Goal: Task Accomplishment & Management: Complete application form

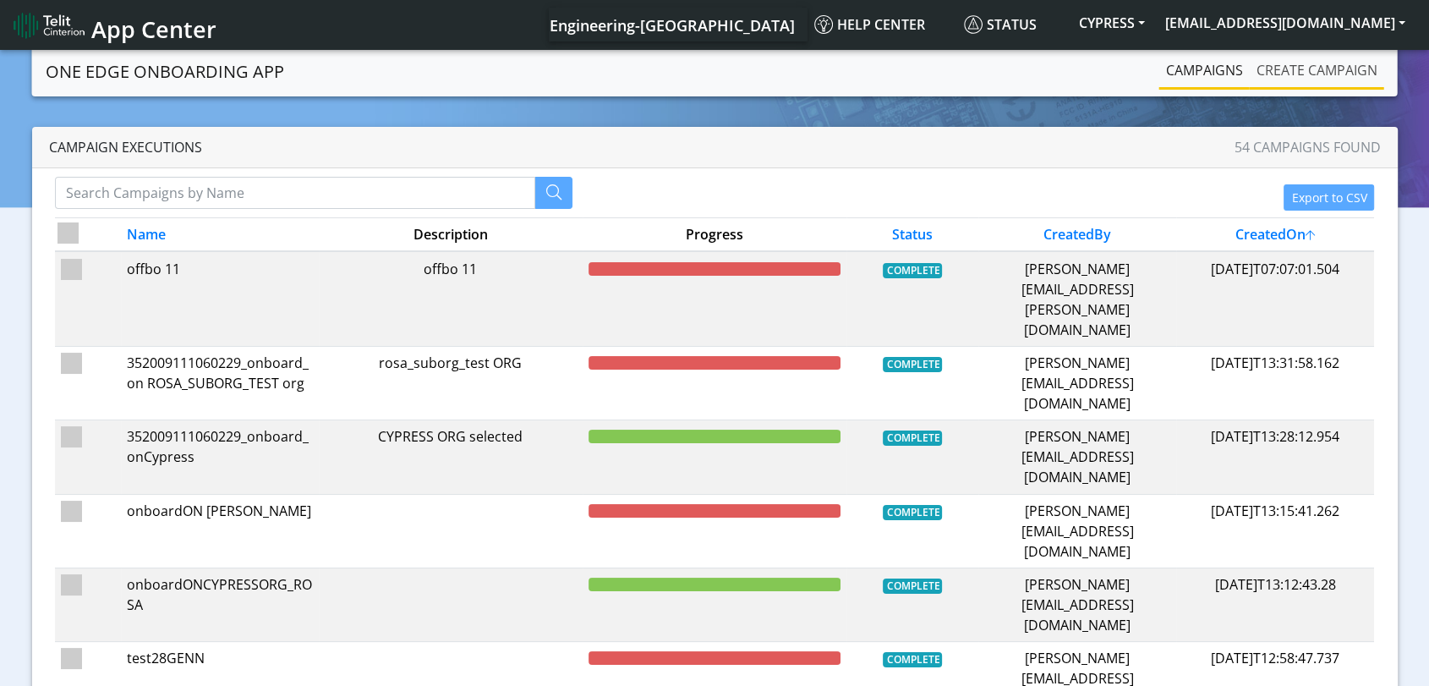
click at [1313, 69] on link "Create campaign" at bounding box center [1317, 70] width 134 height 34
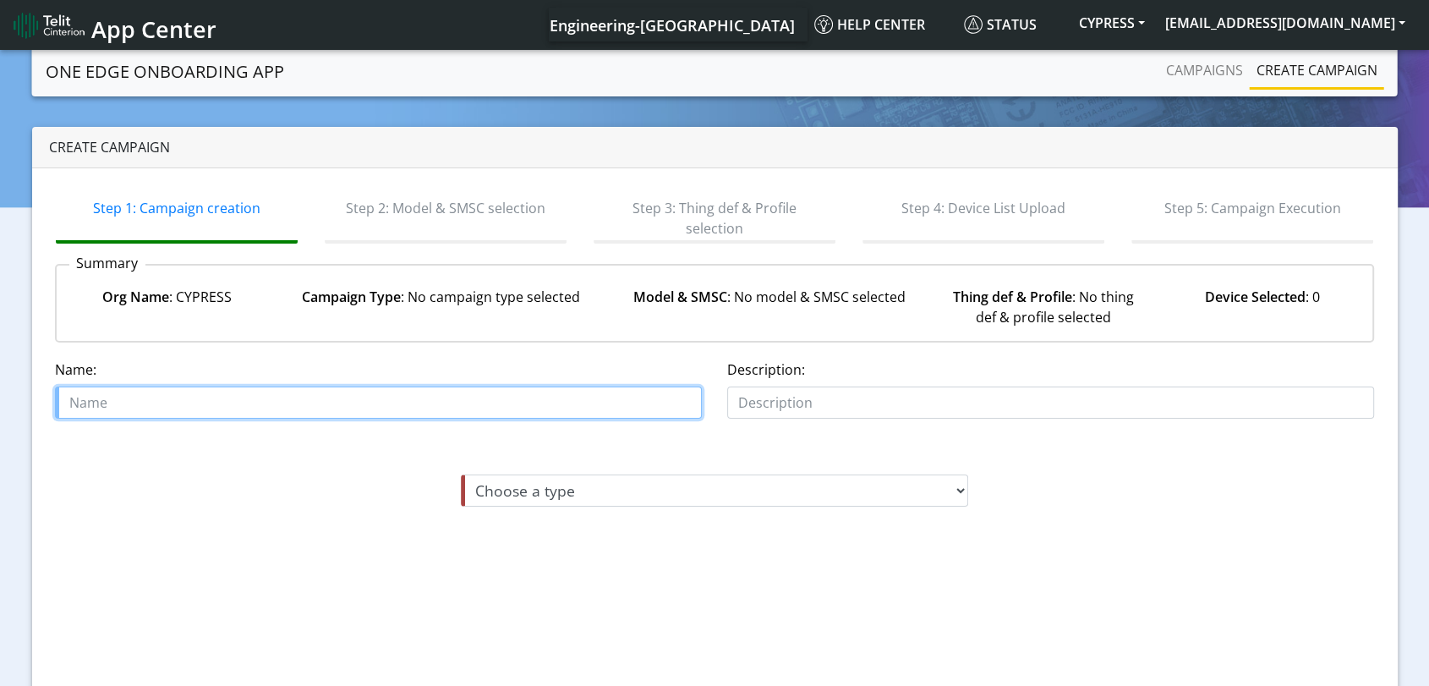
click at [183, 395] on input "text" at bounding box center [378, 402] width 647 height 32
type input "TEST ONBOARDING 2492025"
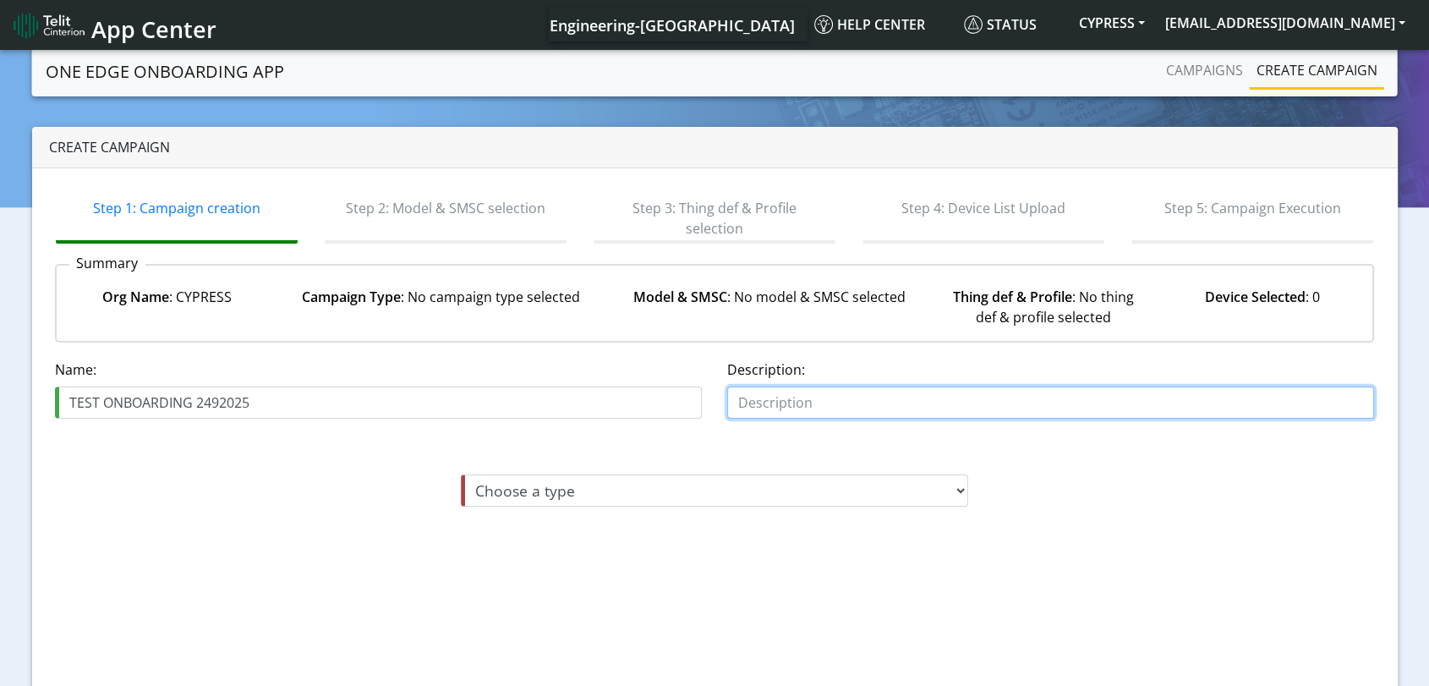
click at [1047, 400] on input "text" at bounding box center [1050, 402] width 647 height 32
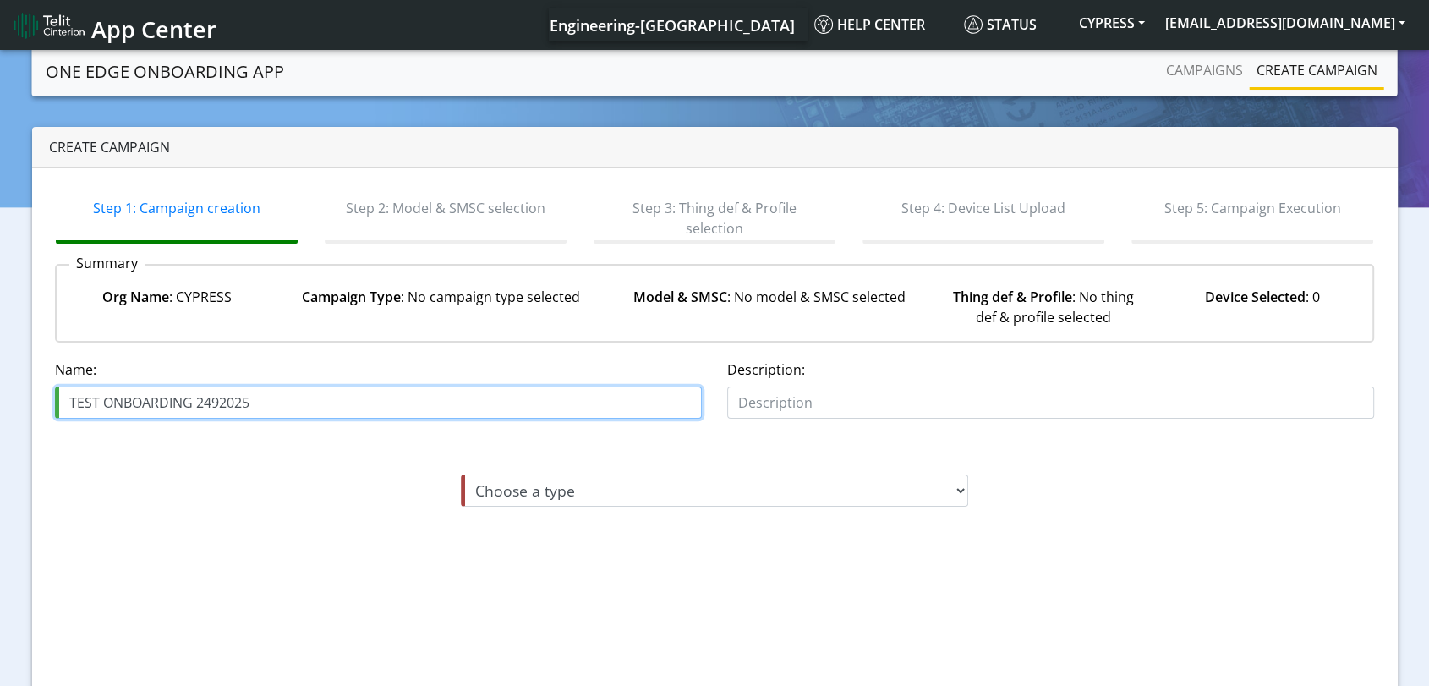
drag, startPoint x: 36, startPoint y: 403, endPoint x: 0, endPoint y: 388, distance: 38.3
click at [0, 389] on section "One Edge OnBoarding App Campaigns Create campaign Create campaign Step 1: Campa…" at bounding box center [714, 418] width 1429 height 742
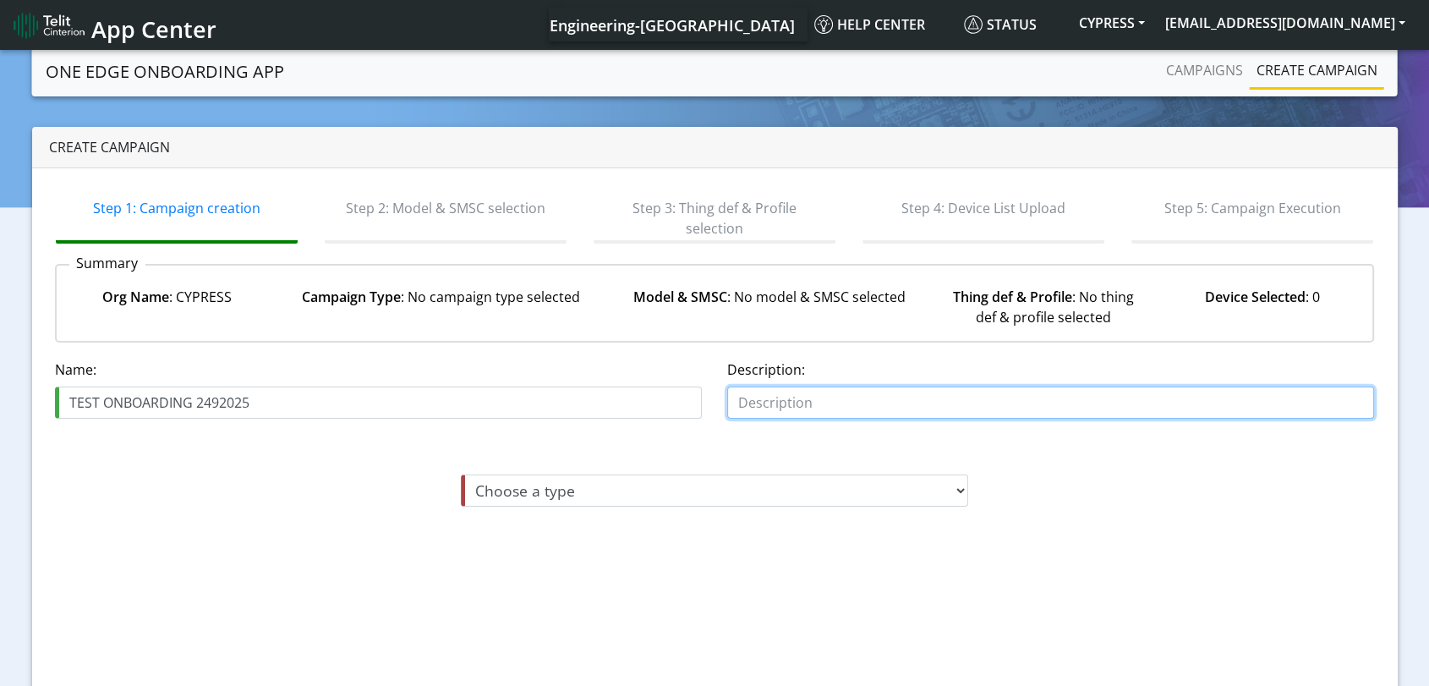
click at [858, 408] on input "text" at bounding box center [1050, 402] width 647 height 32
paste input "TEST ONBOARDING 2492025"
type input "TEST ONBOARDING 2492025"
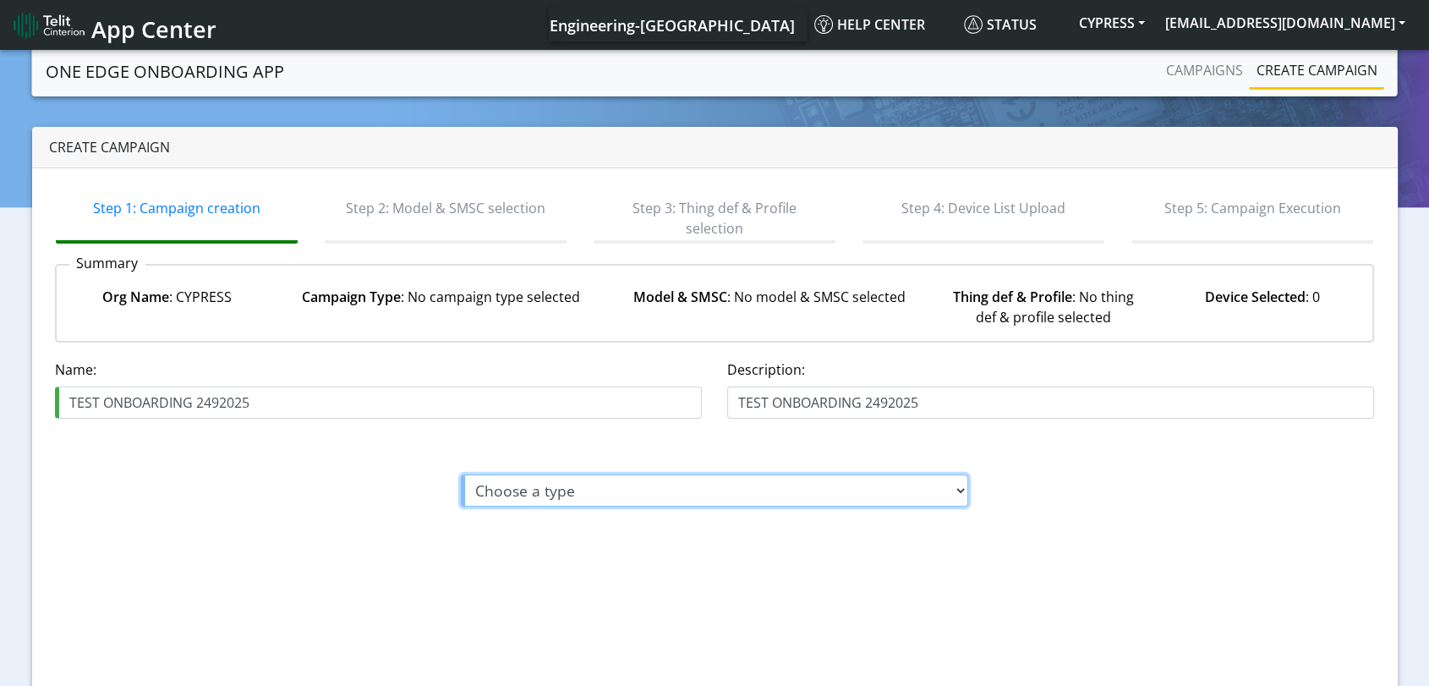
click at [677, 499] on select "Choose a type Module On-boarding Module Off-boarding" at bounding box center [714, 490] width 507 height 32
select select "1: Module On-boarding"
click at [461, 474] on select "Choose a type Module On-boarding Module Off-boarding" at bounding box center [714, 490] width 507 height 32
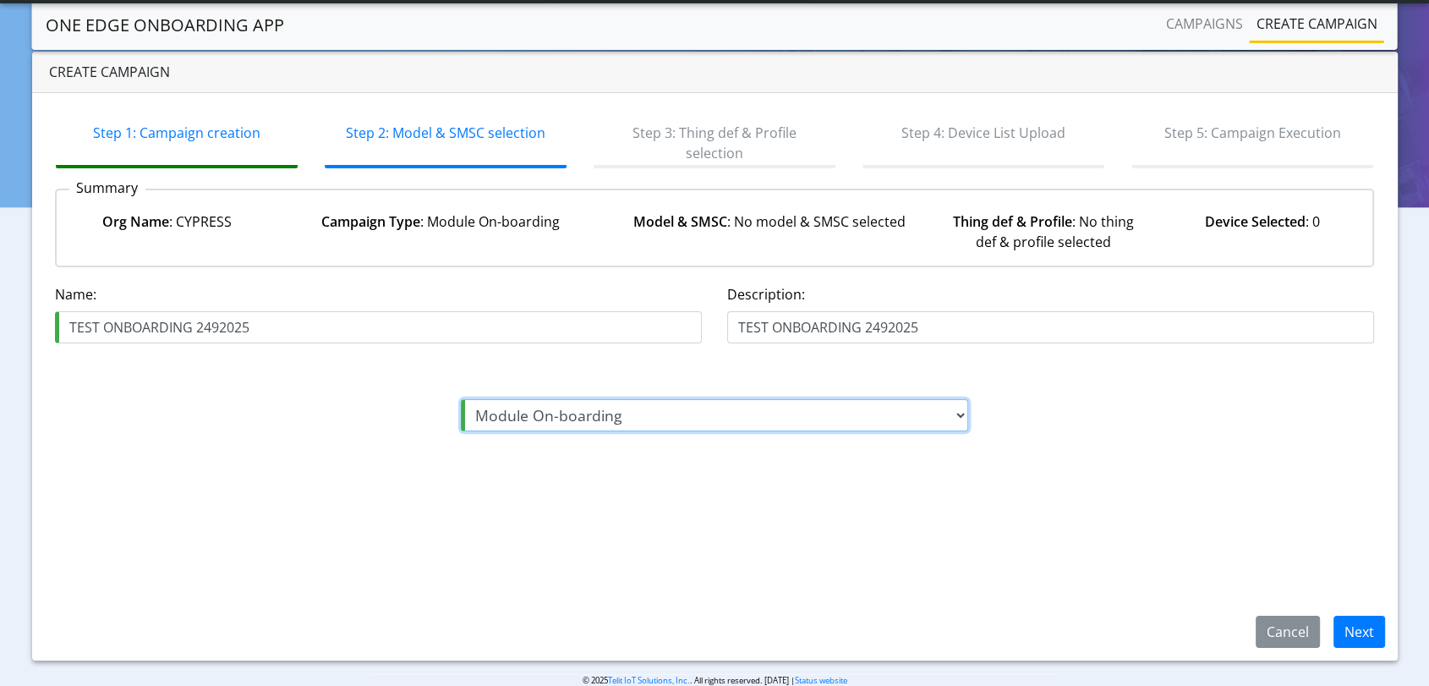
scroll to position [56, 0]
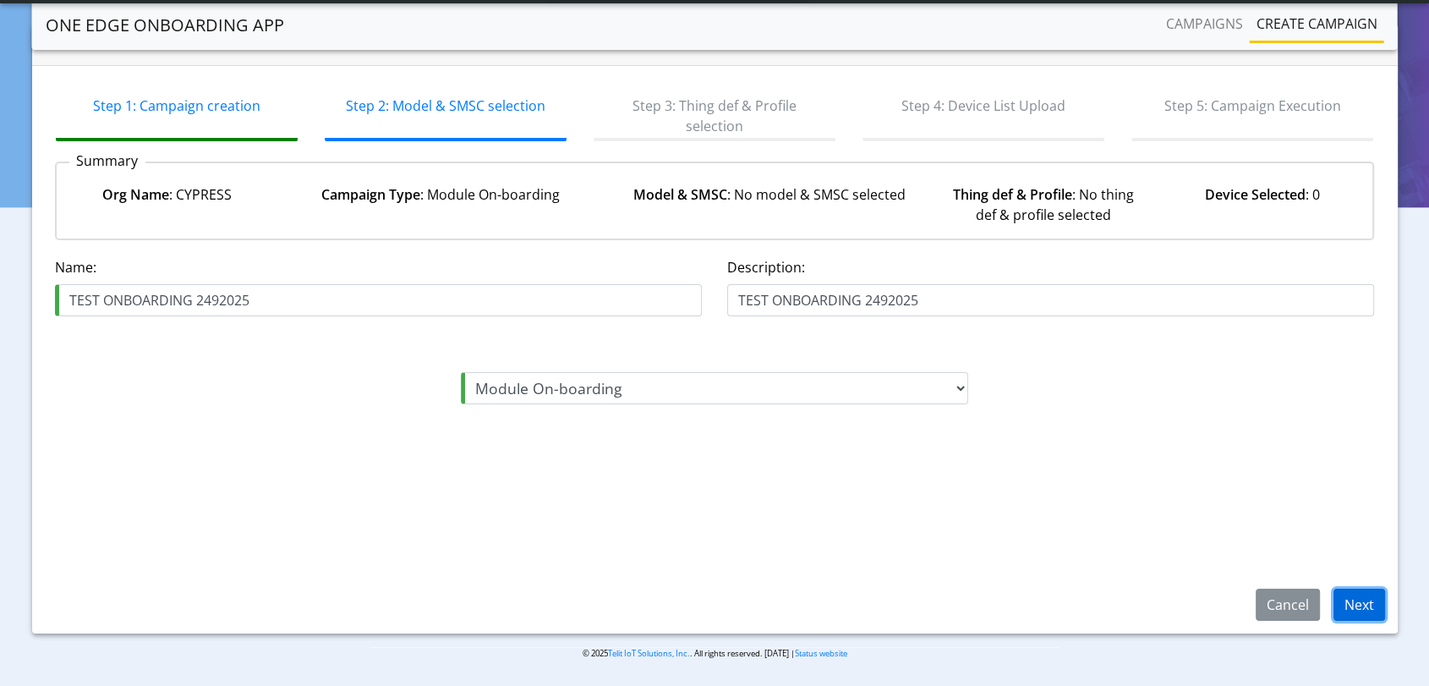
click at [1362, 606] on button "Next" at bounding box center [1360, 605] width 52 height 32
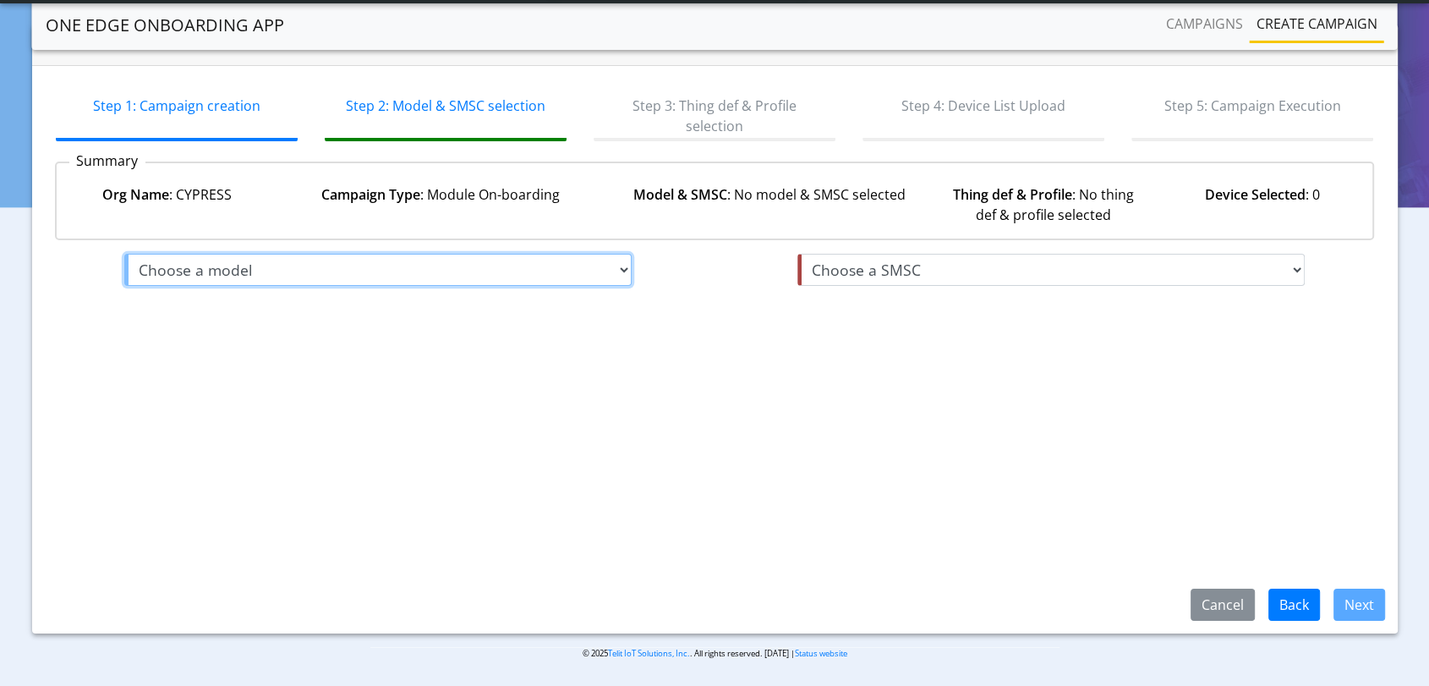
click at [192, 261] on select "Choose a model me910g1-ww me310g1-ww me910c1-ww ml865c1-ea le910c1-eux me910c1-…" at bounding box center [377, 270] width 507 height 32
click at [288, 268] on select "Choose a model me910g1-ww me310g1-ww me910c1-ww ml865c1-ea le910c1-eux me910c1-…" at bounding box center [377, 270] width 507 height 32
click at [280, 261] on select "Choose a model me910g1-ww me310g1-ww me910c1-ww ml865c1-ea le910c1-eux me910c1-…" at bounding box center [377, 270] width 507 height 32
click at [124, 254] on select "Choose a model me910g1-ww me310g1-ww me910c1-ww ml865c1-ea le910c1-eux me910c1-…" at bounding box center [377, 270] width 507 height 32
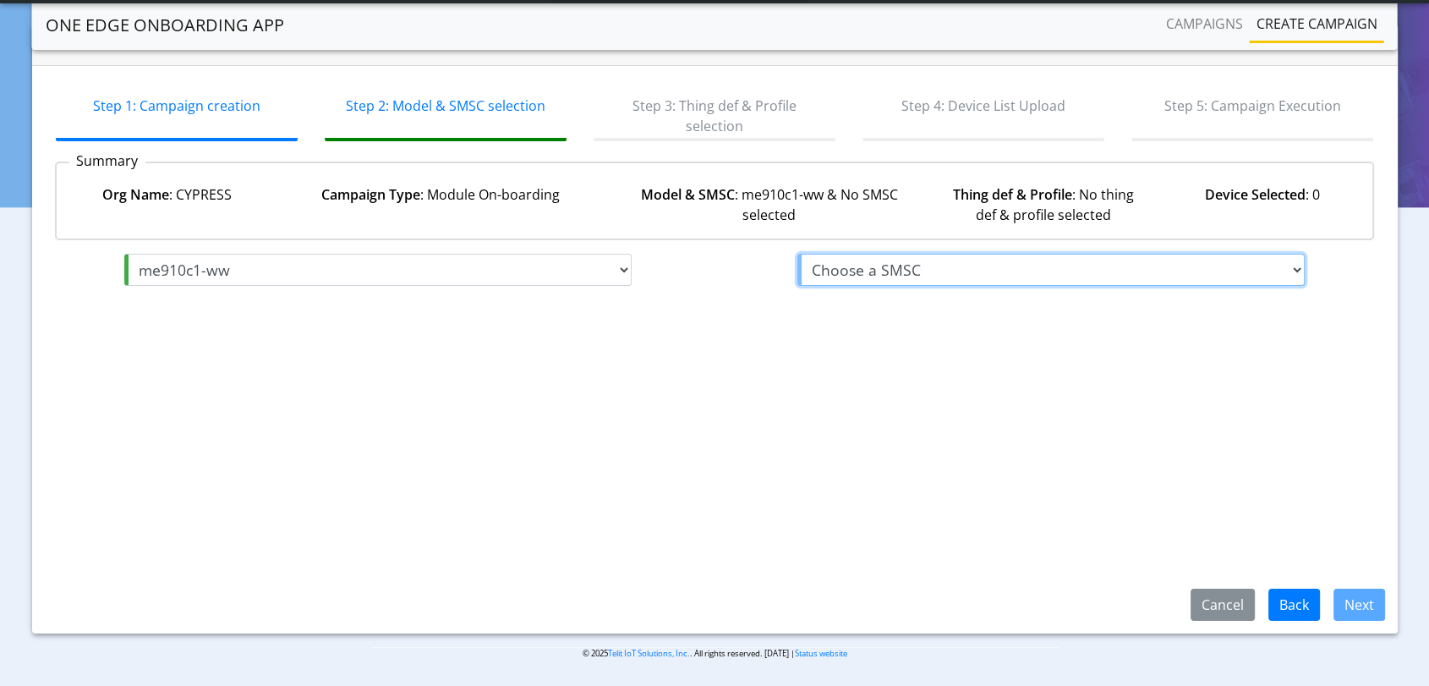
click at [981, 276] on select "Choose a SMSC infobip" at bounding box center [1050, 270] width 507 height 32
select select "10: me910c1-ww"
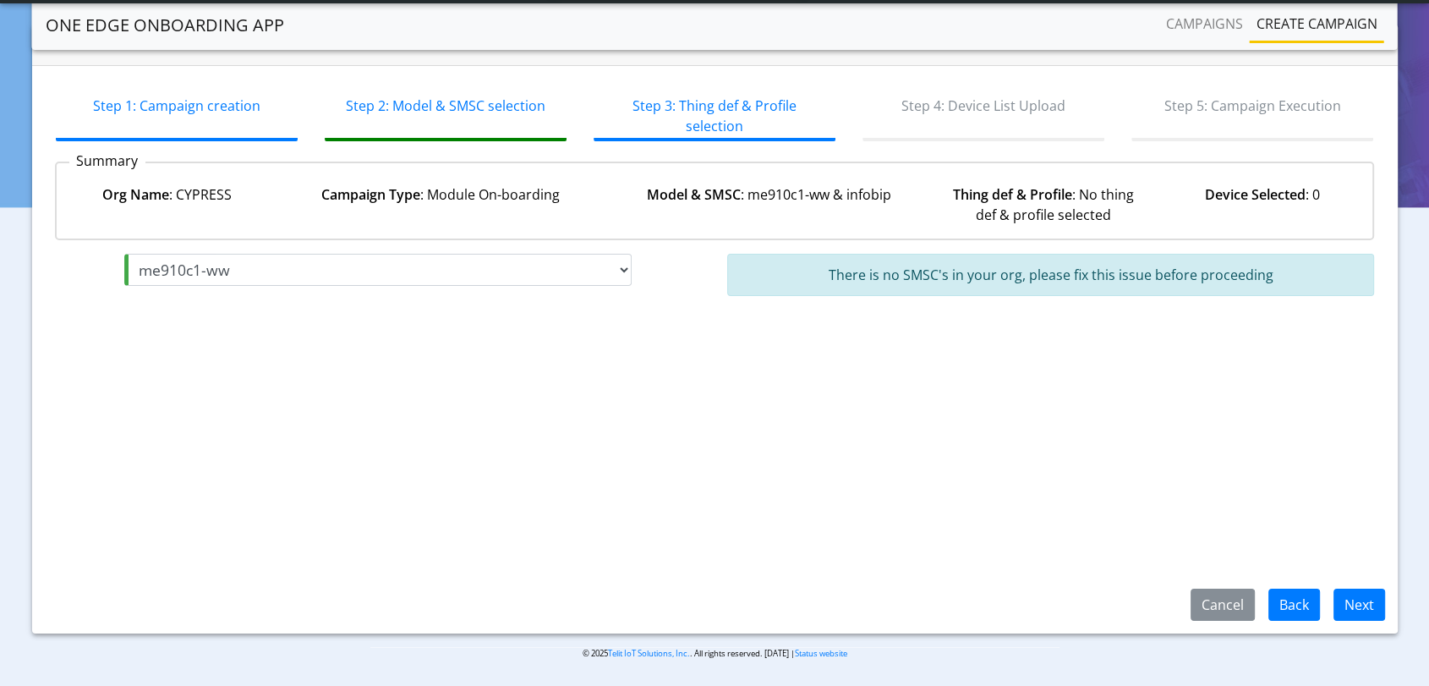
select select "1: infobip"
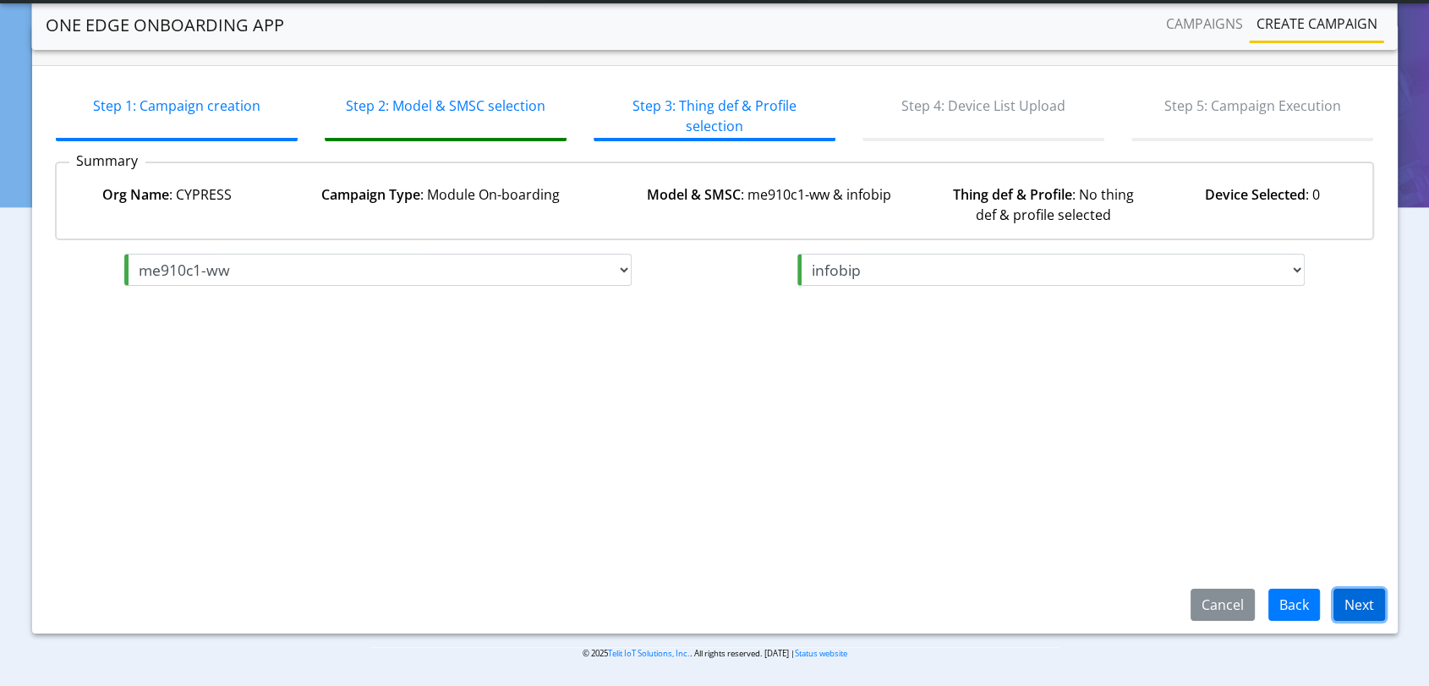
click at [1348, 594] on button "Next" at bounding box center [1360, 605] width 52 height 32
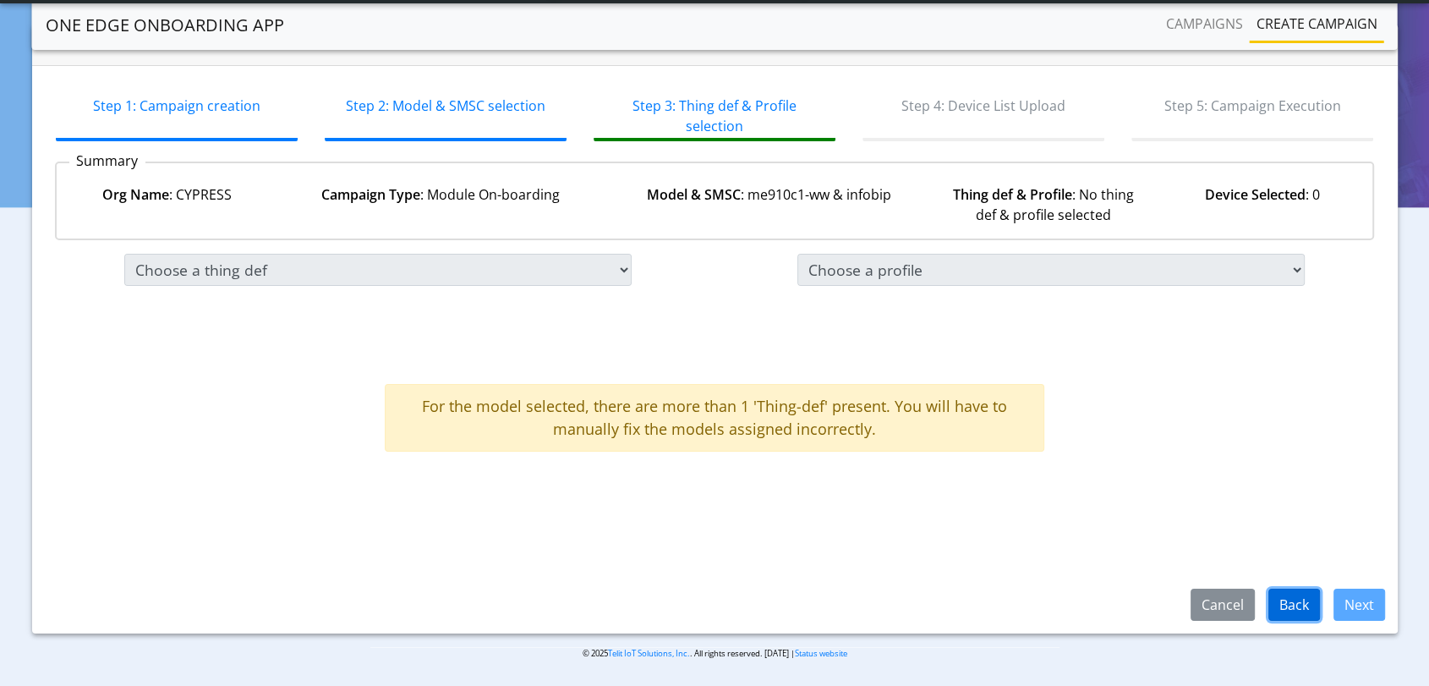
click at [1290, 603] on button "Back" at bounding box center [1295, 605] width 52 height 32
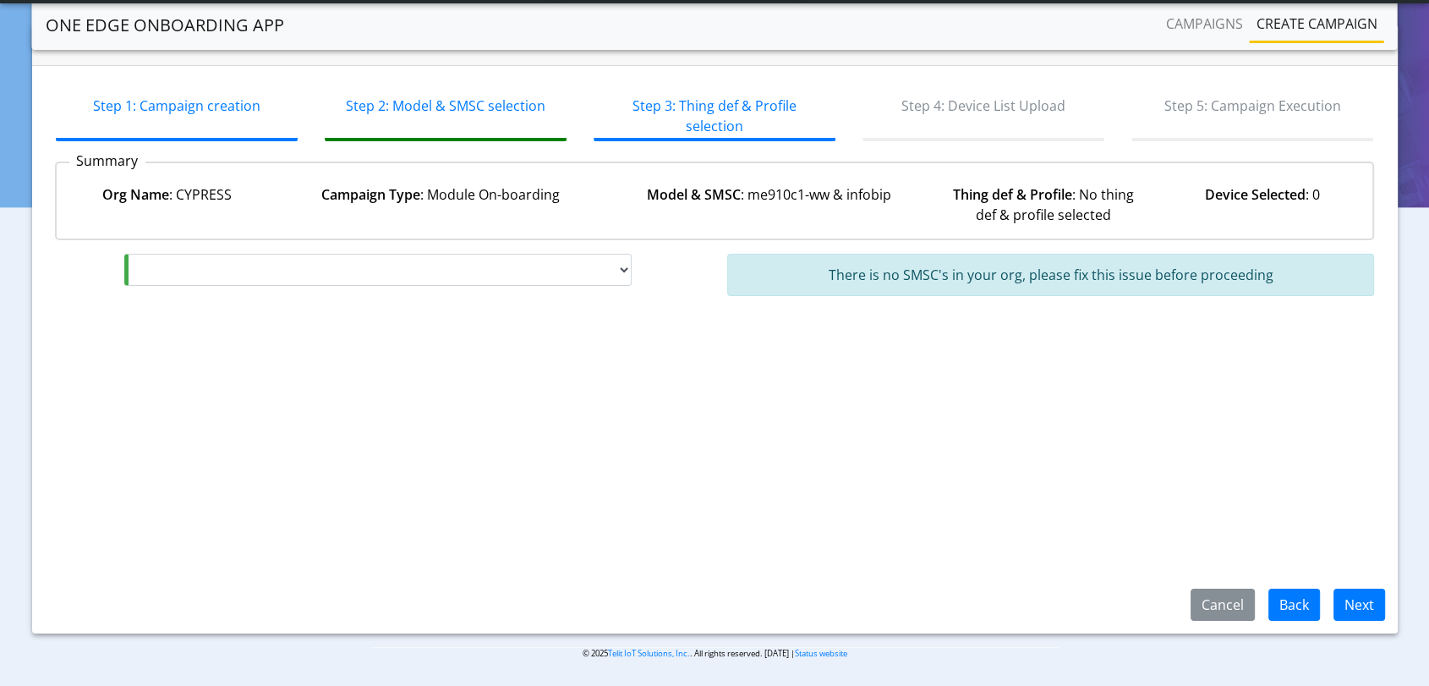
select select "3: me910c1-ww"
select select "1: infobip"
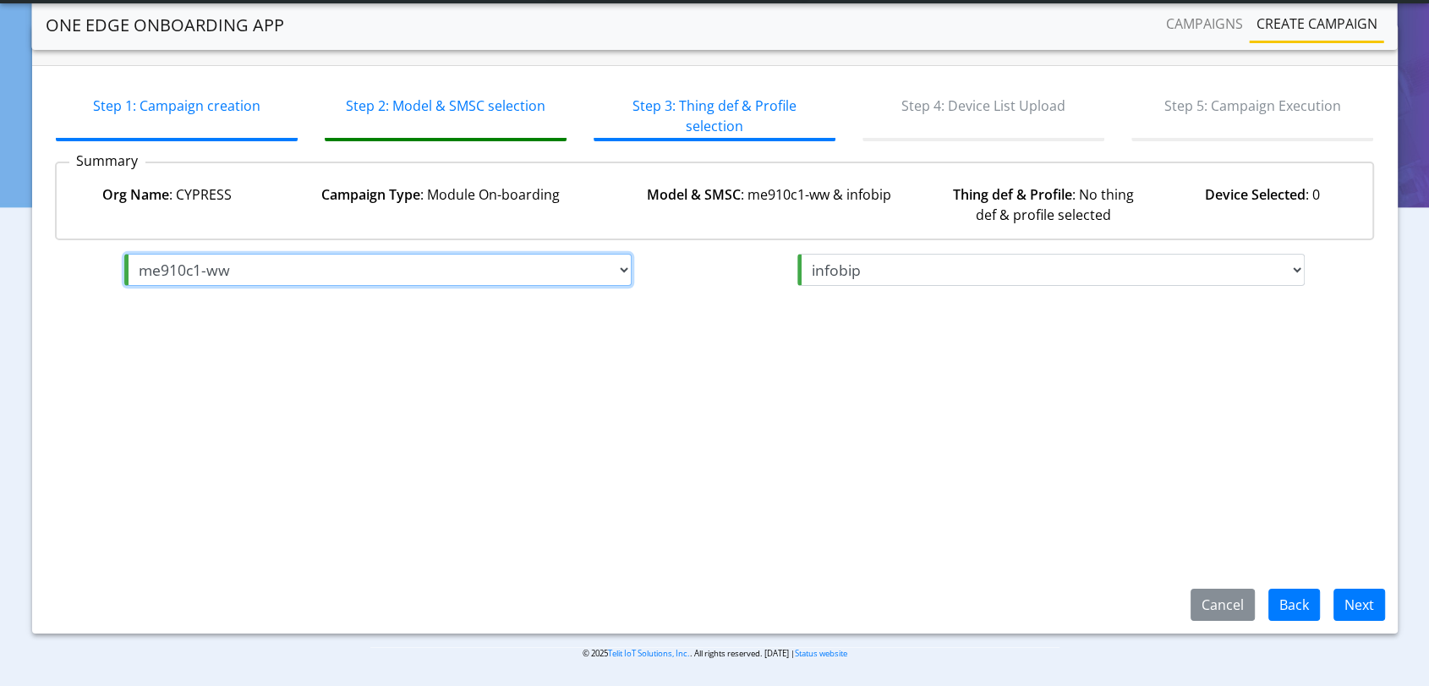
click at [622, 268] on select "me910c1-ww me910g1-ww me310g1-ww me910c1-ww ml865c1-ea le910c1-eux me910c1-e1 m…" at bounding box center [377, 270] width 507 height 32
click at [124, 254] on select "me910c1-ww me910g1-ww me310g1-ww me910c1-ww ml865c1-ea le910c1-eux me910c1-e1 m…" at bounding box center [377, 270] width 507 height 32
select select "8: me910g1-ww"
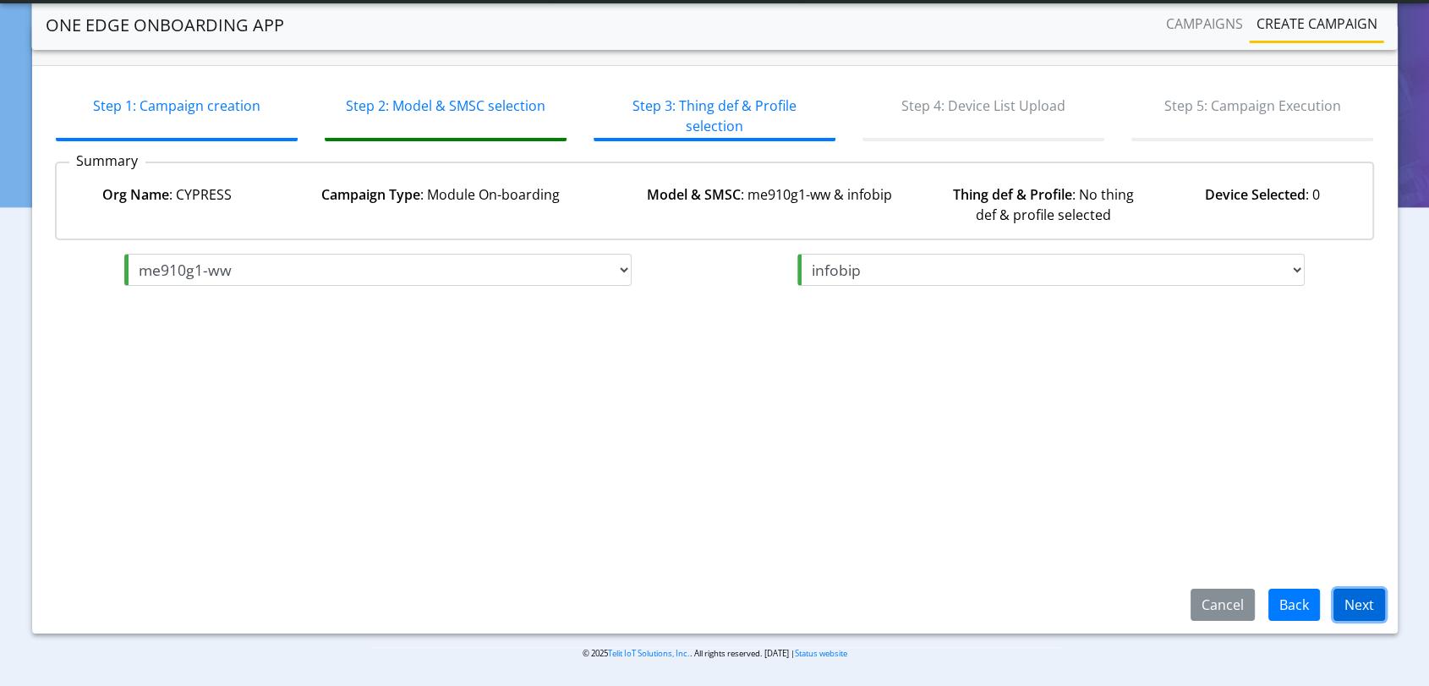
click at [1363, 602] on button "Next" at bounding box center [1360, 605] width 52 height 32
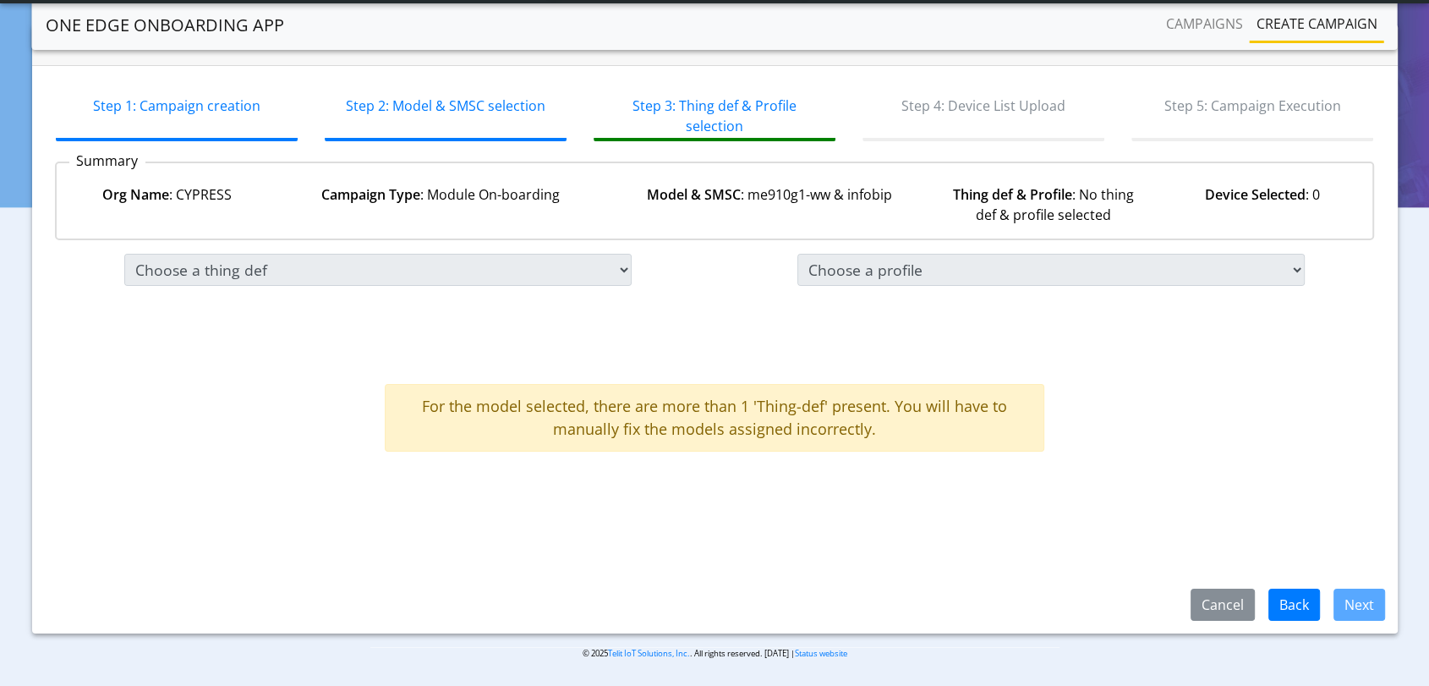
drag, startPoint x: 423, startPoint y: 398, endPoint x: 873, endPoint y: 428, distance: 450.9
click at [873, 428] on div "For the model selected, there are more than 1 'Thing-def' present. You will hav…" at bounding box center [715, 418] width 660 height 68
click at [1082, 405] on app-thing-device-selection "Choose a thing def Choose a profile Resume test_300 AttributesAndProperties_Mul…" at bounding box center [715, 353] width 1320 height 198
click at [1299, 611] on button "Back" at bounding box center [1295, 605] width 52 height 32
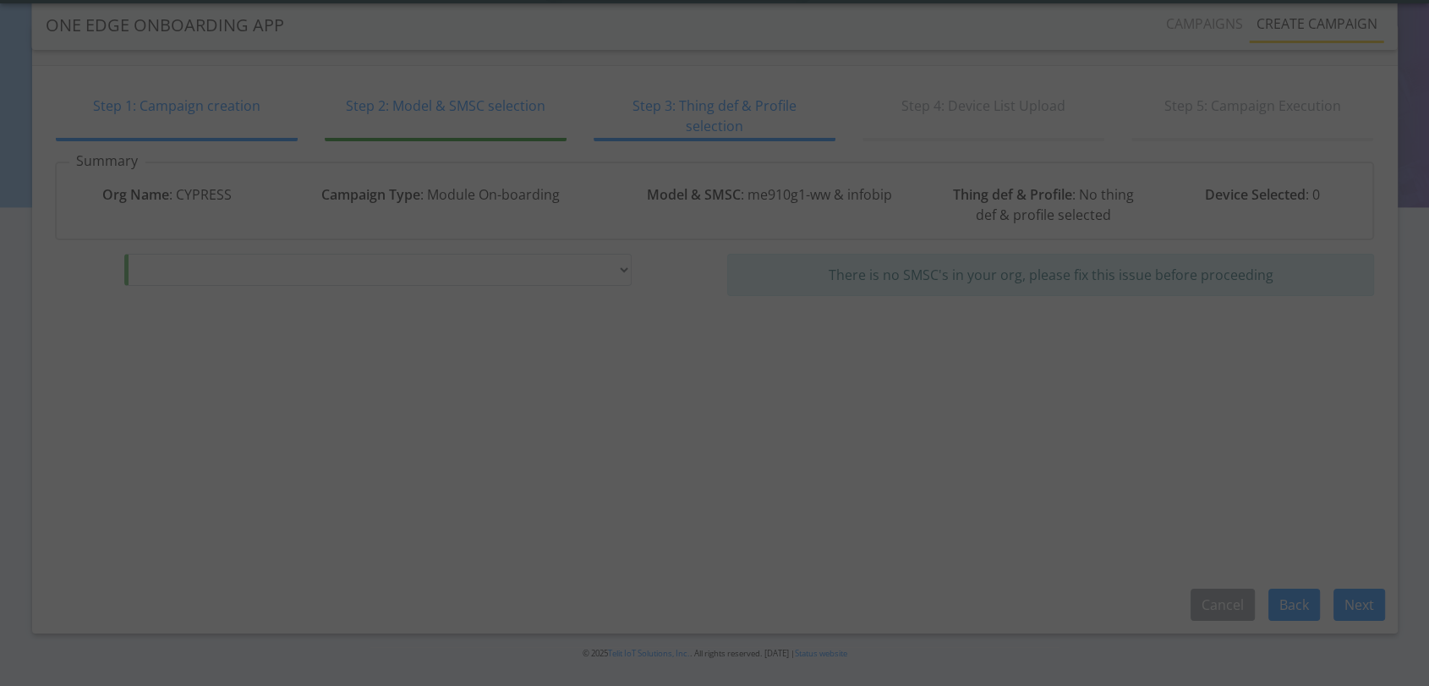
select select "1: me910g1-ww"
select select "1: infobip"
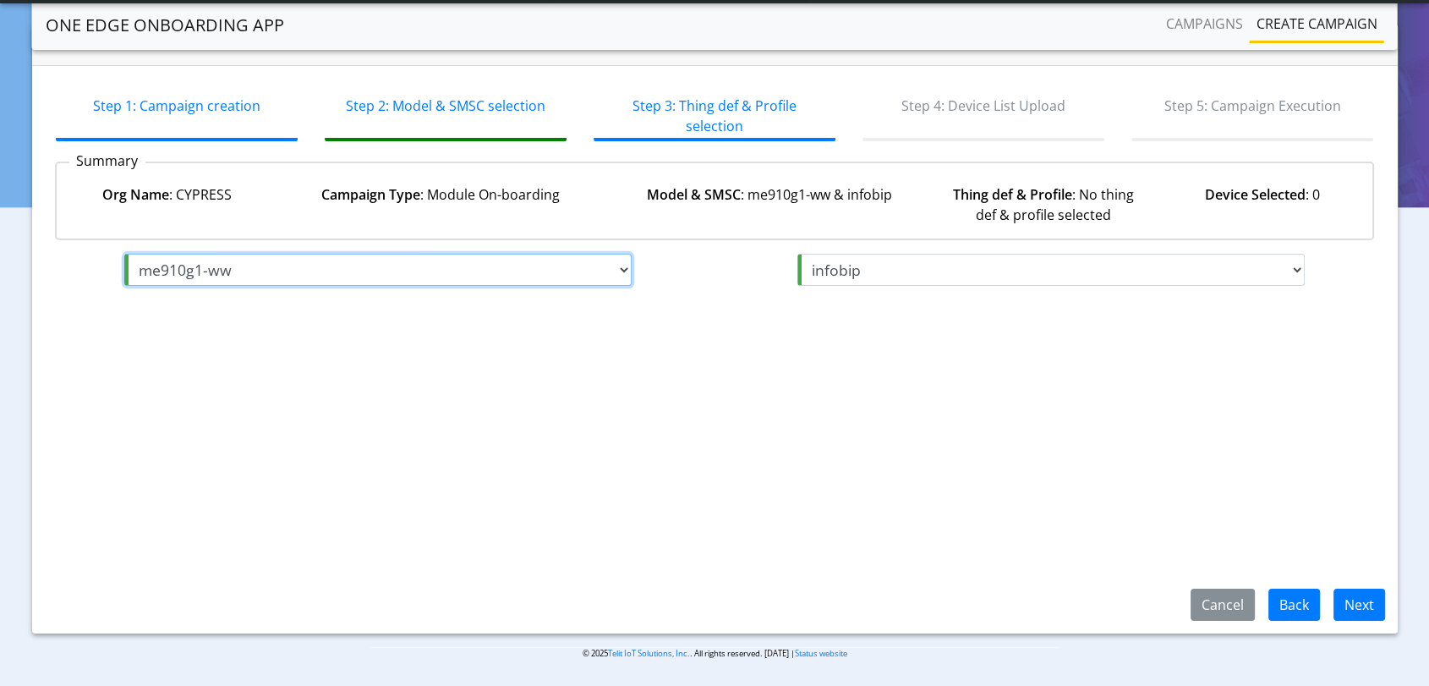
click at [574, 276] on select "me910g1-ww me910g1-ww me310g1-ww me910c1-ww ml865c1-ea le910c1-eux me910c1-e1 m…" at bounding box center [377, 270] width 507 height 32
click at [124, 254] on select "me910g1-ww me910g1-ww me310g1-ww me910c1-ww ml865c1-ea le910c1-eux me910c1-e1 m…" at bounding box center [377, 270] width 507 height 32
drag, startPoint x: 380, startPoint y: 260, endPoint x: 381, endPoint y: 274, distance: 13.6
click at [380, 260] on select "me910c1-e2 me910g1-ww me310g1-ww me910c1-ww ml865c1-ea le910c1-eux me910c1-e1 m…" at bounding box center [377, 270] width 507 height 32
click at [124, 254] on select "me910c1-e2 me910g1-ww me310g1-ww me910c1-ww ml865c1-ea le910c1-eux me910c1-e1 m…" at bounding box center [377, 270] width 507 height 32
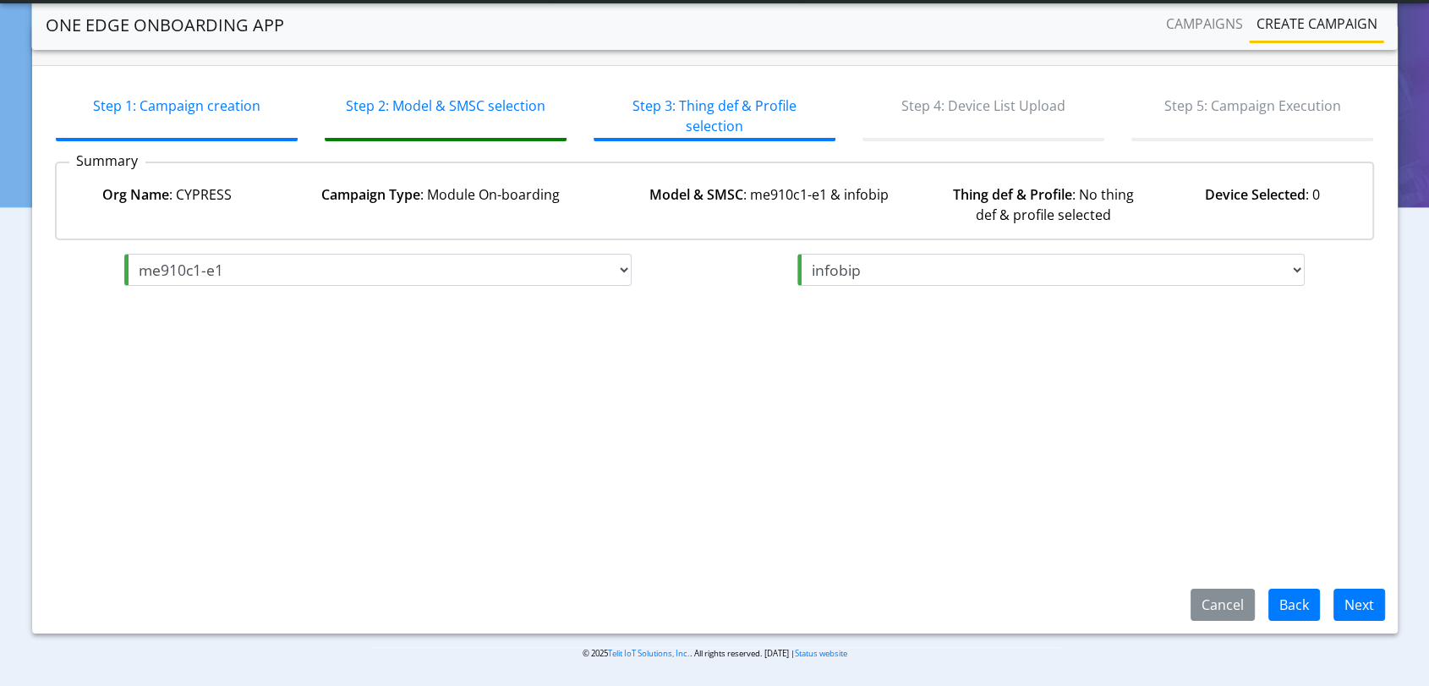
select select "20: me910c1-e1"
click at [1017, 270] on select "infobip infobip" at bounding box center [1050, 270] width 507 height 32
click at [1015, 275] on select "infobip infobip" at bounding box center [1050, 270] width 507 height 32
click at [1345, 600] on button "Next" at bounding box center [1360, 605] width 52 height 32
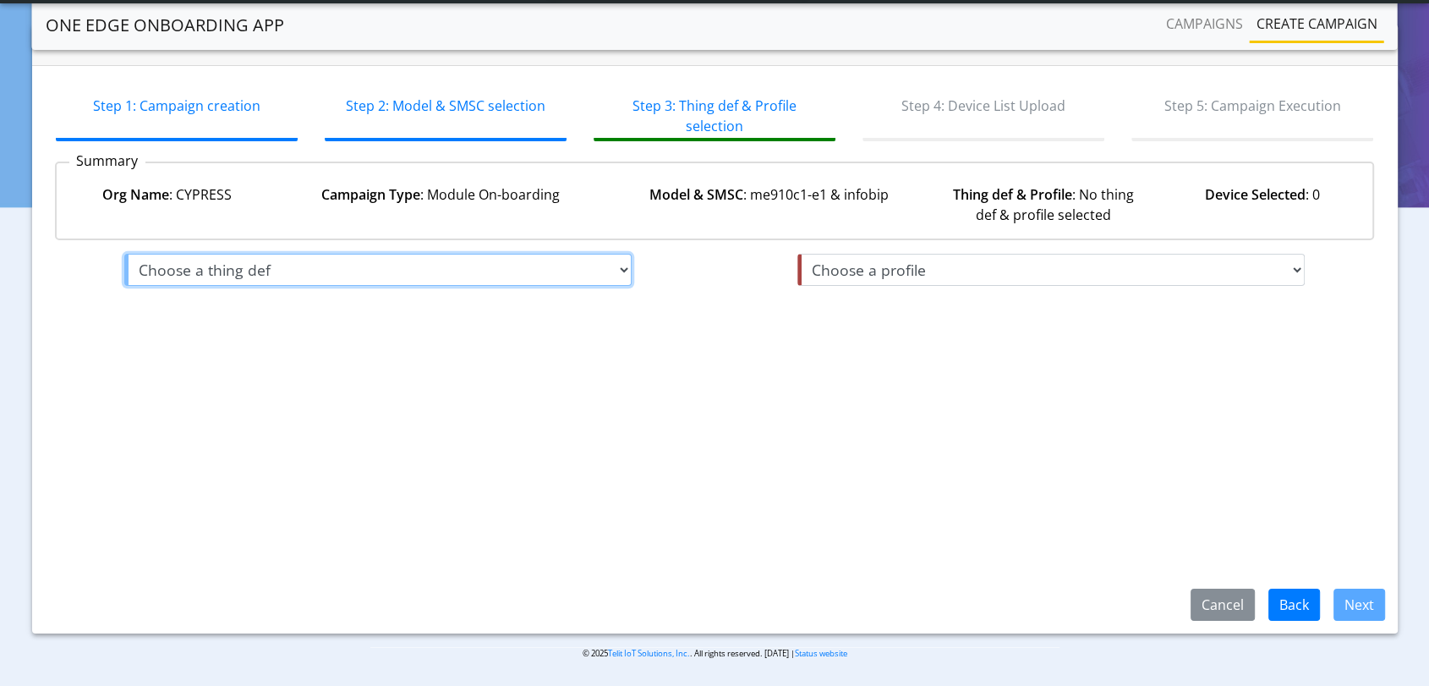
click at [568, 269] on select "Choose a thing def Default" at bounding box center [377, 270] width 507 height 32
click at [124, 254] on select "Choose a thing def Default" at bounding box center [377, 270] width 507 height 32
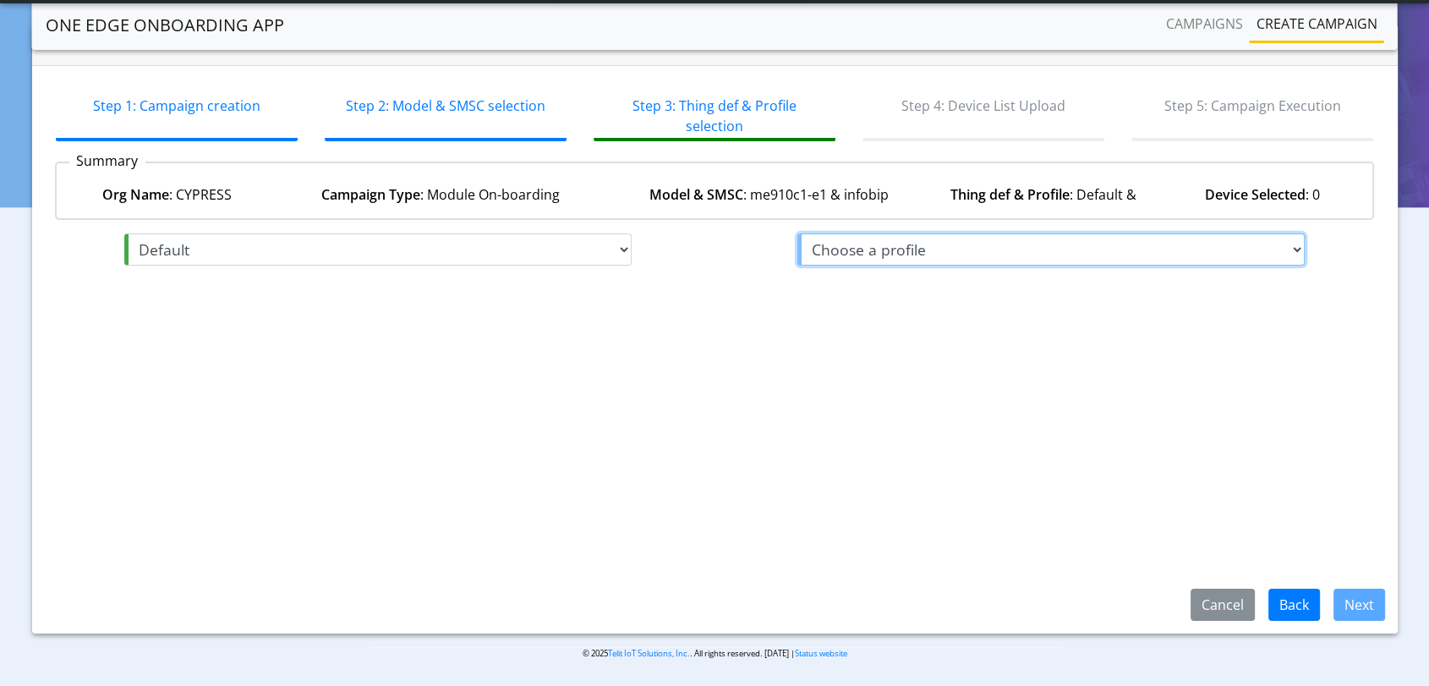
click at [961, 251] on select "Choose a profile Training_Task_Profile_OBS" at bounding box center [1050, 249] width 507 height 32
select select "3: Default"
click at [797, 252] on select "Choose a profile Training_Task_Profile_OBS" at bounding box center [1050, 249] width 507 height 32
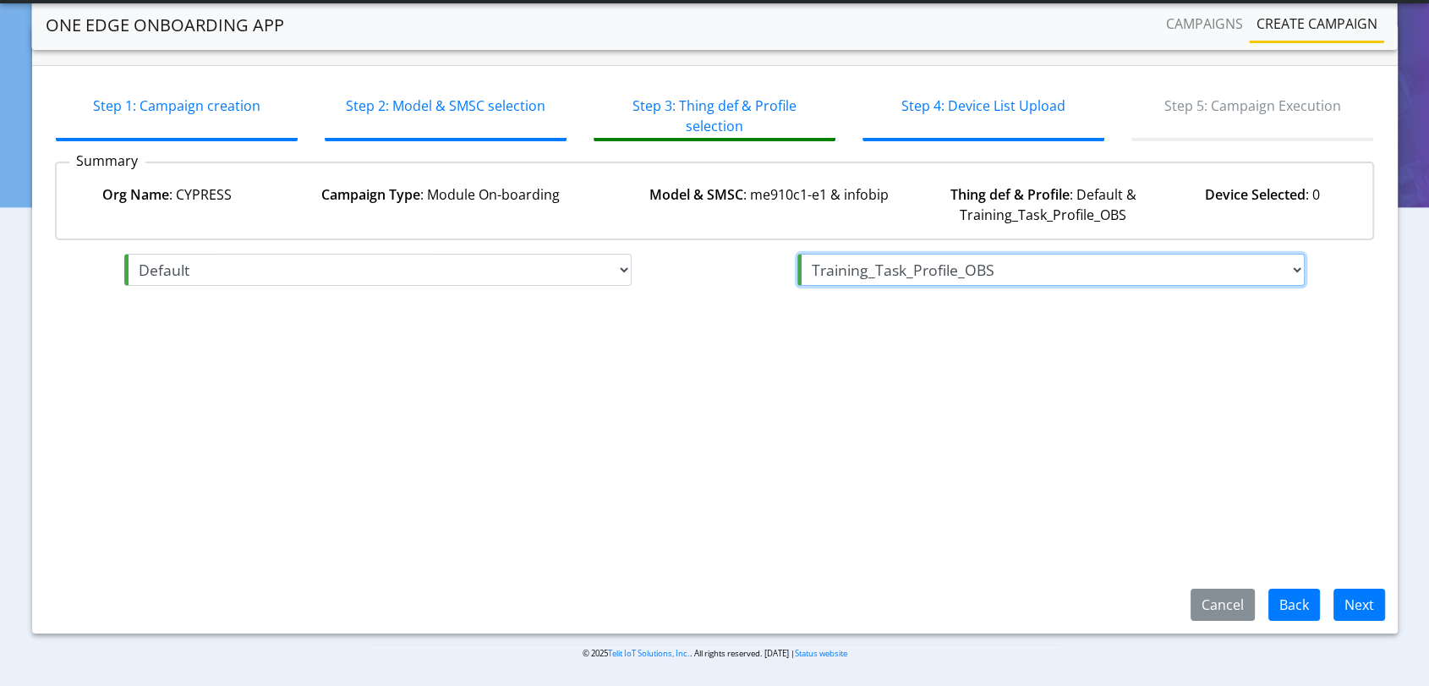
select select "2: Training_Task_Profile_OBS"
click at [1350, 596] on button "Next" at bounding box center [1360, 605] width 52 height 32
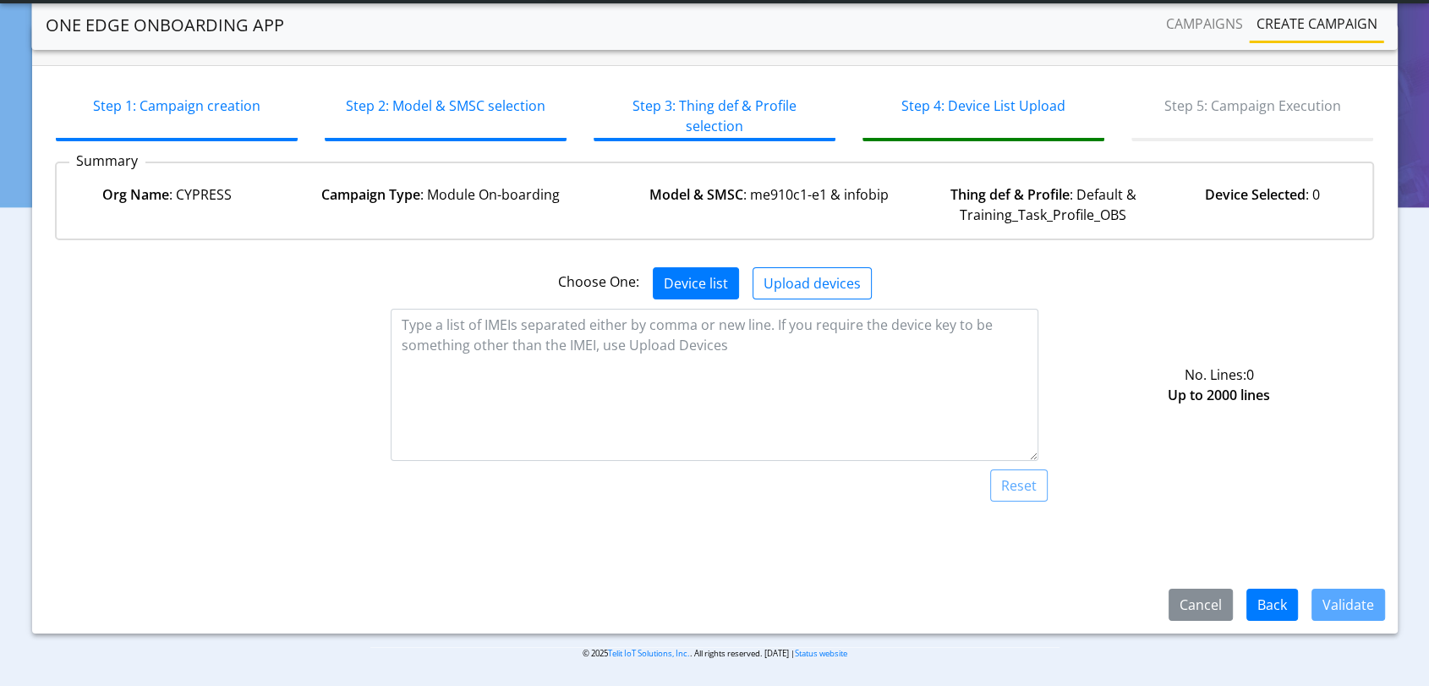
click at [675, 304] on app-device-list-upload "Choose One: Device list Upload devices No. Lines: 0 Up to 2000 lines Reset Your…" at bounding box center [715, 396] width 1320 height 259
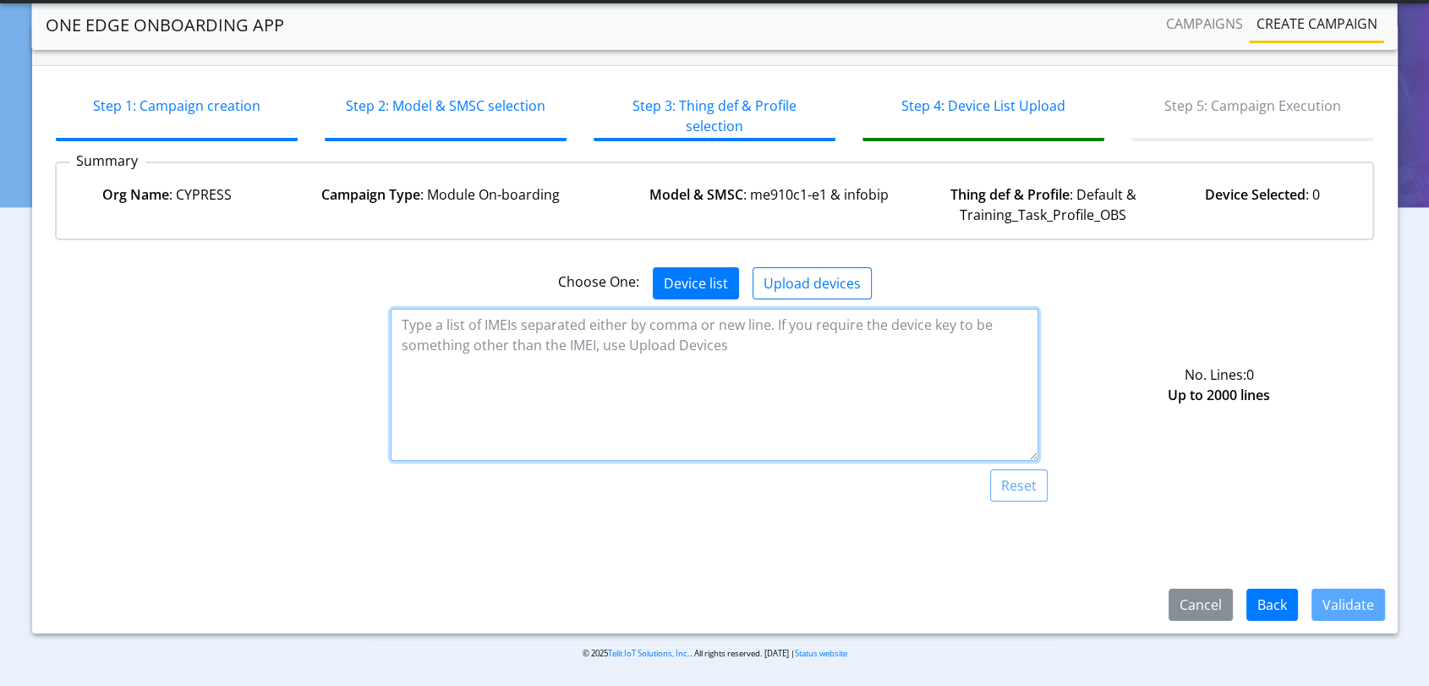
click at [677, 347] on textarea at bounding box center [714, 385] width 647 height 152
paste textarea "356345080189565"
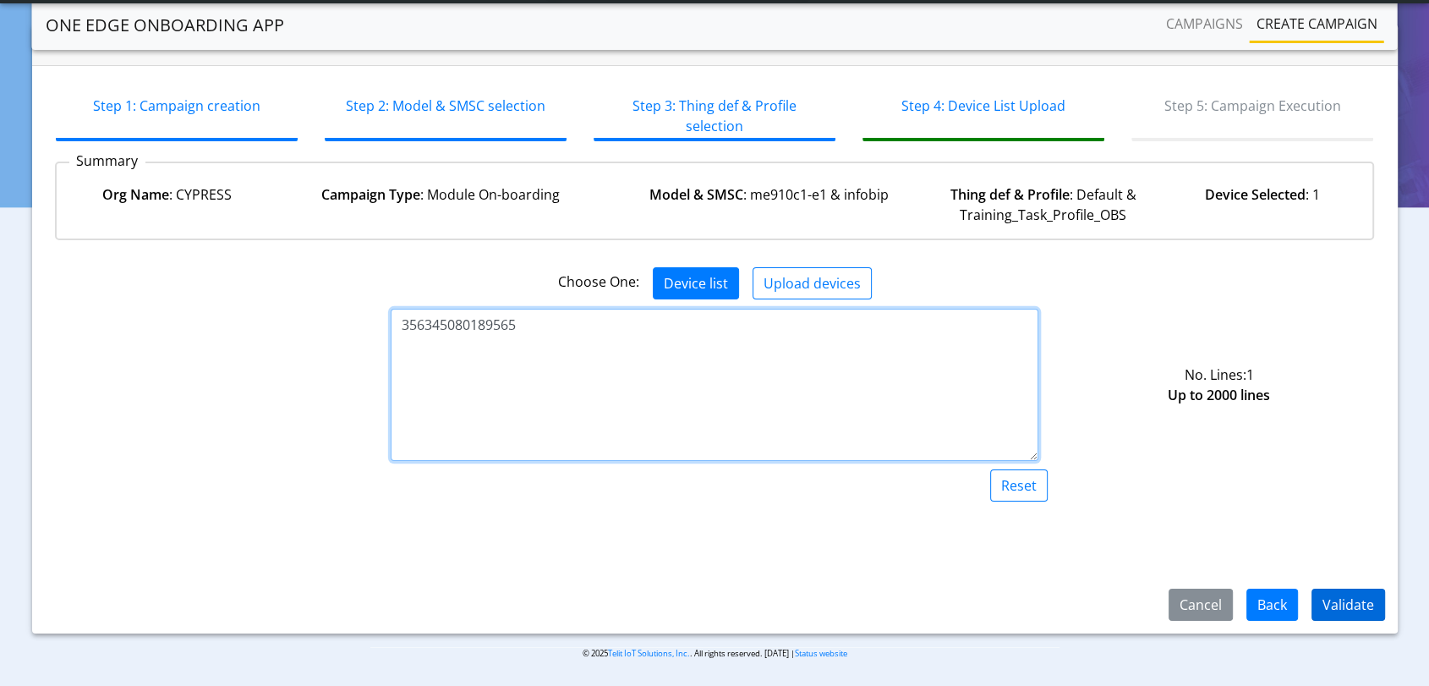
type textarea "356345080189565"
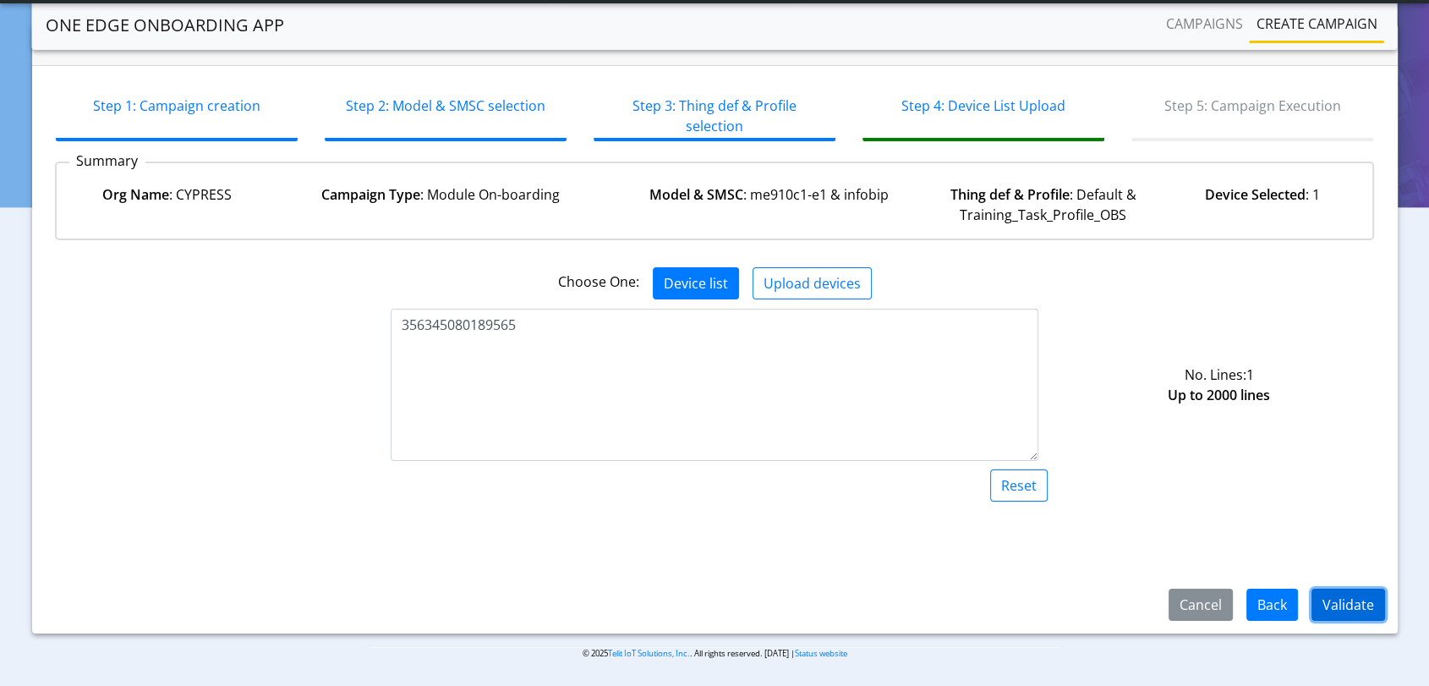
click at [1340, 600] on button "Validate" at bounding box center [1349, 605] width 74 height 32
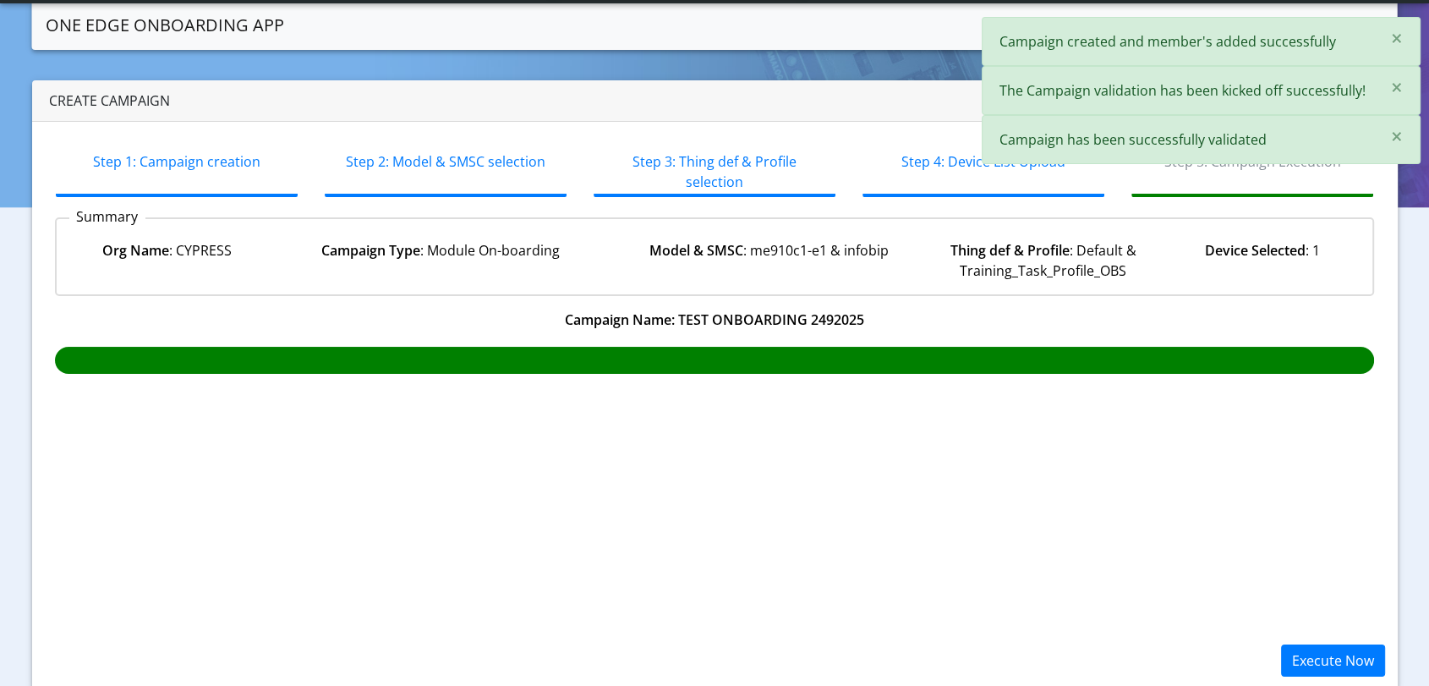
scroll to position [56, 0]
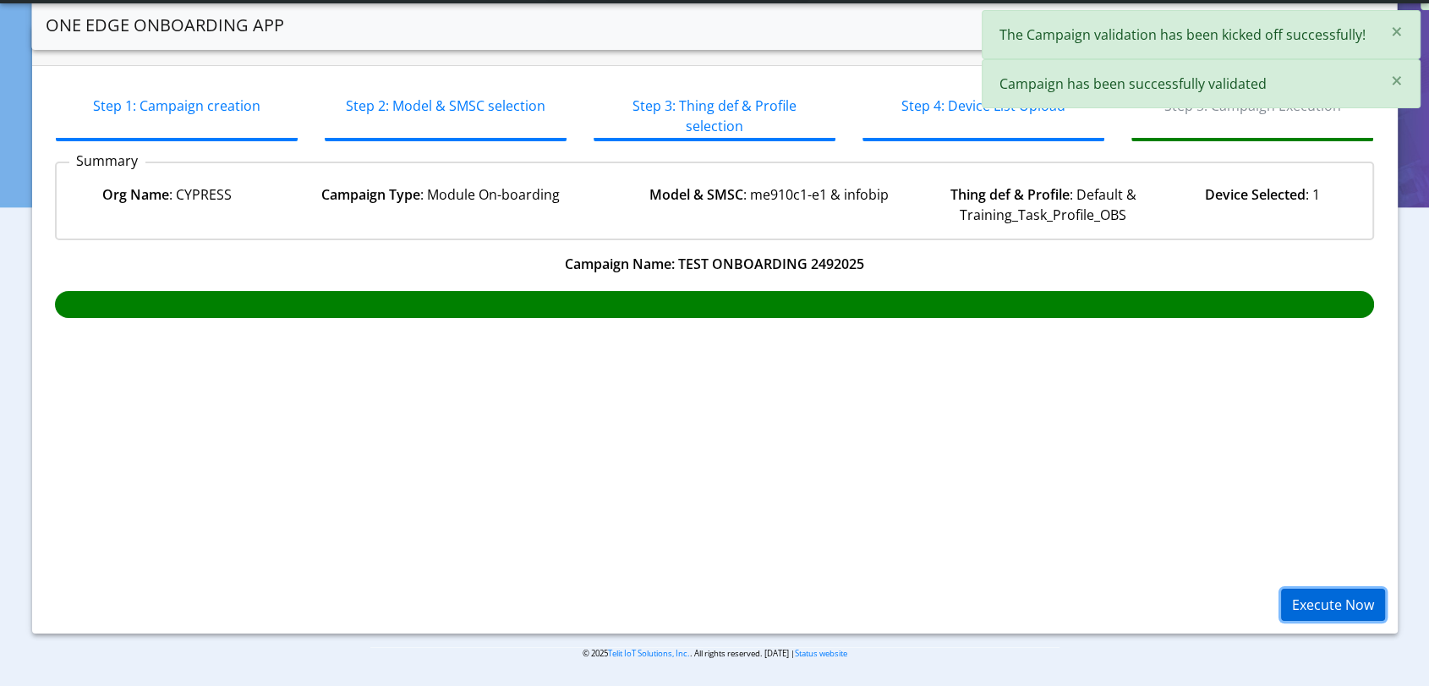
click at [1340, 606] on button "Execute Now" at bounding box center [1333, 605] width 104 height 32
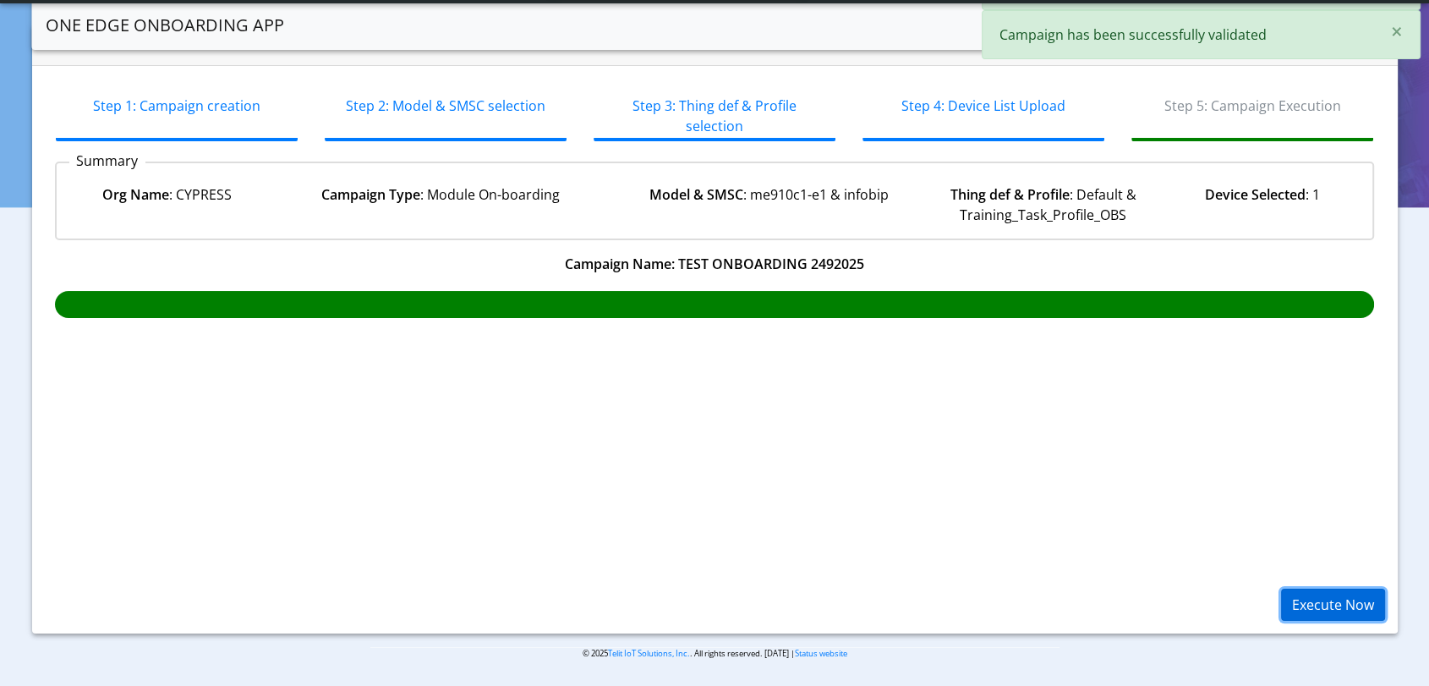
scroll to position [7, 0]
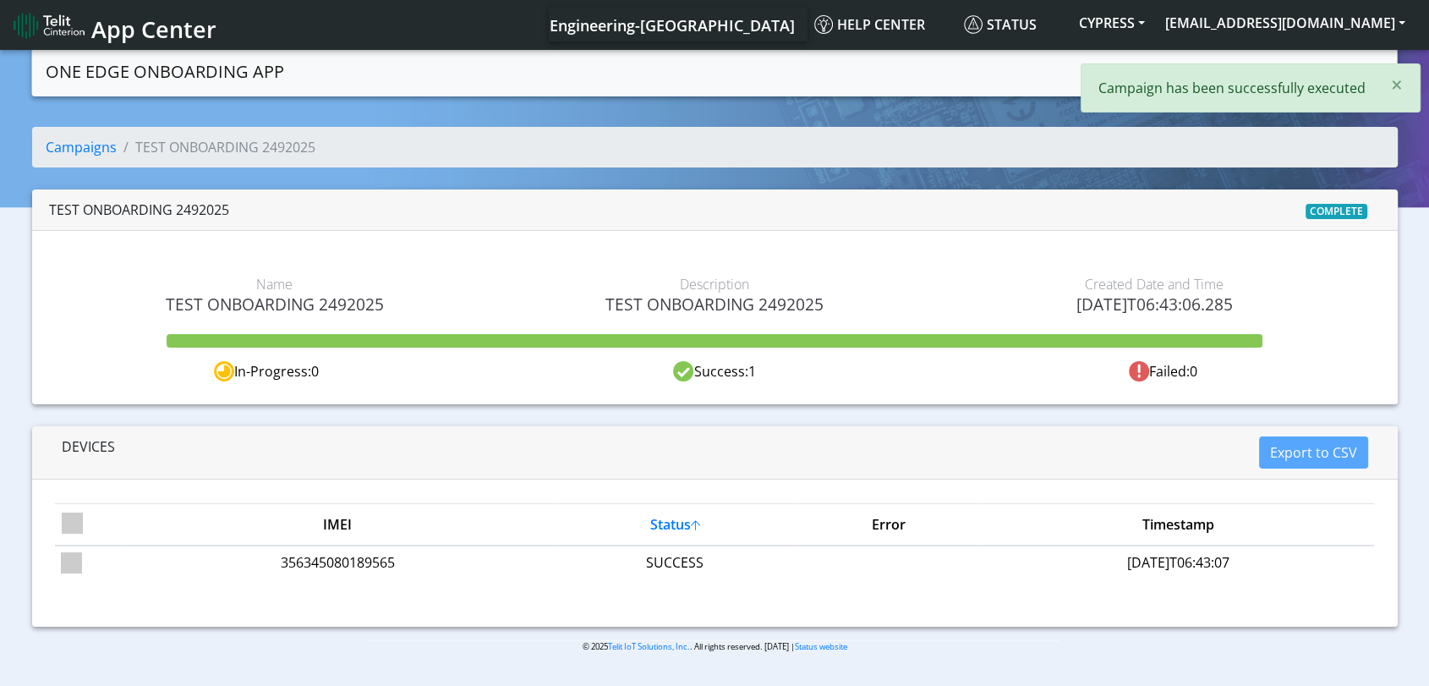
click at [298, 563] on td "356345080189565" at bounding box center [338, 561] width 434 height 33
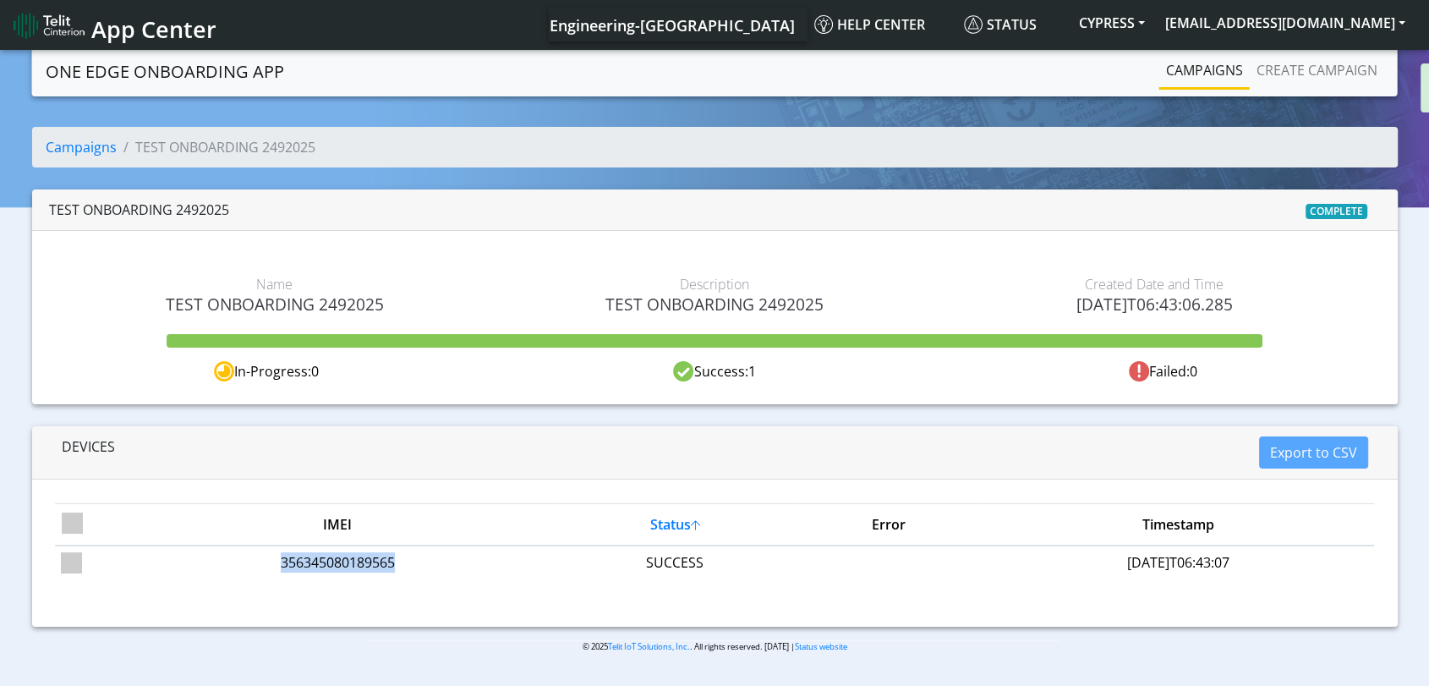
copy td "356345080189565"
click at [1306, 69] on link "Create campaign" at bounding box center [1317, 70] width 134 height 34
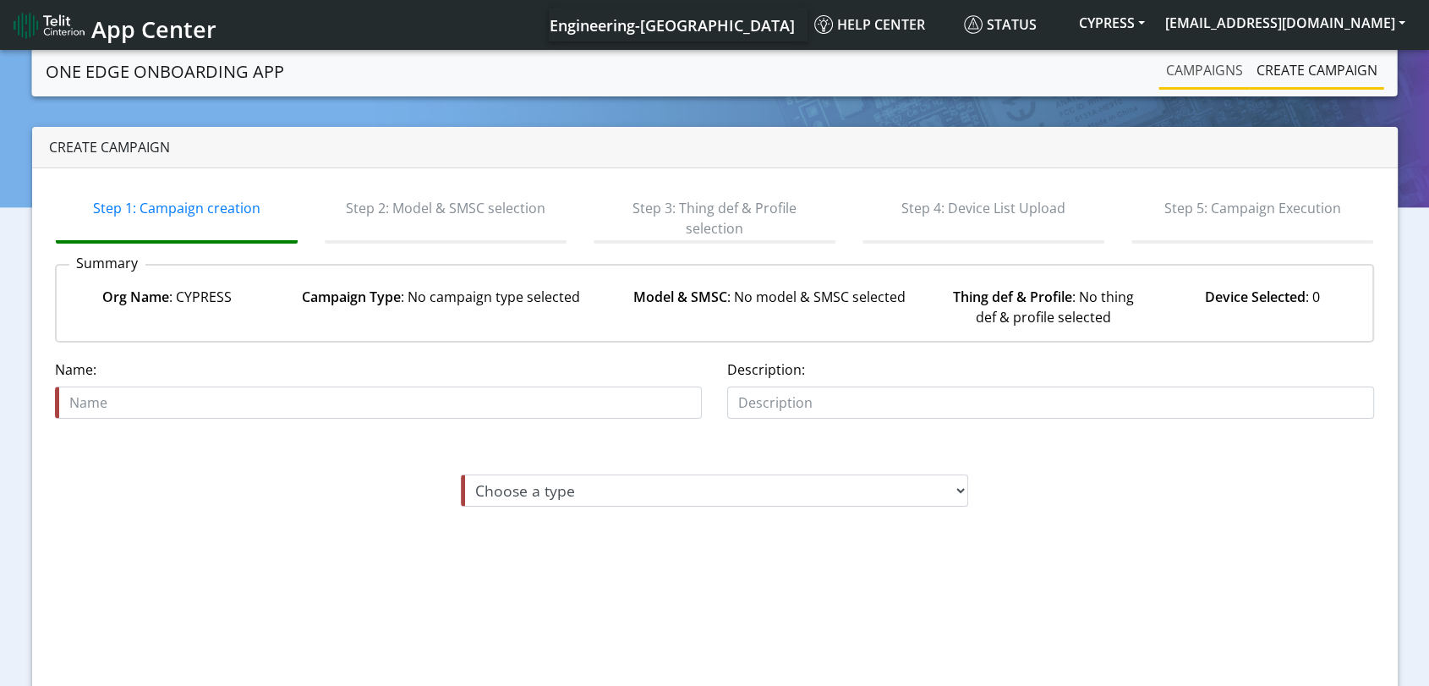
click at [1224, 70] on link "Campaigns" at bounding box center [1204, 70] width 90 height 34
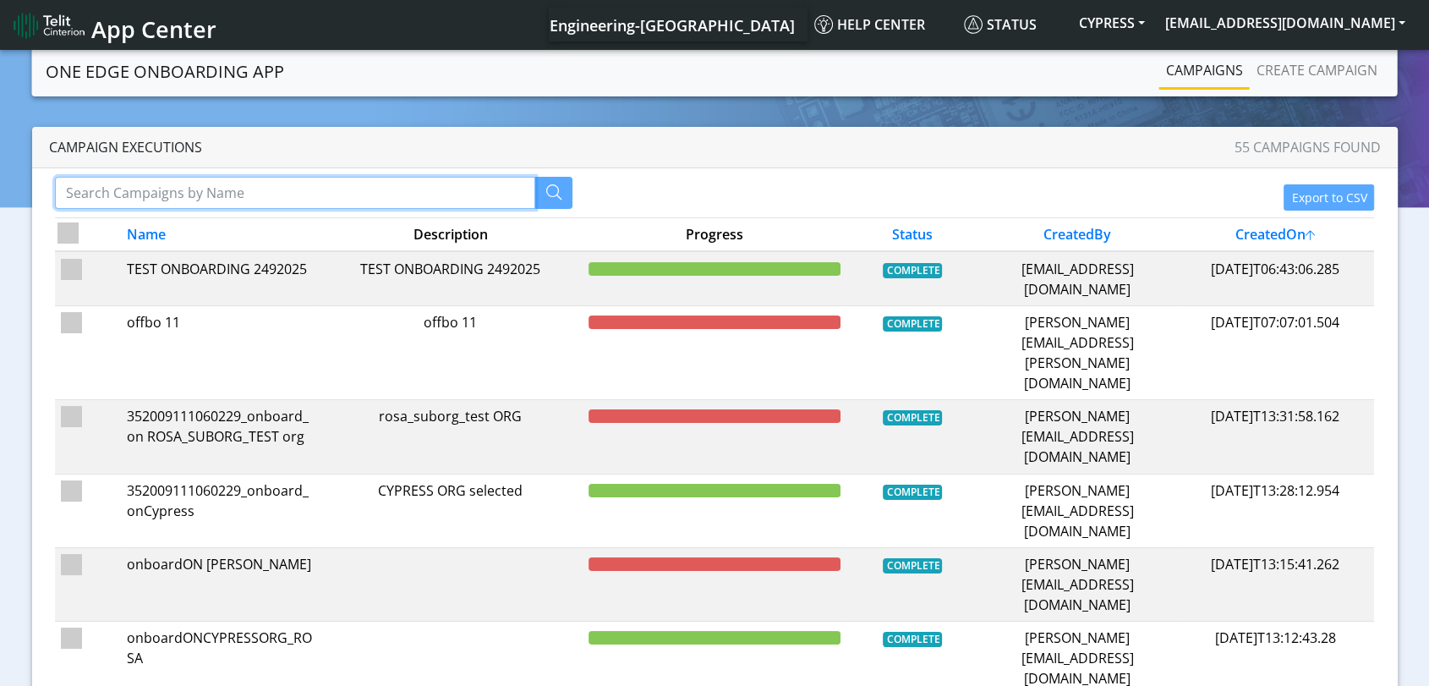
click at [354, 186] on input "Search Campaigns" at bounding box center [295, 193] width 480 height 32
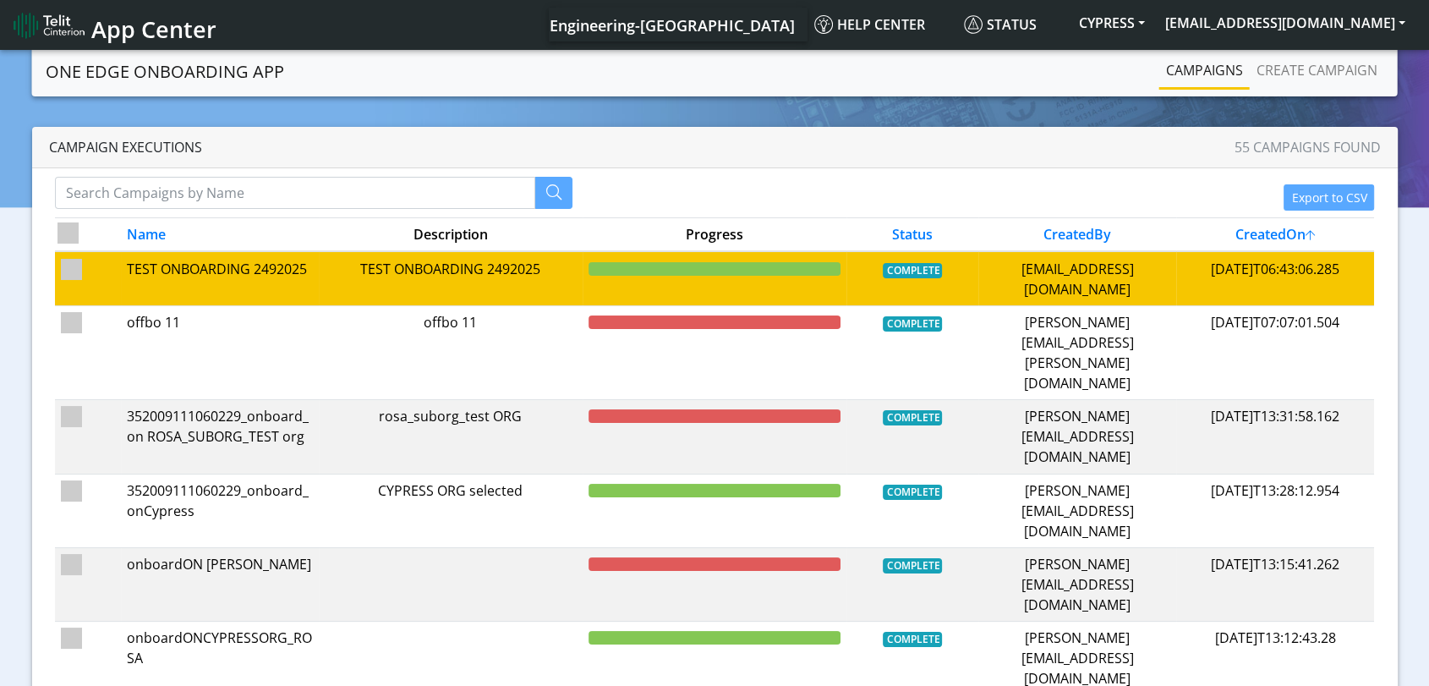
click at [167, 266] on p "TEST ONBOARDING 2492025" at bounding box center [220, 269] width 186 height 20
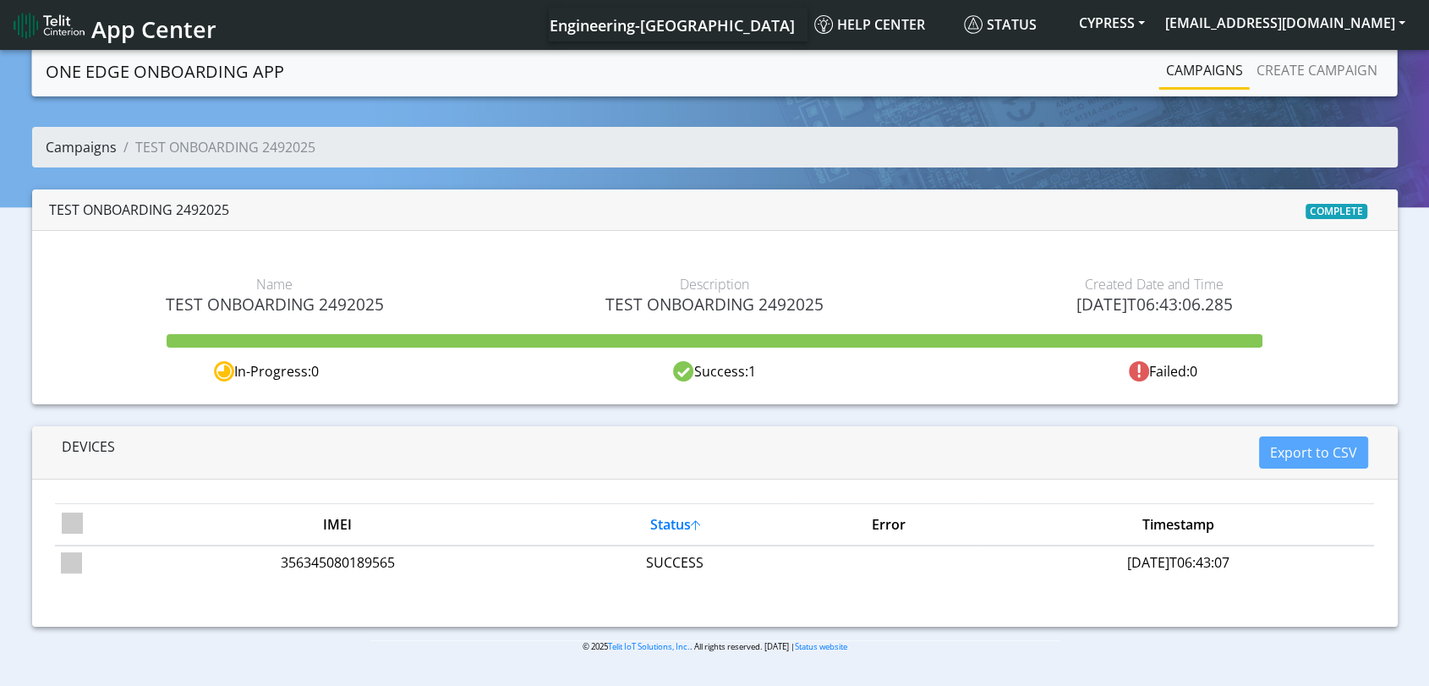
click at [88, 145] on link "Campaigns" at bounding box center [81, 147] width 71 height 19
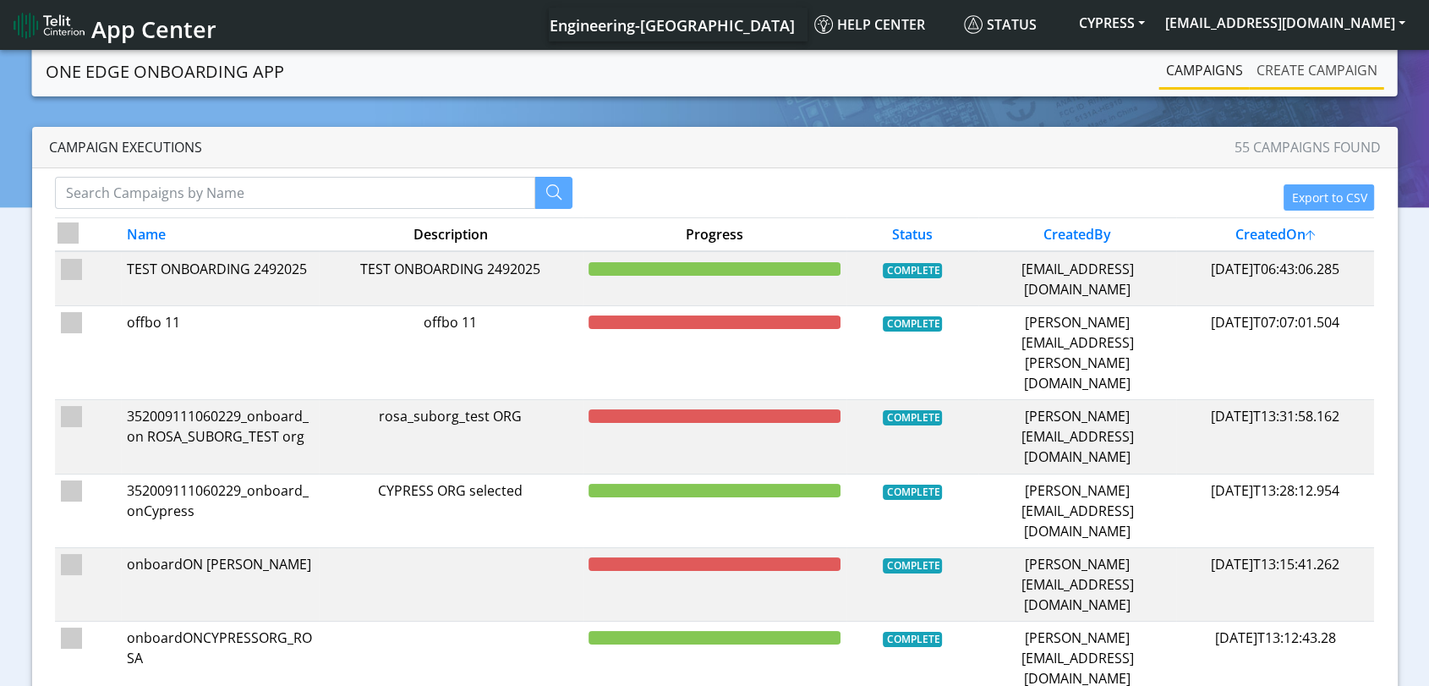
click at [1294, 72] on link "Create campaign" at bounding box center [1317, 70] width 134 height 34
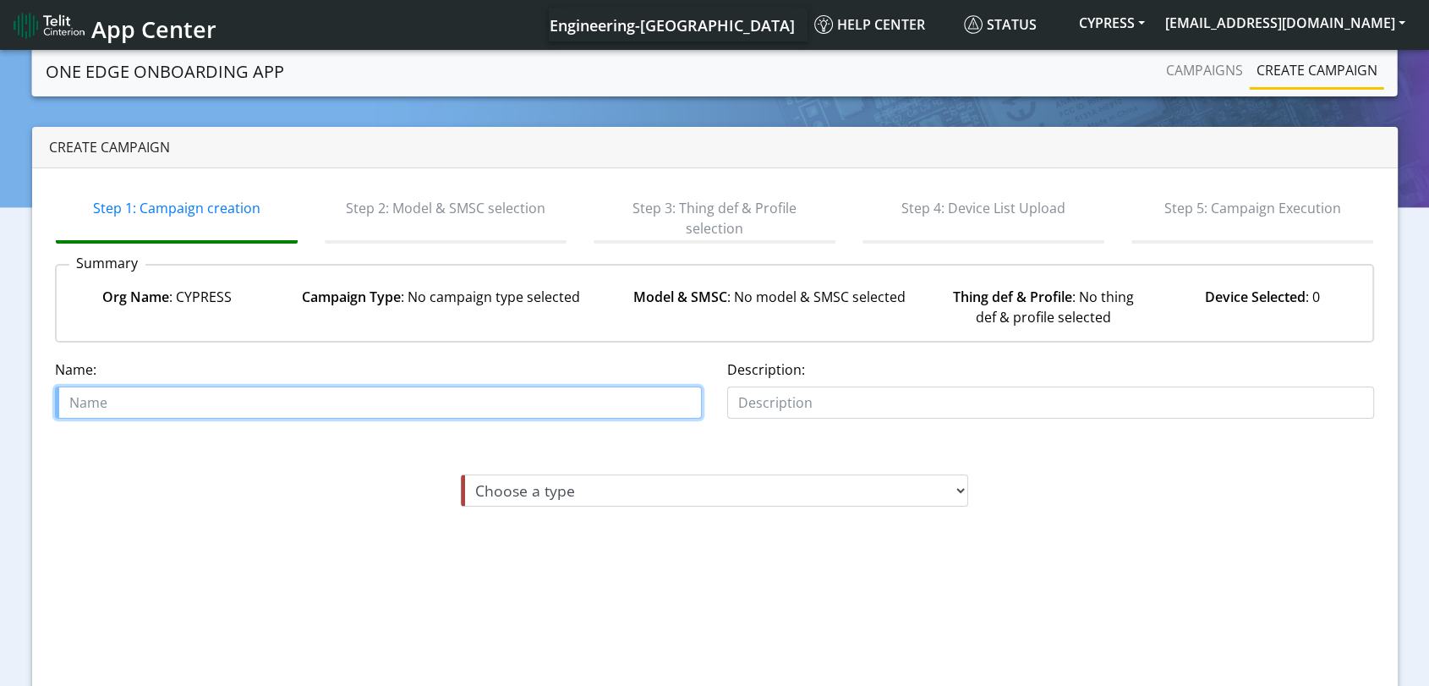
click at [212, 408] on input "text" at bounding box center [378, 402] width 647 height 32
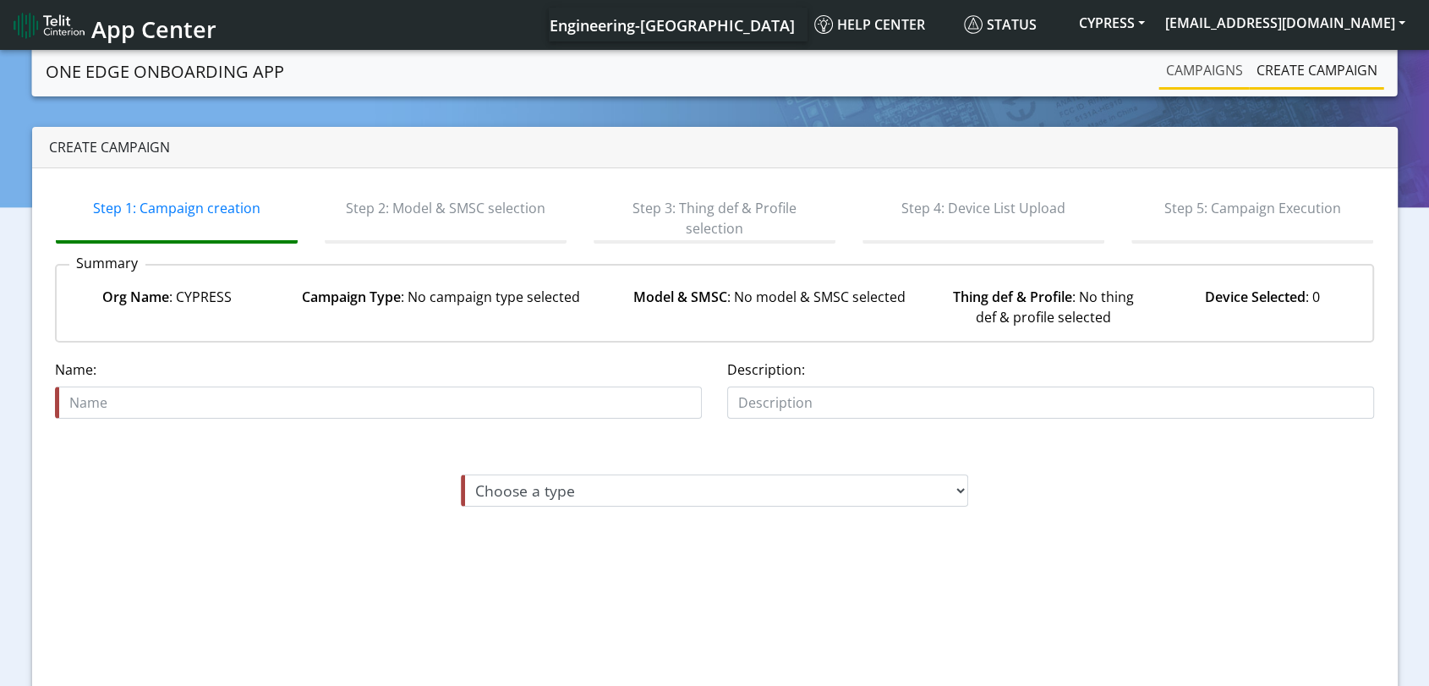
click at [1208, 75] on link "Campaigns" at bounding box center [1204, 70] width 90 height 34
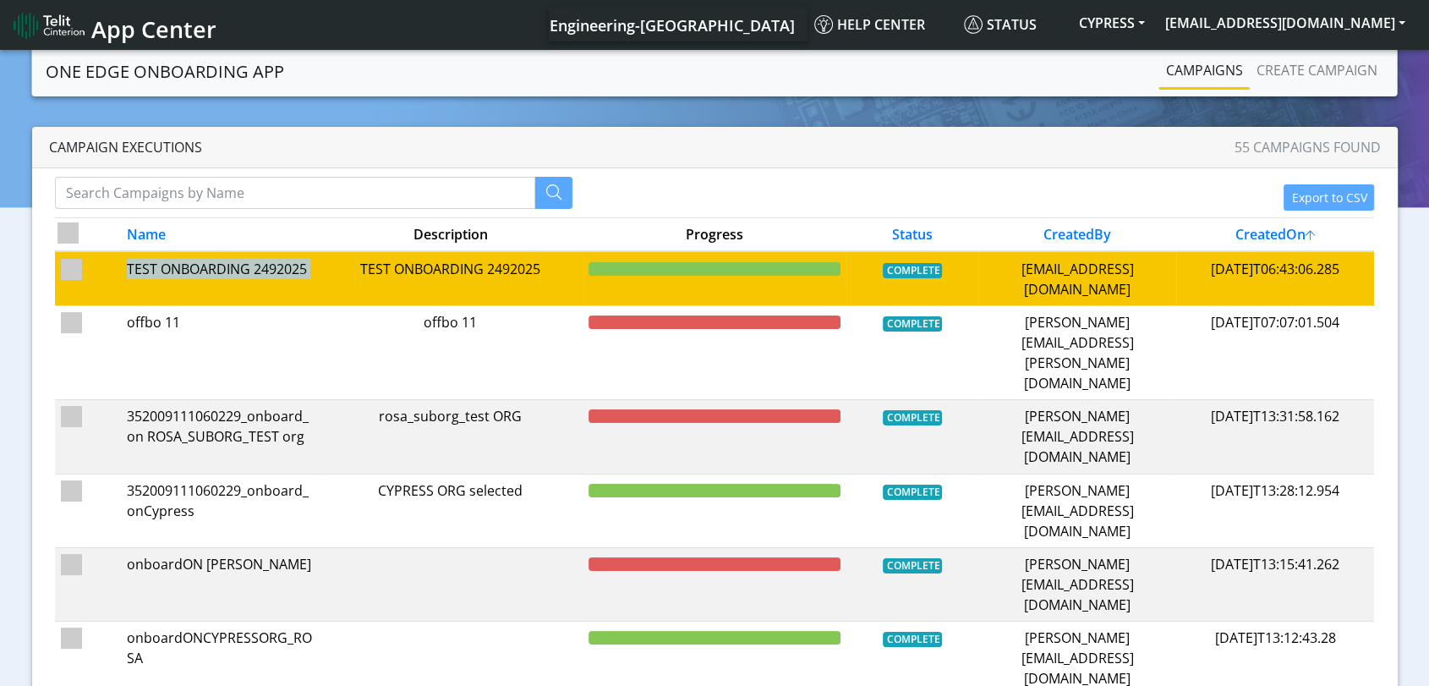
drag, startPoint x: 318, startPoint y: 270, endPoint x: 129, endPoint y: 264, distance: 188.7
click at [129, 264] on tr "TEST ONBOARDING 2492025 TEST ONBOARDING 2492025 COMPLETE kishore.cs@telit.com 2…" at bounding box center [715, 278] width 1320 height 54
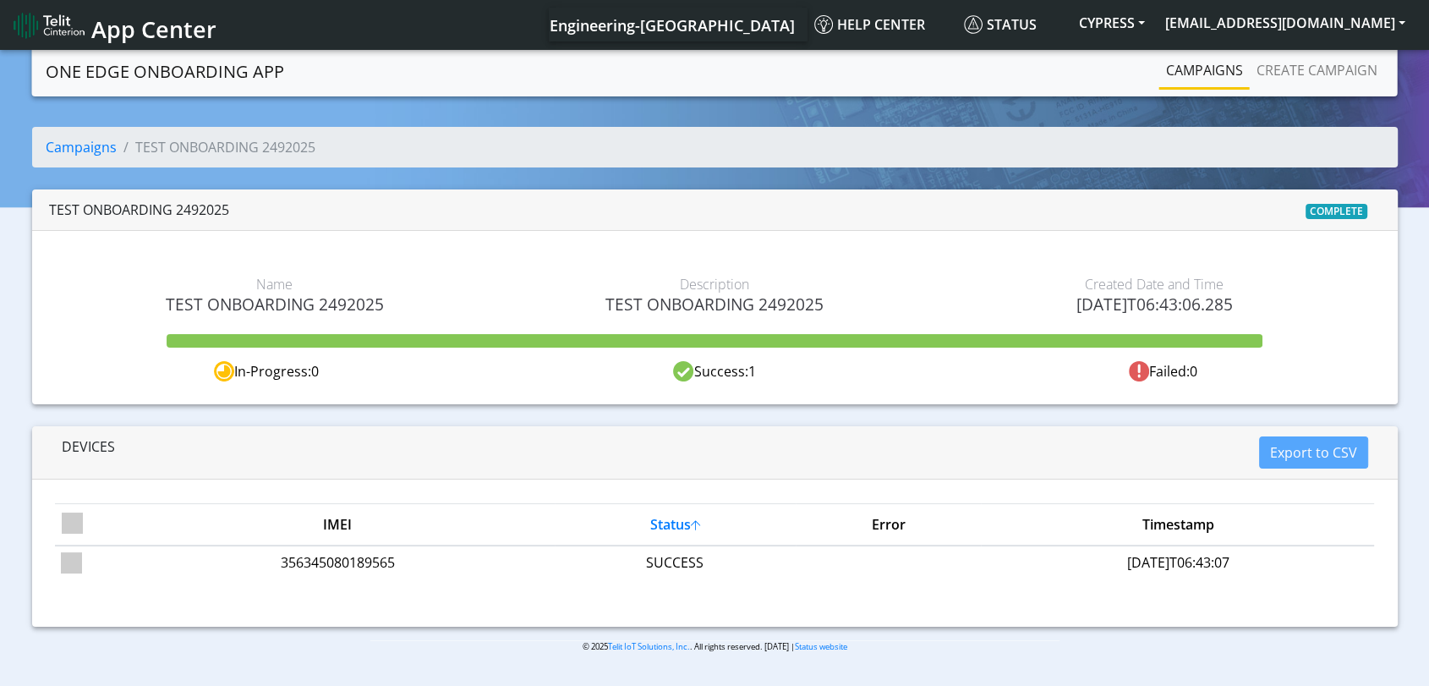
click at [279, 301] on span "TEST ONBOARDING 2492025" at bounding box center [275, 303] width 414 height 19
copy span "TEST ONBOARDING 2492025"
click at [1338, 77] on link "Create campaign" at bounding box center [1317, 70] width 134 height 34
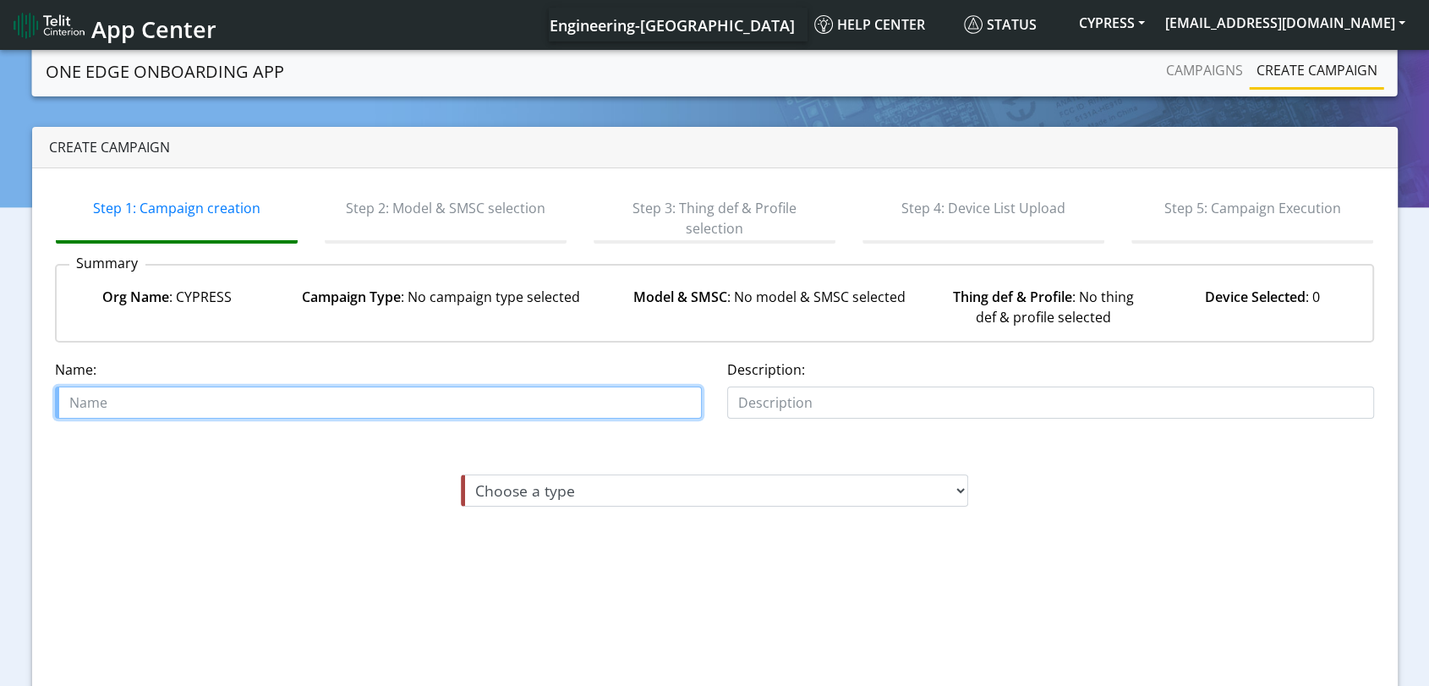
click at [248, 400] on input "text" at bounding box center [378, 402] width 647 height 32
paste input "TEST ONBOARDING 2492025"
drag, startPoint x: 120, startPoint y: 403, endPoint x: 396, endPoint y: 434, distance: 277.4
click at [121, 403] on input "TEST ONBOARDING 2492025" at bounding box center [378, 402] width 647 height 32
drag, startPoint x: 279, startPoint y: 401, endPoint x: 0, endPoint y: 392, distance: 279.2
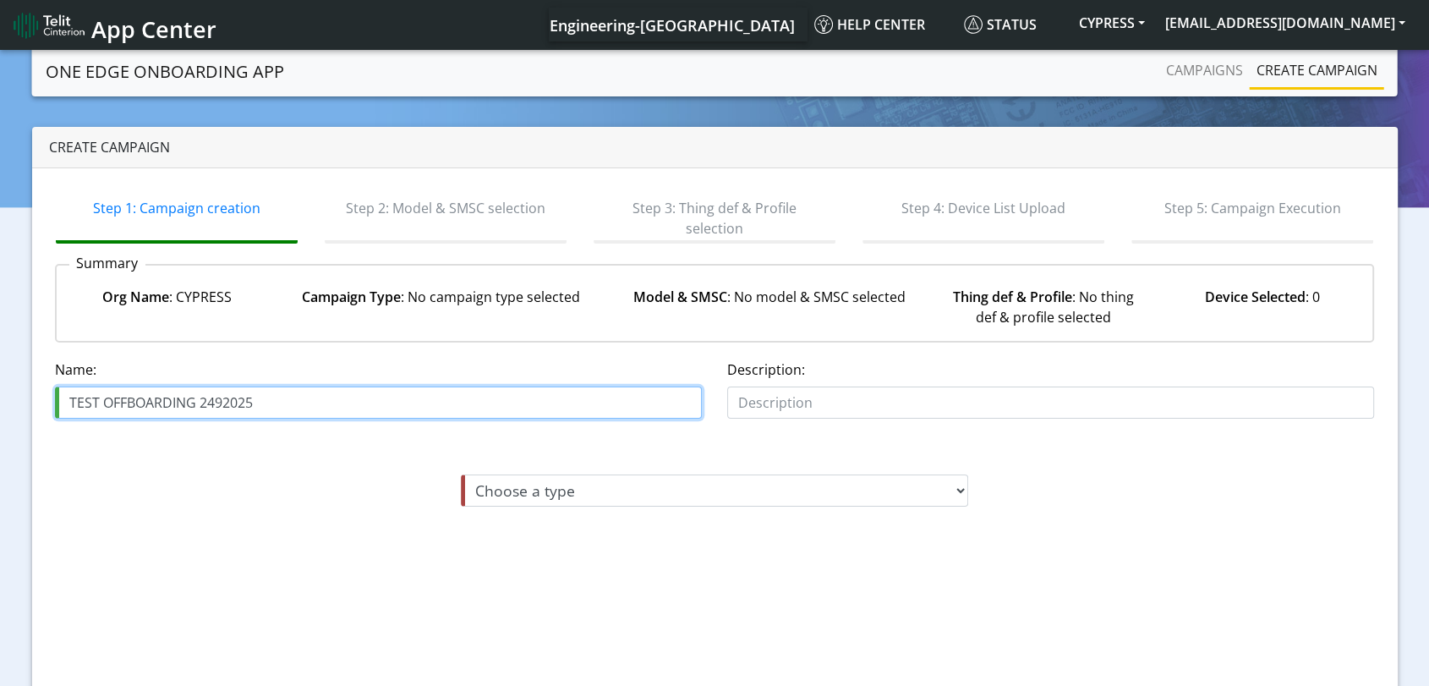
click at [0, 395] on section "One Edge OnBoarding App Campaigns Create campaign Create campaign Step 1: Campa…" at bounding box center [714, 418] width 1429 height 742
type input "TEST OFFBOARDING 2492025"
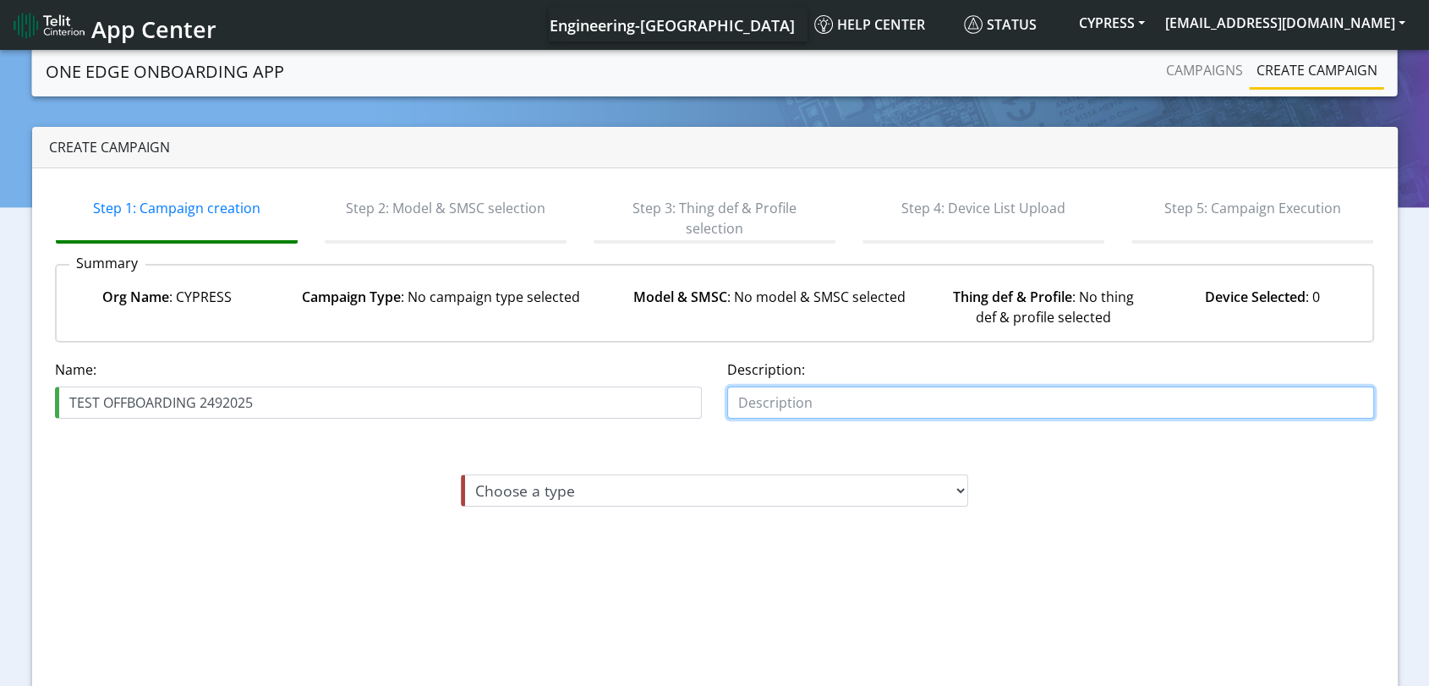
click at [981, 409] on input "text" at bounding box center [1050, 402] width 647 height 32
paste input "TEST OFFBOARDING 2492025"
type input "TEST OFFBOARDING 2492025"
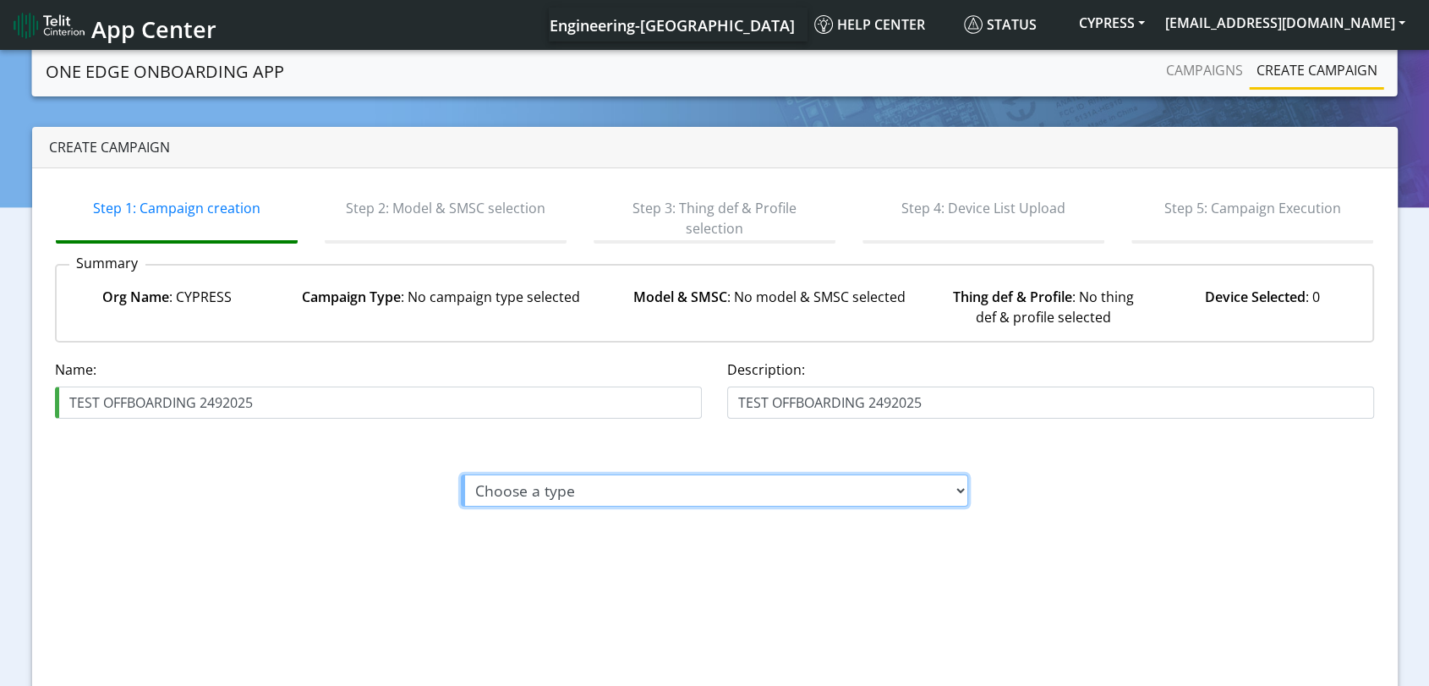
click at [871, 480] on select "Choose a type Module On-boarding Module Off-boarding" at bounding box center [714, 490] width 507 height 32
select select "2: Module Off-boarding"
click at [461, 474] on select "Choose a type Module On-boarding Module Off-boarding" at bounding box center [714, 490] width 507 height 32
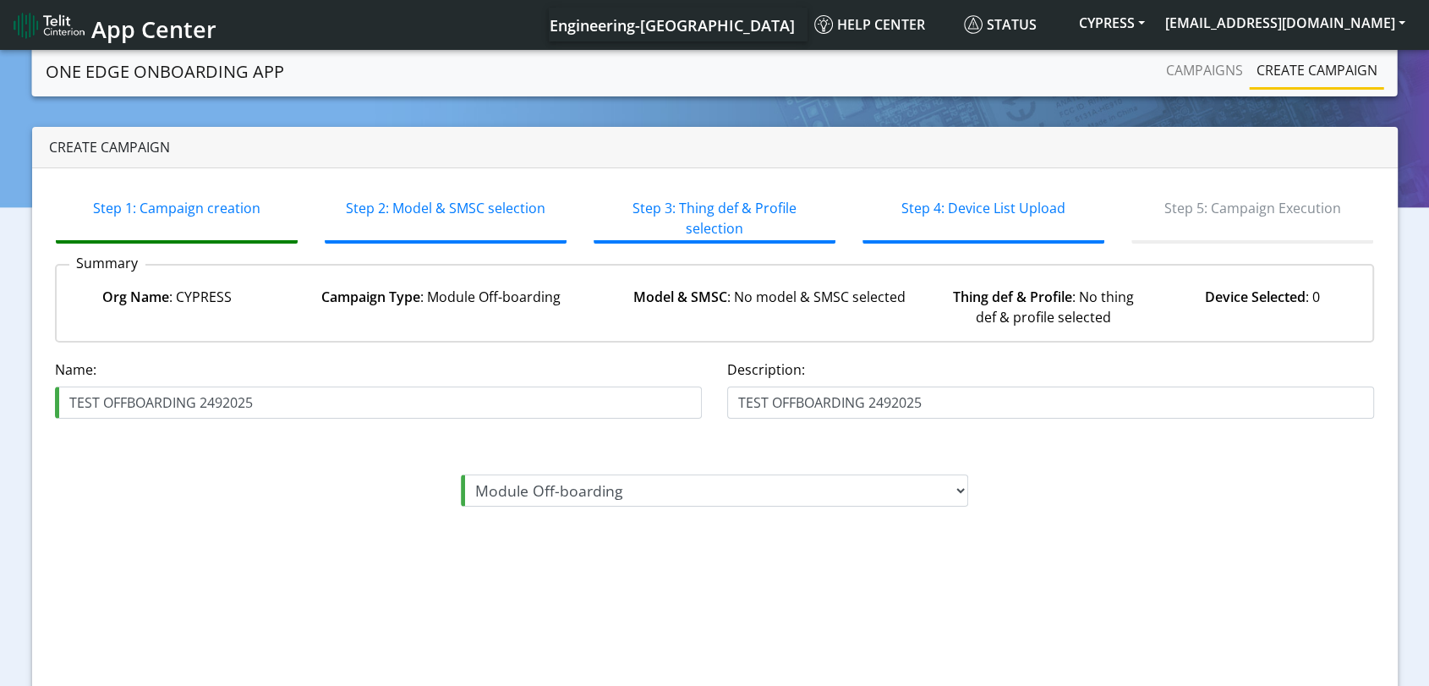
click at [1132, 556] on div "Step 1: Campaign creation Step 2: Model & SMSC selection Step 3: Thing def & Pr…" at bounding box center [715, 451] width 1366 height 567
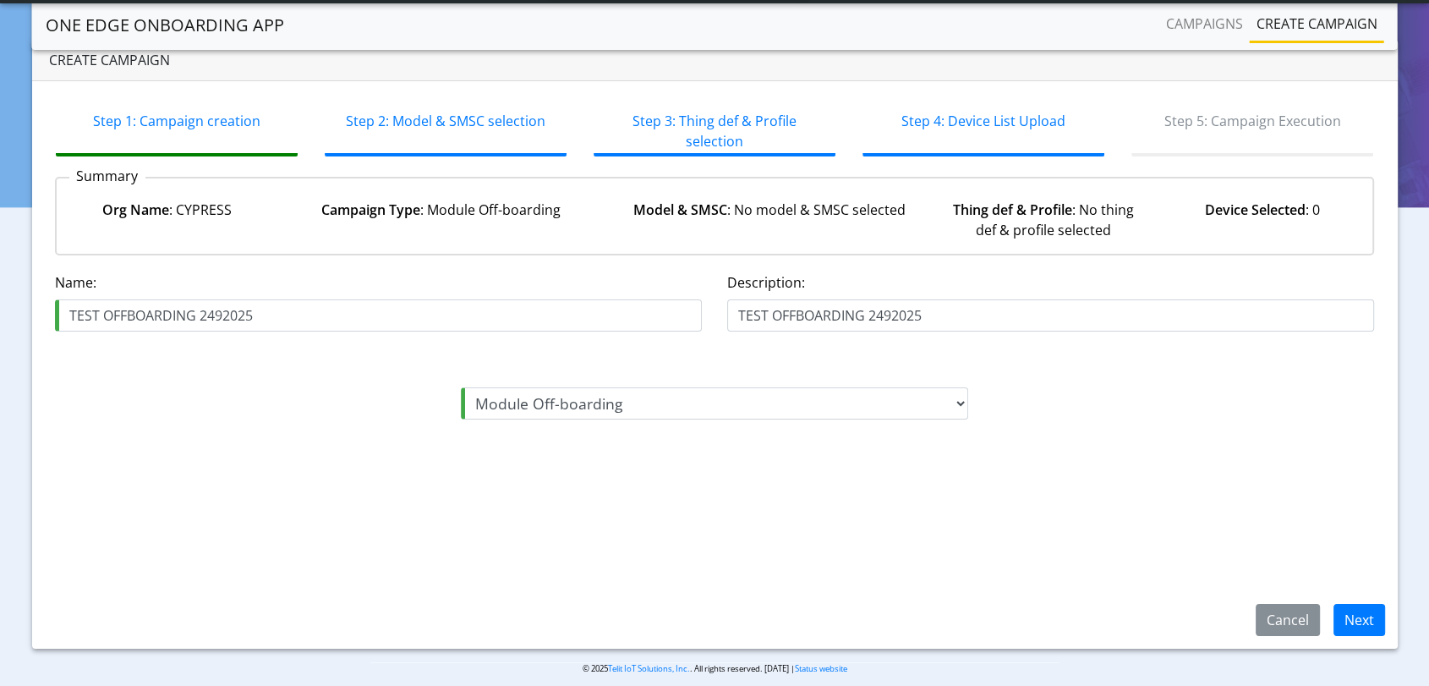
scroll to position [56, 0]
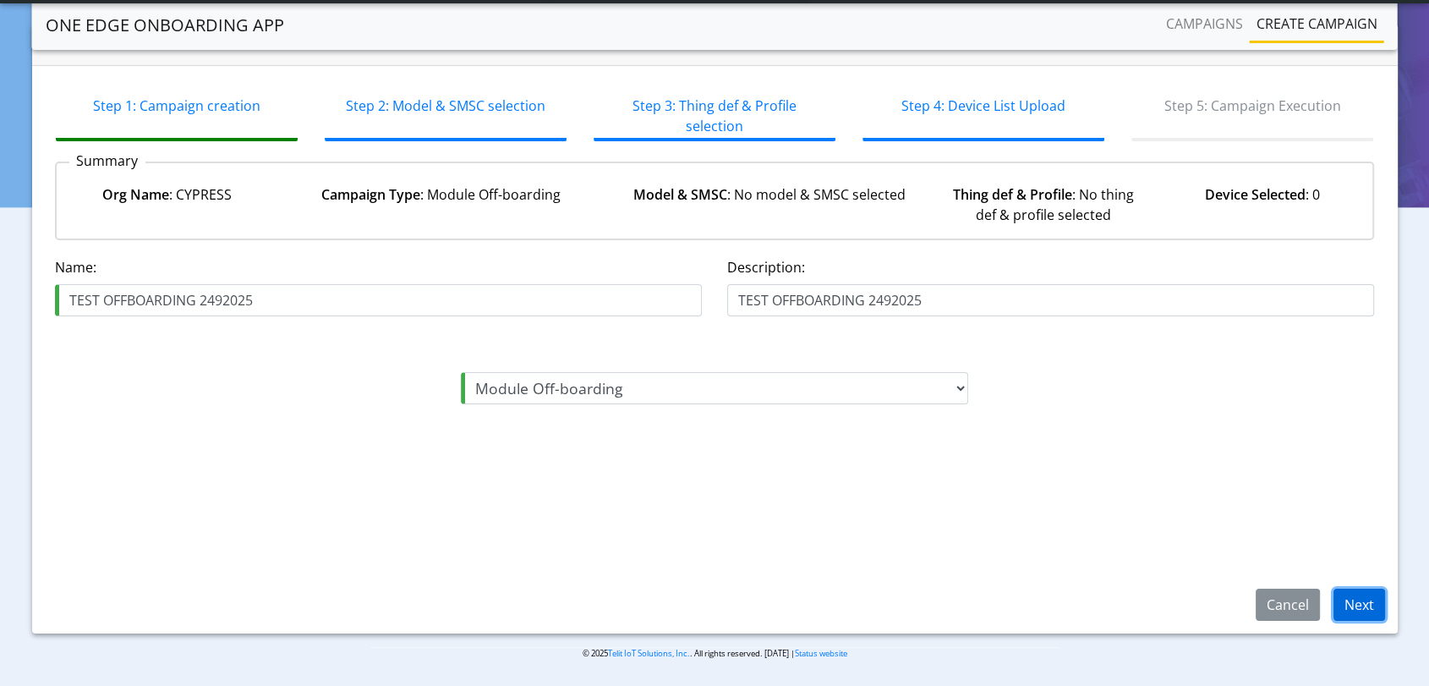
click at [1362, 606] on button "Next" at bounding box center [1360, 605] width 52 height 32
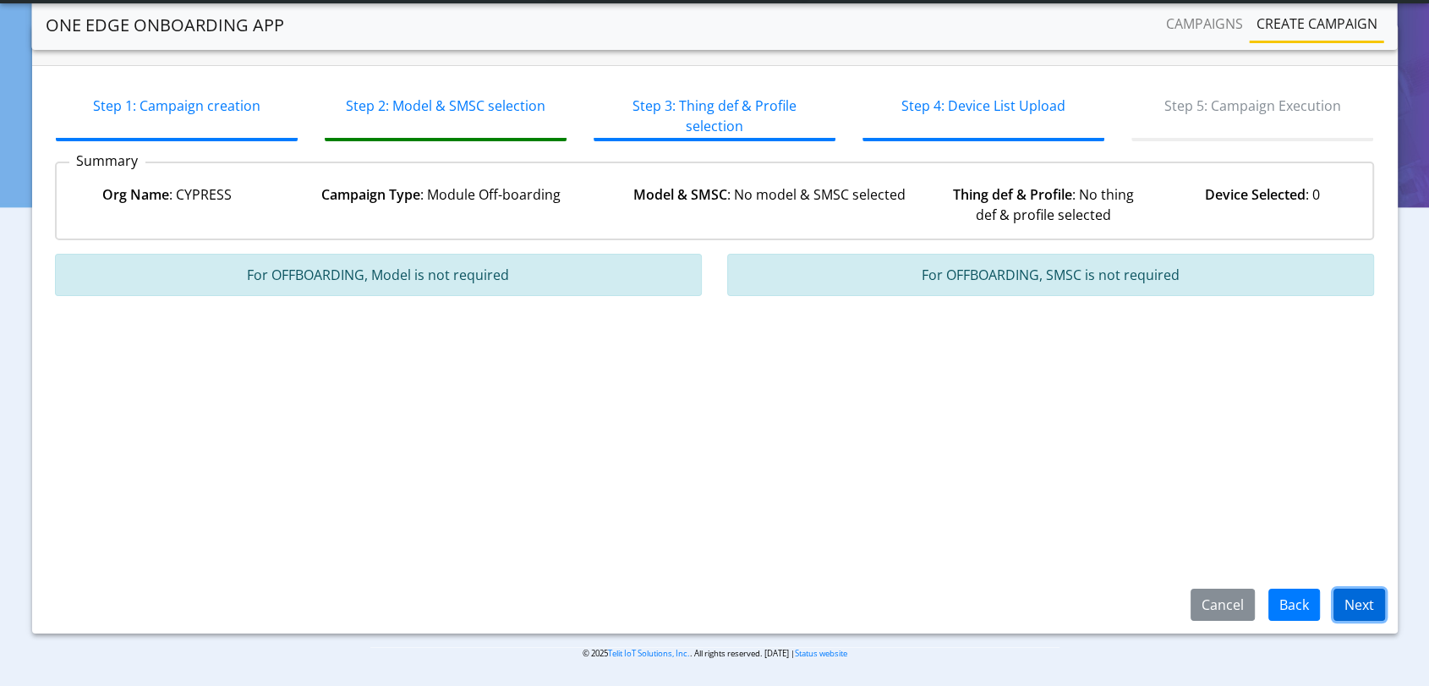
click at [1360, 605] on button "Next" at bounding box center [1360, 605] width 52 height 32
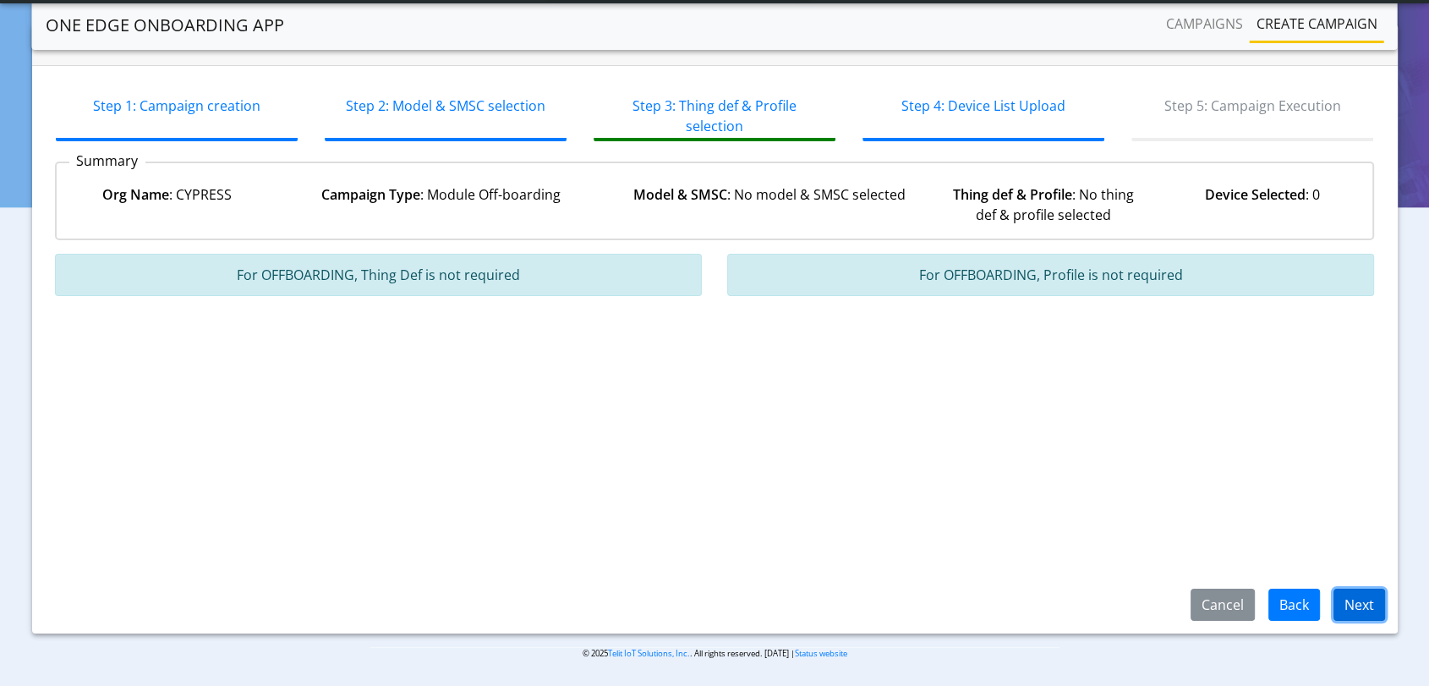
click at [1360, 610] on button "Next" at bounding box center [1360, 605] width 52 height 32
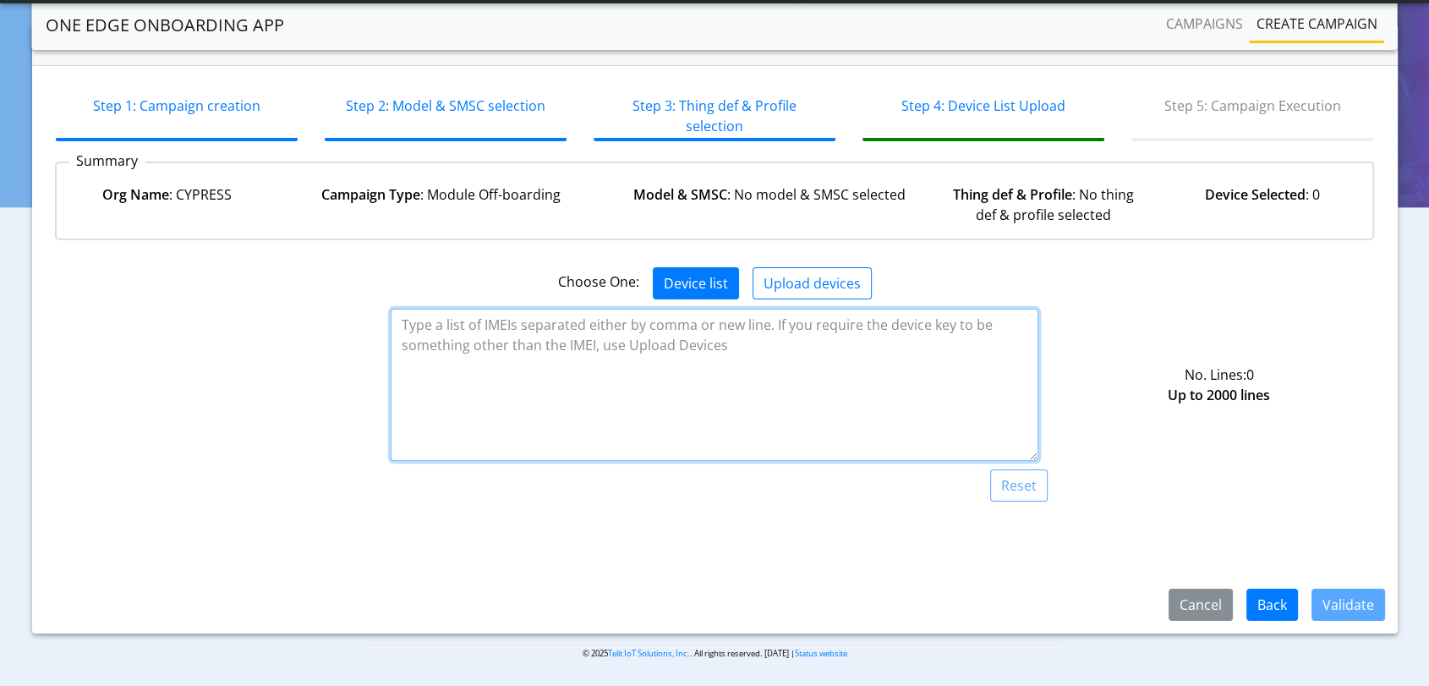
click at [846, 414] on textarea at bounding box center [714, 385] width 647 height 152
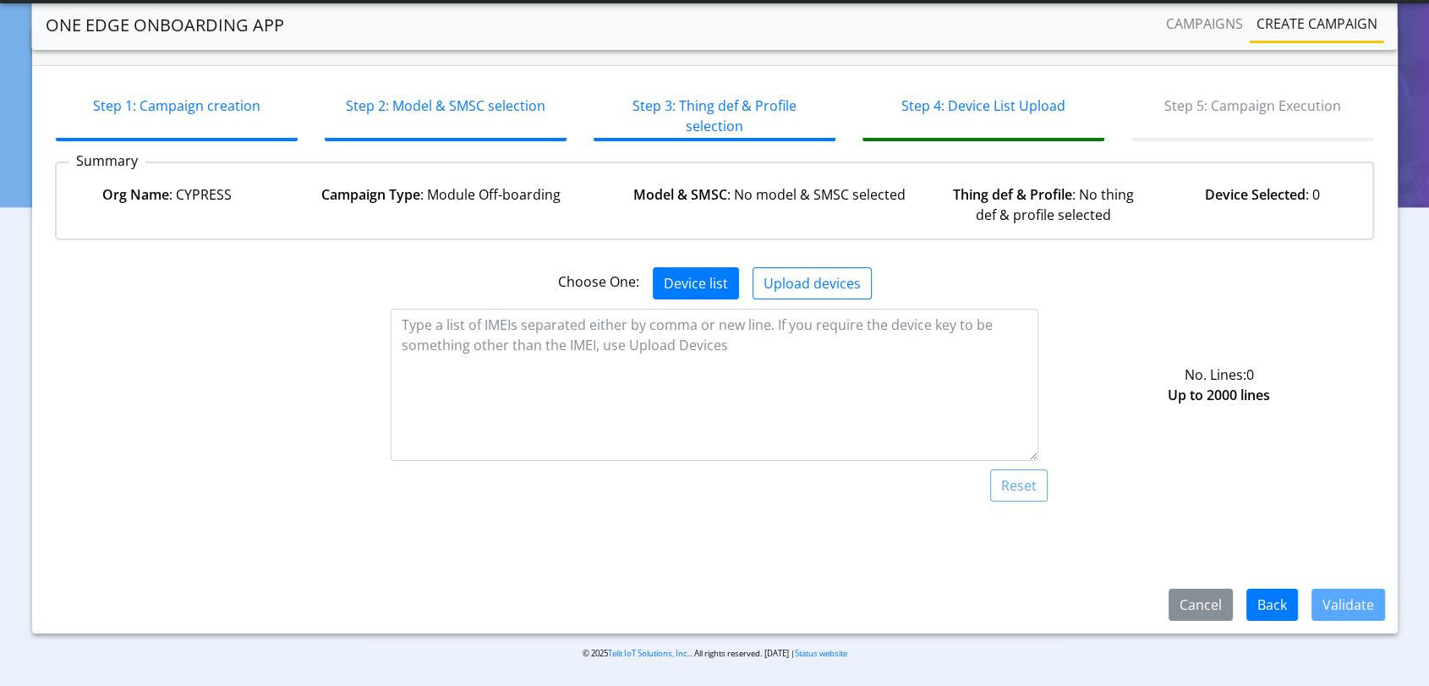
click at [672, 293] on button "Device list" at bounding box center [696, 283] width 86 height 32
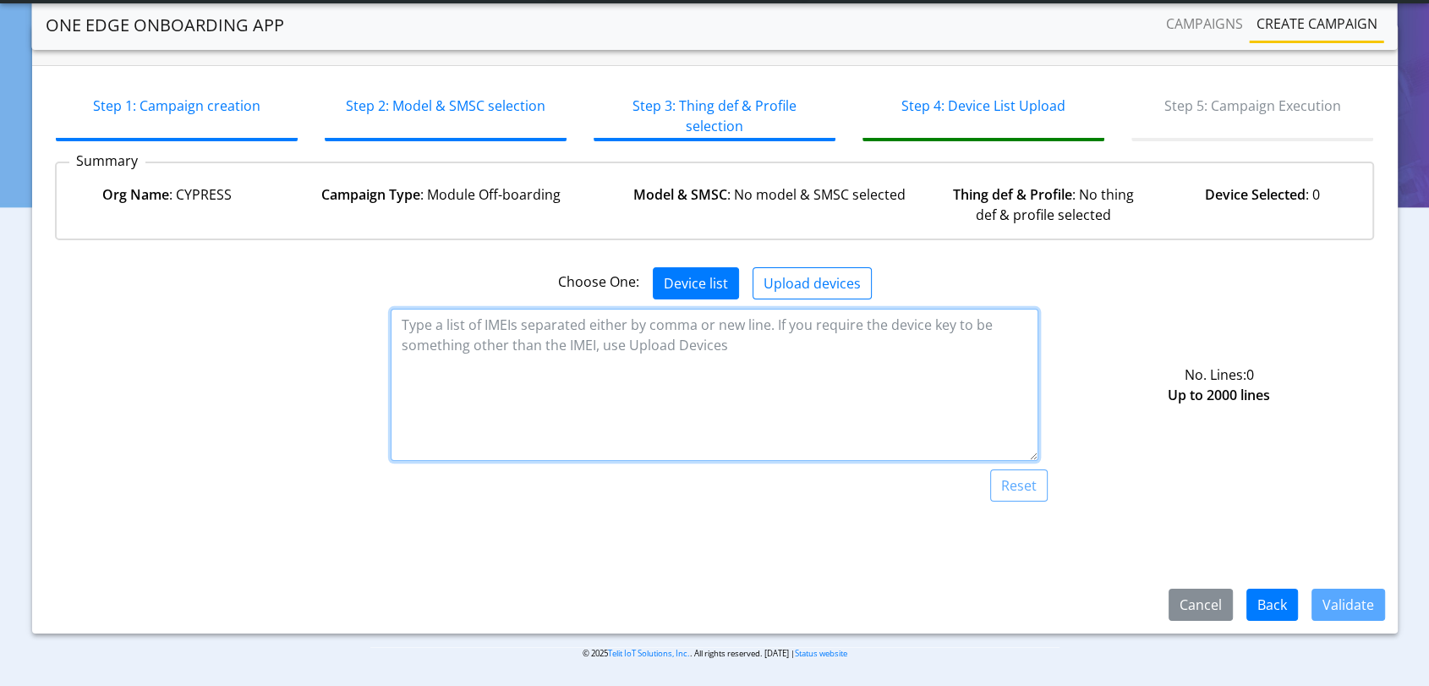
click at [681, 362] on textarea at bounding box center [714, 385] width 647 height 152
paste textarea "356345080189565"
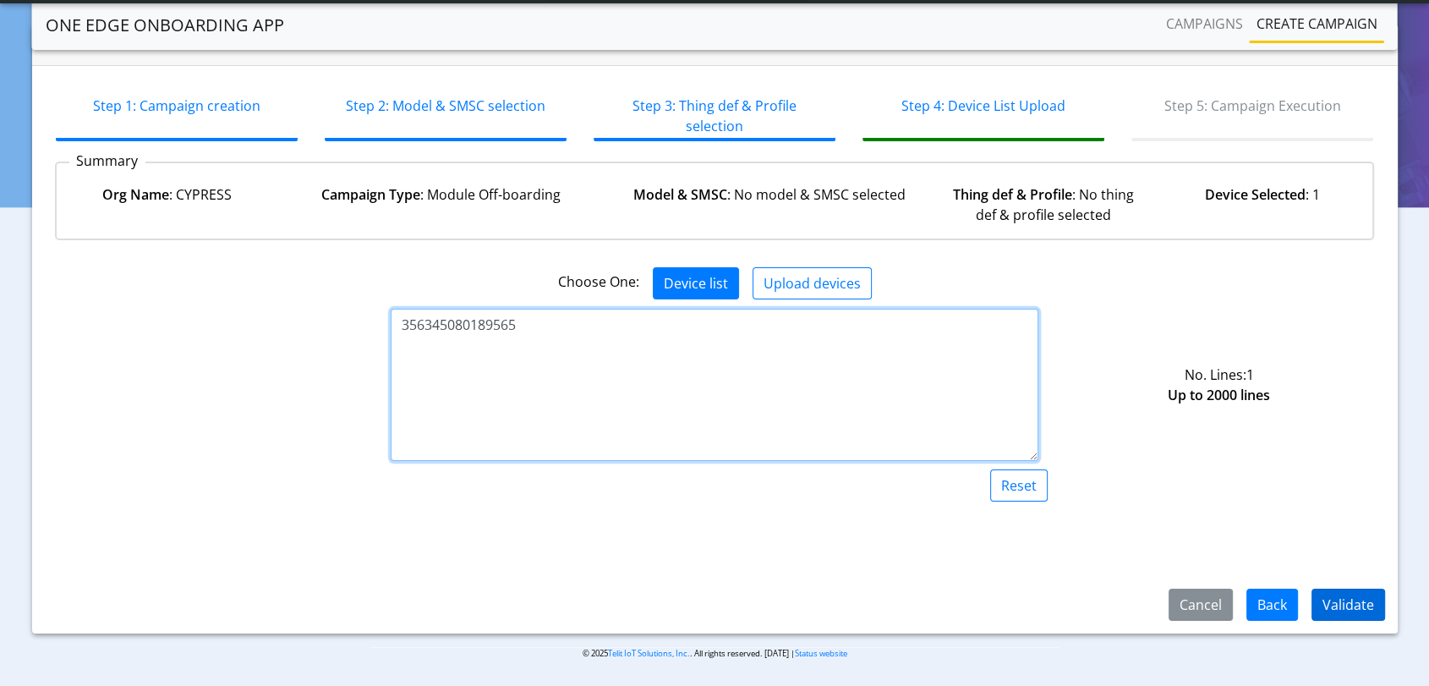
type textarea "356345080189565"
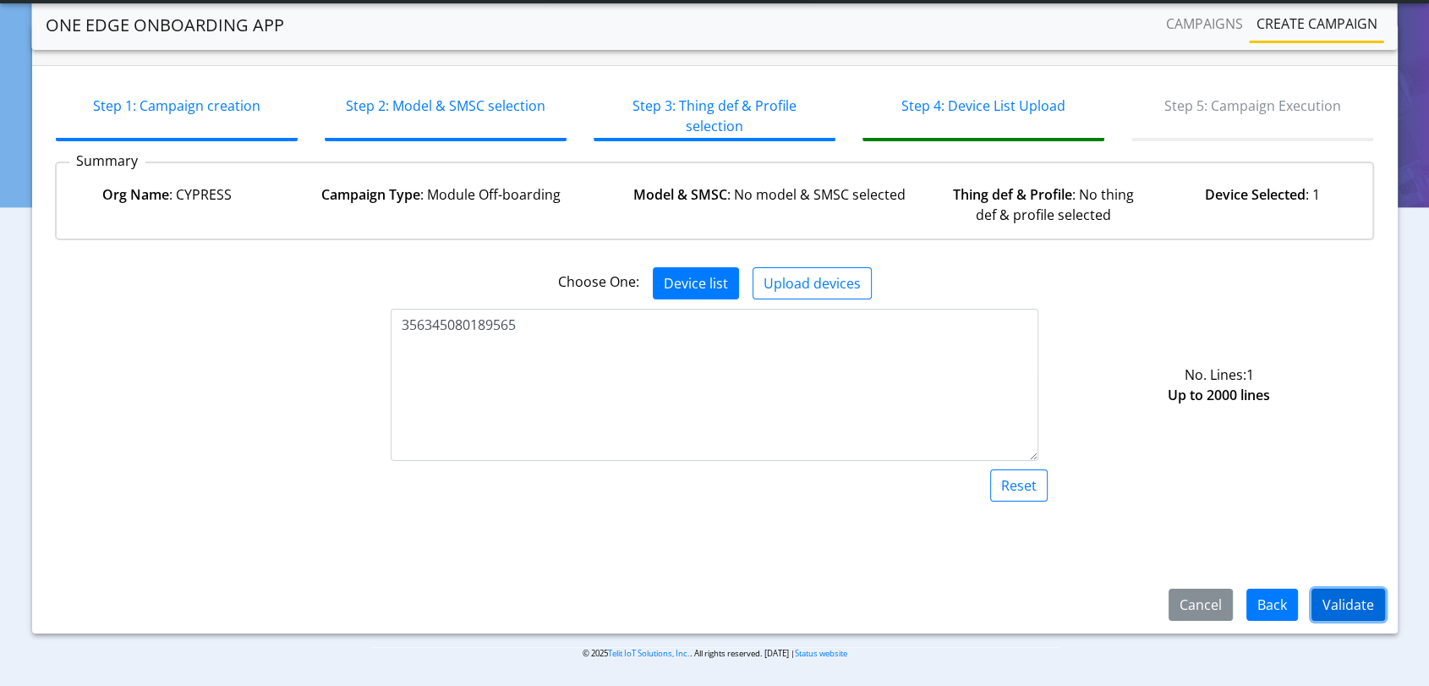
click at [1344, 600] on button "Validate" at bounding box center [1349, 605] width 74 height 32
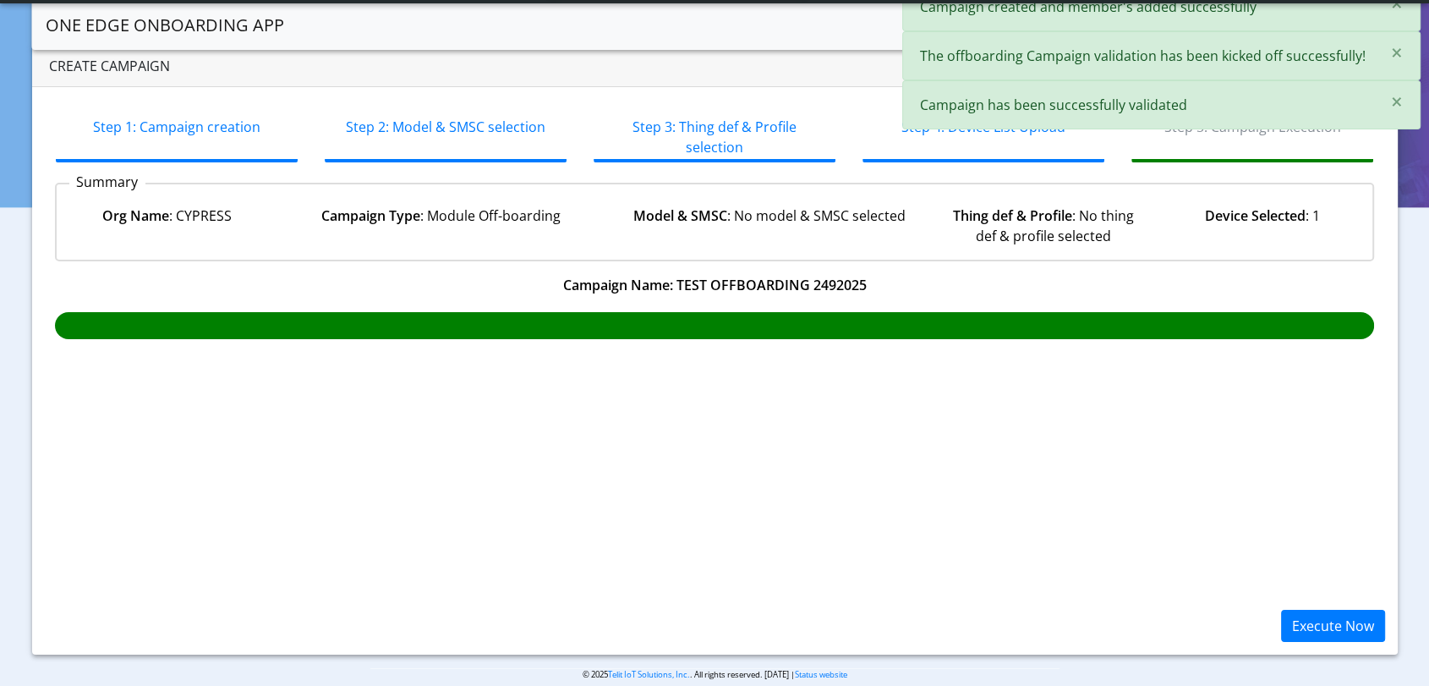
scroll to position [56, 0]
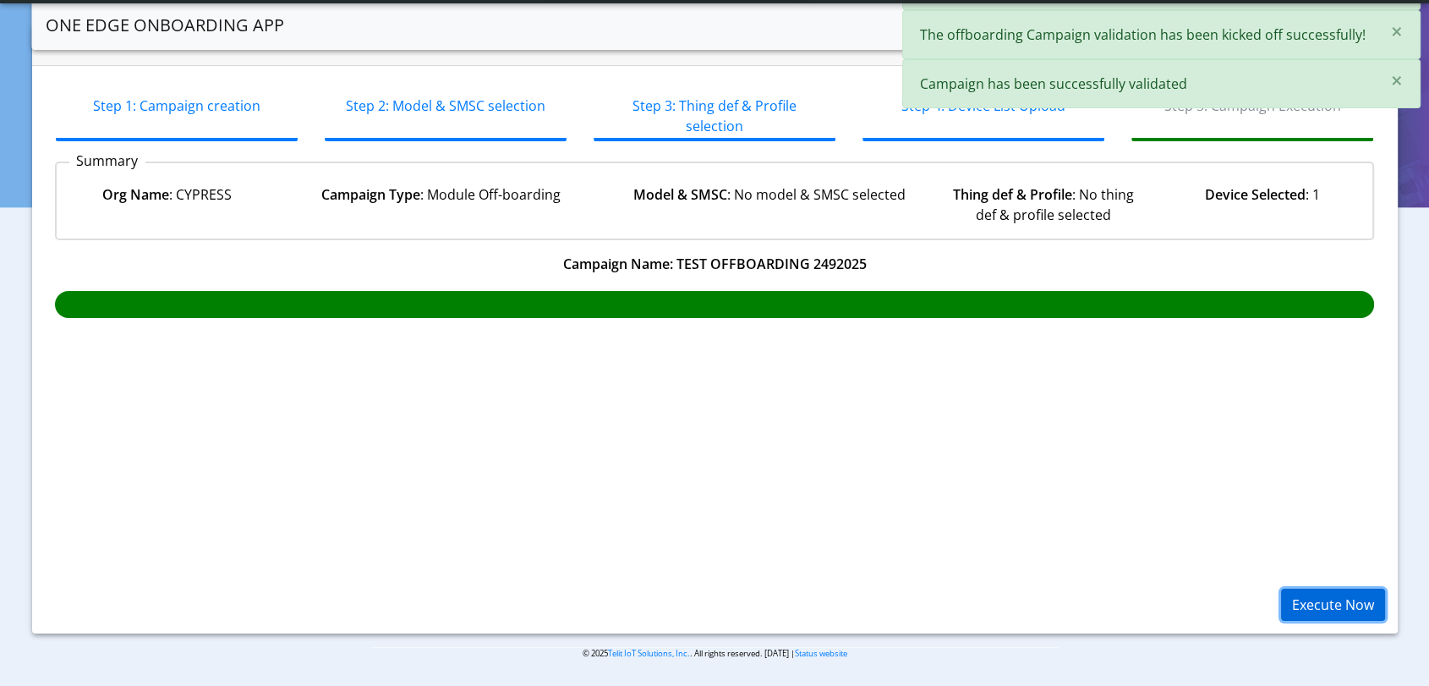
click at [1323, 604] on button "Execute Now" at bounding box center [1333, 605] width 104 height 32
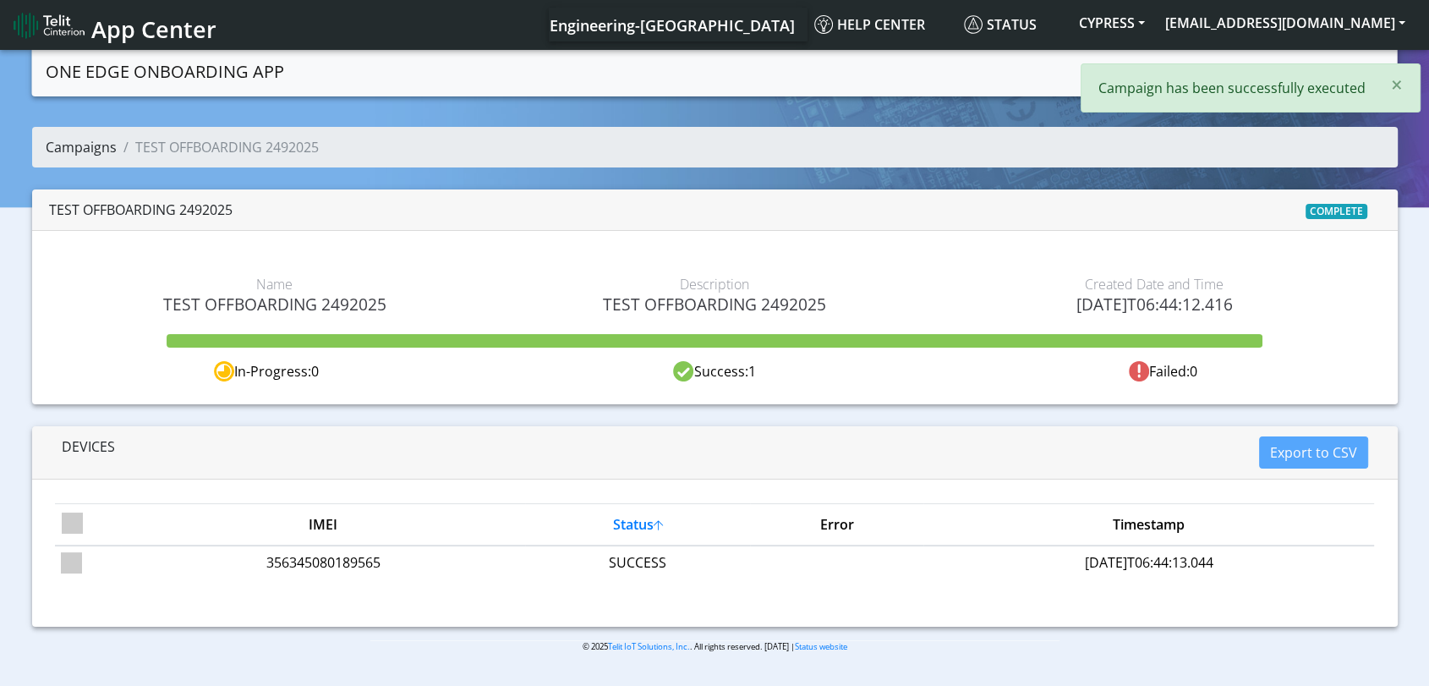
click at [76, 147] on link "Campaigns" at bounding box center [81, 147] width 71 height 19
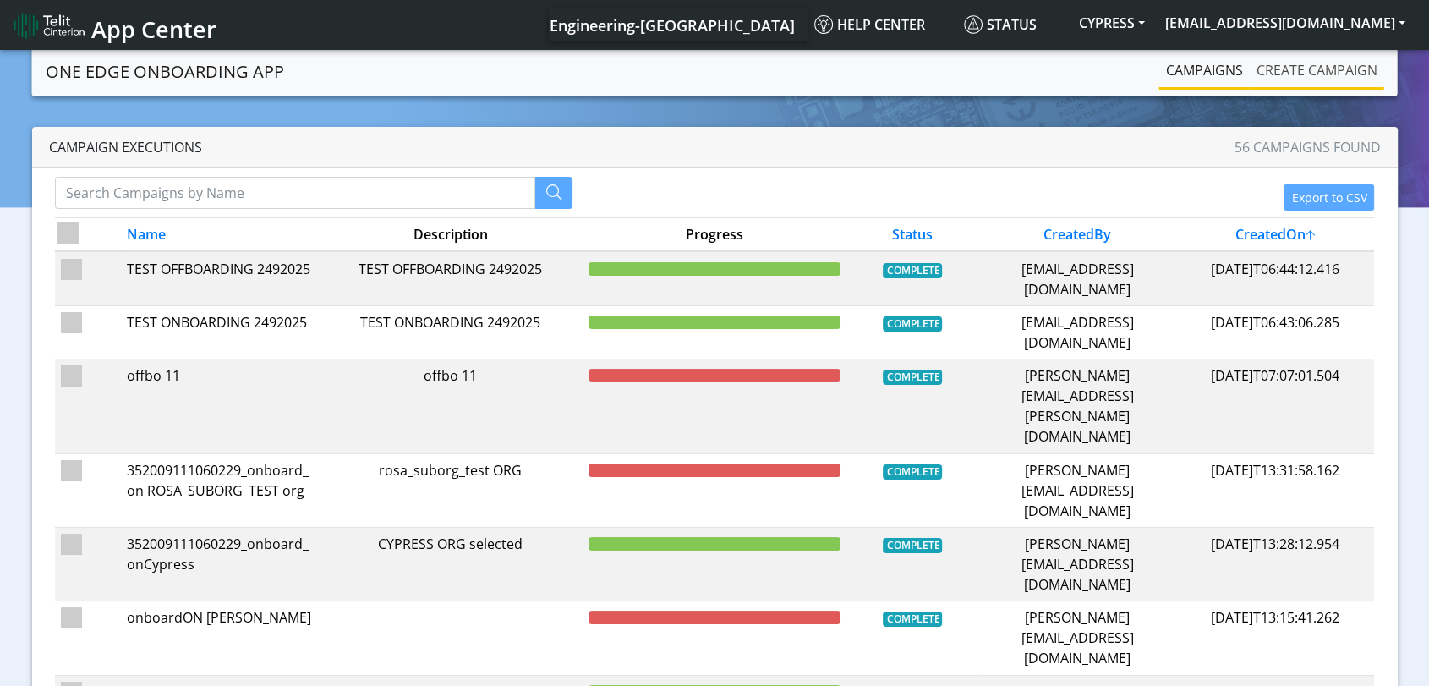
click at [1324, 79] on link "Create campaign" at bounding box center [1317, 70] width 134 height 34
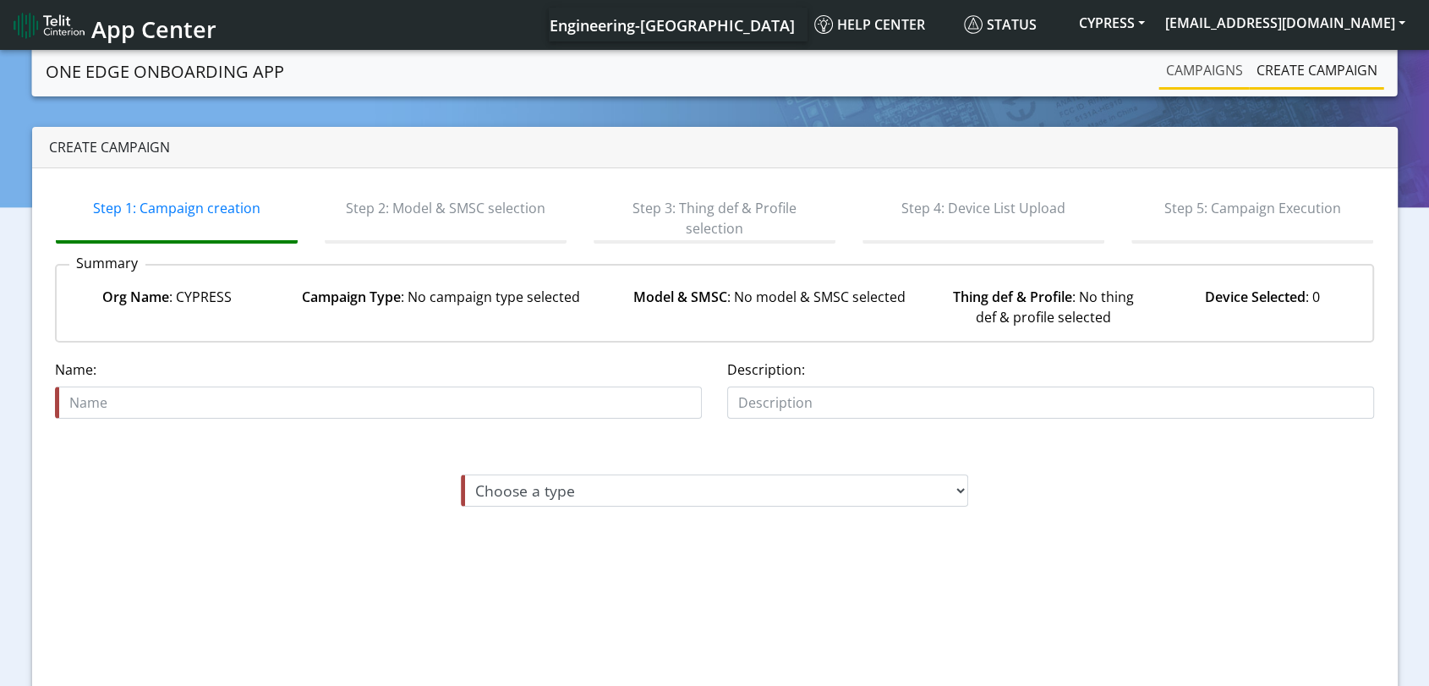
click at [1230, 77] on link "Campaigns" at bounding box center [1204, 70] width 90 height 34
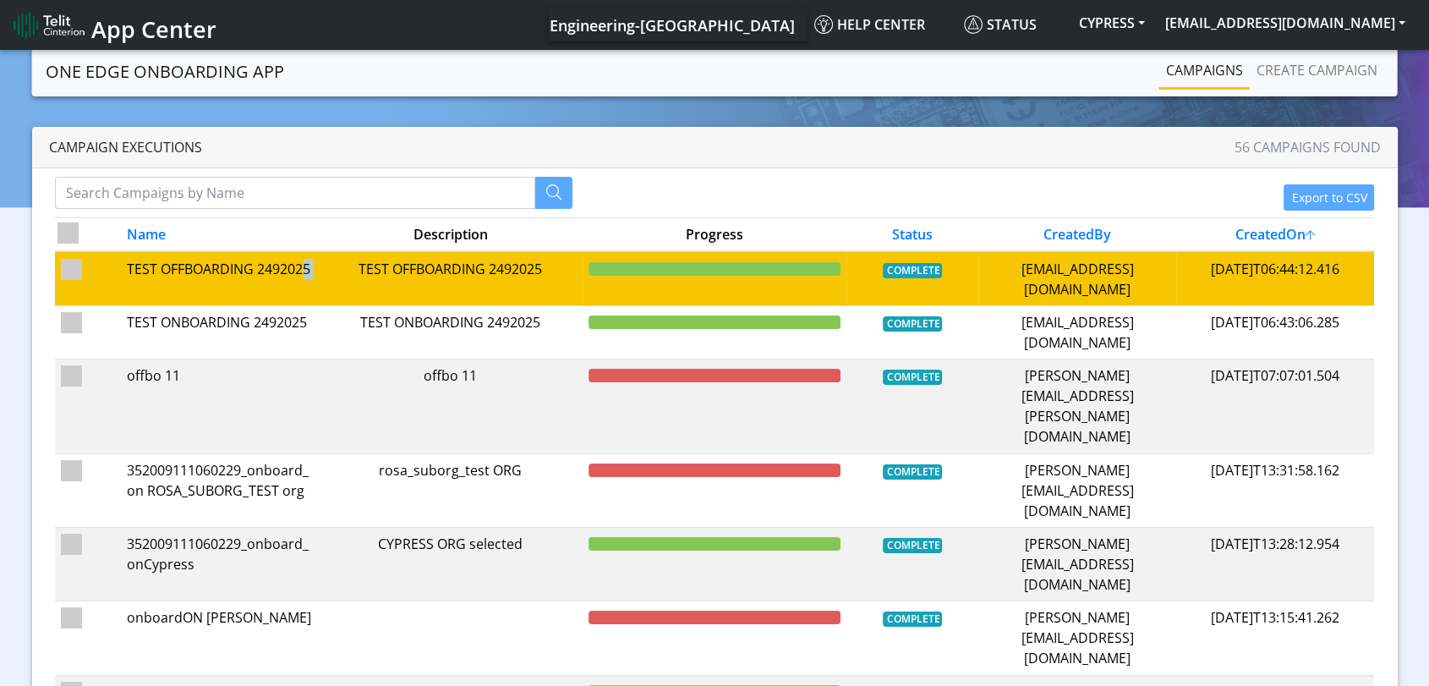
drag, startPoint x: 323, startPoint y: 271, endPoint x: 305, endPoint y: 271, distance: 17.8
click at [305, 271] on tr "TEST OFFBOARDING 2492025 TEST OFFBOARDING 2492025 COMPLETE kishore.cs@telit.com…" at bounding box center [715, 278] width 1320 height 54
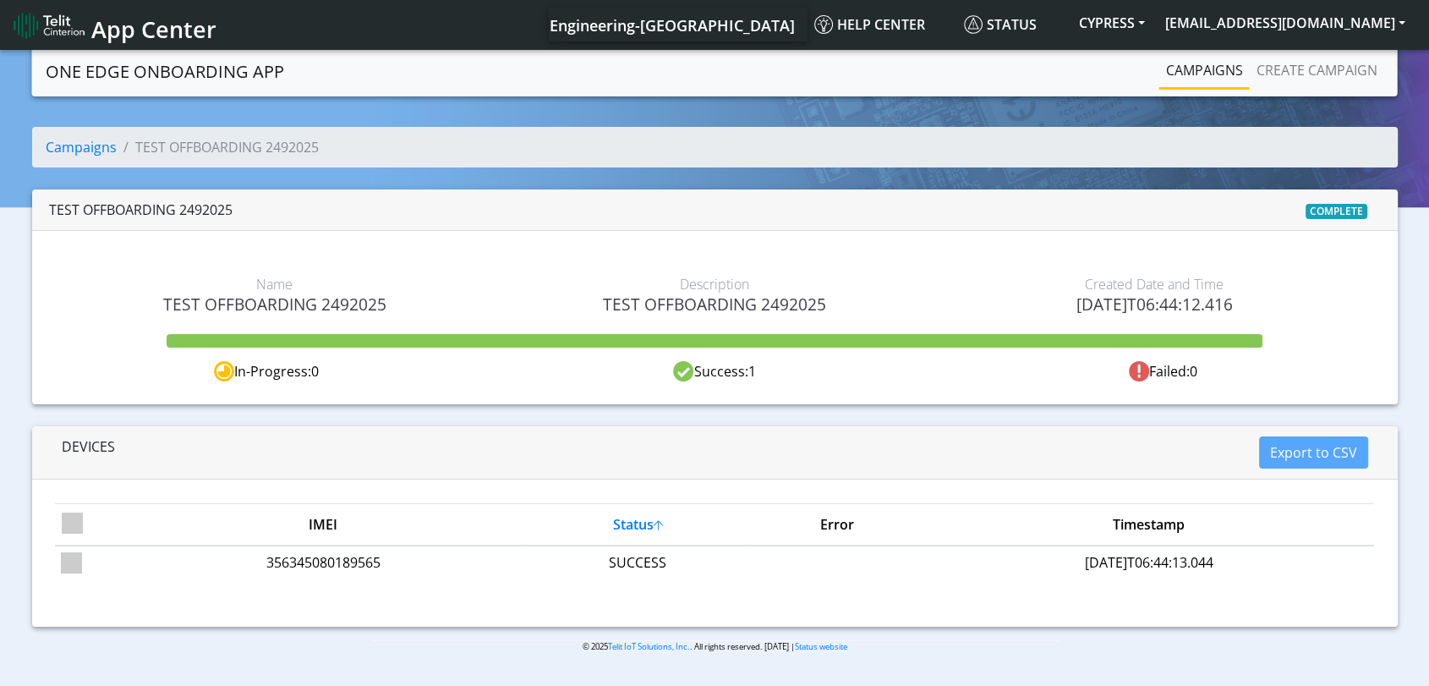
click at [321, 306] on span "TEST OFFBOARDING 2492025" at bounding box center [275, 303] width 414 height 19
copy span "TEST OFFBOARDING 2492025"
click at [1346, 68] on link "Create campaign" at bounding box center [1317, 70] width 134 height 34
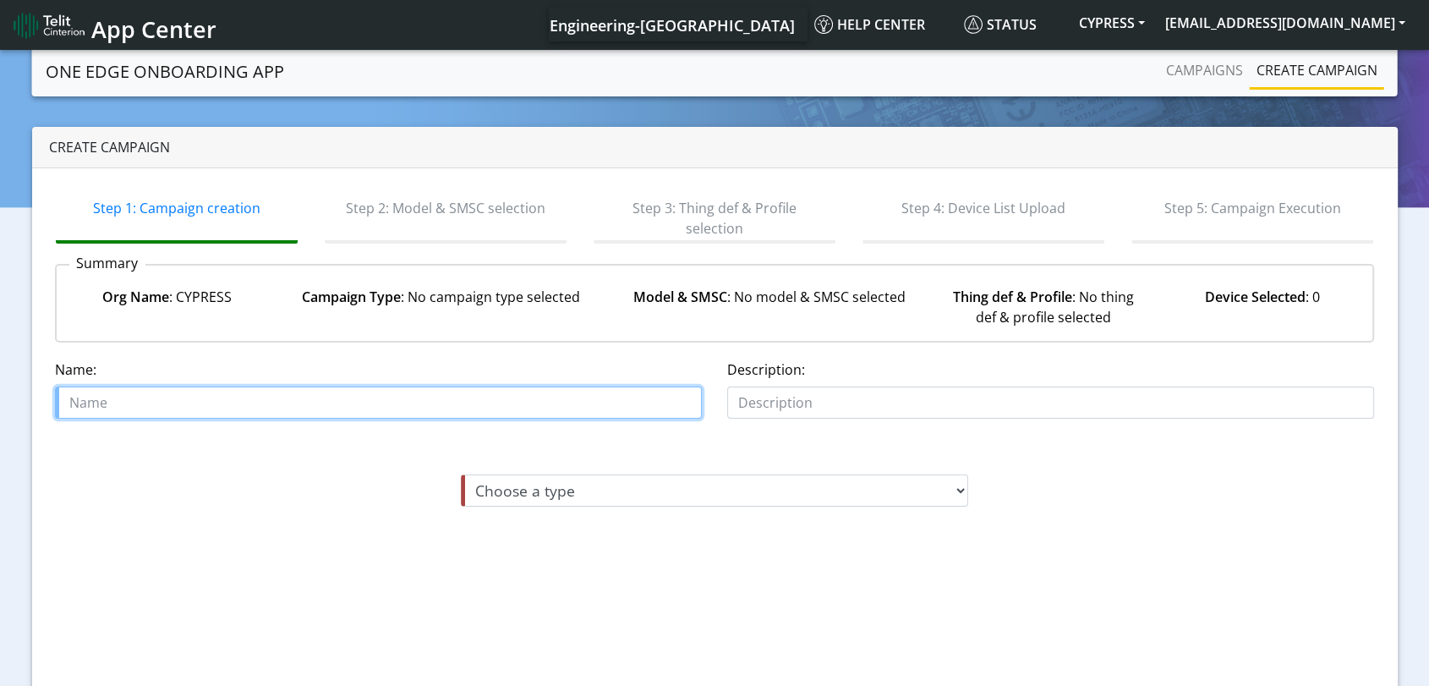
drag, startPoint x: 167, startPoint y: 402, endPoint x: 264, endPoint y: 401, distance: 97.3
click at [167, 401] on input "text" at bounding box center [378, 402] width 647 height 32
paste input "TEST OFFBOARDING 2492025"
type input "TEST OFFBOARDING 2492025"
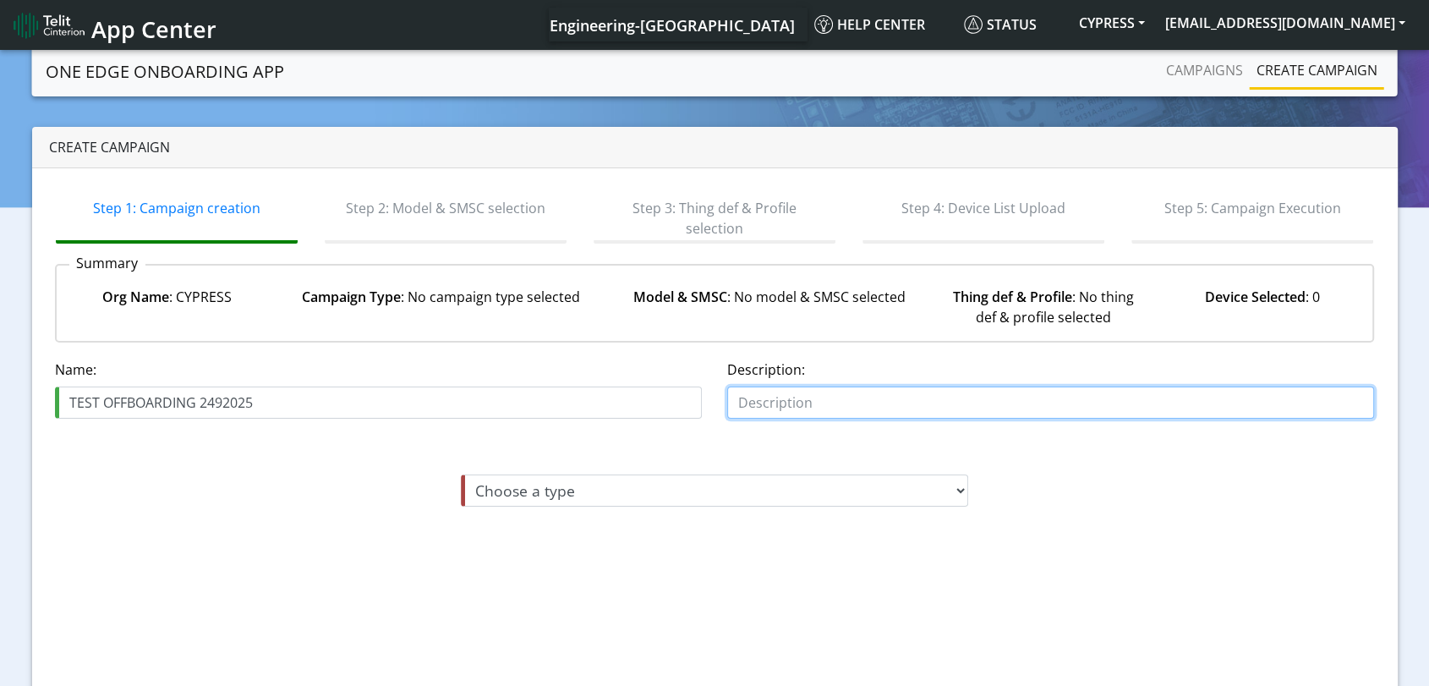
click at [914, 409] on input "text" at bounding box center [1050, 402] width 647 height 32
paste input "TEST OFFBOARDING 2492025"
type input "TEST OFFBOARDING 2492025"
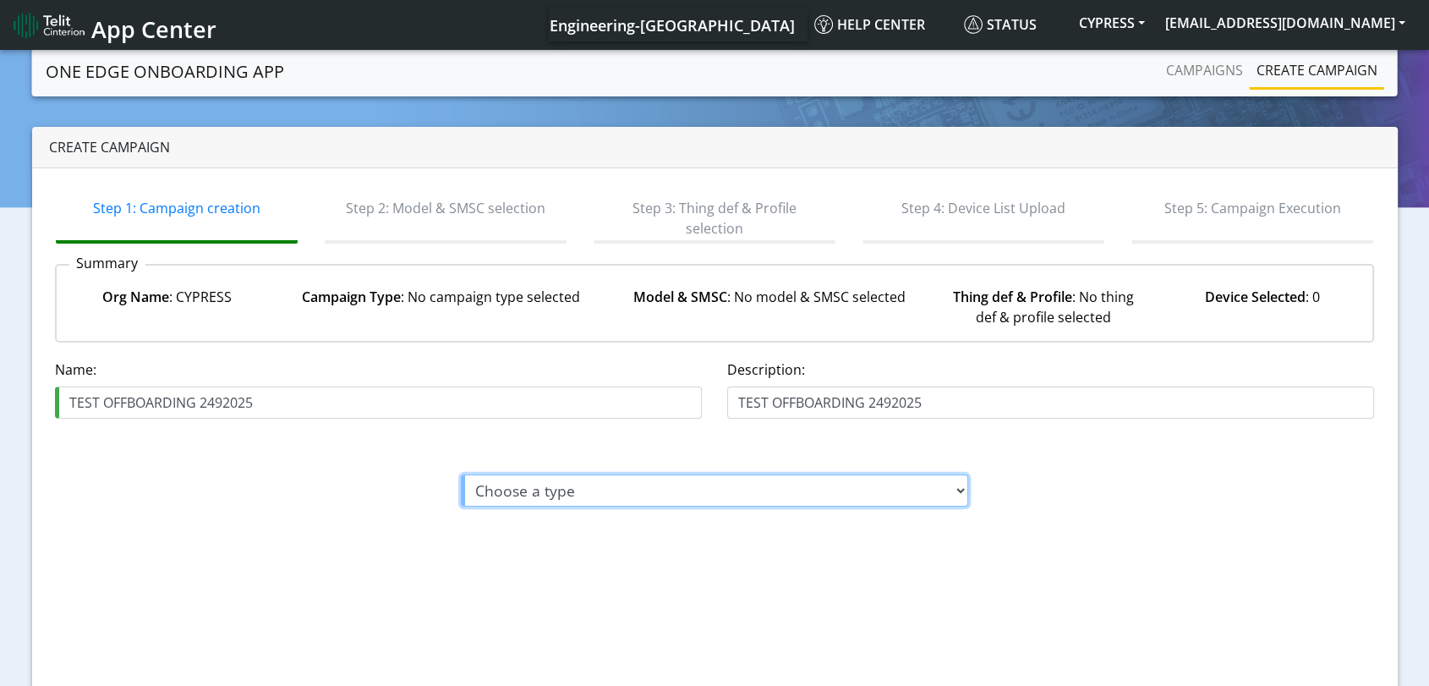
click at [700, 490] on select "Choose a type Module On-boarding Module Off-boarding" at bounding box center [714, 490] width 507 height 32
select select "2: Module Off-boarding"
click at [461, 474] on select "Choose a type Module On-boarding Module Off-boarding" at bounding box center [714, 490] width 507 height 32
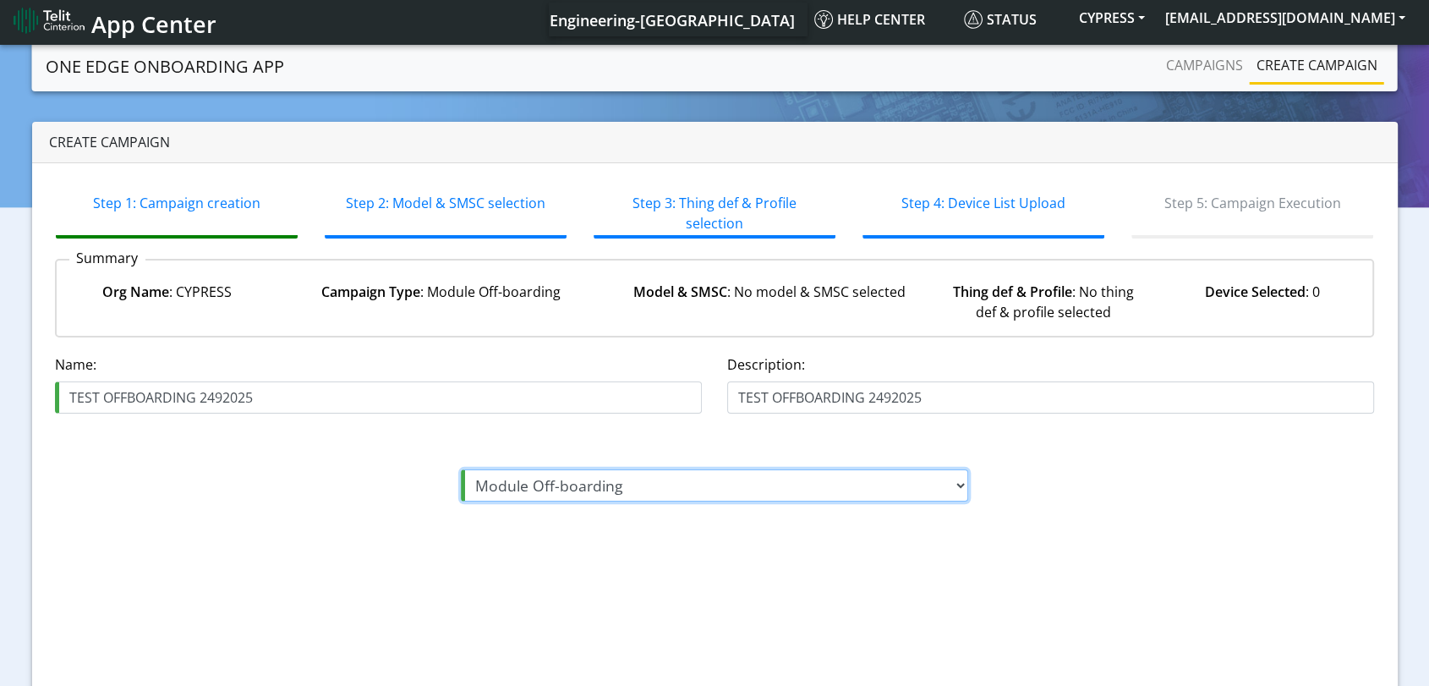
scroll to position [56, 0]
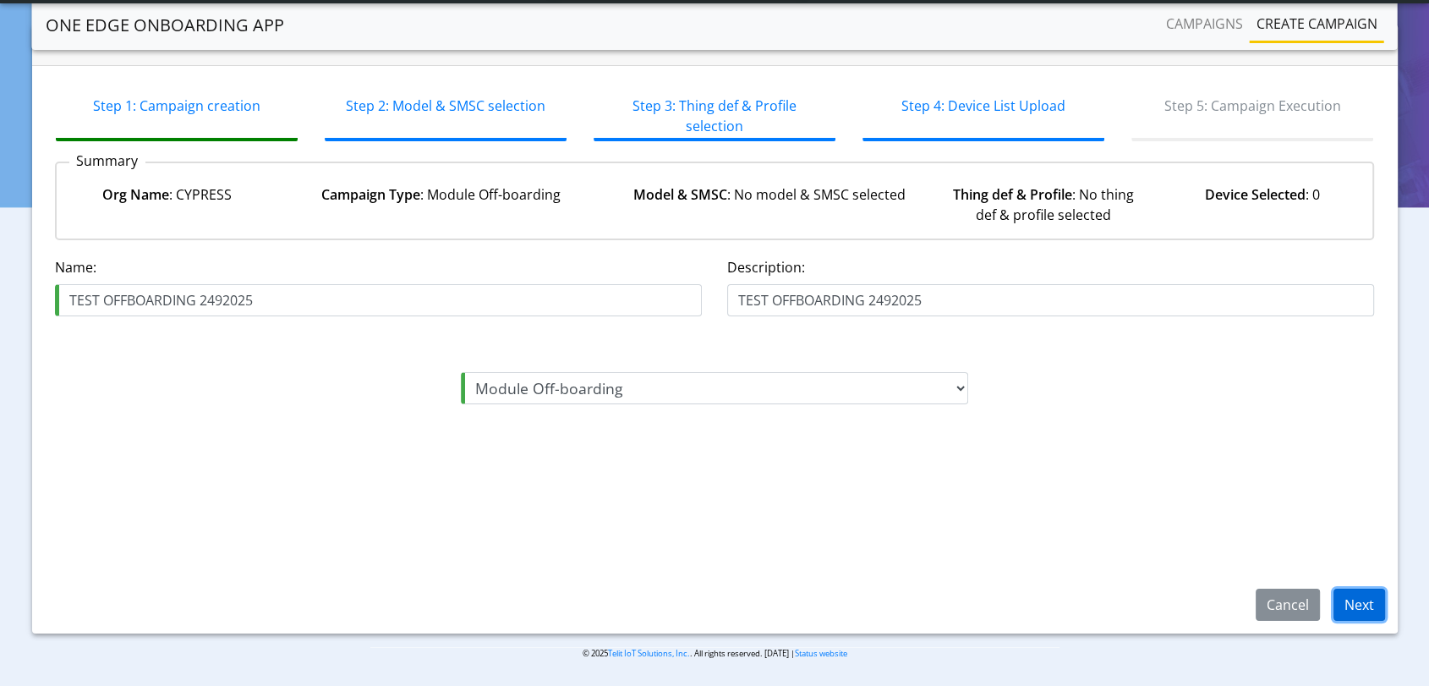
click at [1367, 598] on button "Next" at bounding box center [1360, 605] width 52 height 32
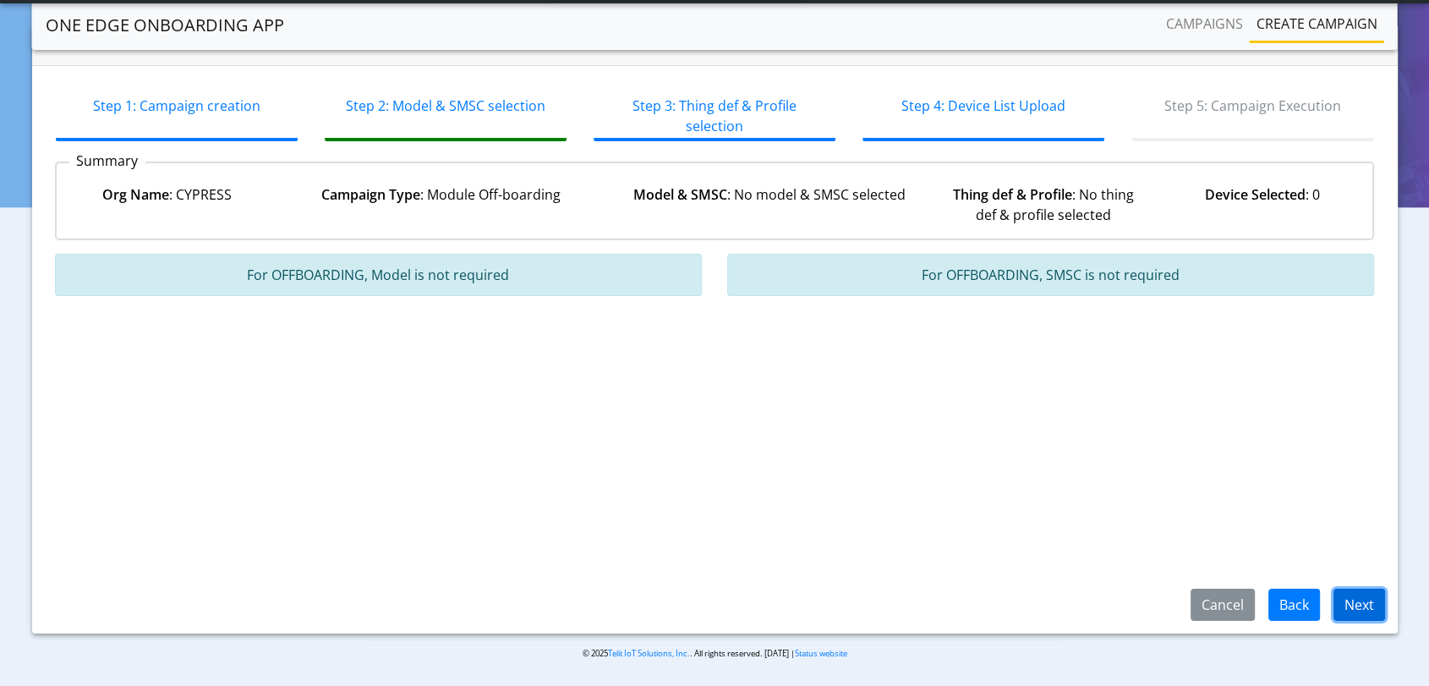
click at [1376, 600] on button "Next" at bounding box center [1360, 605] width 52 height 32
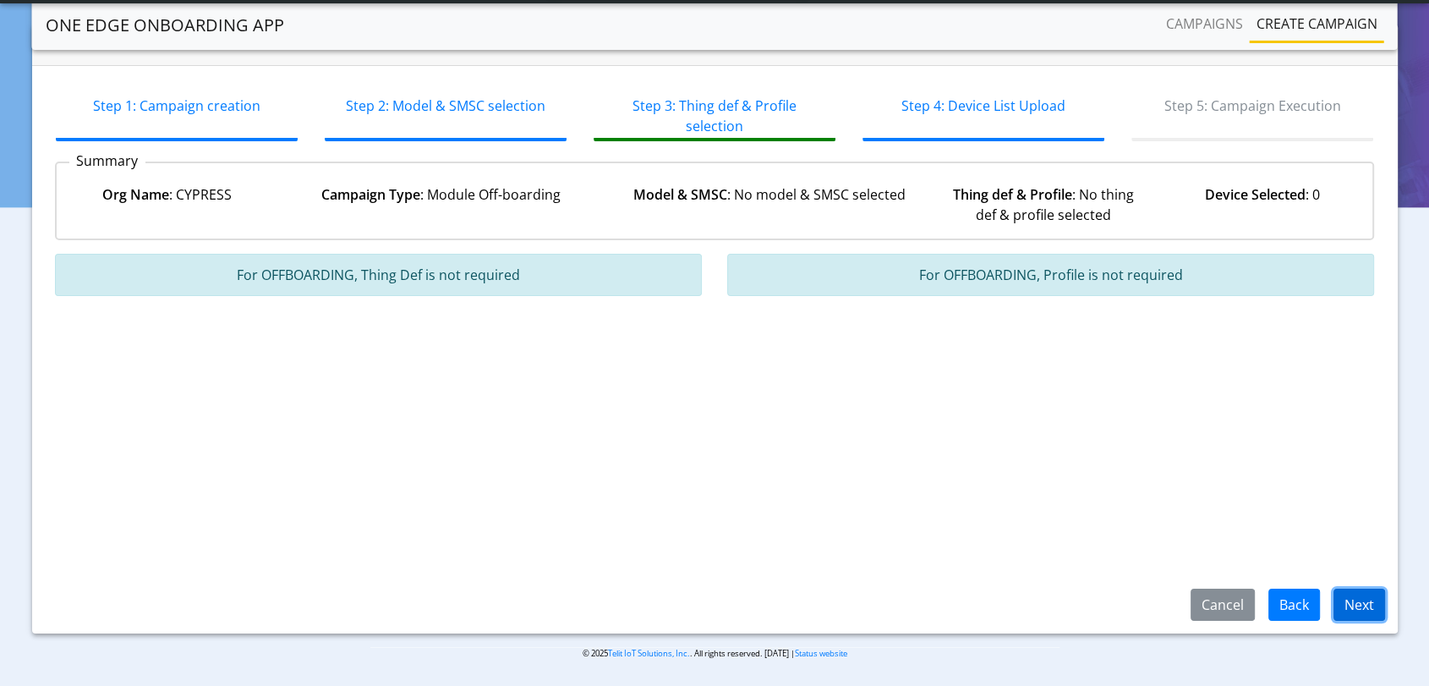
click at [1377, 605] on button "Next" at bounding box center [1360, 605] width 52 height 32
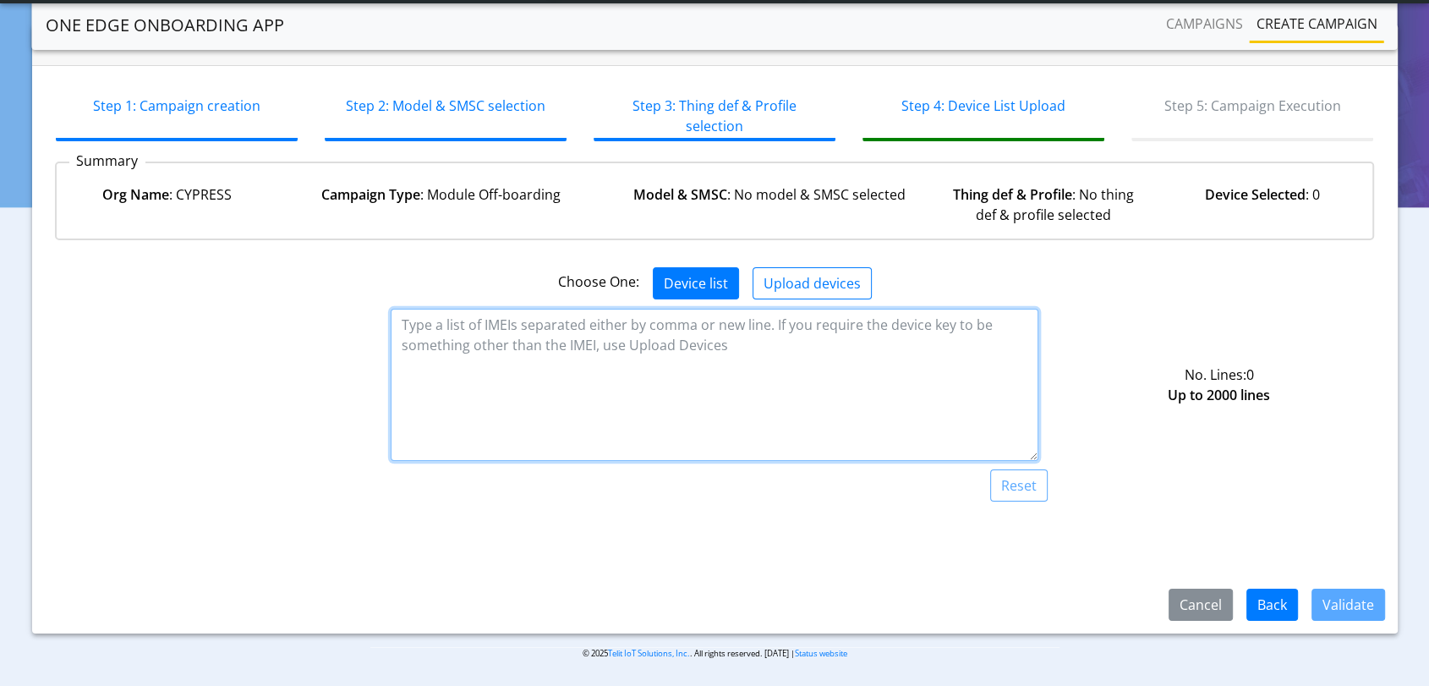
click at [811, 394] on textarea at bounding box center [714, 385] width 647 height 152
paste textarea "356345080189565"
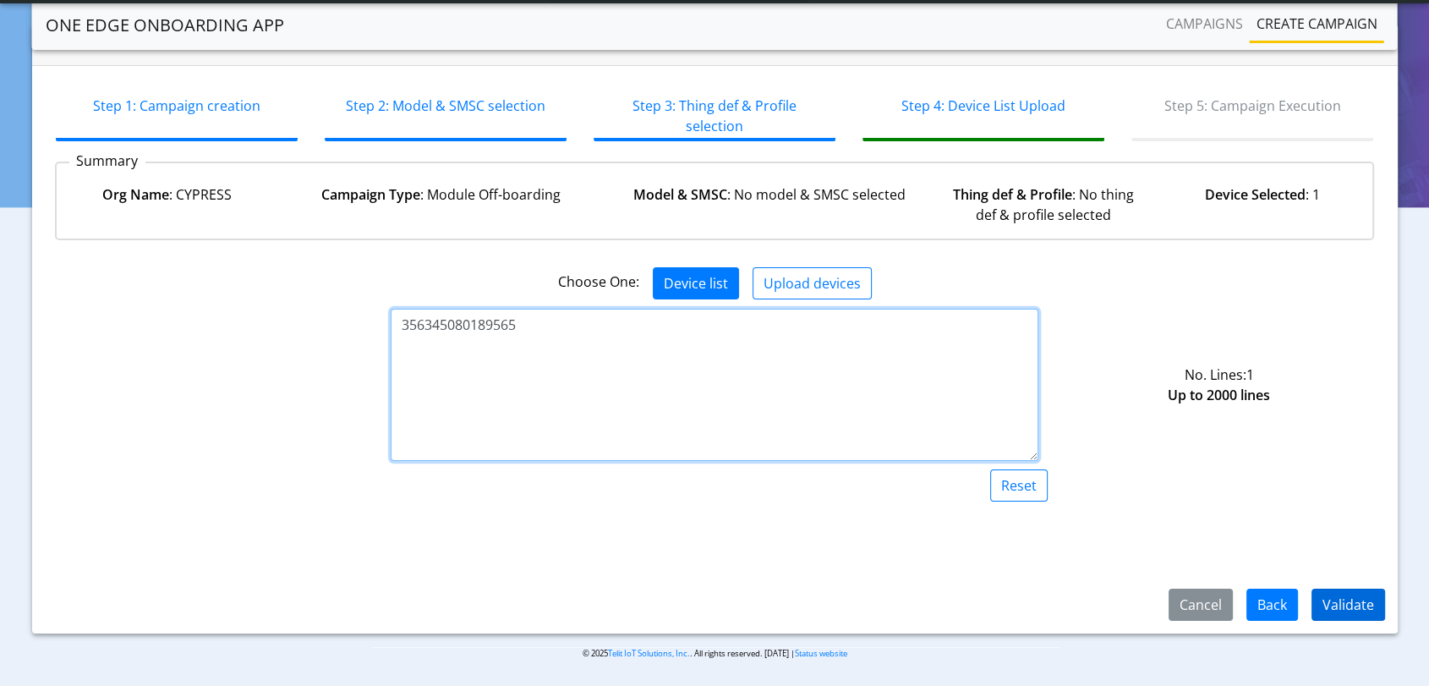
type textarea "356345080189565"
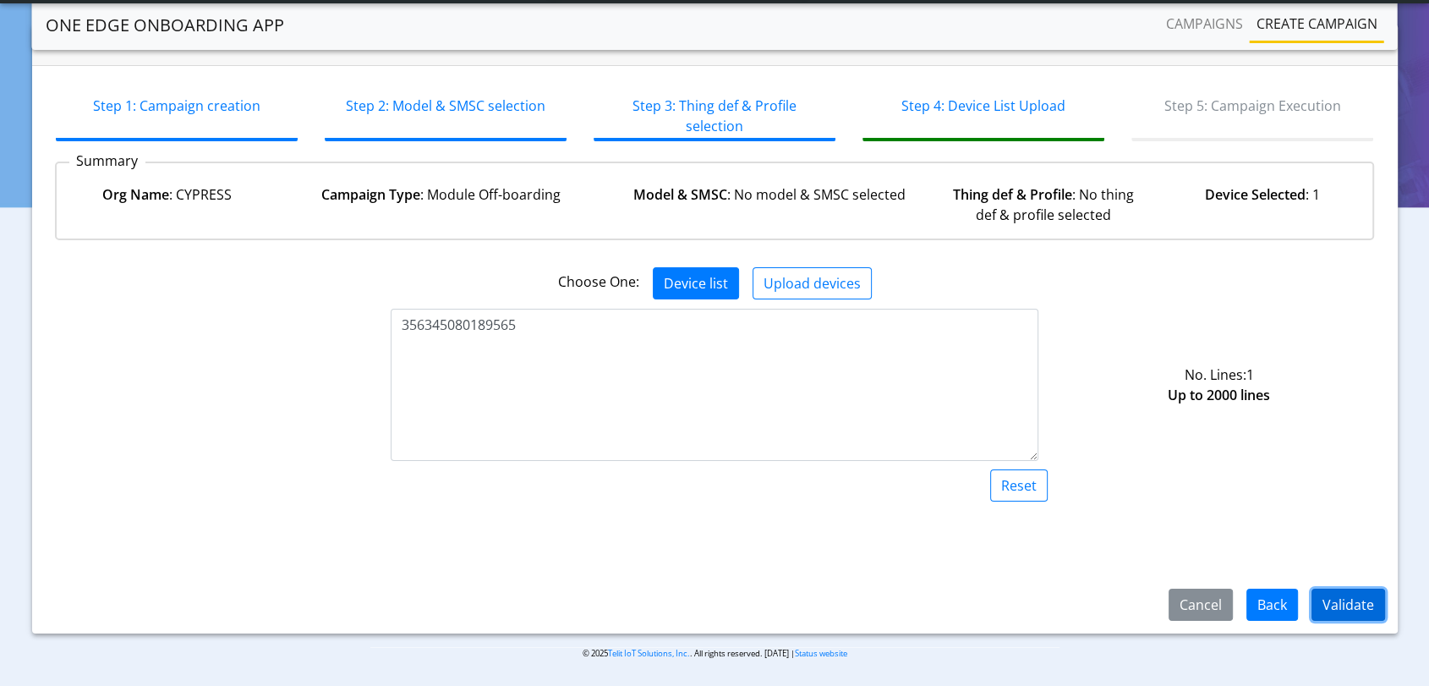
click at [1340, 603] on button "Validate" at bounding box center [1349, 605] width 74 height 32
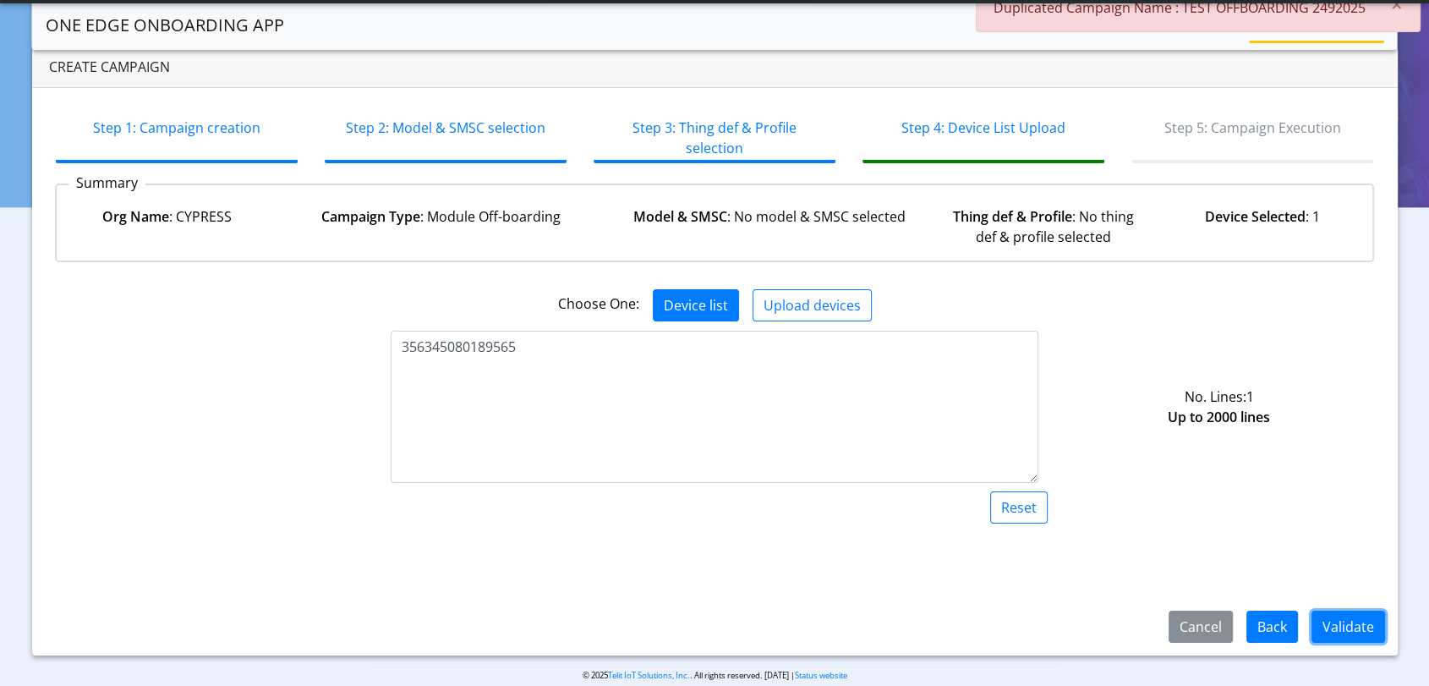
scroll to position [56, 0]
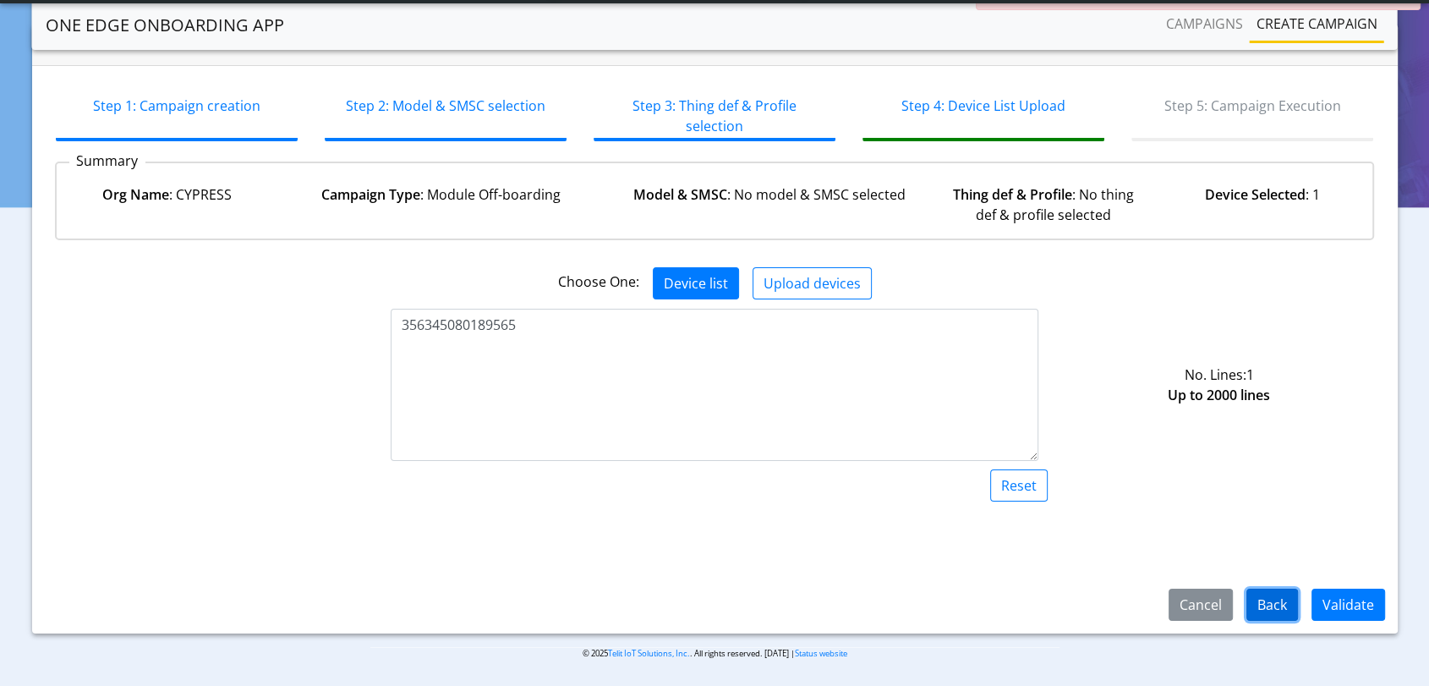
click at [1274, 606] on button "Back" at bounding box center [1273, 605] width 52 height 32
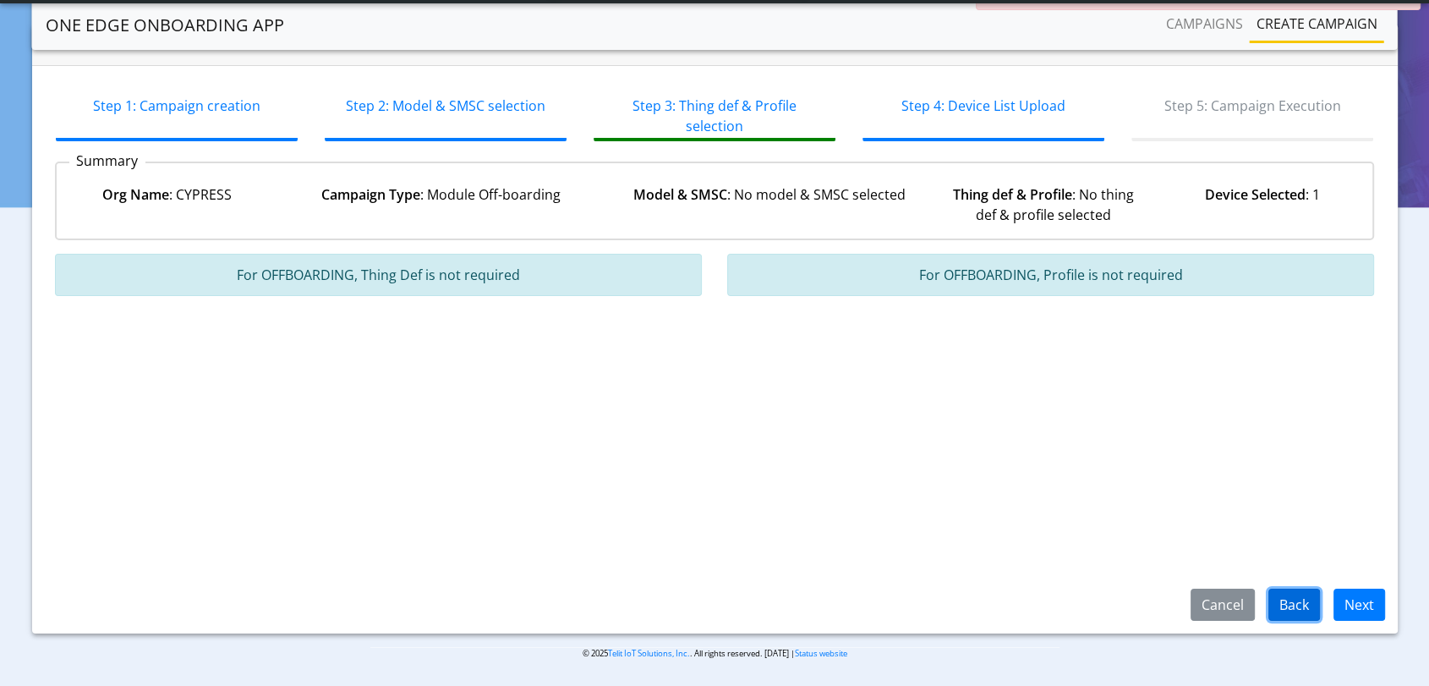
click at [1280, 606] on button "Back" at bounding box center [1295, 605] width 52 height 32
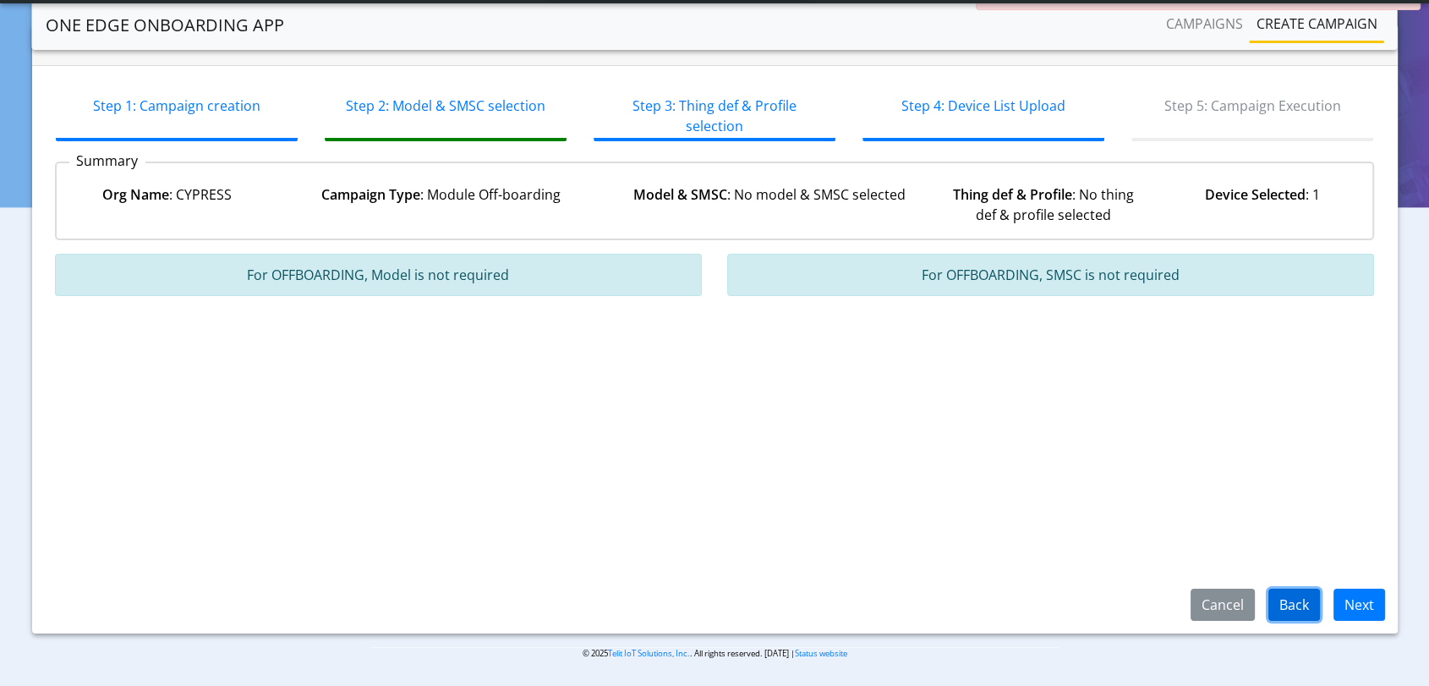
click at [1282, 607] on button "Back" at bounding box center [1295, 605] width 52 height 32
select select "2: Module Off-boarding"
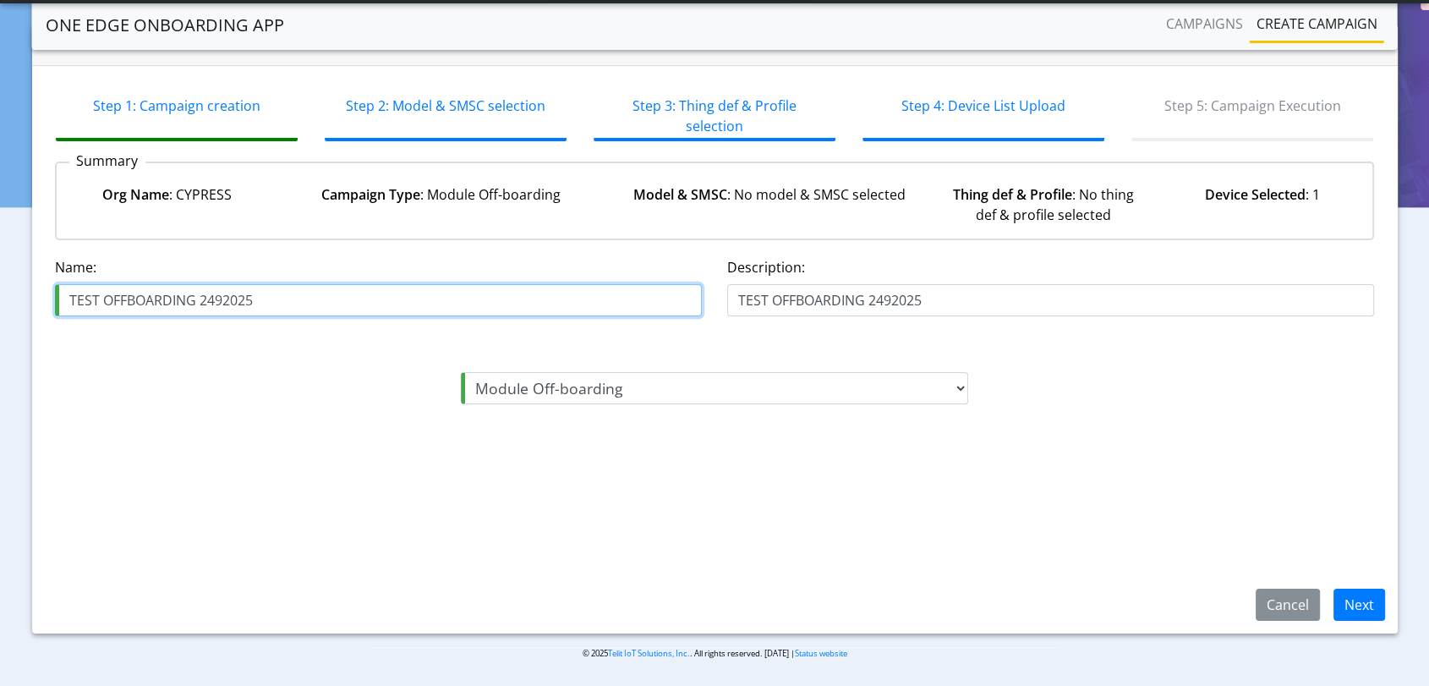
click at [319, 309] on input "TEST OFFBOARDING 2492025" at bounding box center [378, 300] width 647 height 32
type input "TEST OFFBOARDING 2492025 02"
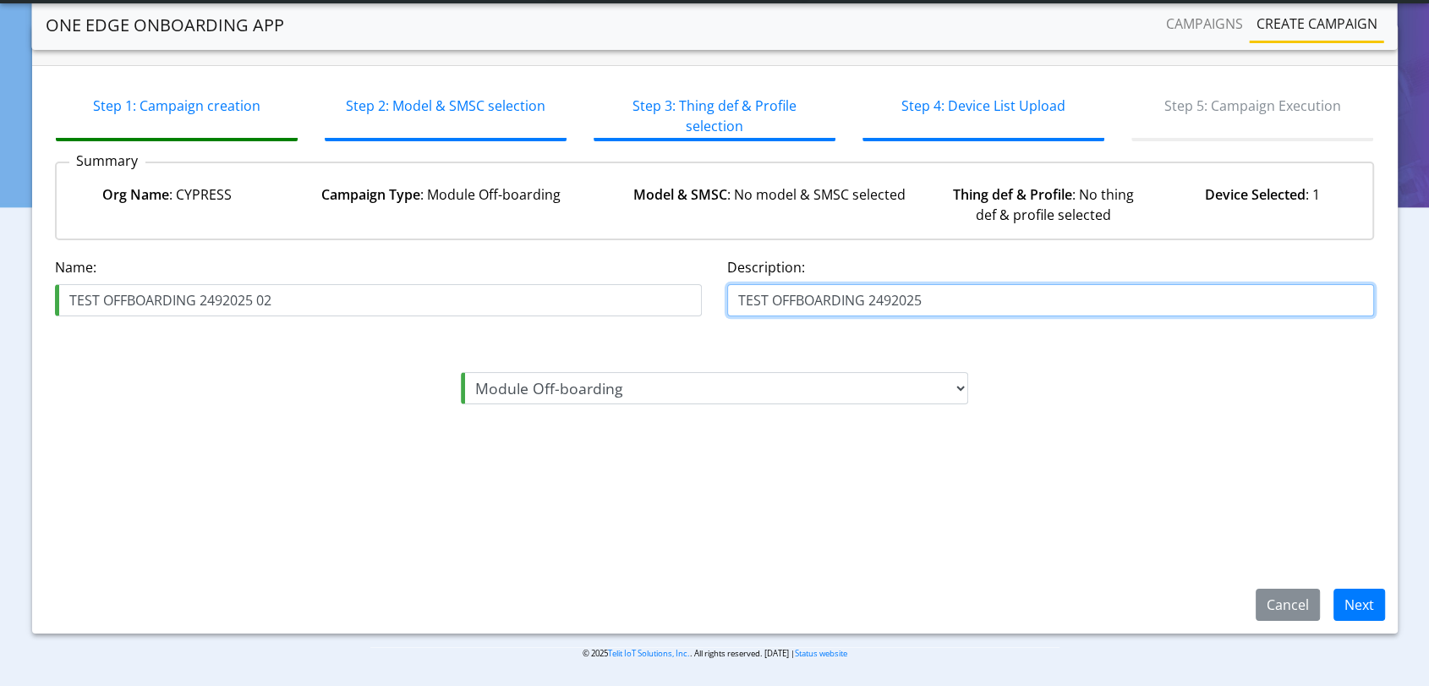
click at [933, 299] on input "TEST OFFBOARDING 2492025" at bounding box center [1050, 300] width 647 height 32
type input "TEST OFFBOARDING 2492025 02"
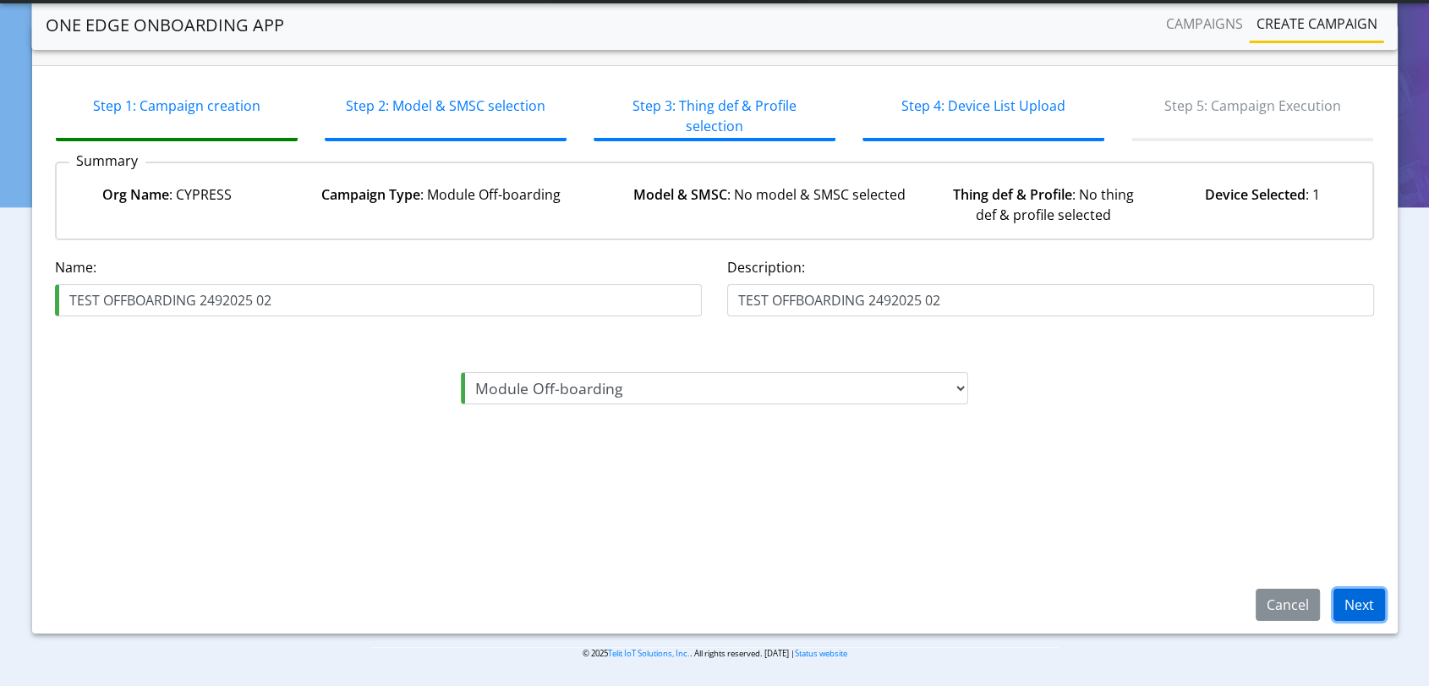
click at [1360, 609] on button "Next" at bounding box center [1360, 605] width 52 height 32
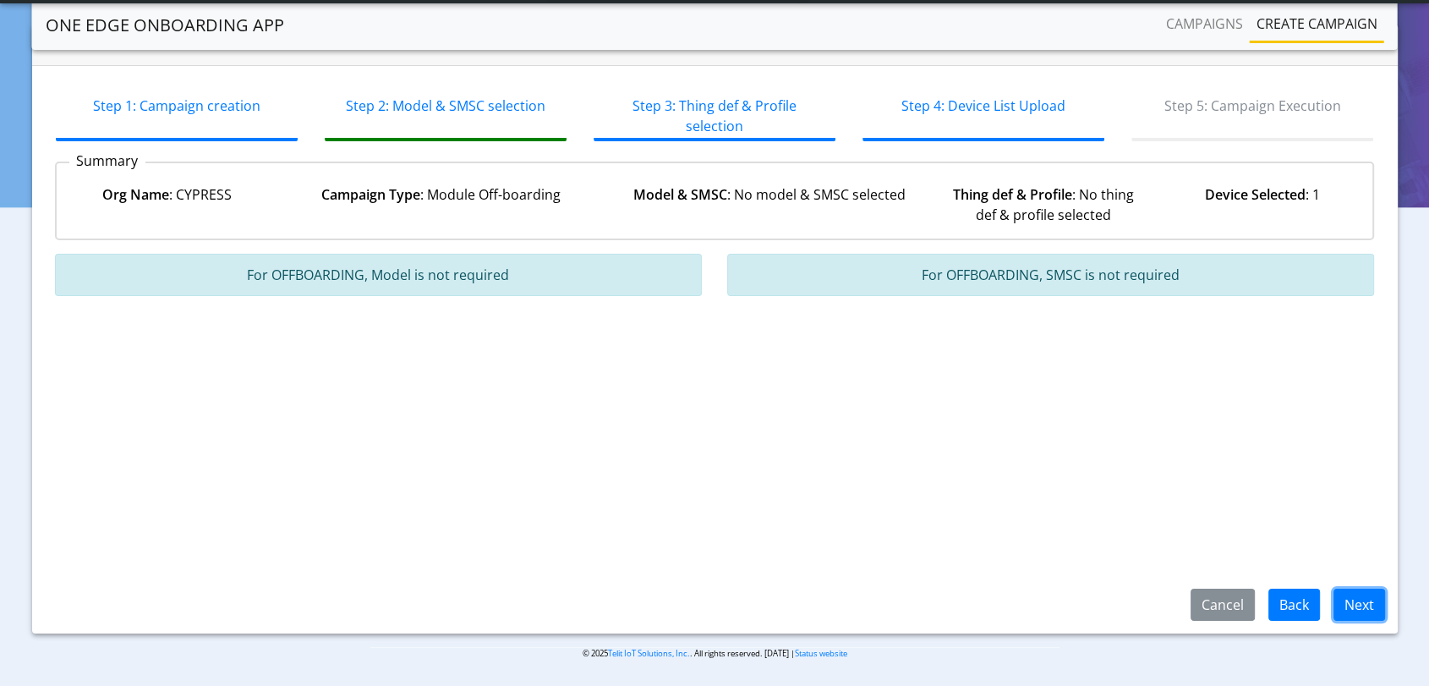
click at [1358, 610] on button "Next" at bounding box center [1360, 605] width 52 height 32
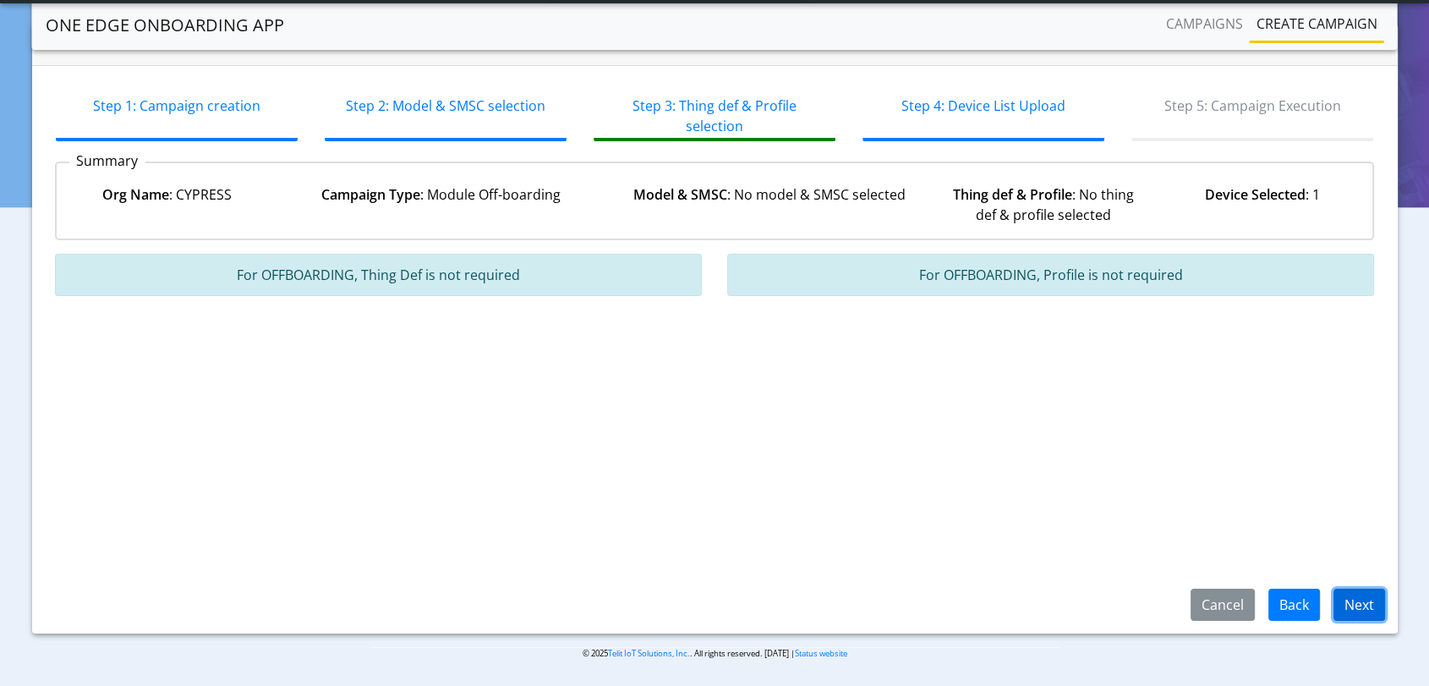
click at [1351, 609] on button "Next" at bounding box center [1360, 605] width 52 height 32
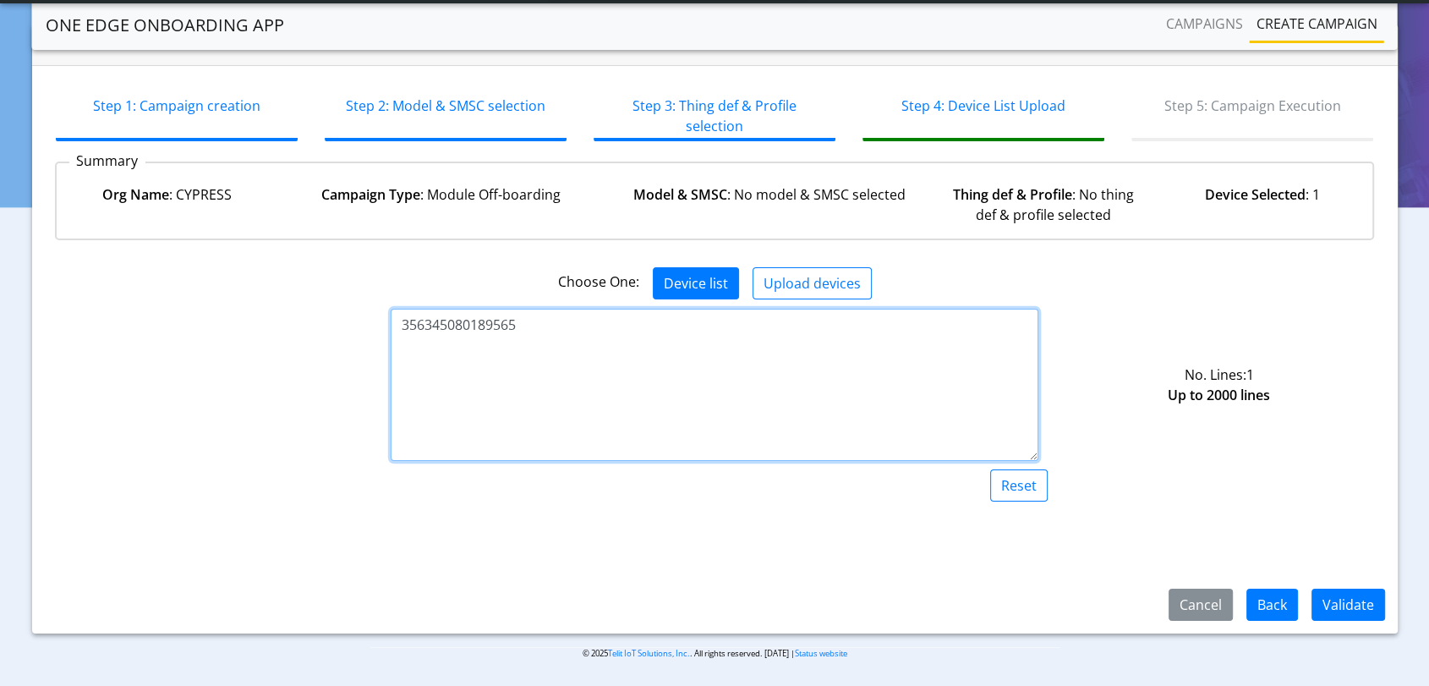
click at [508, 325] on textarea "356345080189565" at bounding box center [714, 385] width 647 height 152
click at [507, 311] on textarea "356345080189565" at bounding box center [714, 385] width 647 height 152
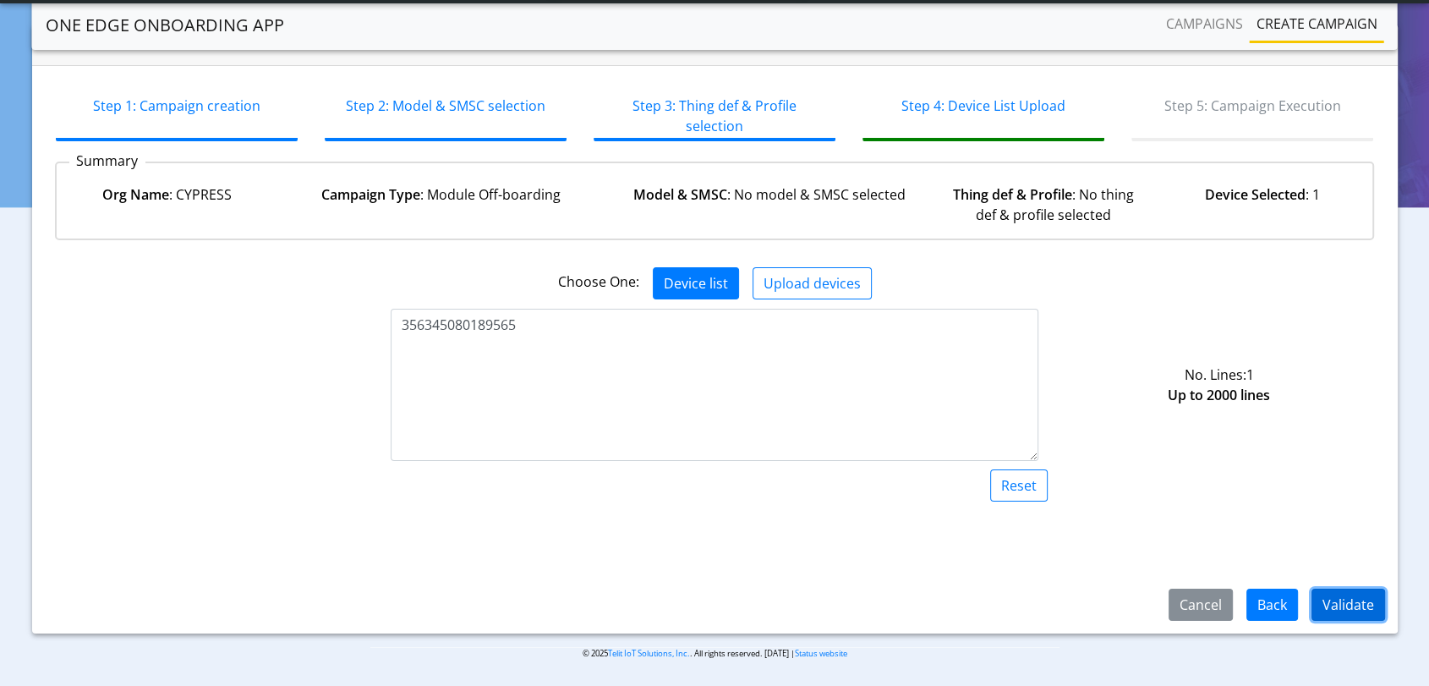
click at [1365, 609] on button "Validate" at bounding box center [1349, 605] width 74 height 32
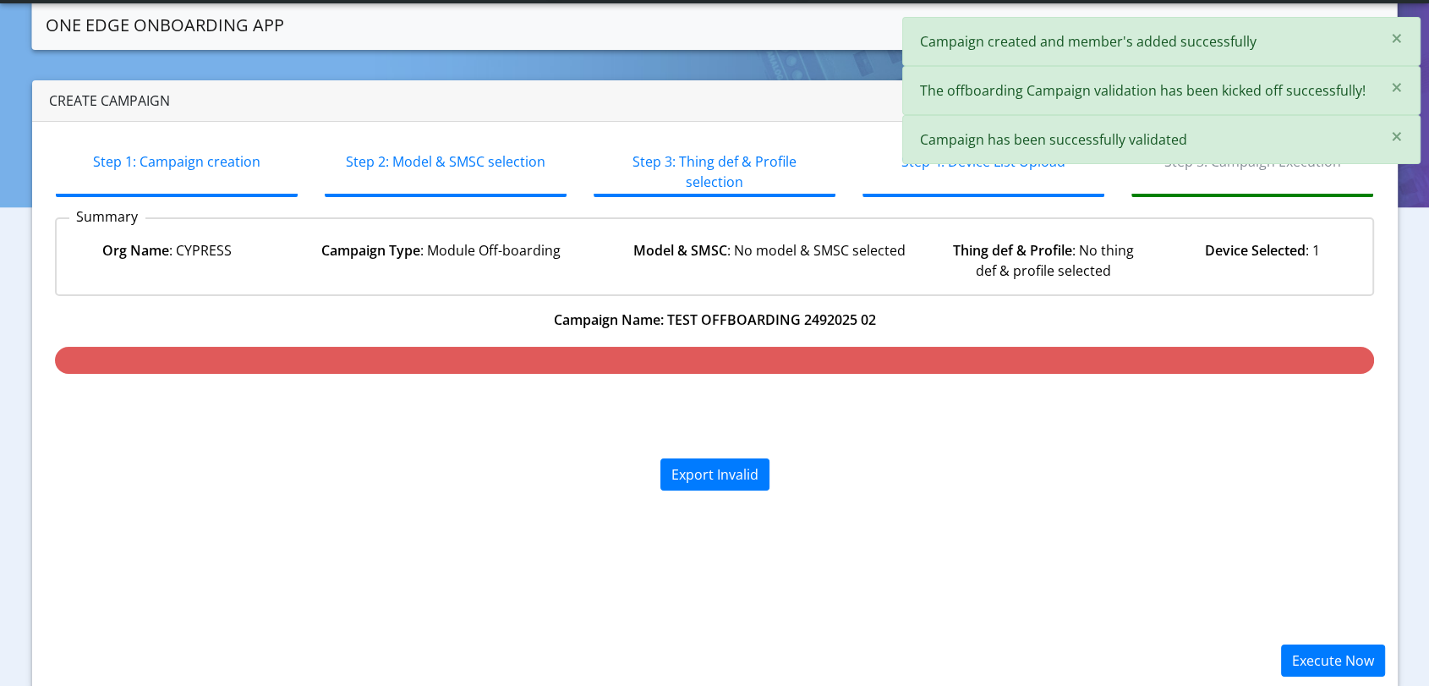
scroll to position [56, 0]
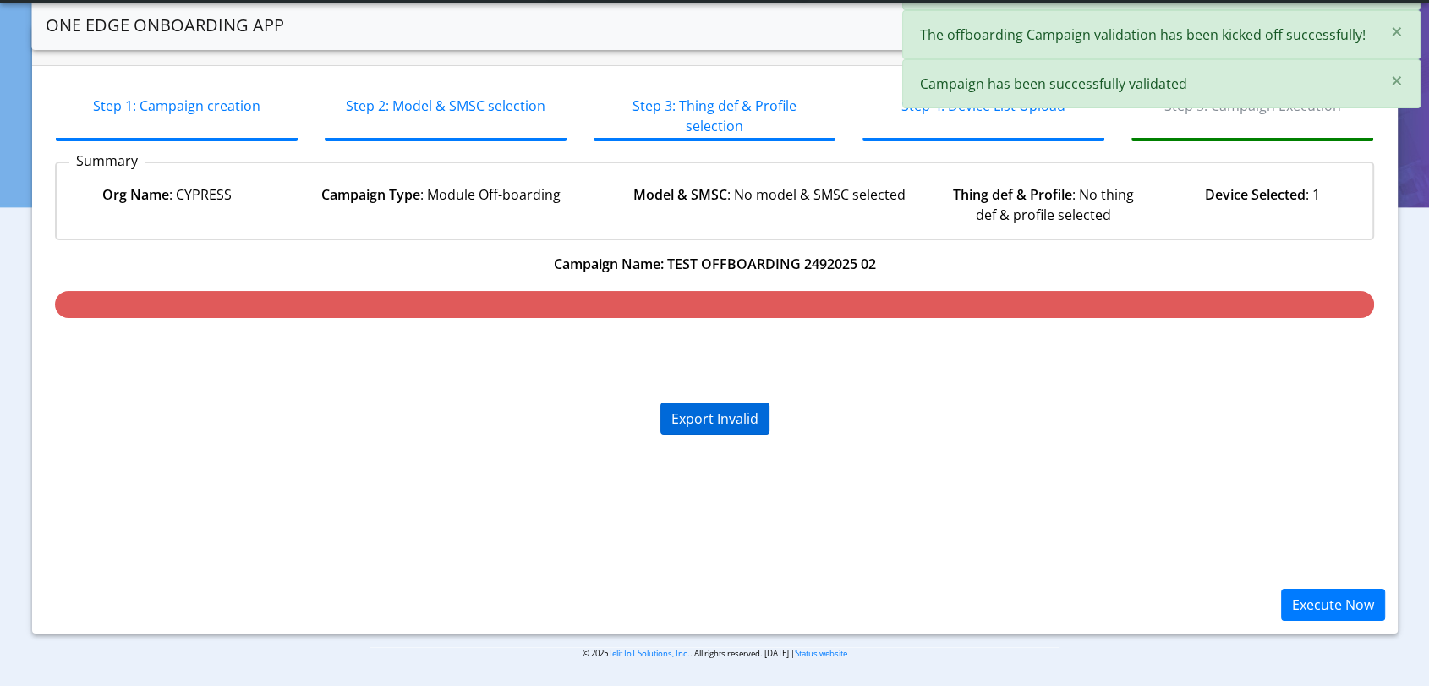
click at [712, 417] on div "Export Invalid" at bounding box center [714, 419] width 109 height 32
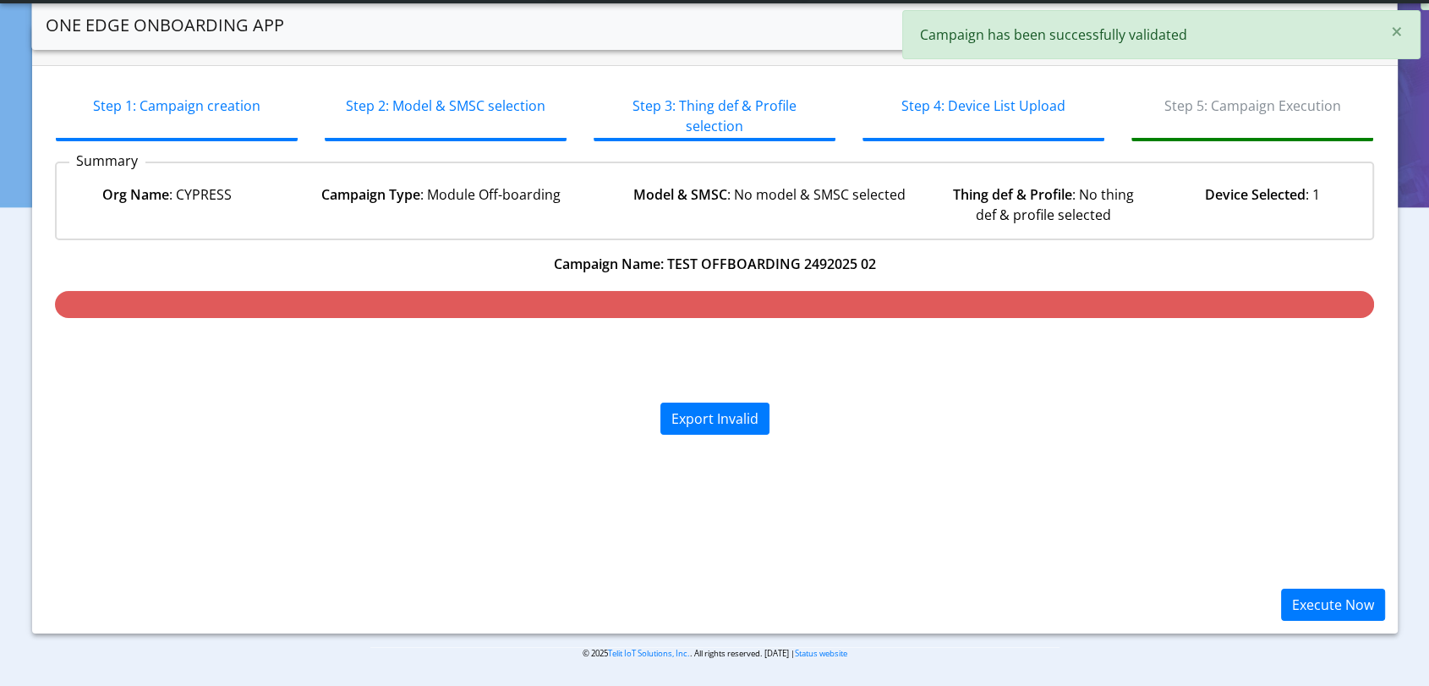
scroll to position [7, 0]
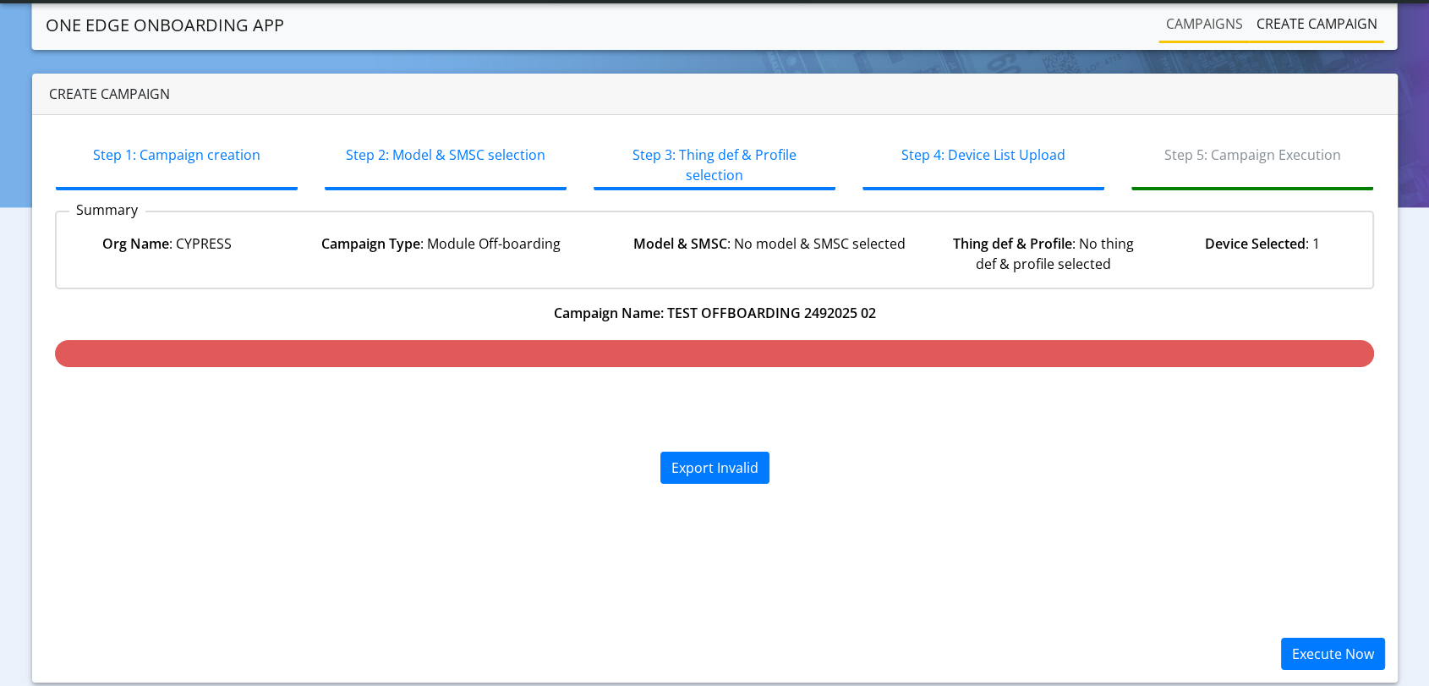
click at [1186, 26] on link "Campaigns" at bounding box center [1204, 24] width 90 height 34
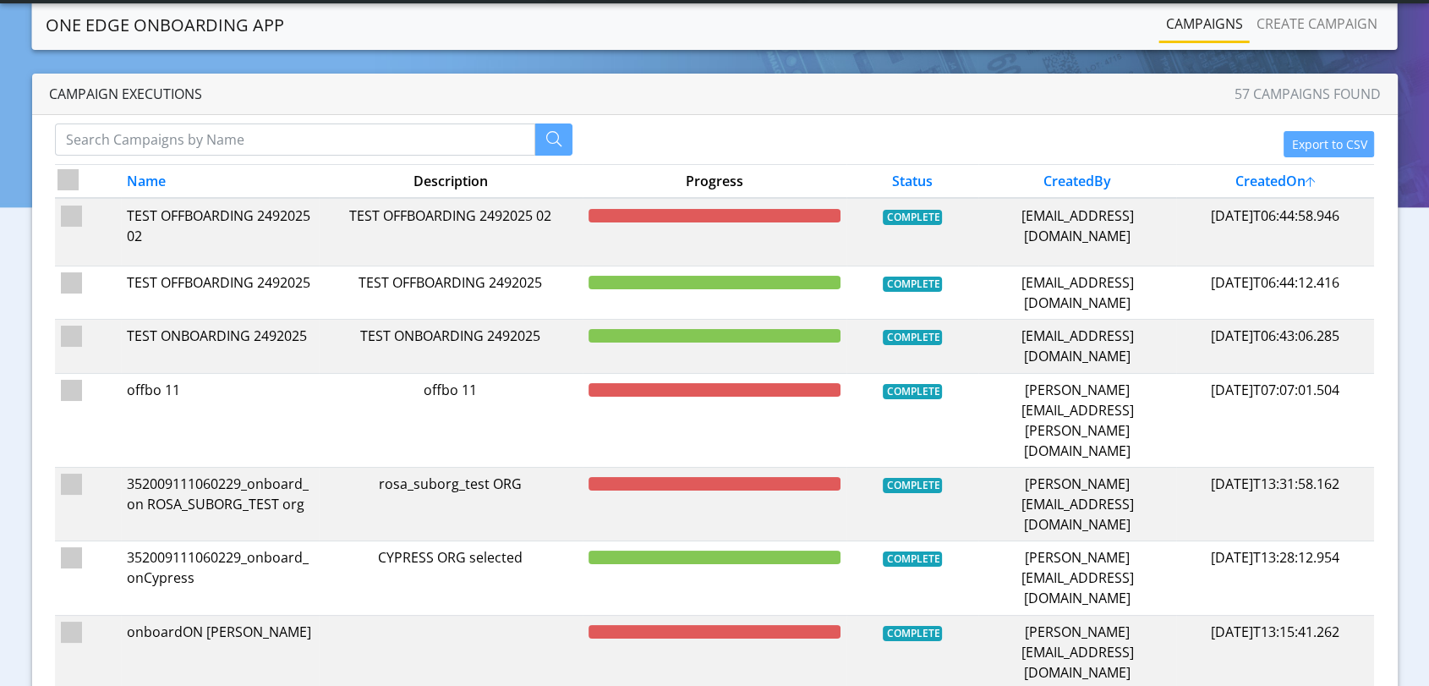
click at [1017, 52] on section "One Edge OnBoarding App Campaigns Create campaign Campaign Executions 57 campai…" at bounding box center [714, 534] width 1429 height 1082
click at [1353, 19] on link "Create campaign" at bounding box center [1317, 24] width 134 height 34
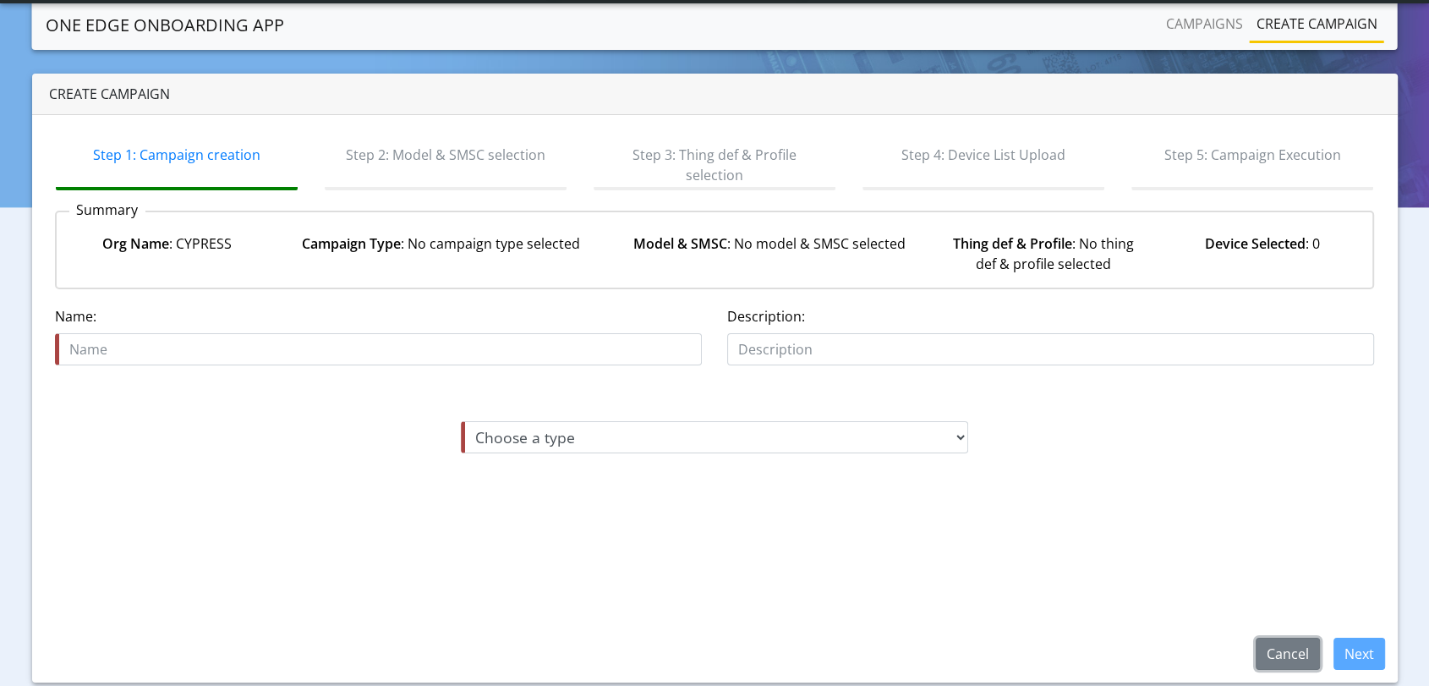
click at [1285, 651] on button "Cancel" at bounding box center [1288, 654] width 64 height 32
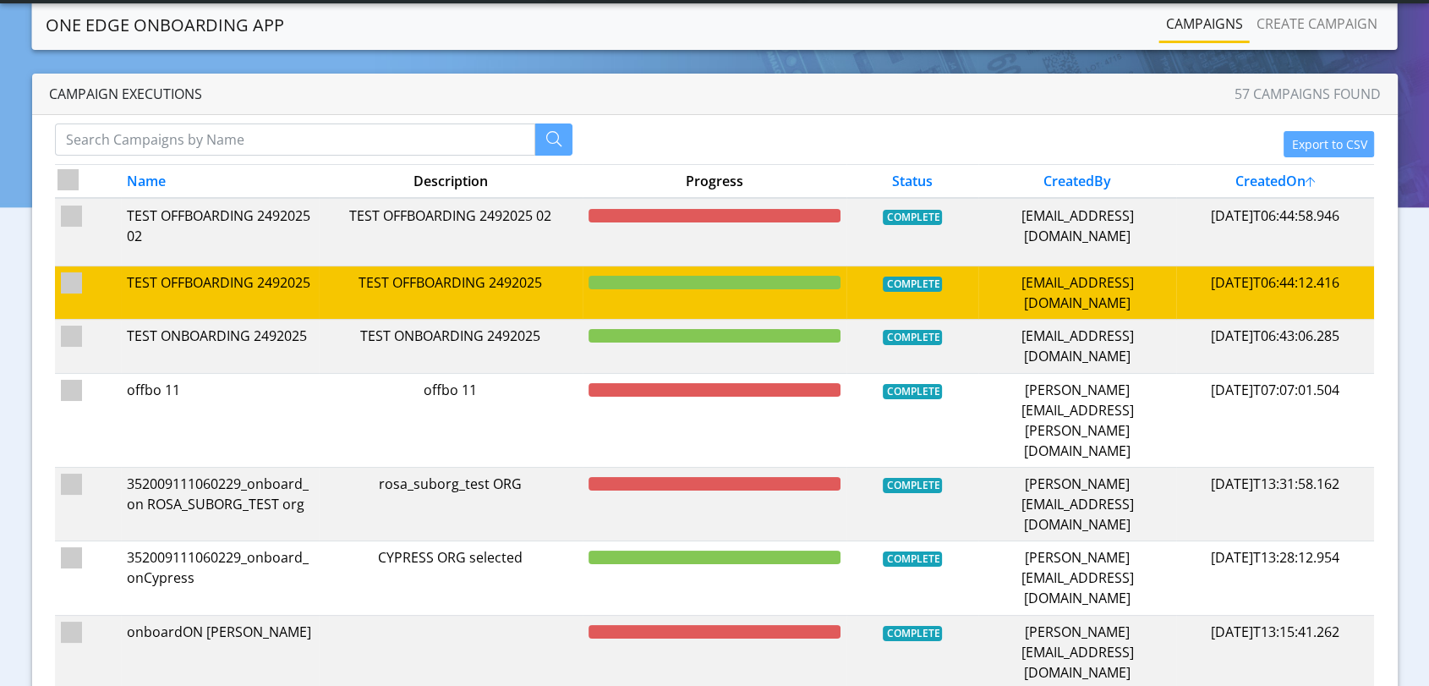
click at [315, 282] on td "TEST OFFBOARDING 2492025" at bounding box center [220, 292] width 198 height 53
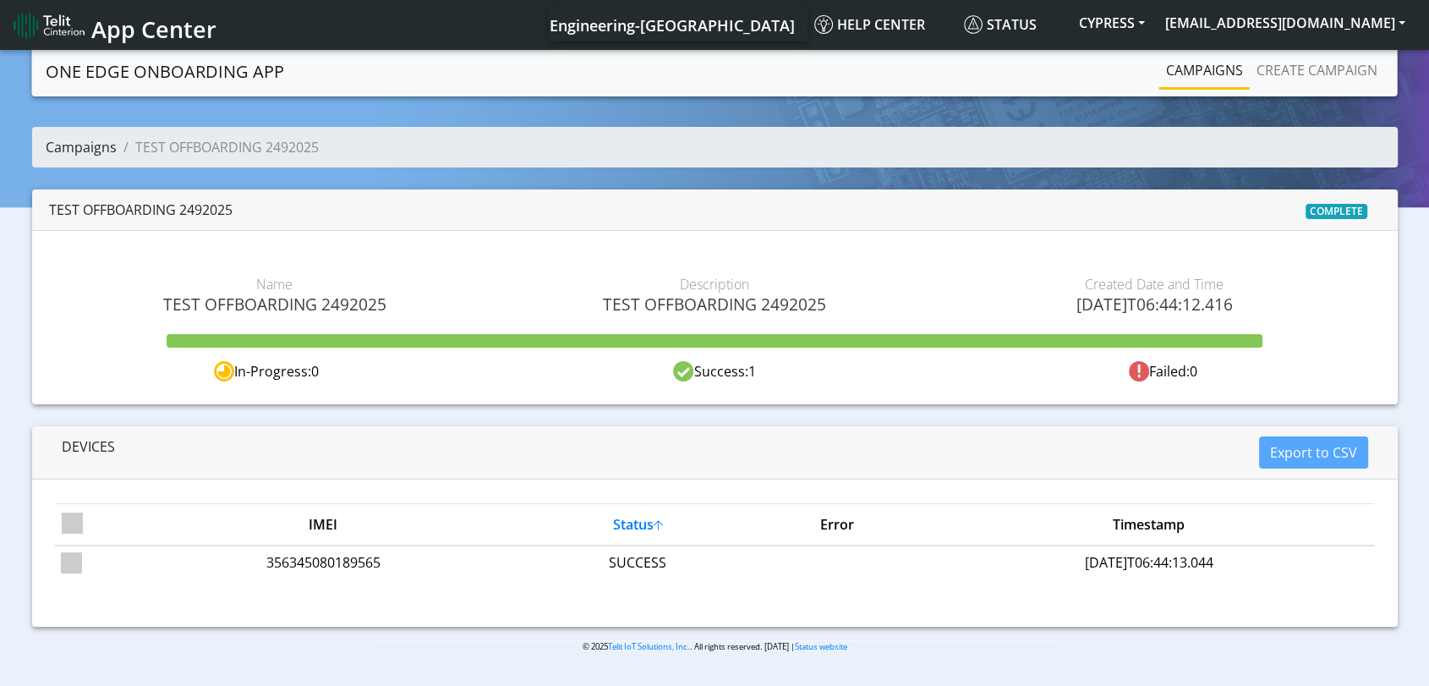
click at [78, 154] on link "Campaigns" at bounding box center [81, 147] width 71 height 19
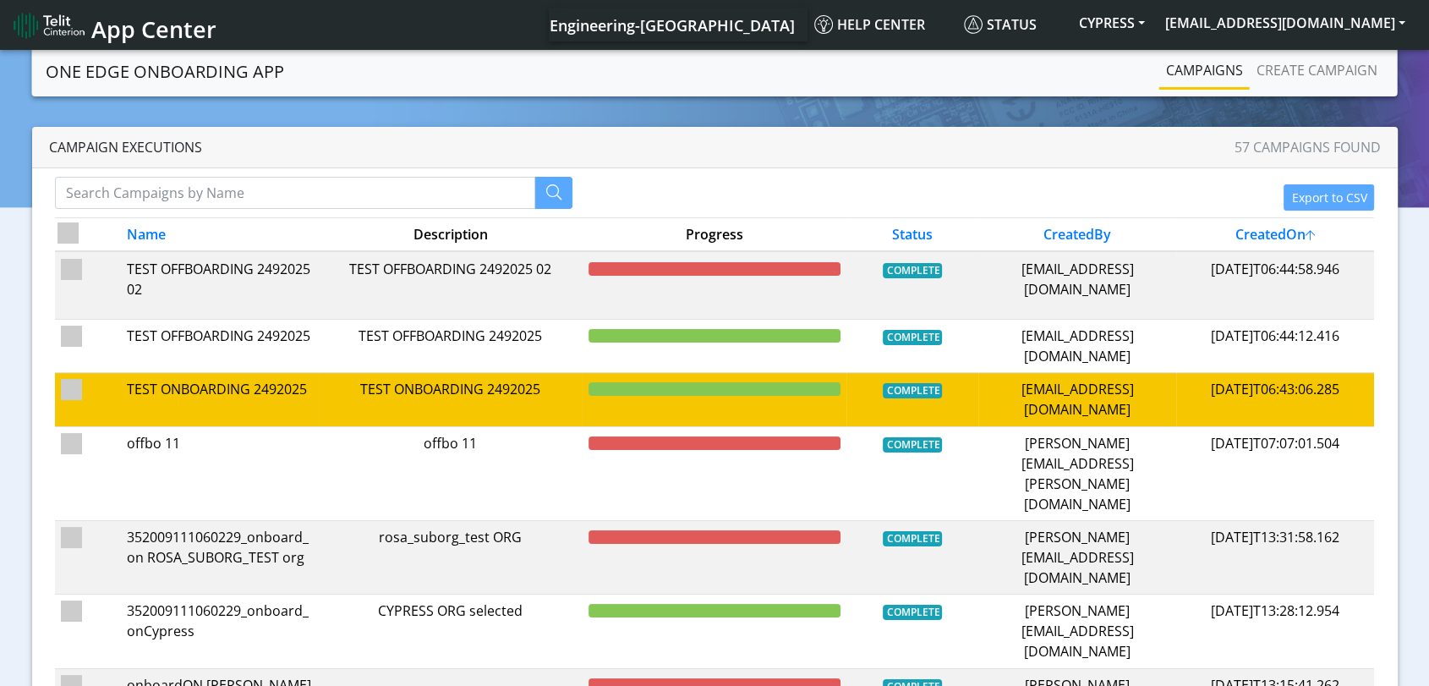
click at [262, 410] on td "TEST ONBOARDING 2492025" at bounding box center [220, 399] width 198 height 53
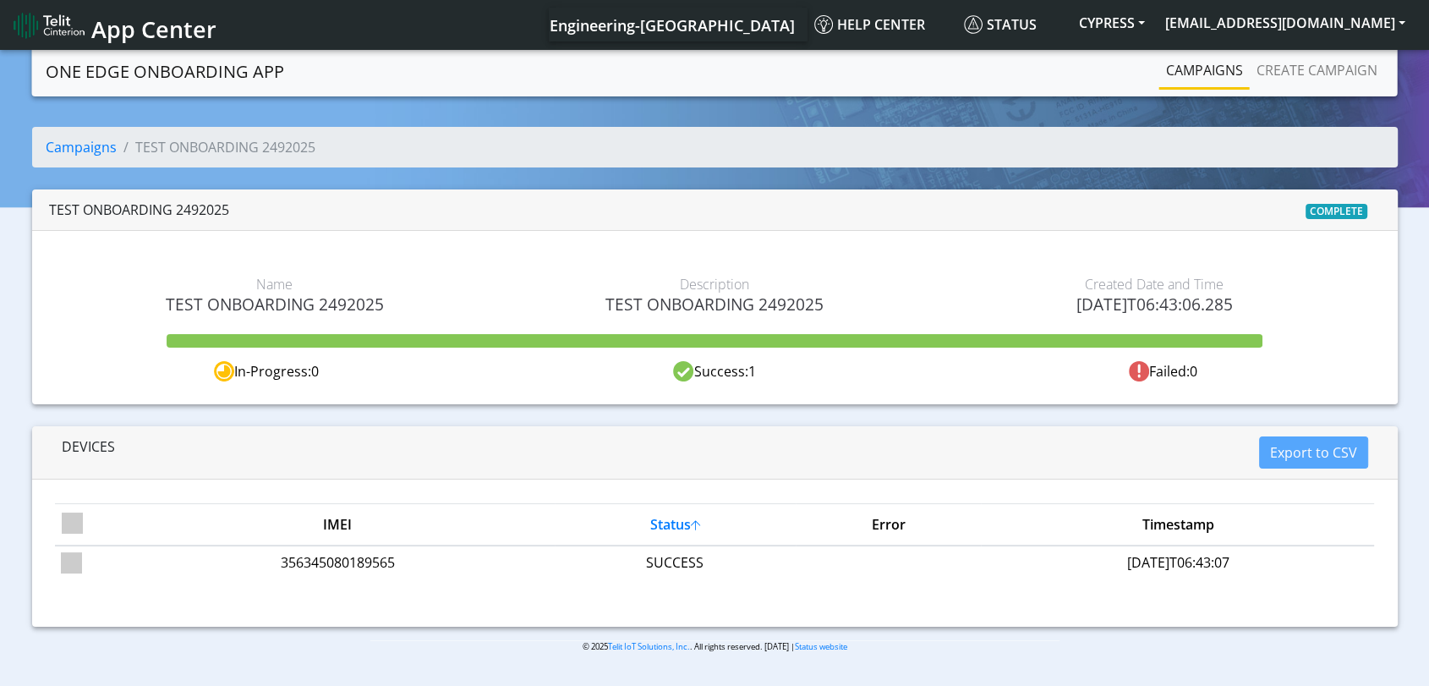
drag, startPoint x: 420, startPoint y: 304, endPoint x: 141, endPoint y: 298, distance: 279.1
click at [141, 298] on span "TEST ONBOARDING 2492025" at bounding box center [275, 303] width 414 height 19
copy span "TEST ONBOARDING 2492025"
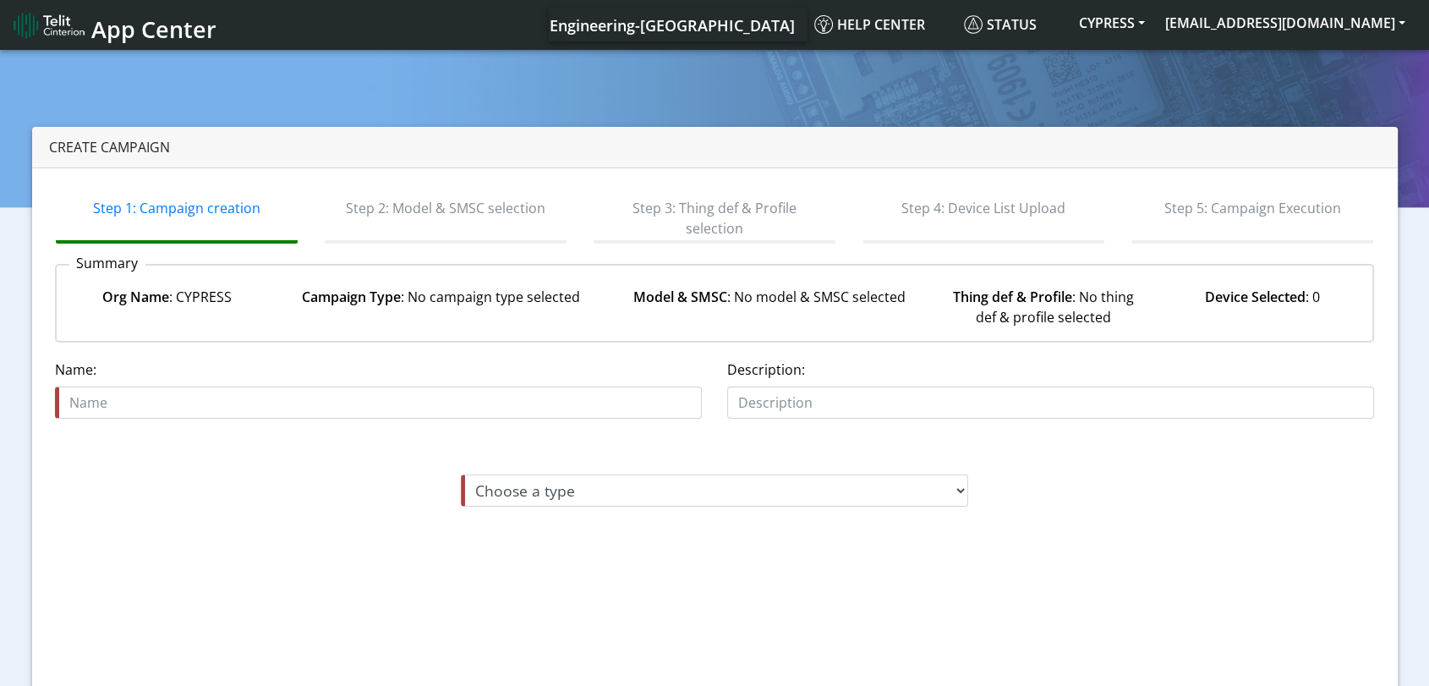
click at [279, 363] on div "Name is required Name:" at bounding box center [378, 388] width 647 height 59
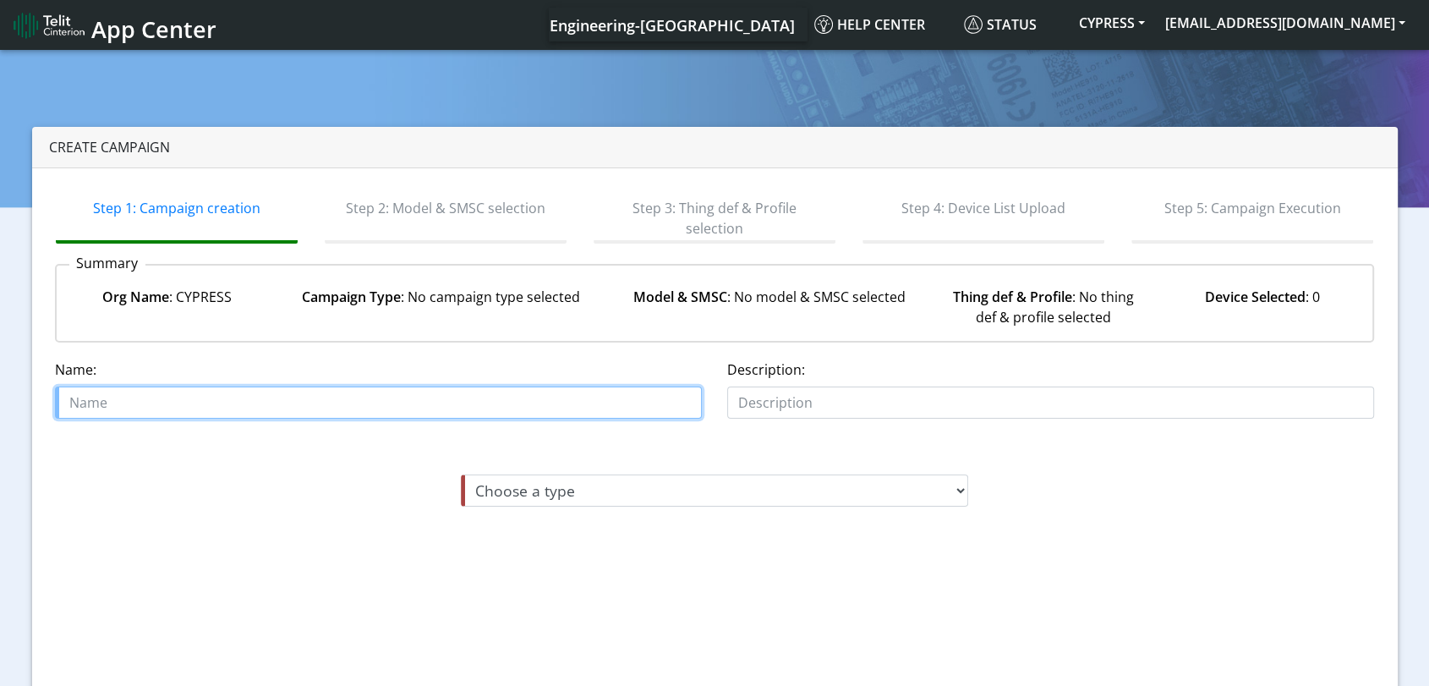
click at [252, 402] on input "text" at bounding box center [378, 402] width 647 height 32
paste input "TEST ONBOARDING 2492025"
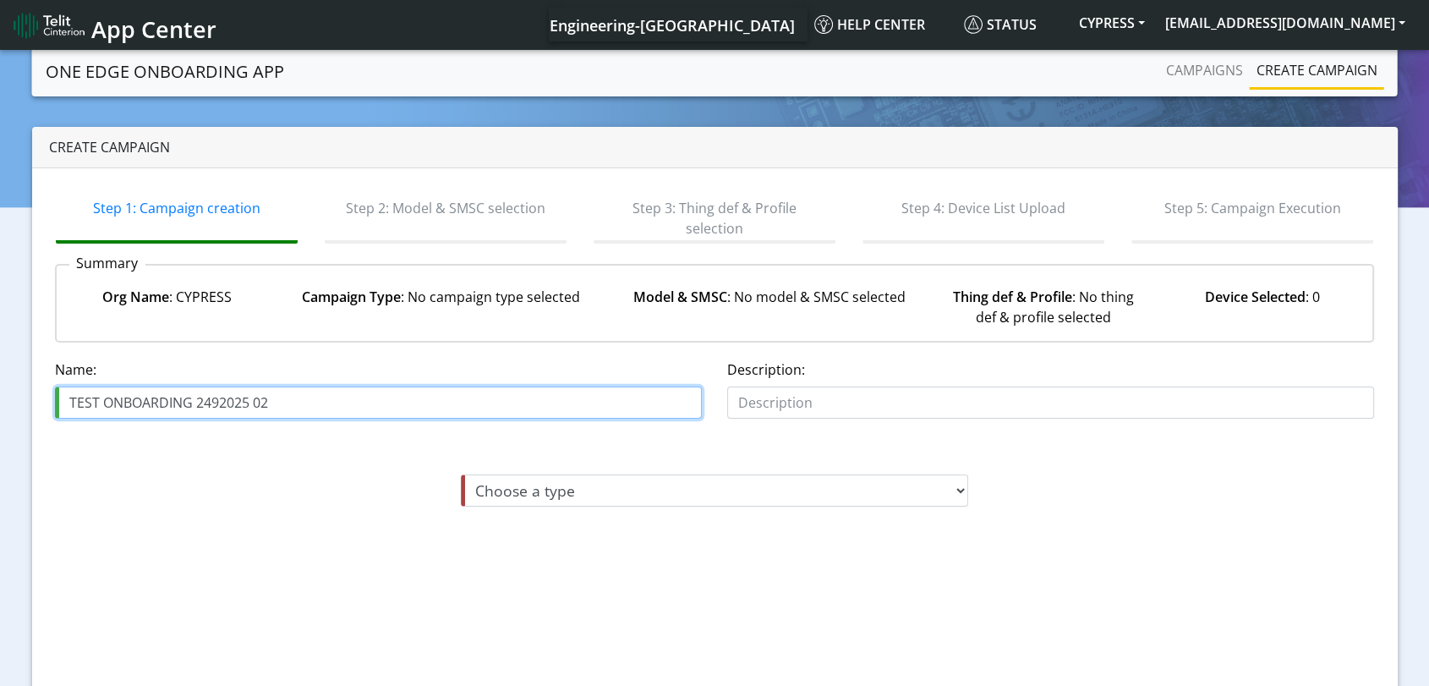
type input "TEST ONBOARDING 2492025 02"
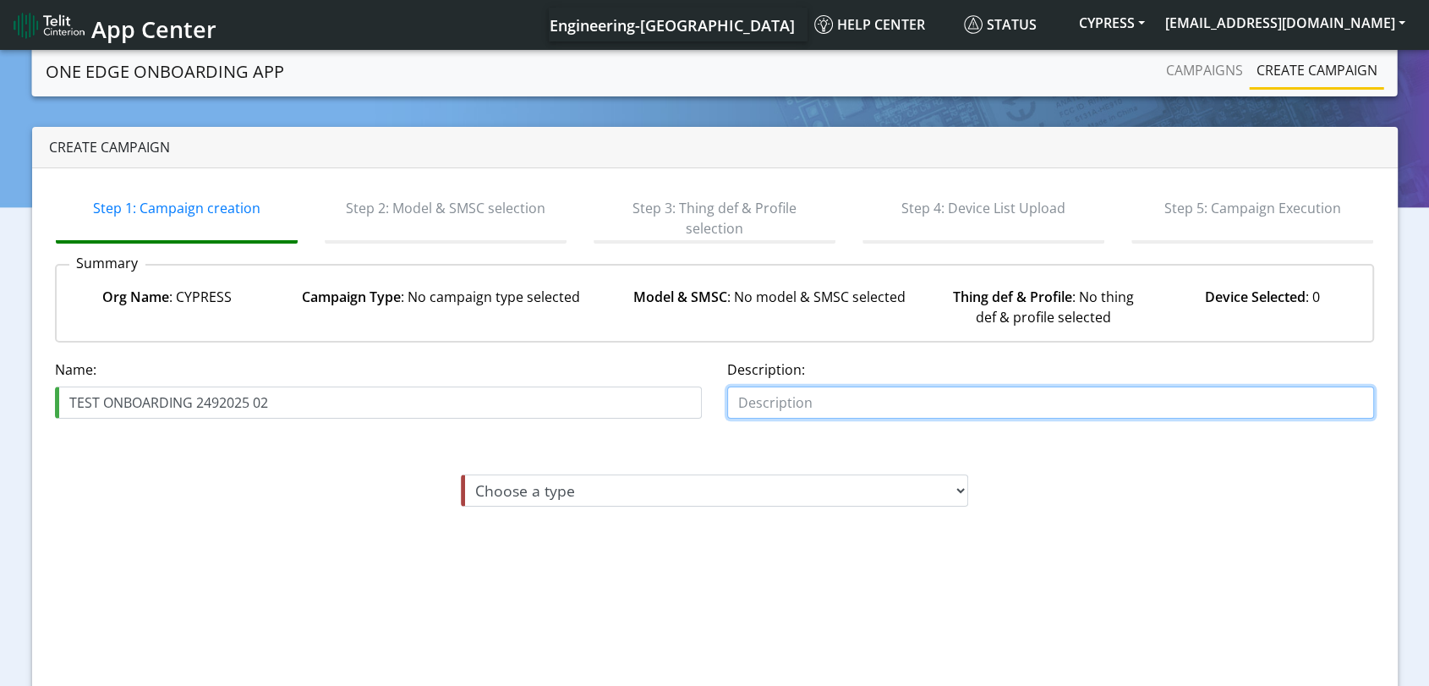
click at [869, 402] on input "text" at bounding box center [1050, 402] width 647 height 32
paste input "TEST ONBOARDING 2492025"
type input "TEST ONBOARDING 2492025 02"
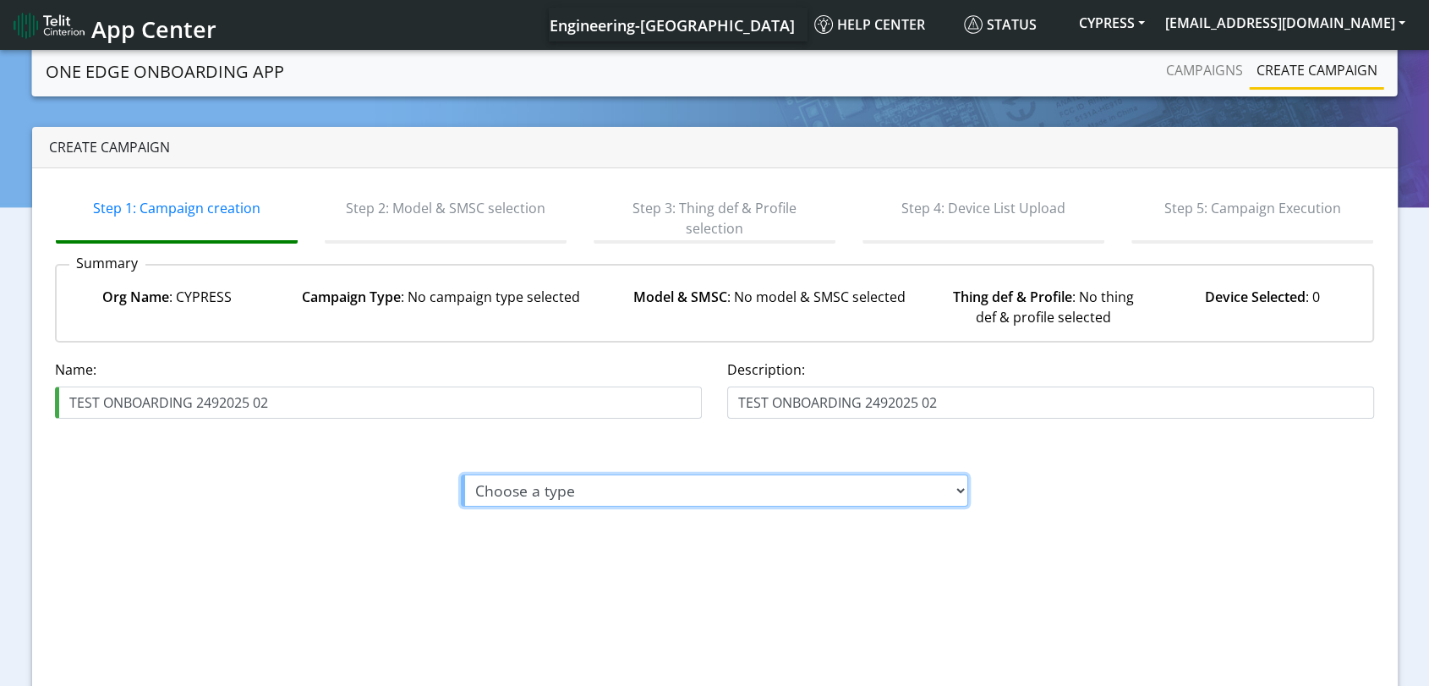
click at [627, 487] on select "Choose a type Module On-boarding Module Off-boarding" at bounding box center [714, 490] width 507 height 32
select select "1: Module On-boarding"
click at [461, 474] on select "Choose a type Module On-boarding Module Off-boarding" at bounding box center [714, 490] width 507 height 32
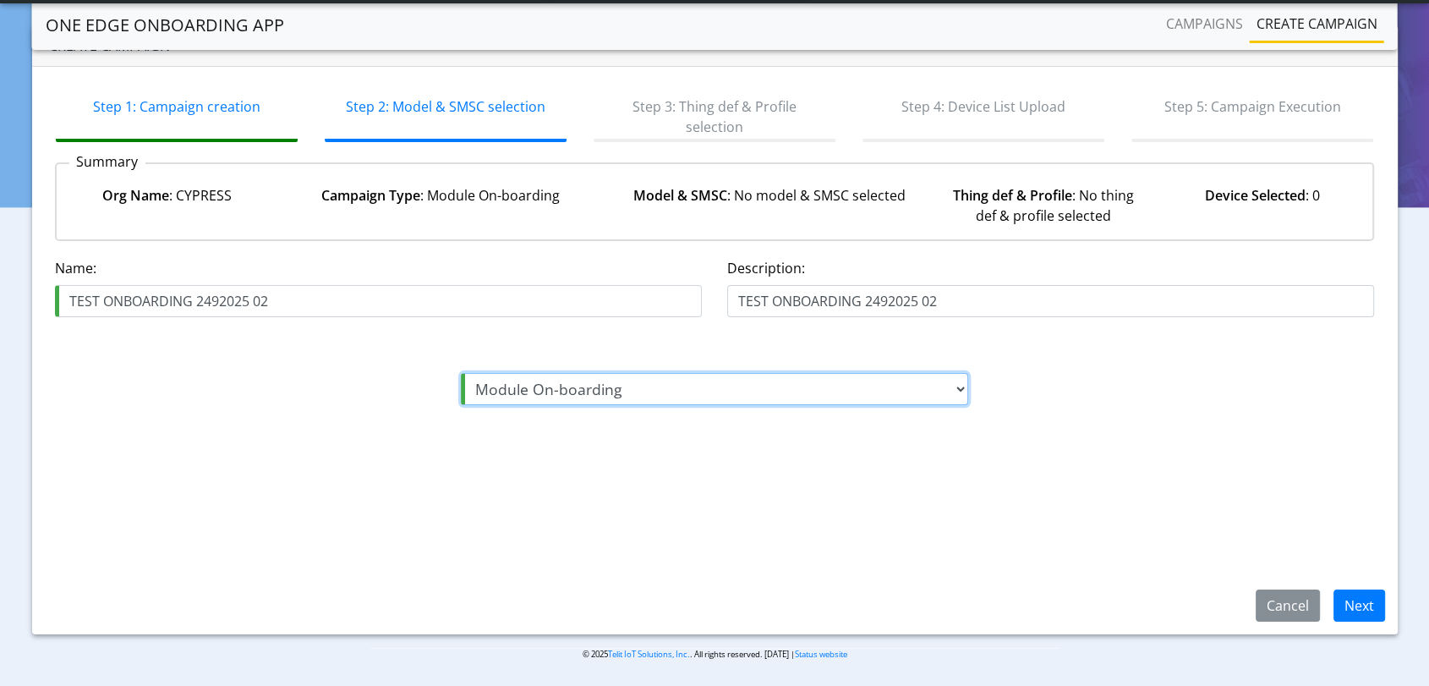
scroll to position [56, 0]
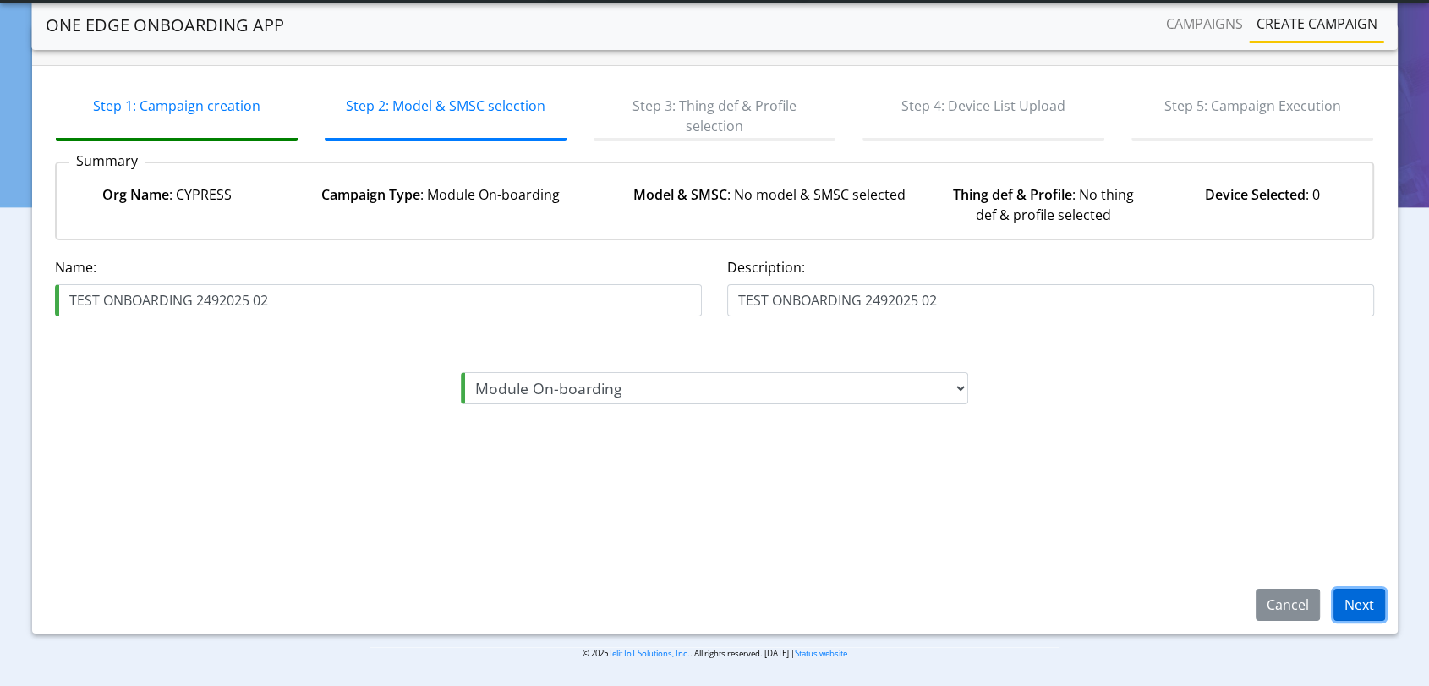
click at [1367, 608] on button "Next" at bounding box center [1360, 605] width 52 height 32
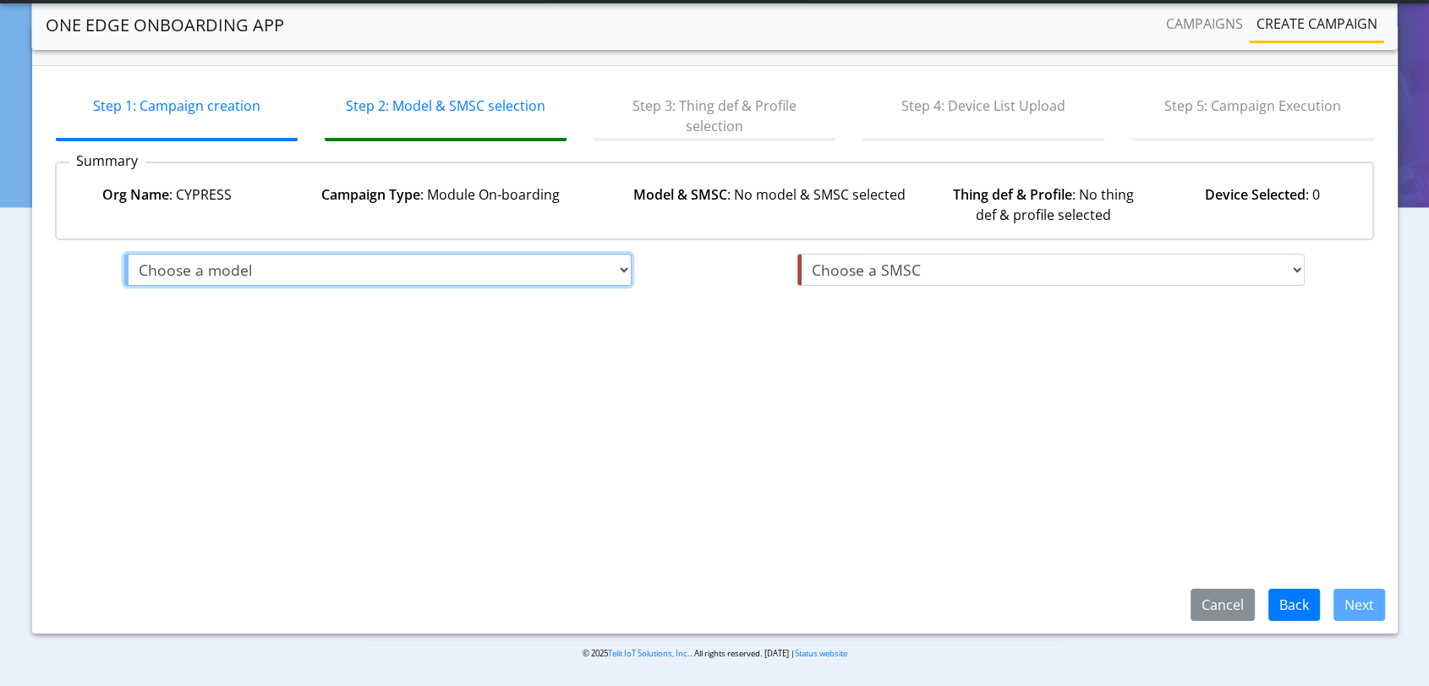
click at [383, 266] on select "Choose a model me910g1-ww me310g1-ww me910c1-ww ml865c1-ea le910c1-eux me910c1-…" at bounding box center [377, 270] width 507 height 32
click at [124, 254] on select "Choose a model me910g1-ww me310g1-ww me910c1-ww ml865c1-ea le910c1-eux me910c1-…" at bounding box center [377, 270] width 507 height 32
select select "13: me910c1-e1"
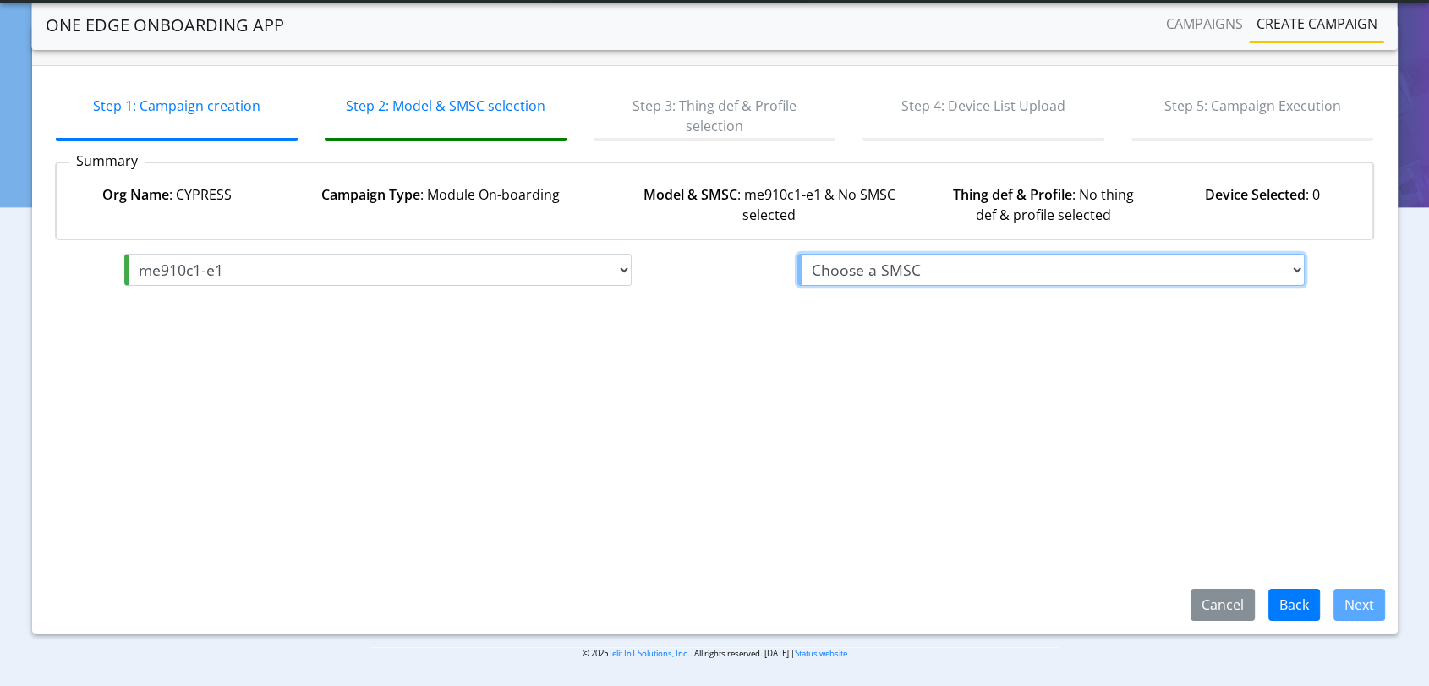
click at [1076, 275] on select "Choose a SMSC infobip" at bounding box center [1050, 270] width 507 height 32
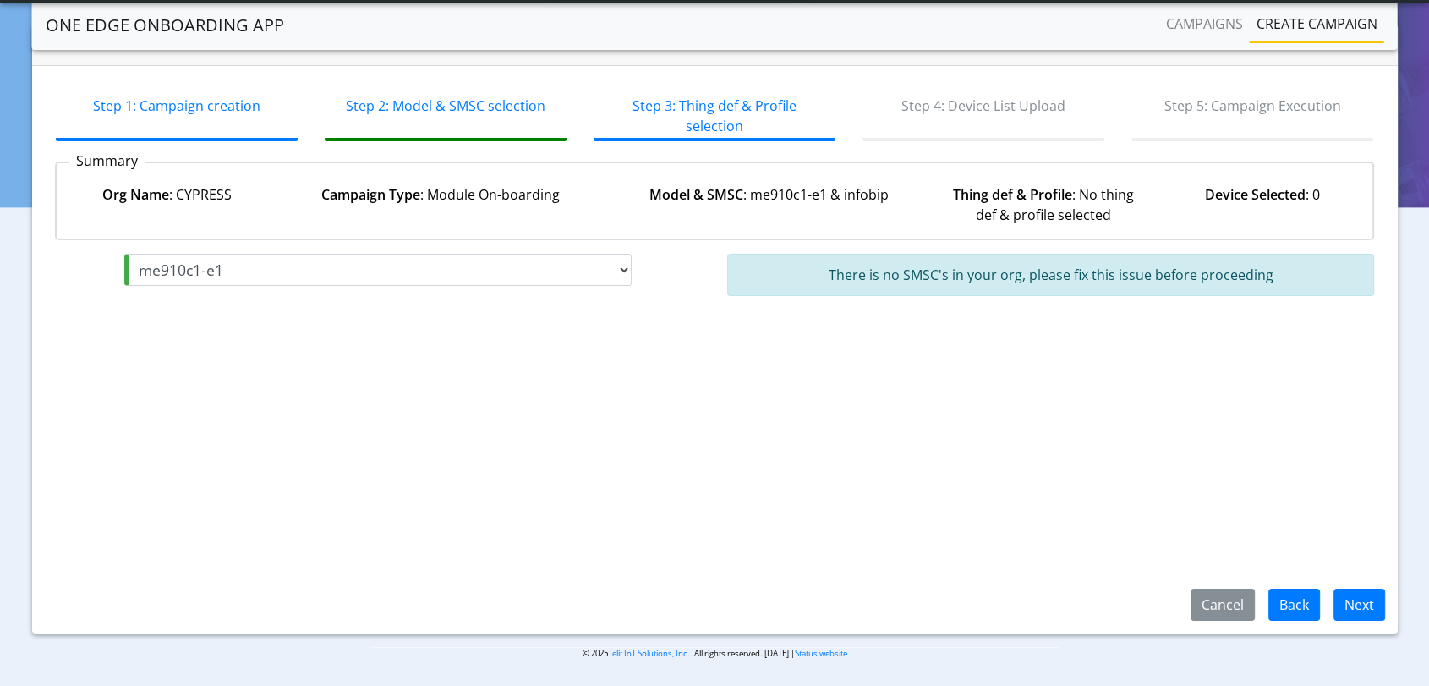
select select "1: infobip"
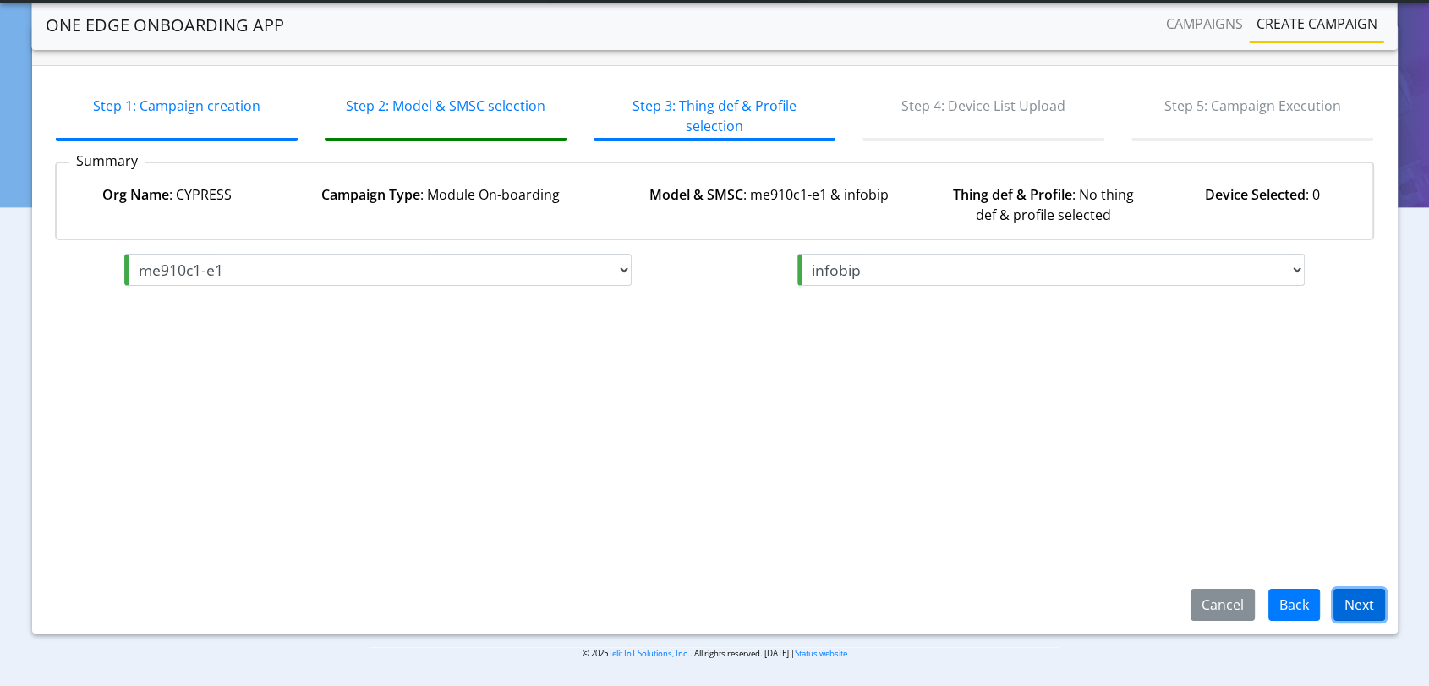
click at [1367, 604] on button "Next" at bounding box center [1360, 605] width 52 height 32
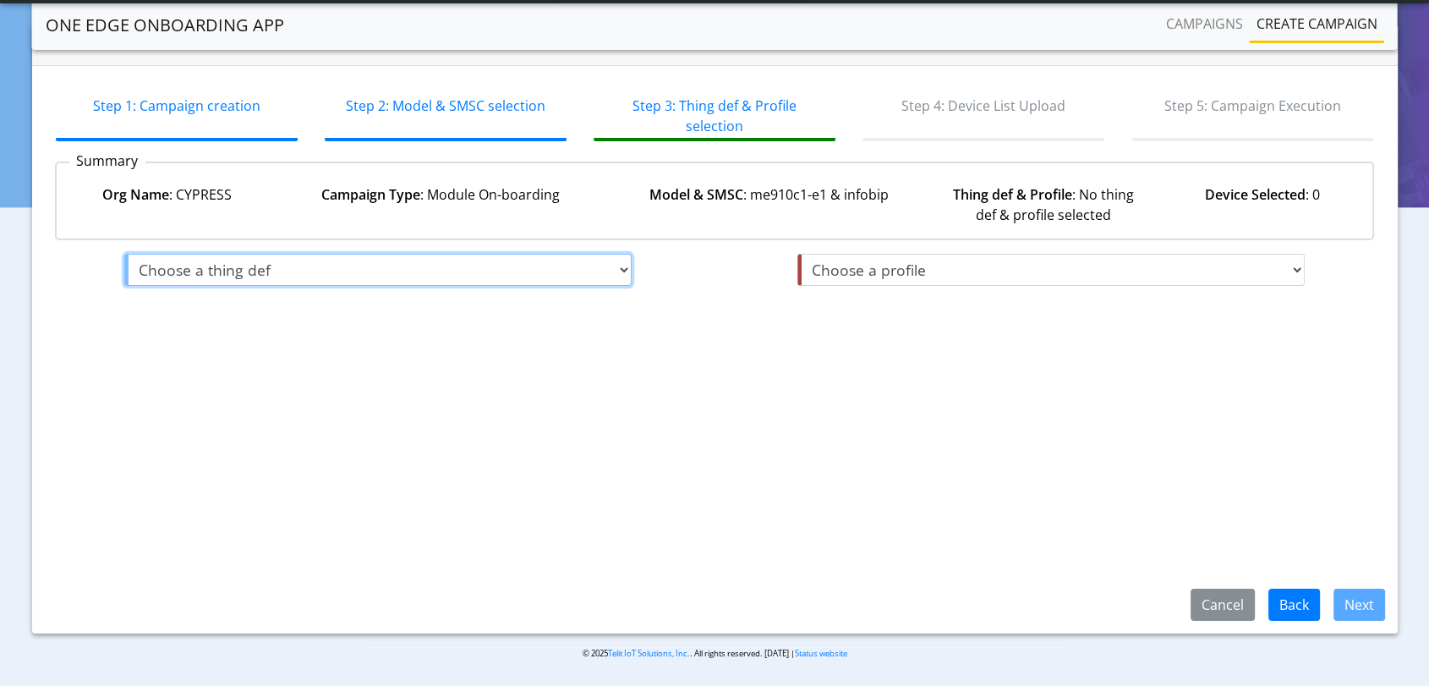
click at [416, 275] on select "Choose a thing def Default" at bounding box center [377, 270] width 507 height 32
click at [124, 254] on select "Choose a thing def Default" at bounding box center [377, 270] width 507 height 32
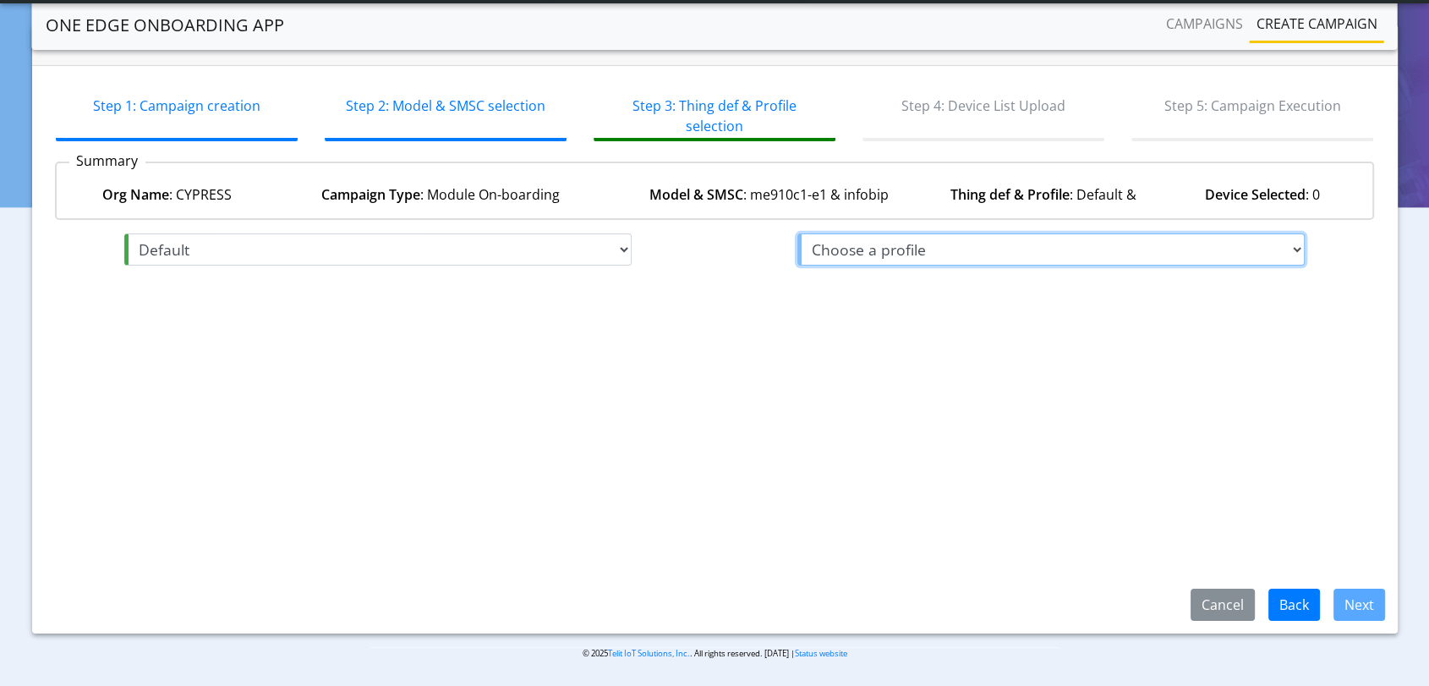
click at [996, 252] on select "Choose a profile Training_Task_Profile_OBS" at bounding box center [1050, 249] width 507 height 32
select select "3: Default"
click at [797, 252] on select "Choose a profile Training_Task_Profile_OBS" at bounding box center [1050, 249] width 507 height 32
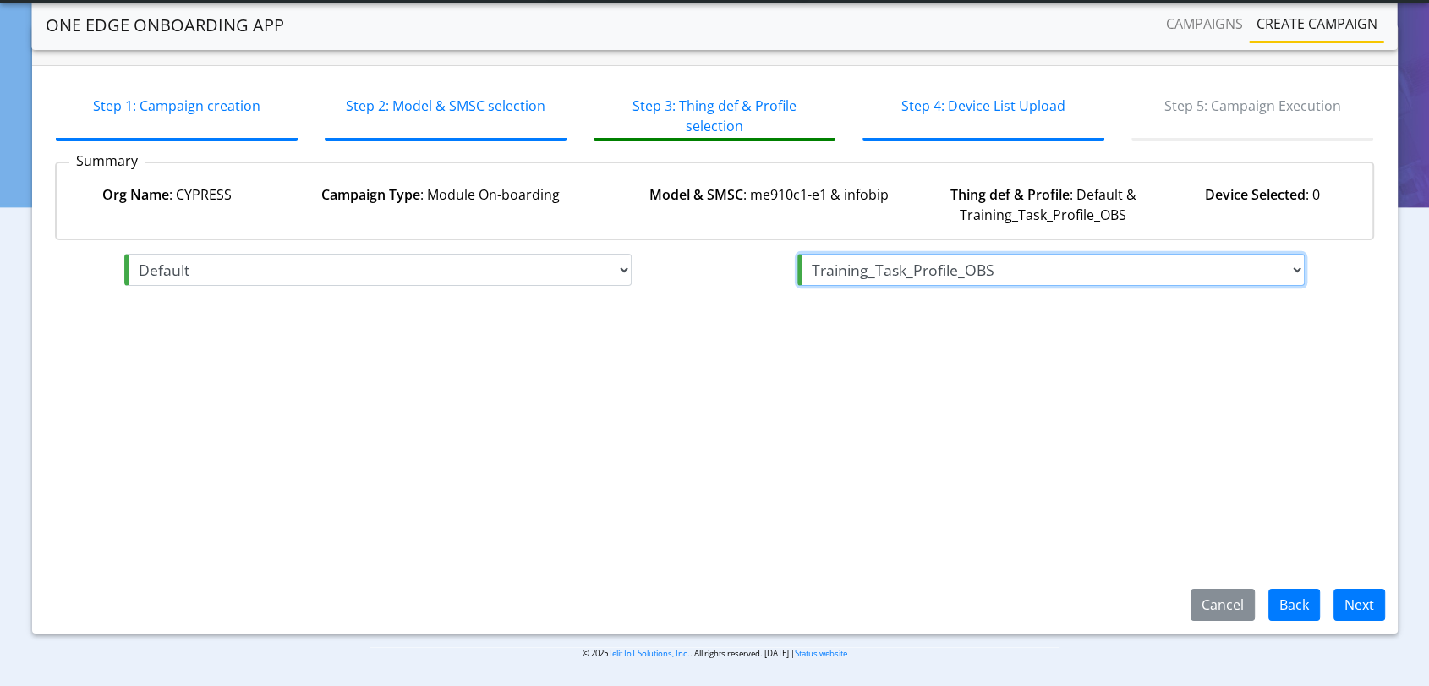
select select "2: Training_Task_Profile_OBS"
click at [1360, 600] on button "Next" at bounding box center [1360, 605] width 52 height 32
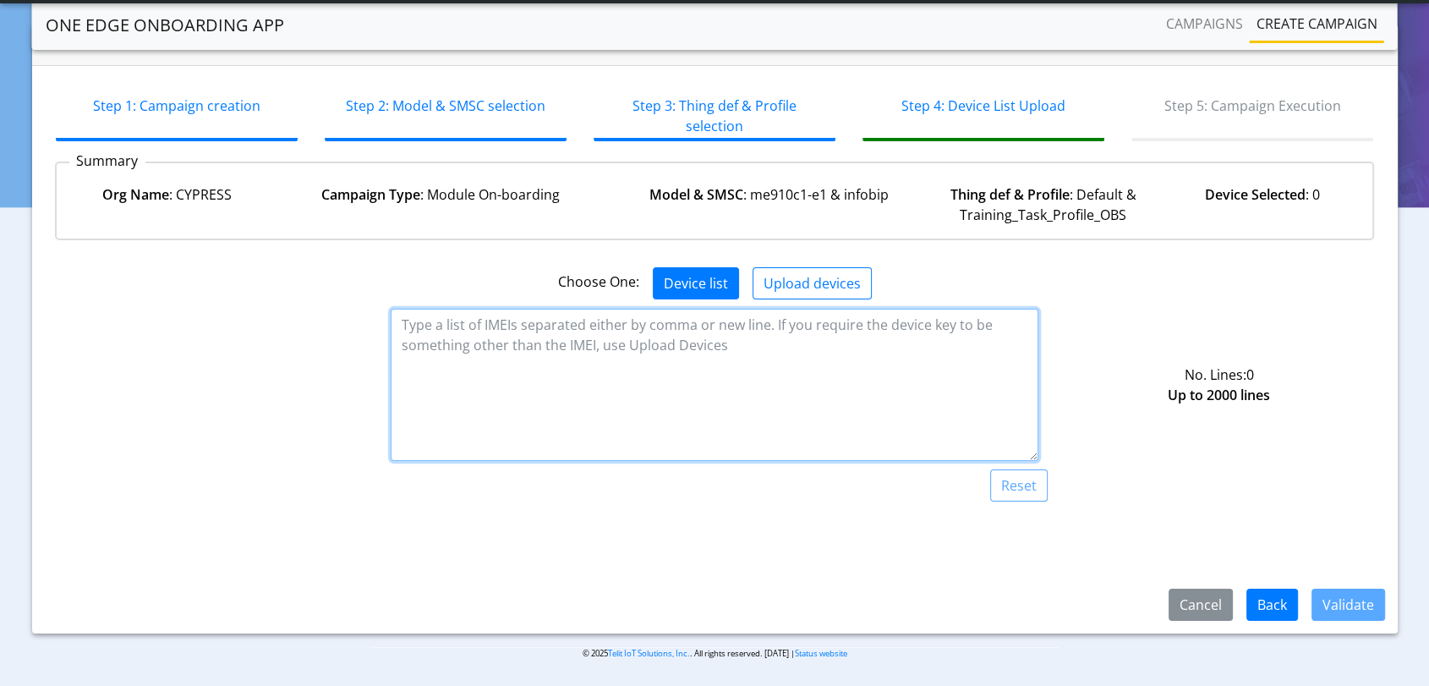
click at [720, 381] on textarea at bounding box center [714, 385] width 647 height 152
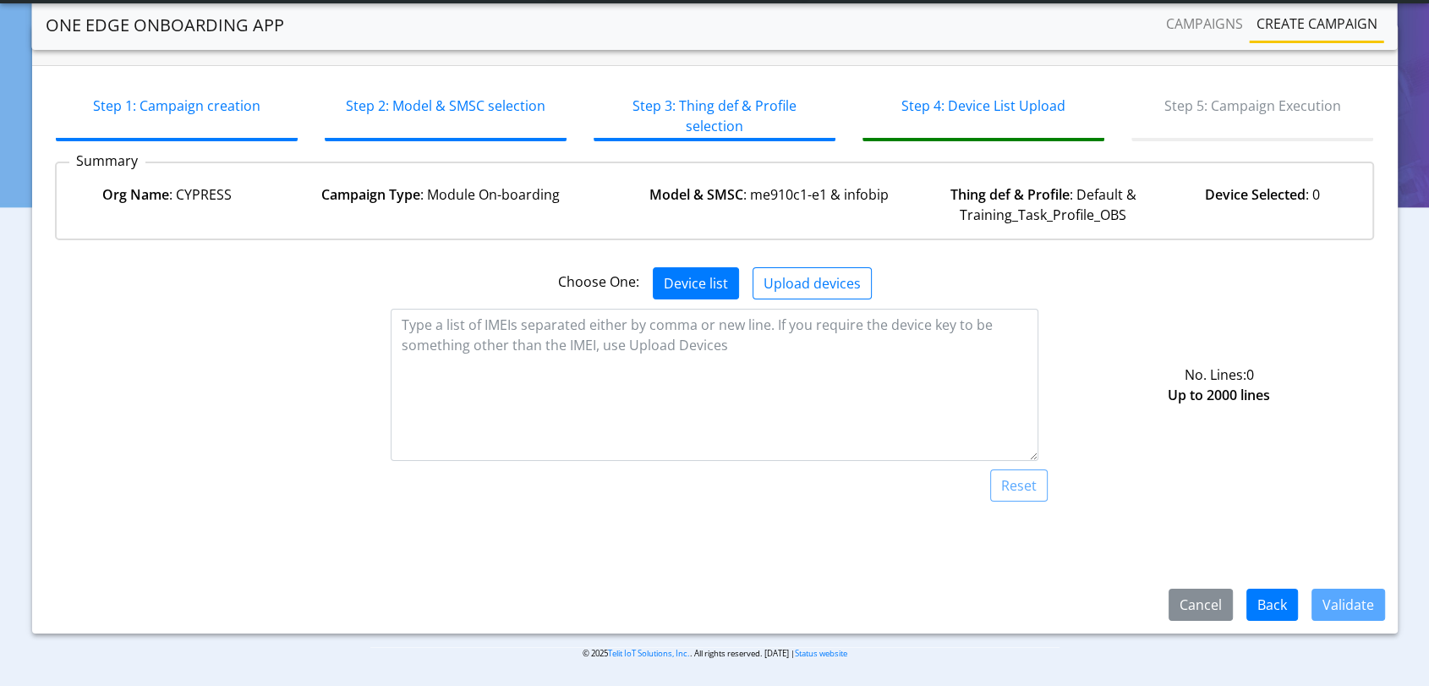
click at [689, 286] on button "Device list" at bounding box center [696, 283] width 86 height 32
click at [783, 282] on button "Upload devices" at bounding box center [812, 283] width 119 height 32
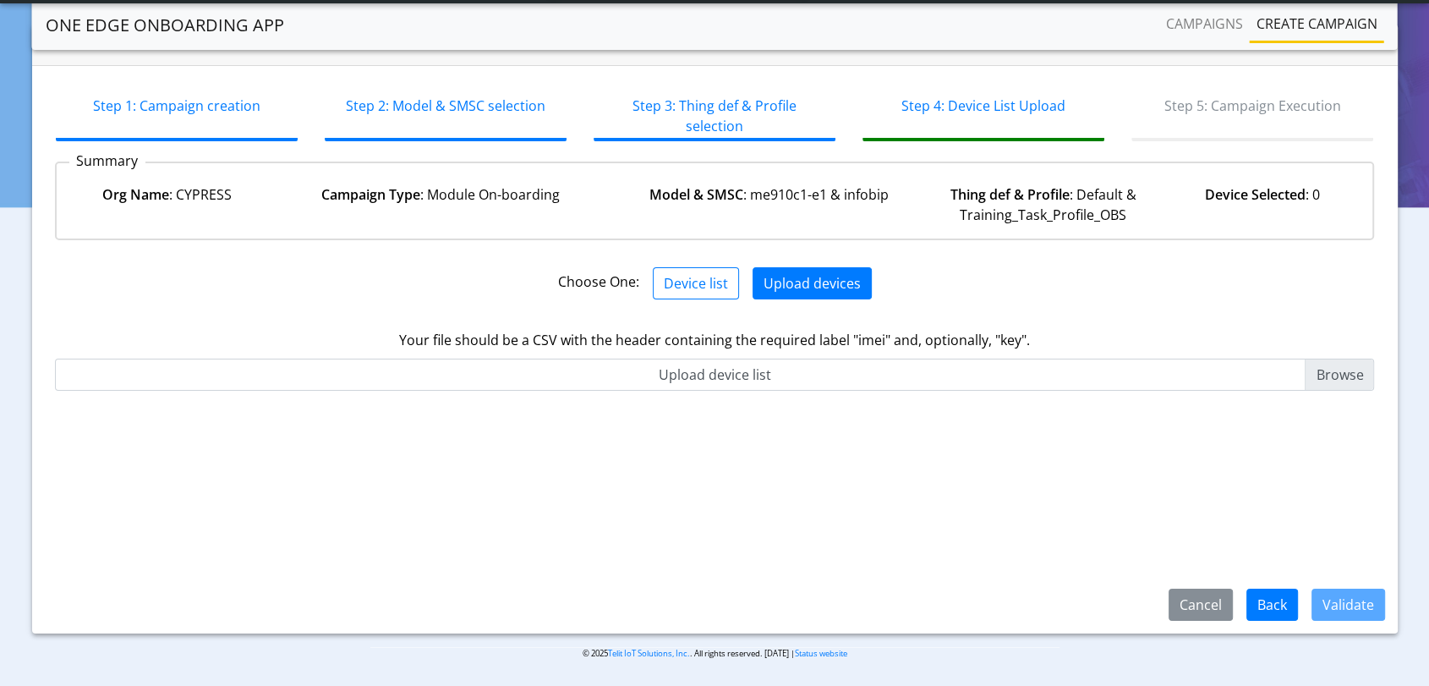
click at [1351, 374] on input "Upload device list" at bounding box center [715, 375] width 1320 height 32
type input "C:\fakepath\Check_onbaording.csv"
click at [1357, 606] on button "Validate" at bounding box center [1349, 605] width 74 height 32
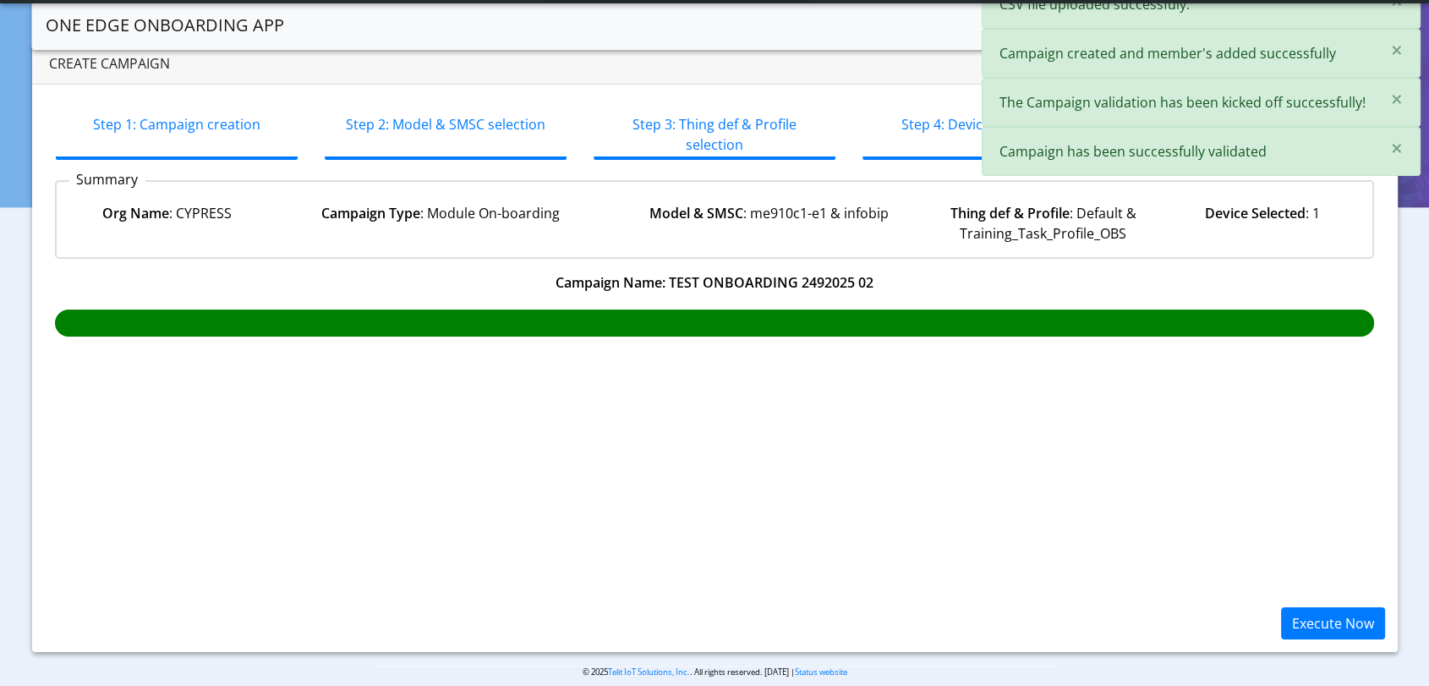
scroll to position [56, 0]
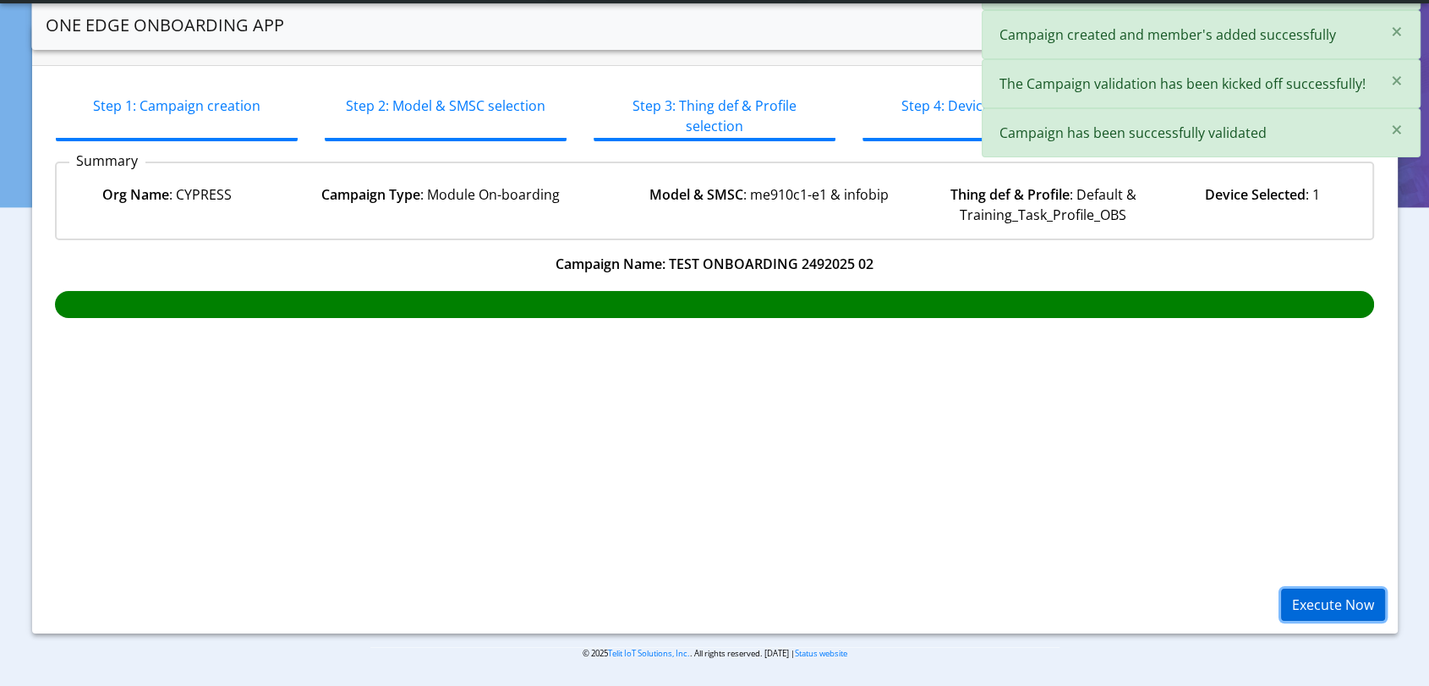
click at [1325, 601] on button "Execute Now" at bounding box center [1333, 605] width 104 height 32
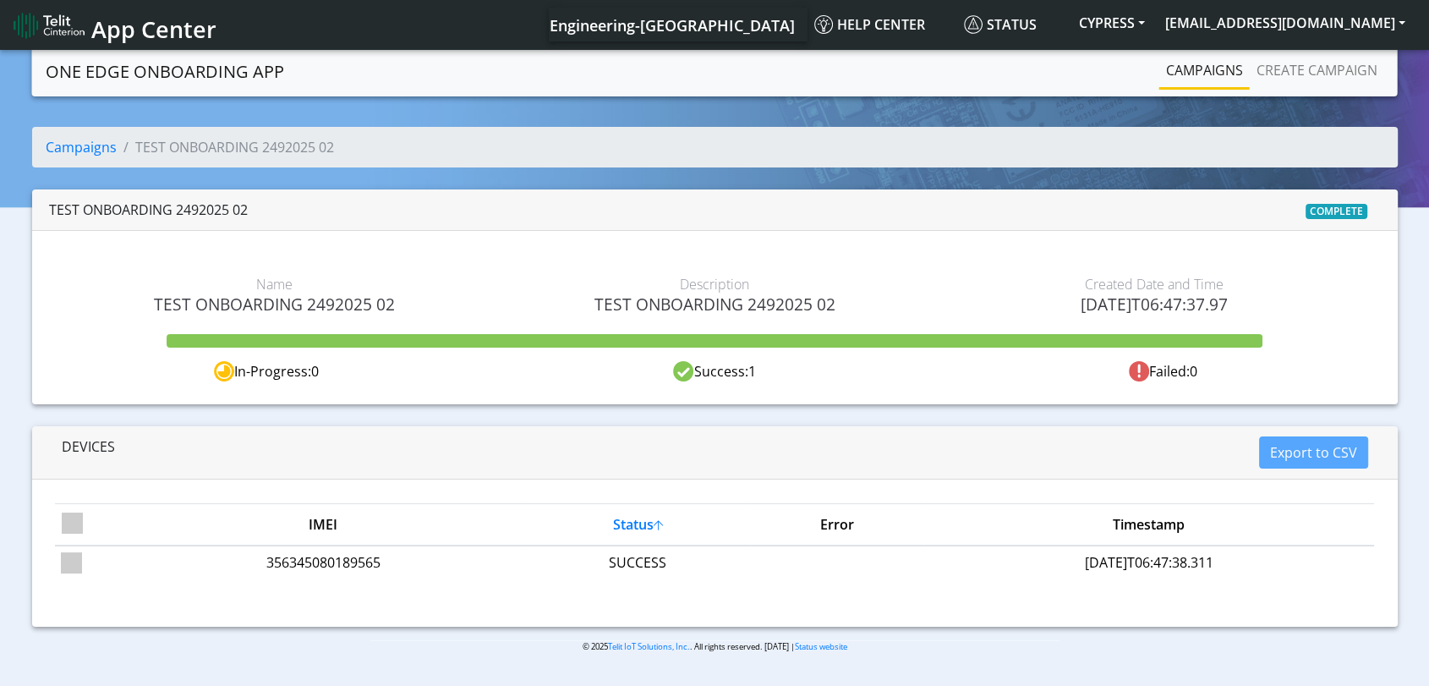
drag, startPoint x: 399, startPoint y: 306, endPoint x: 155, endPoint y: 303, distance: 244.4
click at [155, 303] on span "TEST ONBOARDING 2492025 02" at bounding box center [275, 303] width 414 height 19
copy span "TEST ONBOARDING 2492025 02"
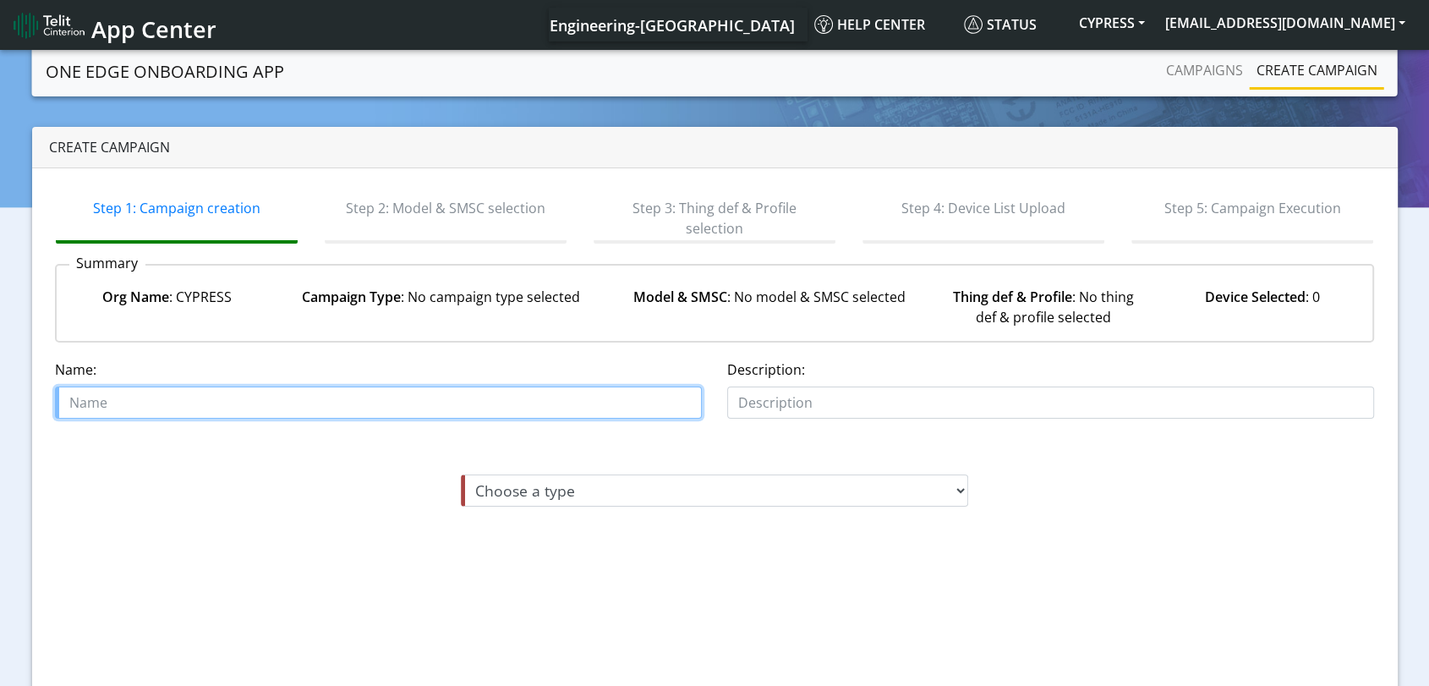
paste input "TEST ONBOARDING 2492025 02"
drag, startPoint x: 344, startPoint y: 410, endPoint x: 0, endPoint y: 360, distance: 347.8
click at [0, 360] on section "One Edge OnBoarding App Campaigns Create campaign Create campaign Step 1: Campa…" at bounding box center [714, 418] width 1429 height 742
type input "TEST ONBOARDING 2492025 03"
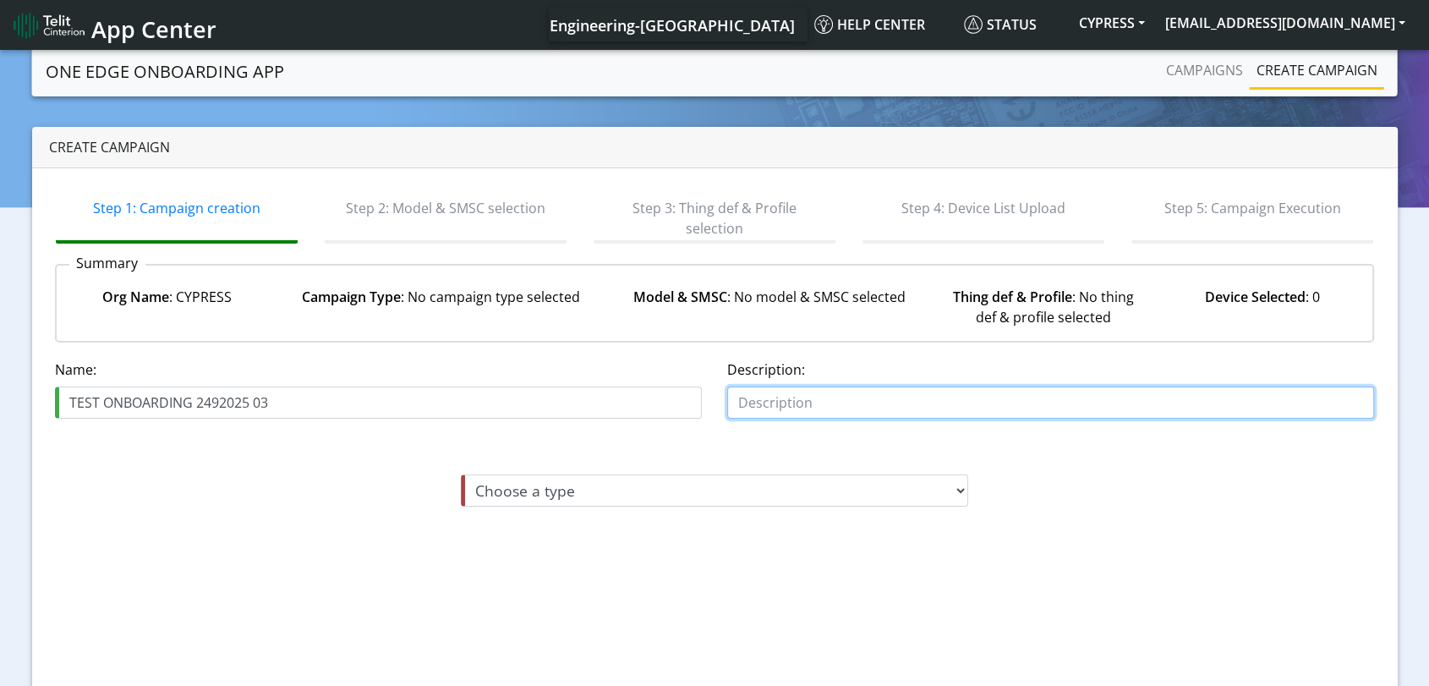
click at [942, 401] on input "text" at bounding box center [1050, 402] width 647 height 32
paste input "TEST ONBOARDING 2492025 03"
type input "TEST ONBOARDING 2492025 03"
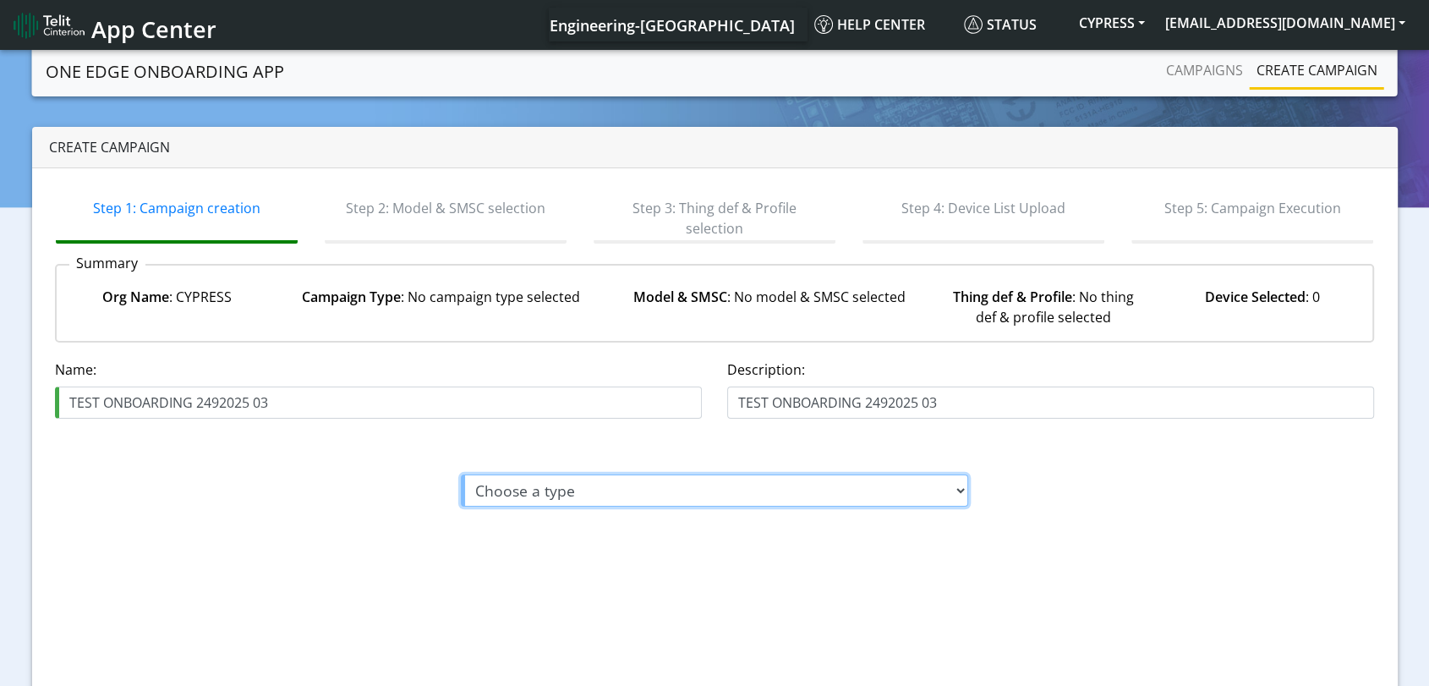
click at [842, 481] on select "Choose a type Module On-boarding Module Off-boarding" at bounding box center [714, 490] width 507 height 32
select select "1: Module On-boarding"
click at [461, 474] on select "Choose a type Module On-boarding Module Off-boarding" at bounding box center [714, 490] width 507 height 32
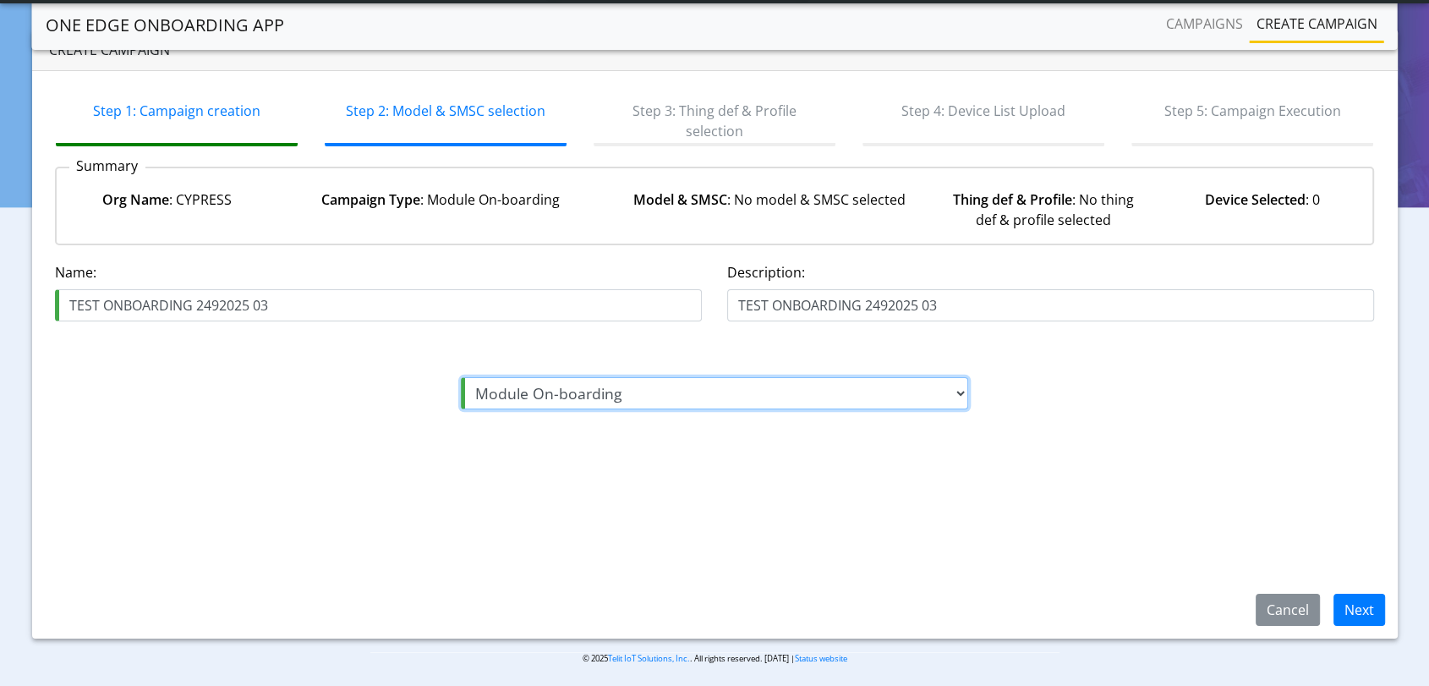
scroll to position [56, 0]
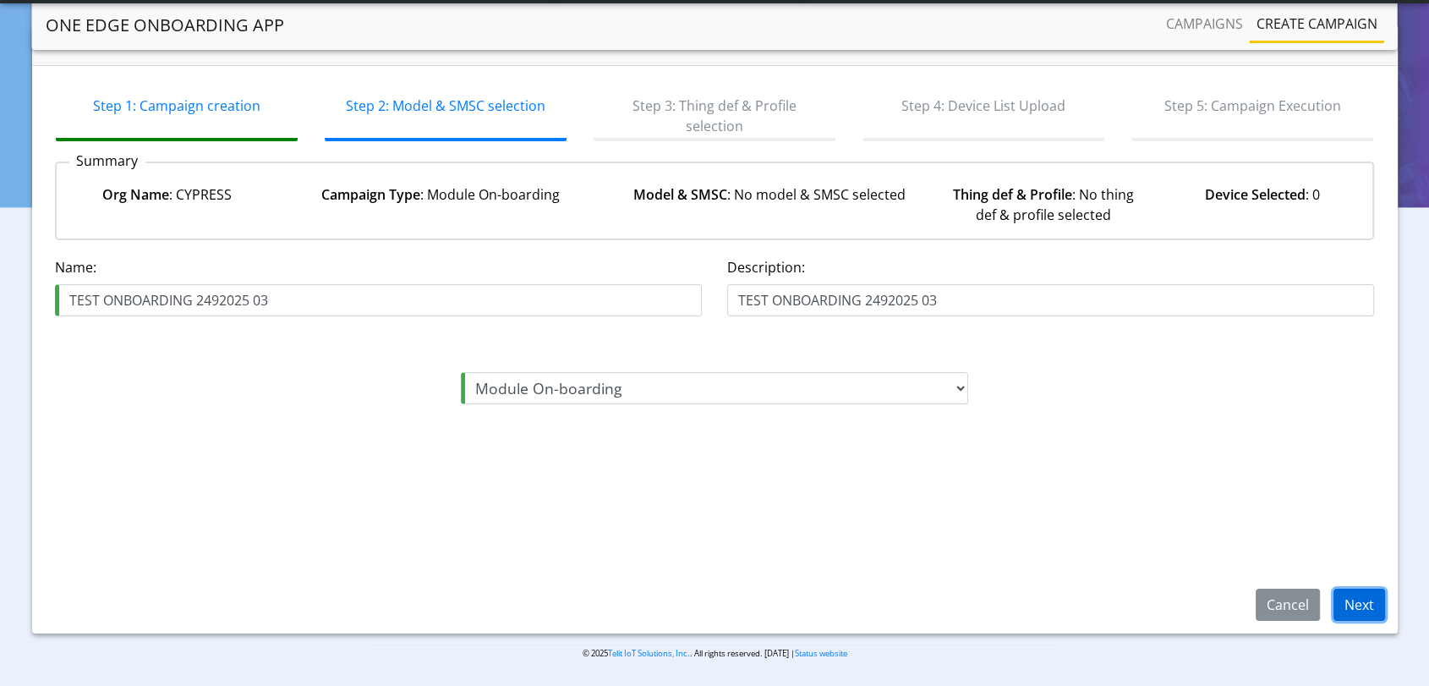
click at [1373, 595] on button "Next" at bounding box center [1360, 605] width 52 height 32
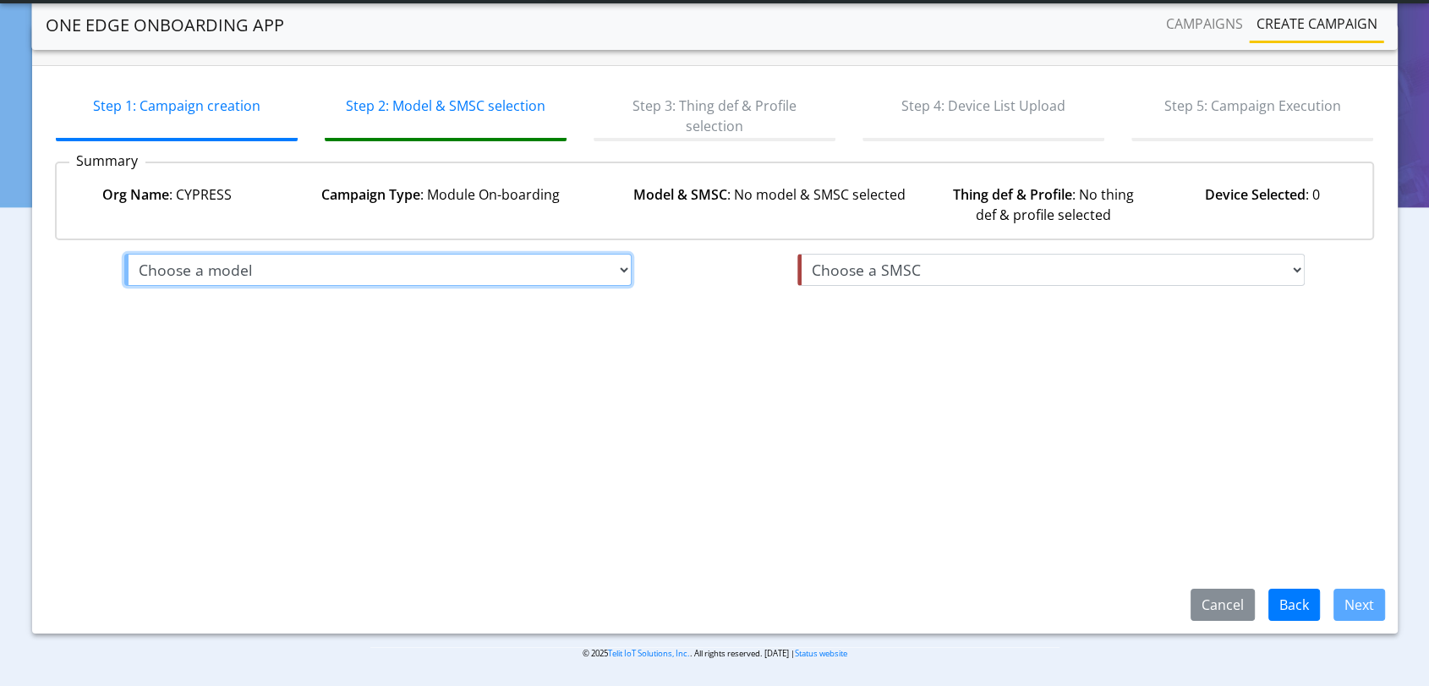
click at [340, 272] on select "Choose a model me910g1-ww me310g1-ww me910c1-e1 me910c1-ww ml865c1-ea le910c1-e…" at bounding box center [377, 270] width 507 height 32
click at [285, 259] on select "Choose a model me910g1-ww me310g1-ww me910c1-e1 me910c1-ww ml865c1-ea le910c1-e…" at bounding box center [377, 270] width 507 height 32
click at [124, 254] on select "Choose a model me910g1-ww me310g1-ww me910c1-e1 me910c1-ww ml865c1-ea le910c1-e…" at bounding box center [377, 270] width 507 height 32
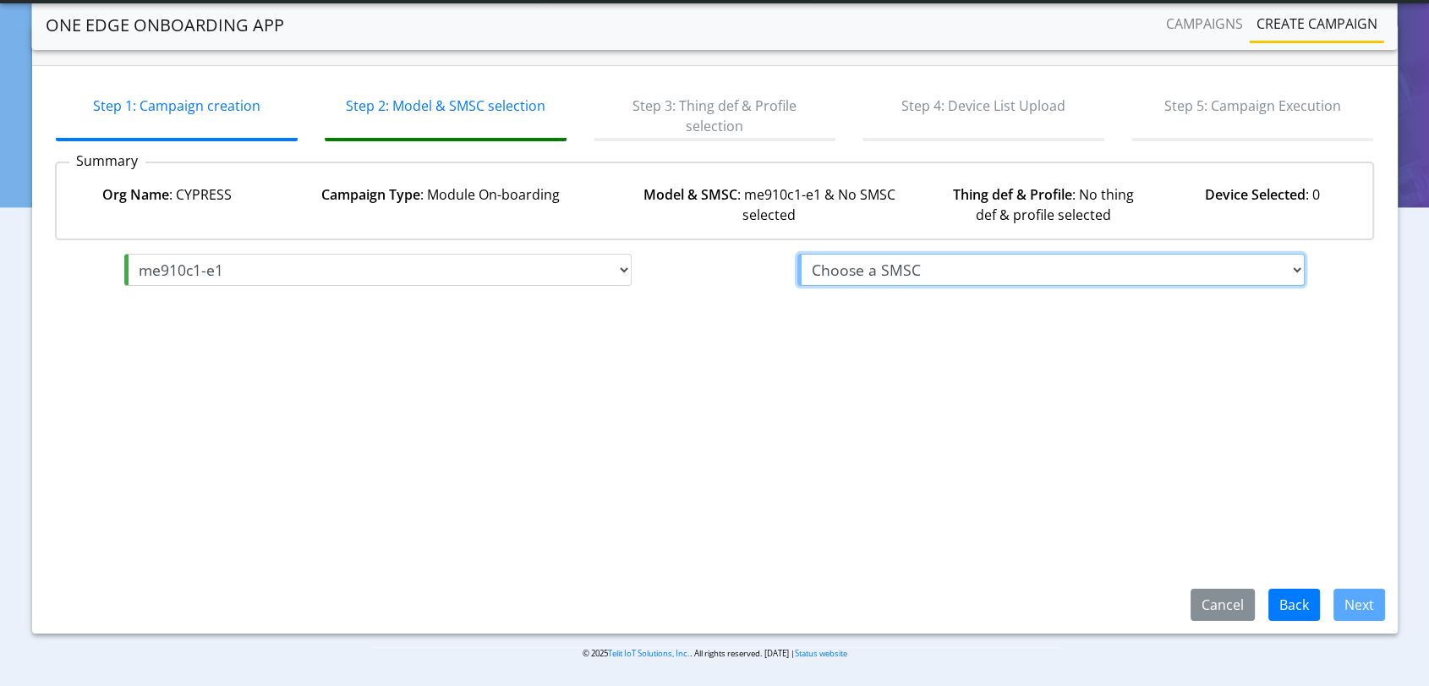
drag, startPoint x: 942, startPoint y: 266, endPoint x: 946, endPoint y: 282, distance: 17.4
click at [942, 266] on select "Choose a SMSC infobip" at bounding box center [1050, 270] width 507 height 32
select select "10: me910c1-e1"
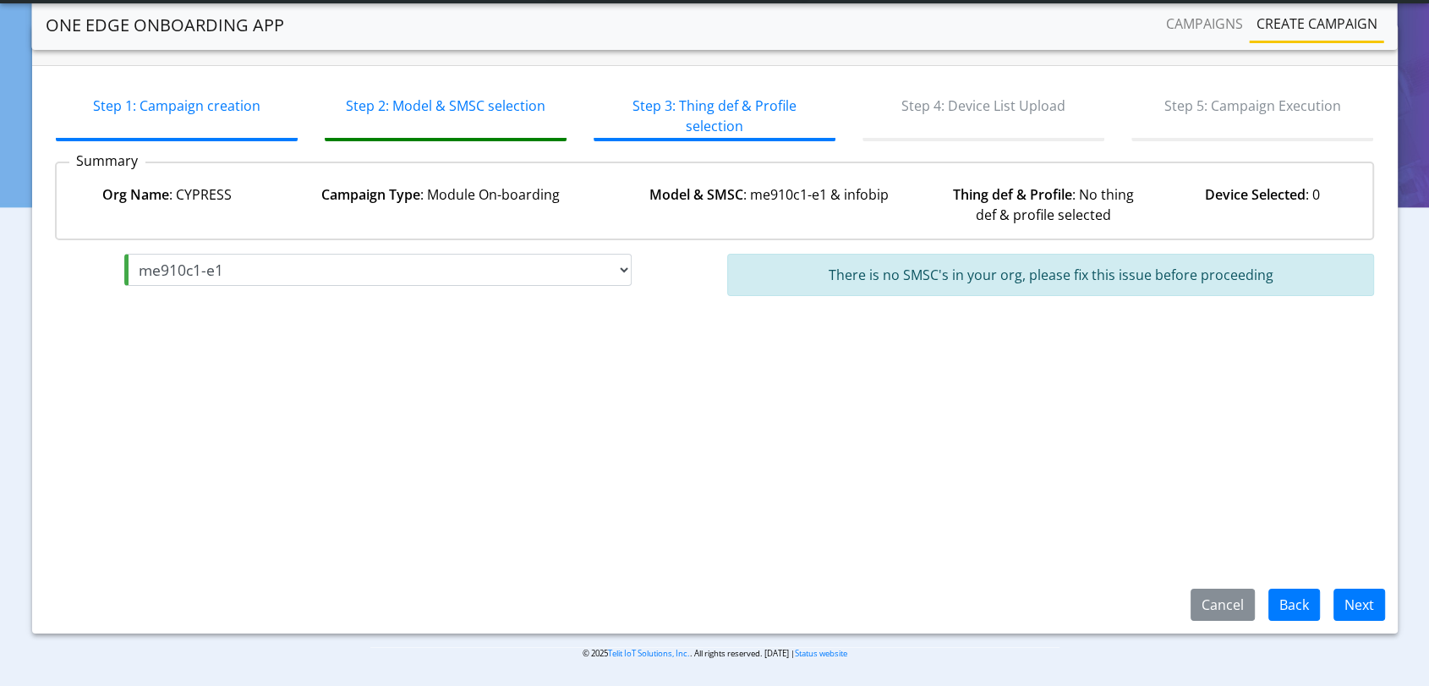
select select "1: infobip"
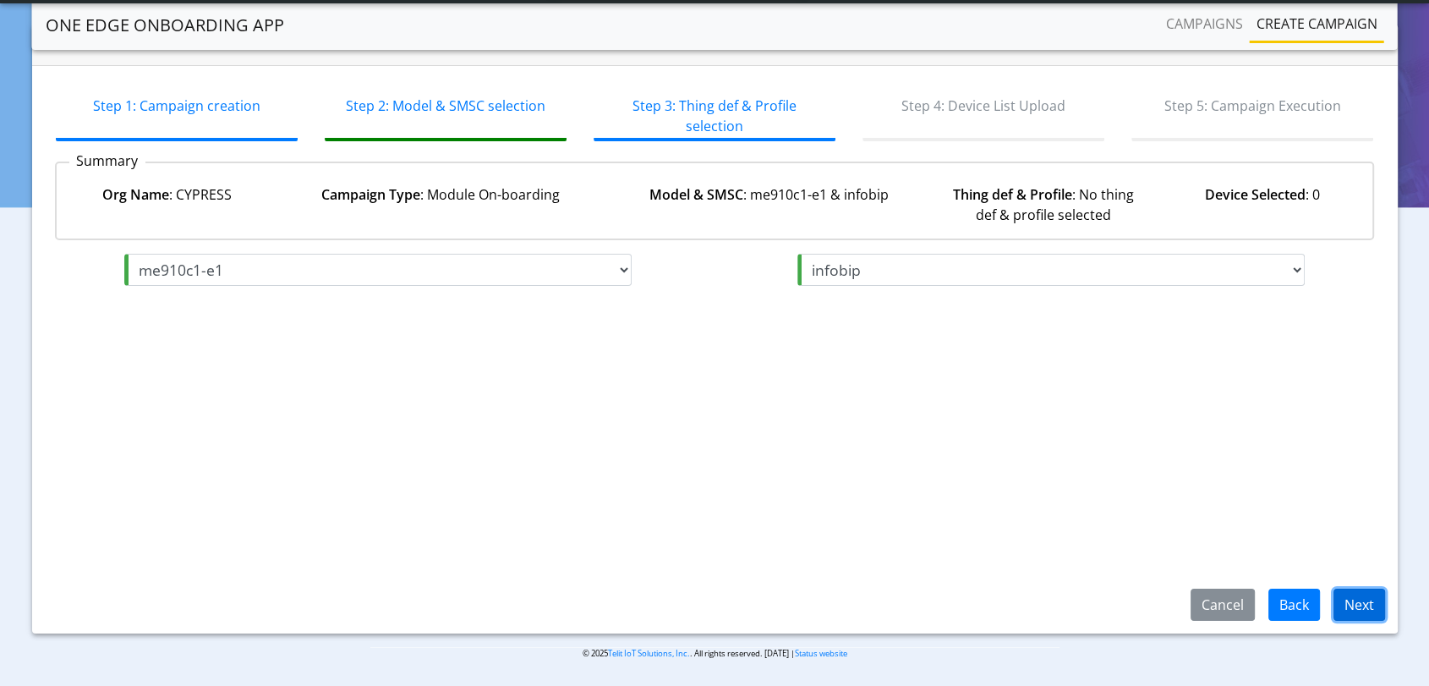
click at [1376, 607] on button "Next" at bounding box center [1360, 605] width 52 height 32
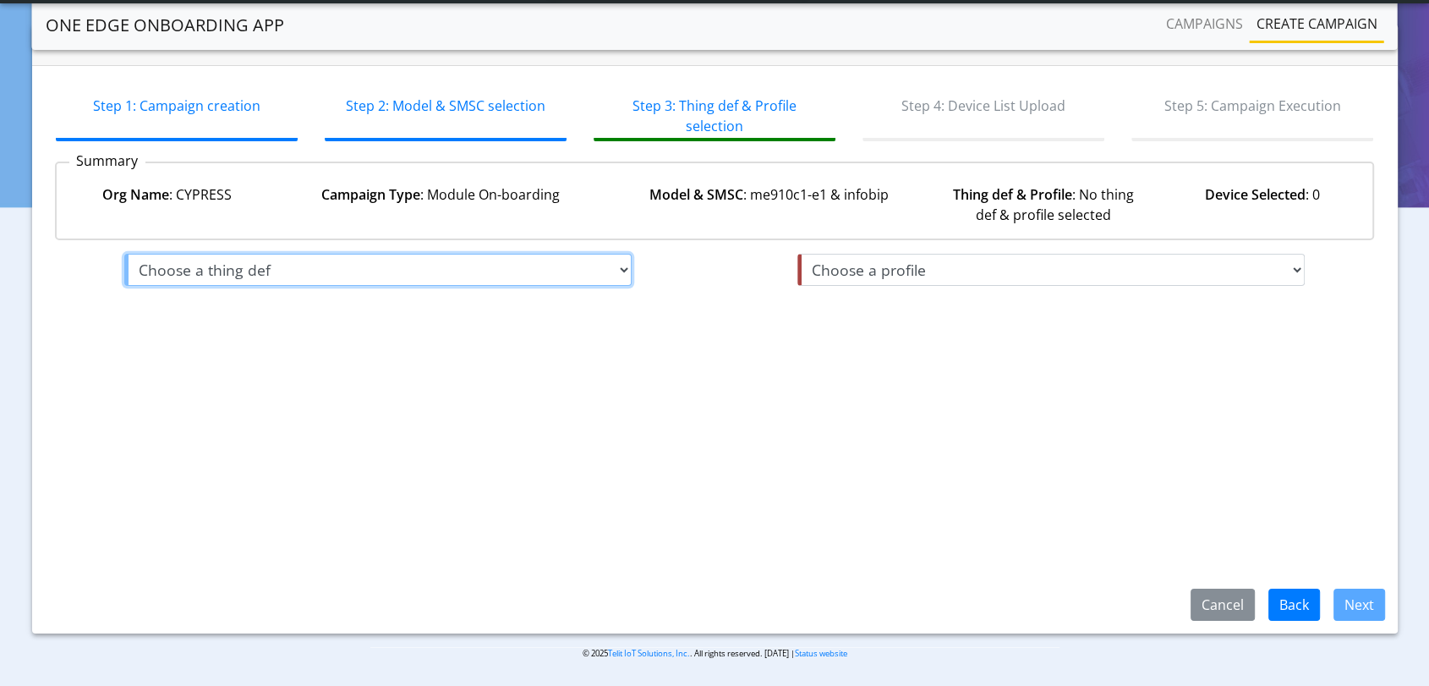
click at [500, 264] on select "Choose a thing def Default" at bounding box center [377, 270] width 507 height 32
click at [124, 254] on select "Choose a thing def Default" at bounding box center [377, 270] width 507 height 32
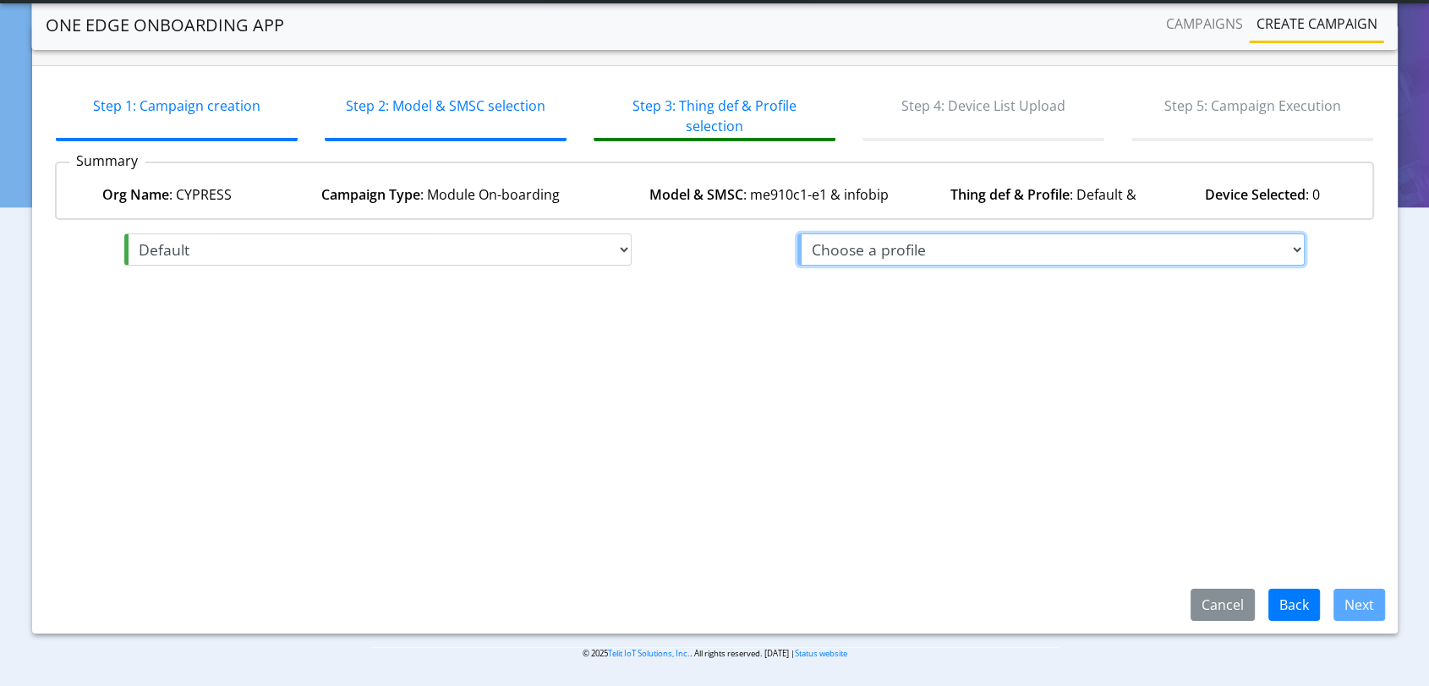
drag, startPoint x: 873, startPoint y: 255, endPoint x: 891, endPoint y: 316, distance: 63.7
click at [873, 255] on select "Choose a profile Training_Task_Profile_OBS" at bounding box center [1050, 249] width 507 height 32
select select "3: Default"
click at [797, 252] on select "Choose a profile Training_Task_Profile_OBS" at bounding box center [1050, 249] width 507 height 32
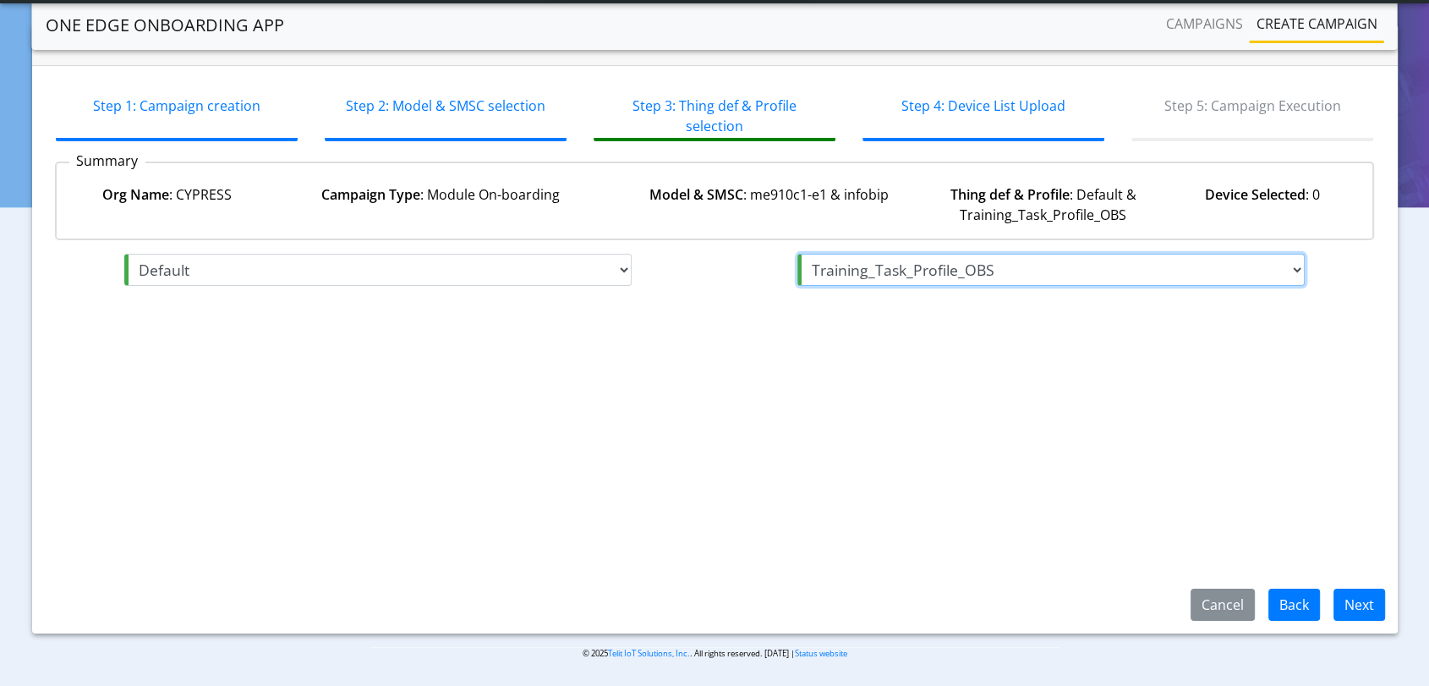
select select "2: Training_Task_Profile_OBS"
click at [1364, 611] on button "Next" at bounding box center [1360, 605] width 52 height 32
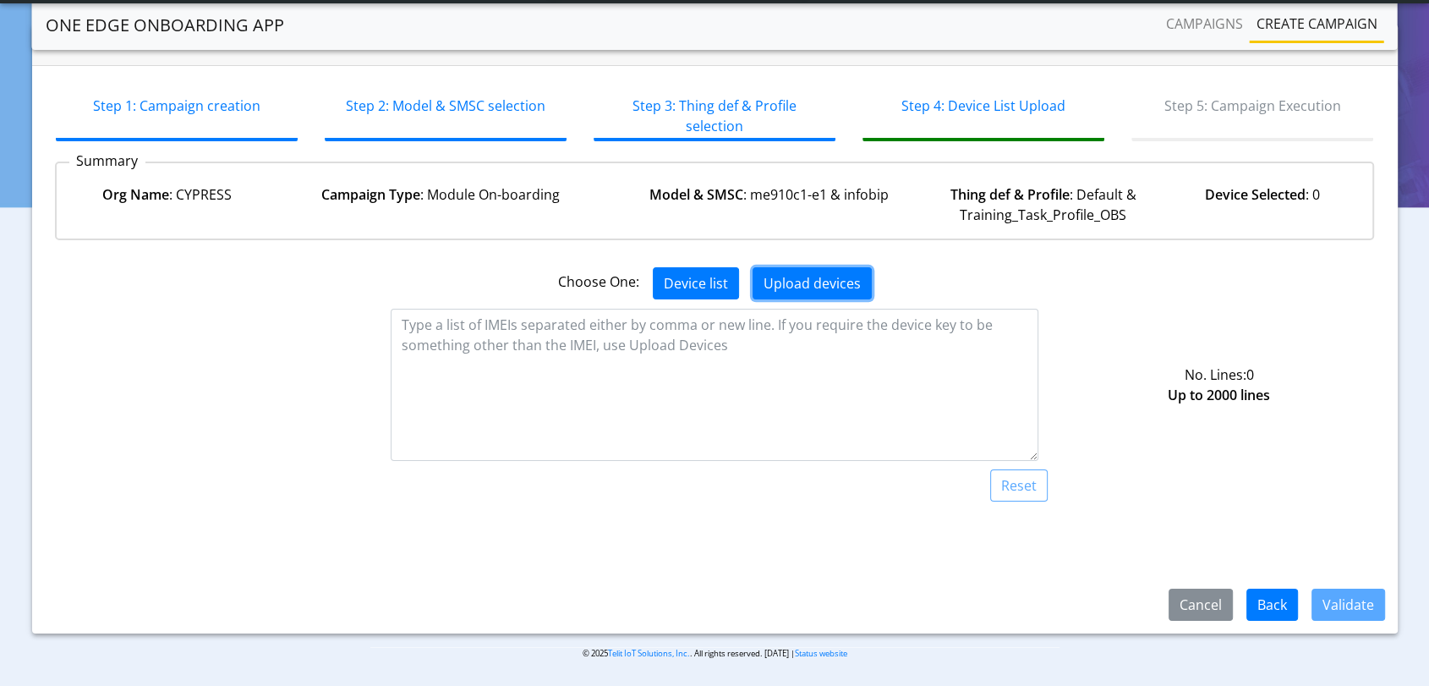
click at [852, 283] on button "Upload devices" at bounding box center [812, 283] width 119 height 32
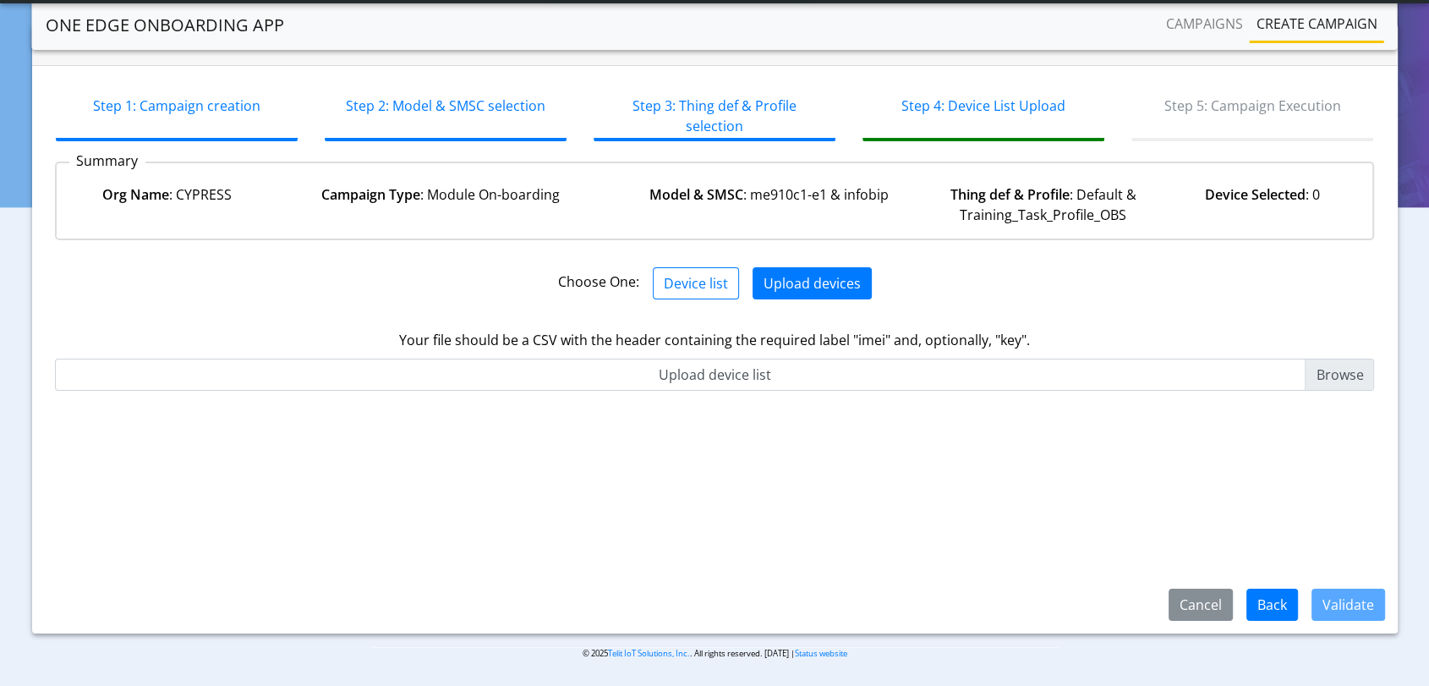
click at [1333, 375] on input "Upload device list" at bounding box center [715, 375] width 1320 height 32
type input "C:\fakepath\Check_onbaording.csv"
click at [1355, 604] on button "Validate" at bounding box center [1349, 605] width 74 height 32
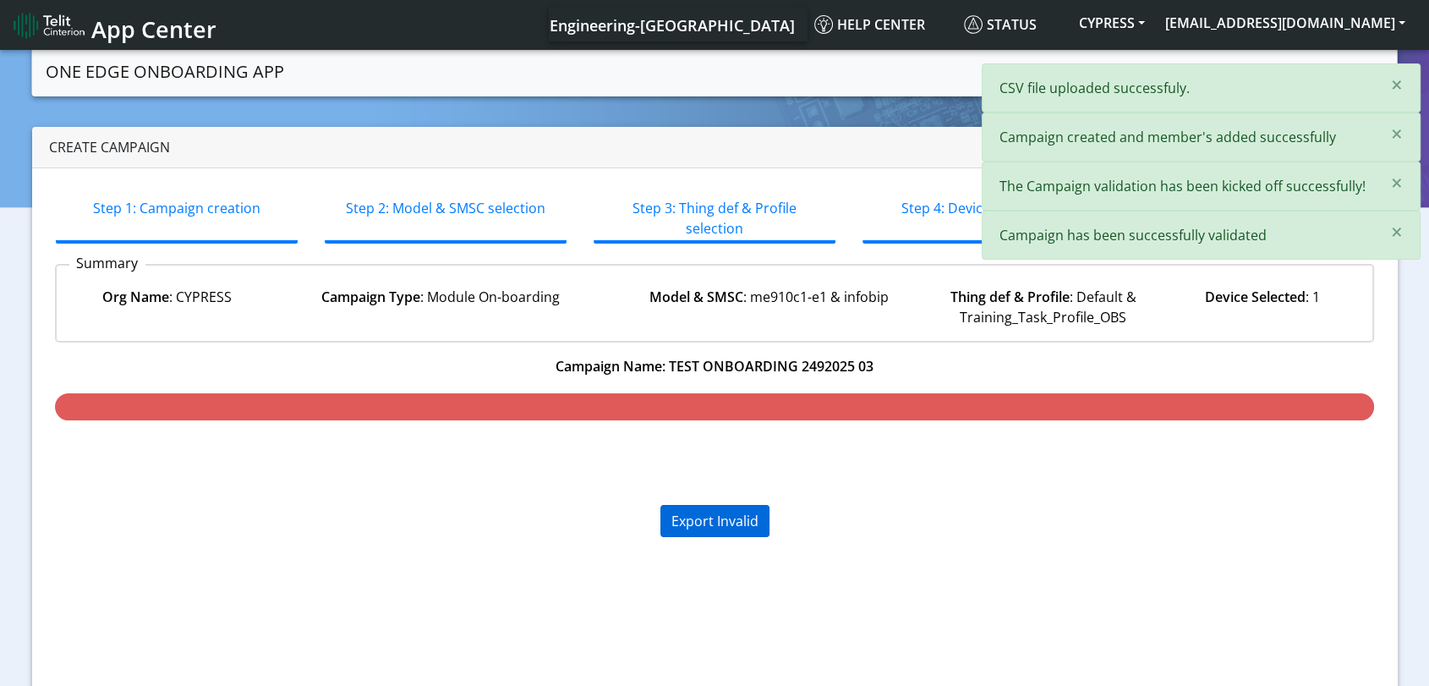
click at [714, 523] on div "Export Invalid" at bounding box center [714, 521] width 109 height 32
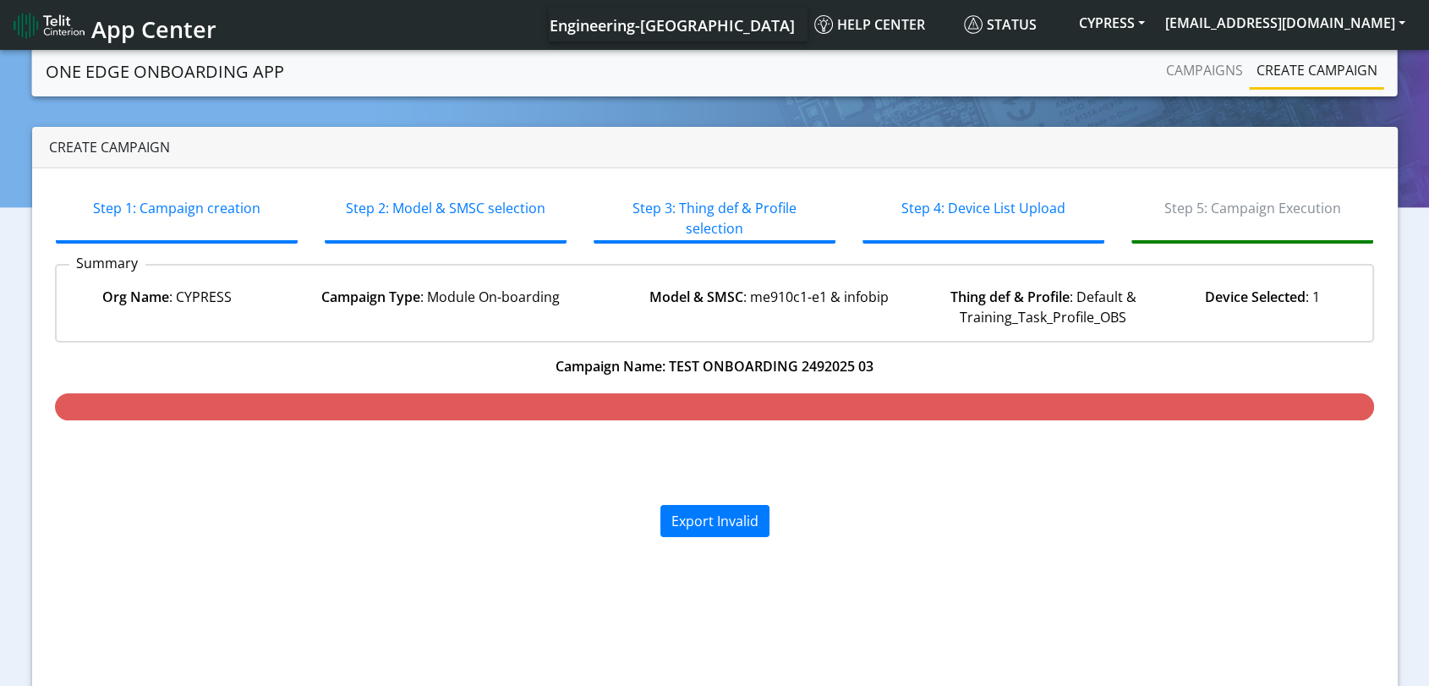
click at [1319, 71] on link "Create campaign" at bounding box center [1317, 70] width 134 height 34
select select "1: Module On-boarding"
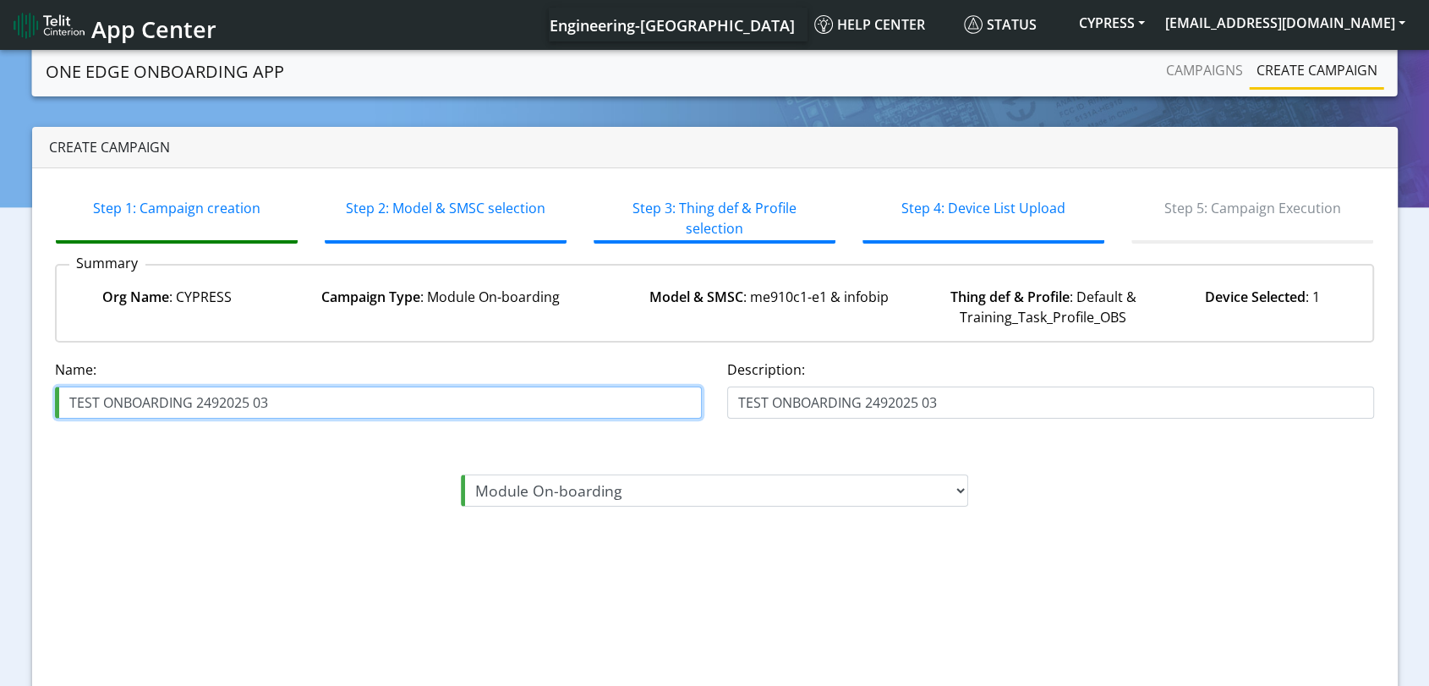
drag, startPoint x: 319, startPoint y: 399, endPoint x: 24, endPoint y: 406, distance: 295.2
click at [24, 406] on div "Create campaign Step 1: Campaign creation Step 2: Model & SMSC selection Step 3…" at bounding box center [715, 431] width 1404 height 609
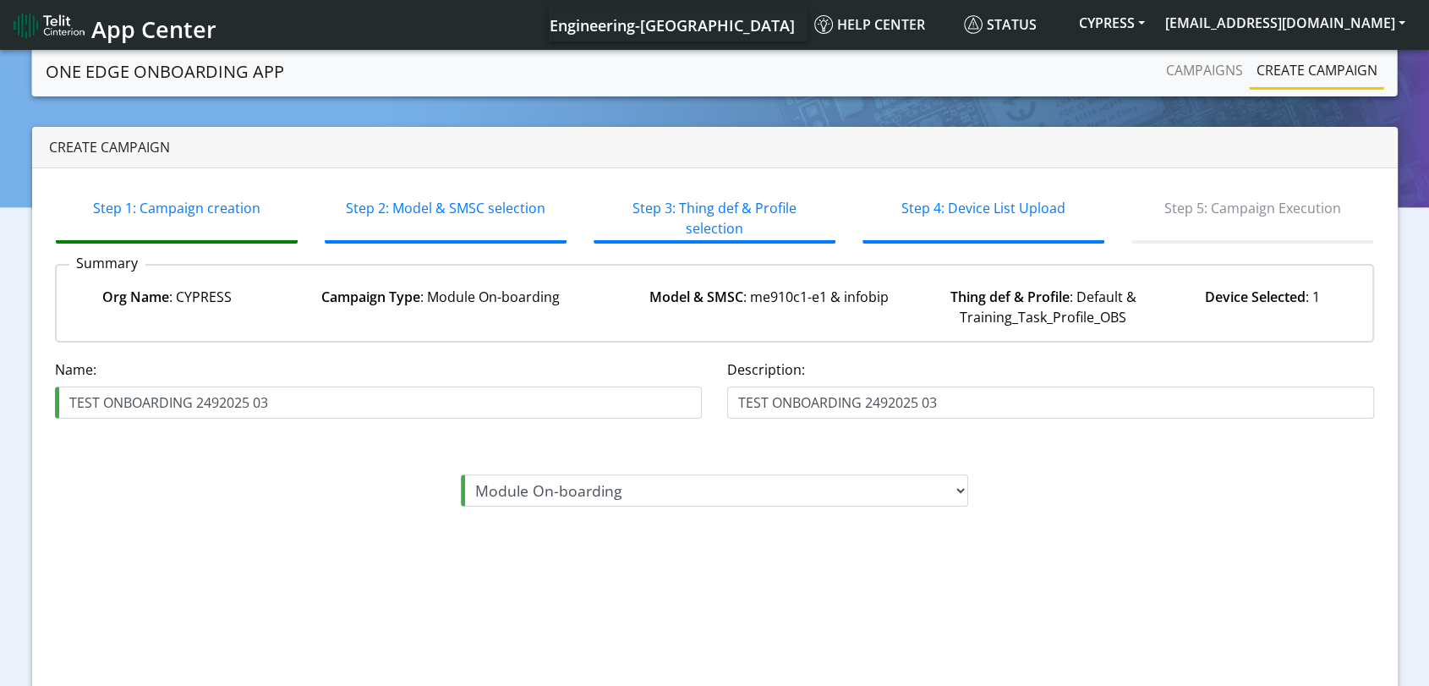
click at [1302, 72] on link "Create campaign" at bounding box center [1317, 70] width 134 height 34
click at [1194, 78] on link "Campaigns" at bounding box center [1204, 70] width 90 height 34
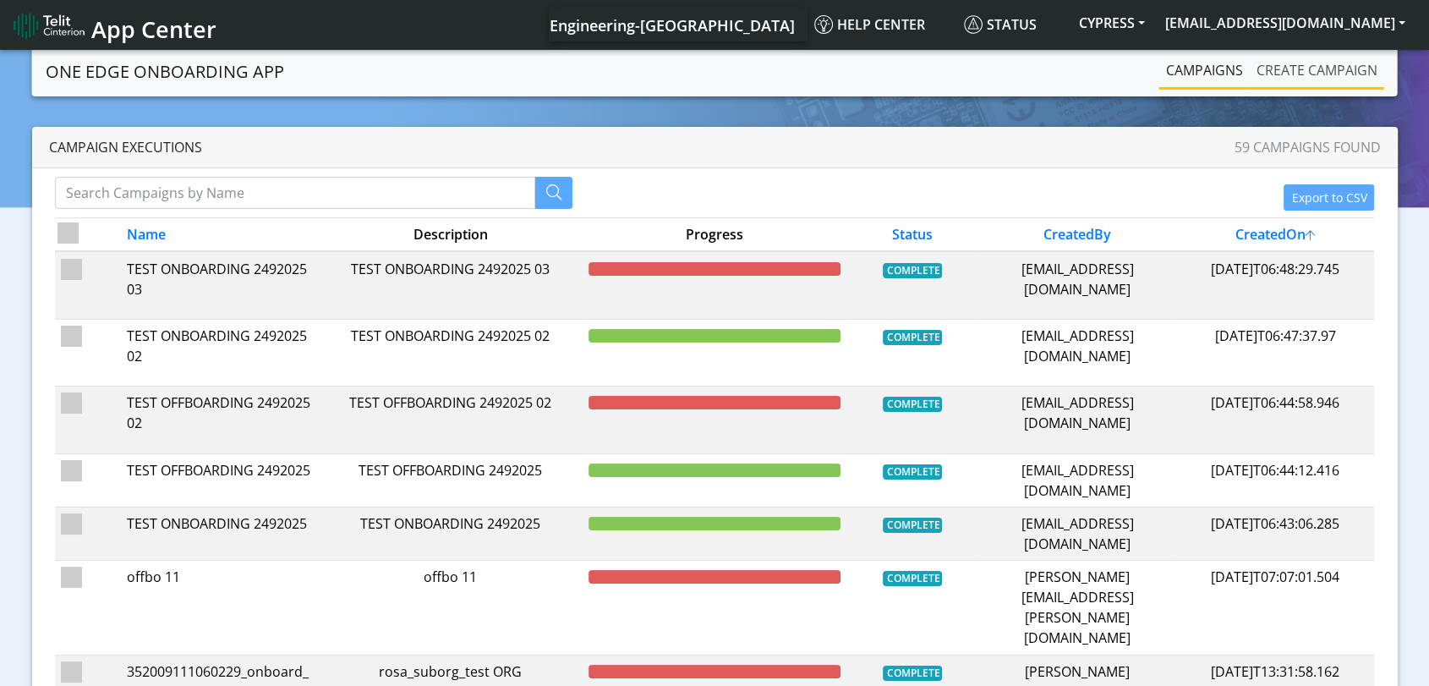
click at [1329, 72] on link "Create campaign" at bounding box center [1317, 70] width 134 height 34
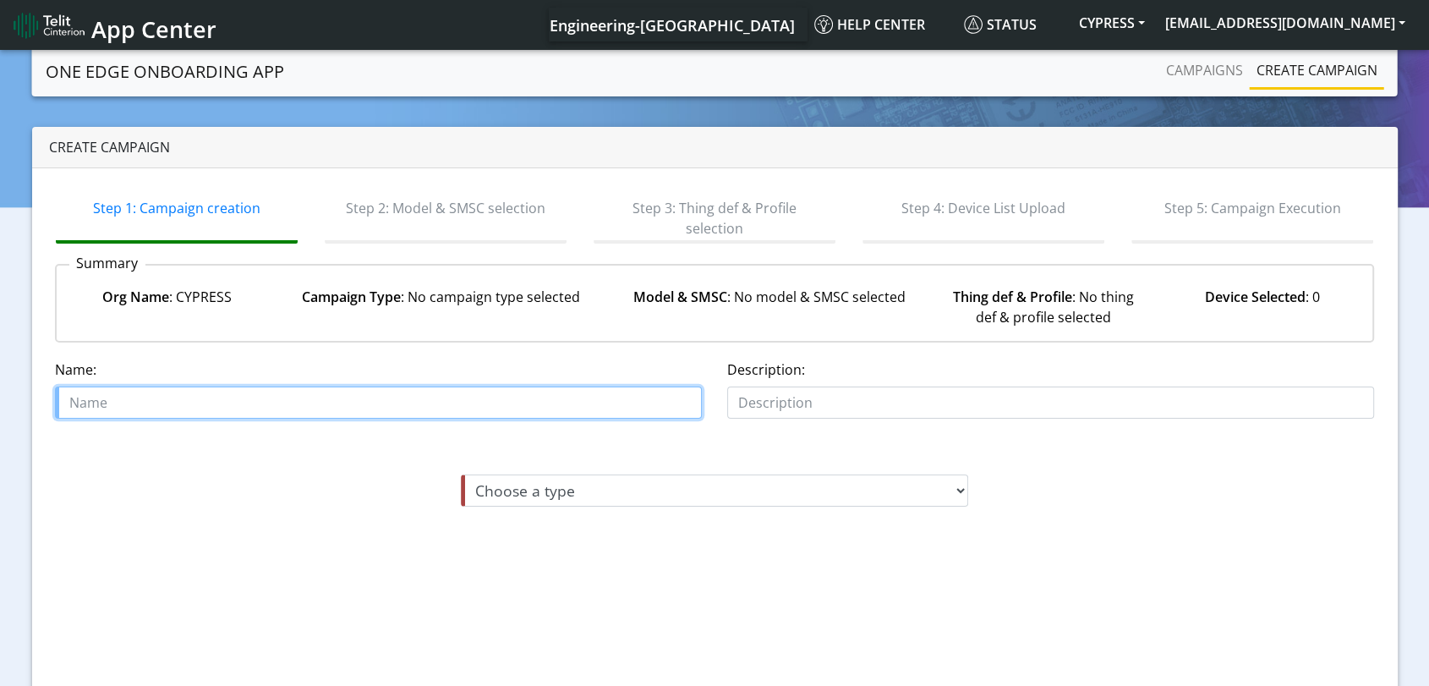
click at [293, 405] on input "text" at bounding box center [378, 402] width 647 height 32
paste input "TEST ONBOARDING 2492025 03"
drag, startPoint x: 310, startPoint y: 396, endPoint x: 1, endPoint y: 375, distance: 310.2
click at [0, 376] on section "One Edge OnBoarding App Campaigns Create campaign Create campaign Step 1: Campa…" at bounding box center [714, 418] width 1429 height 742
type input "TEST OFFBOARDING 2492025 02"
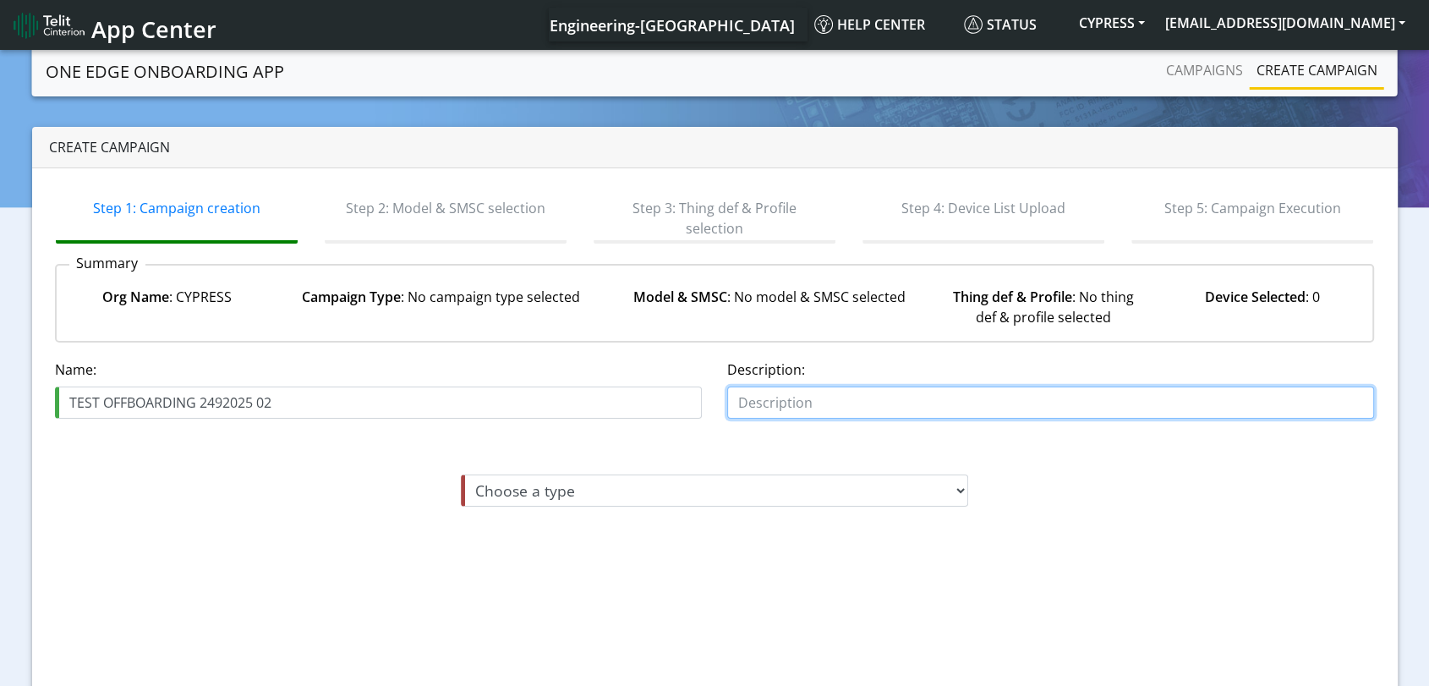
click at [893, 403] on input "text" at bounding box center [1050, 402] width 647 height 32
paste input "TEST OFFBOARDING 2492025 02"
type input "TEST OFFBOARDING 2492025 02"
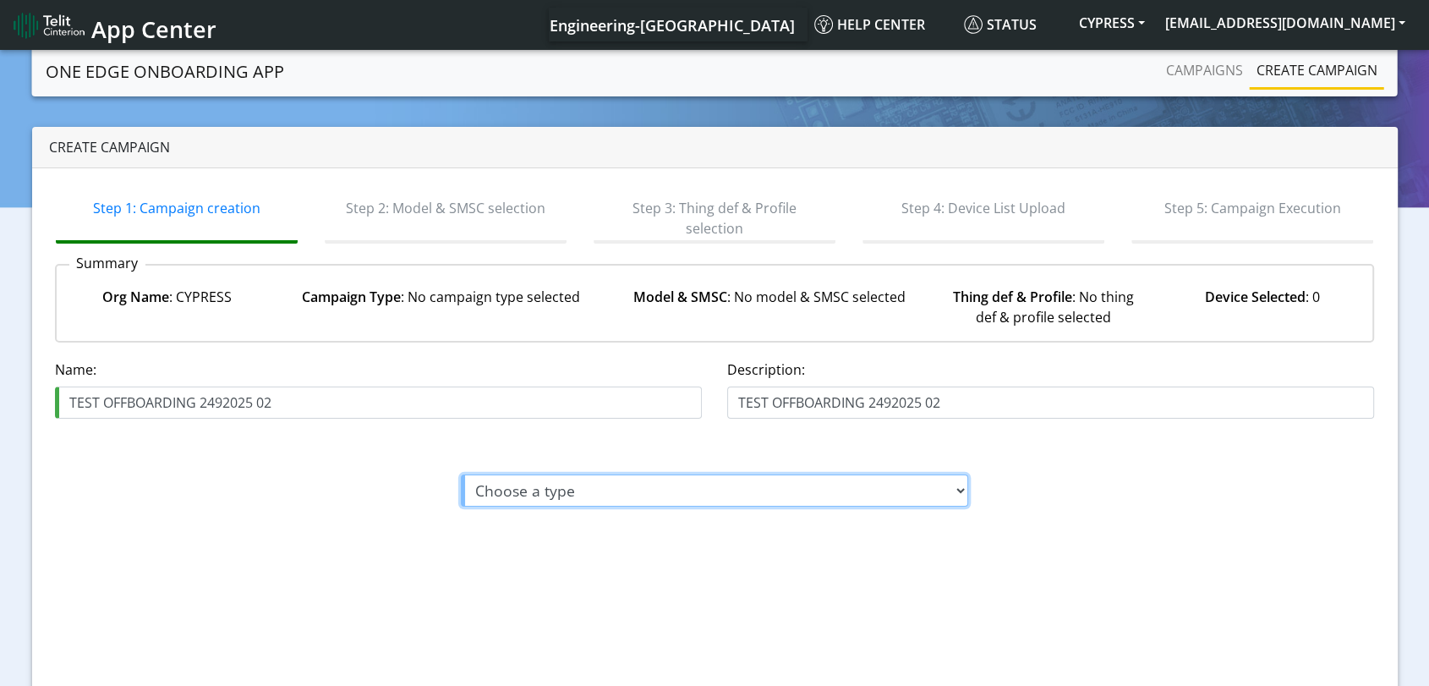
click at [744, 496] on select "Choose a type Module On-boarding Module Off-boarding" at bounding box center [714, 490] width 507 height 32
select select "2: Module Off-boarding"
click at [461, 474] on select "Choose a type Module On-boarding Module Off-boarding" at bounding box center [714, 490] width 507 height 32
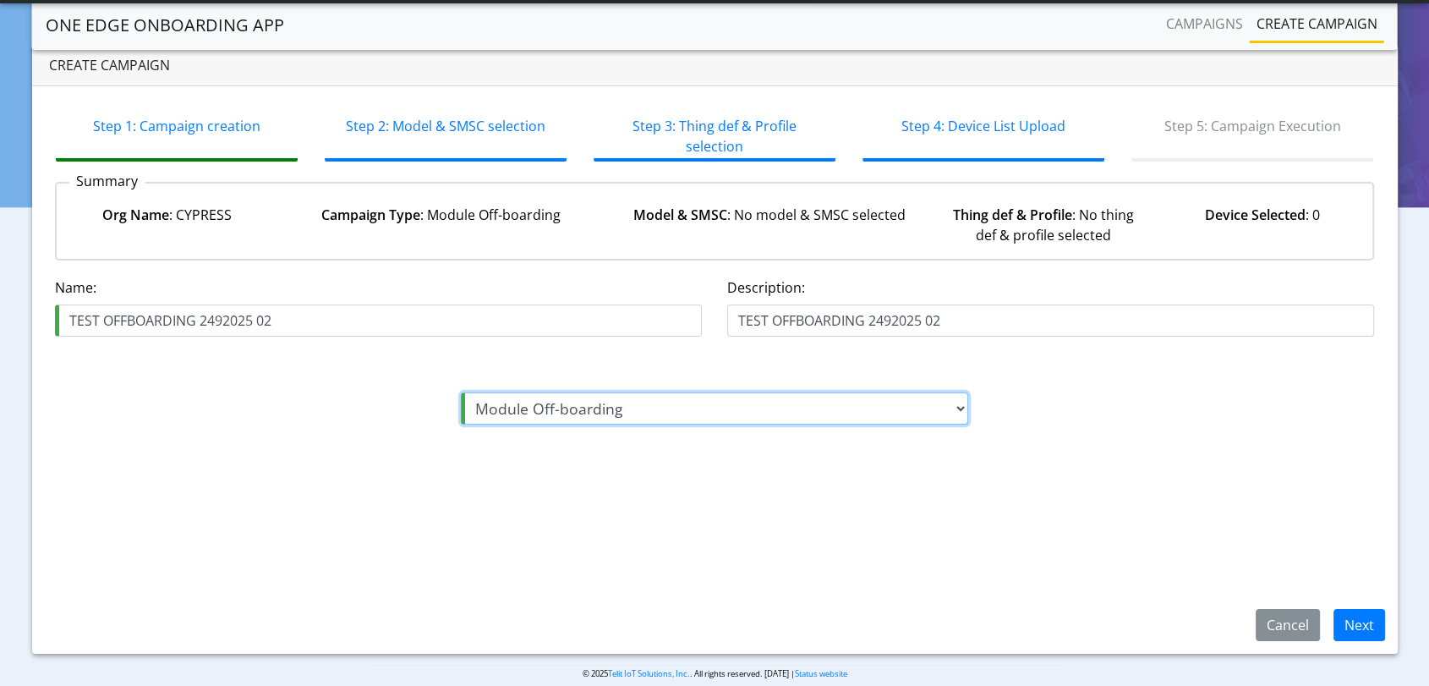
scroll to position [56, 0]
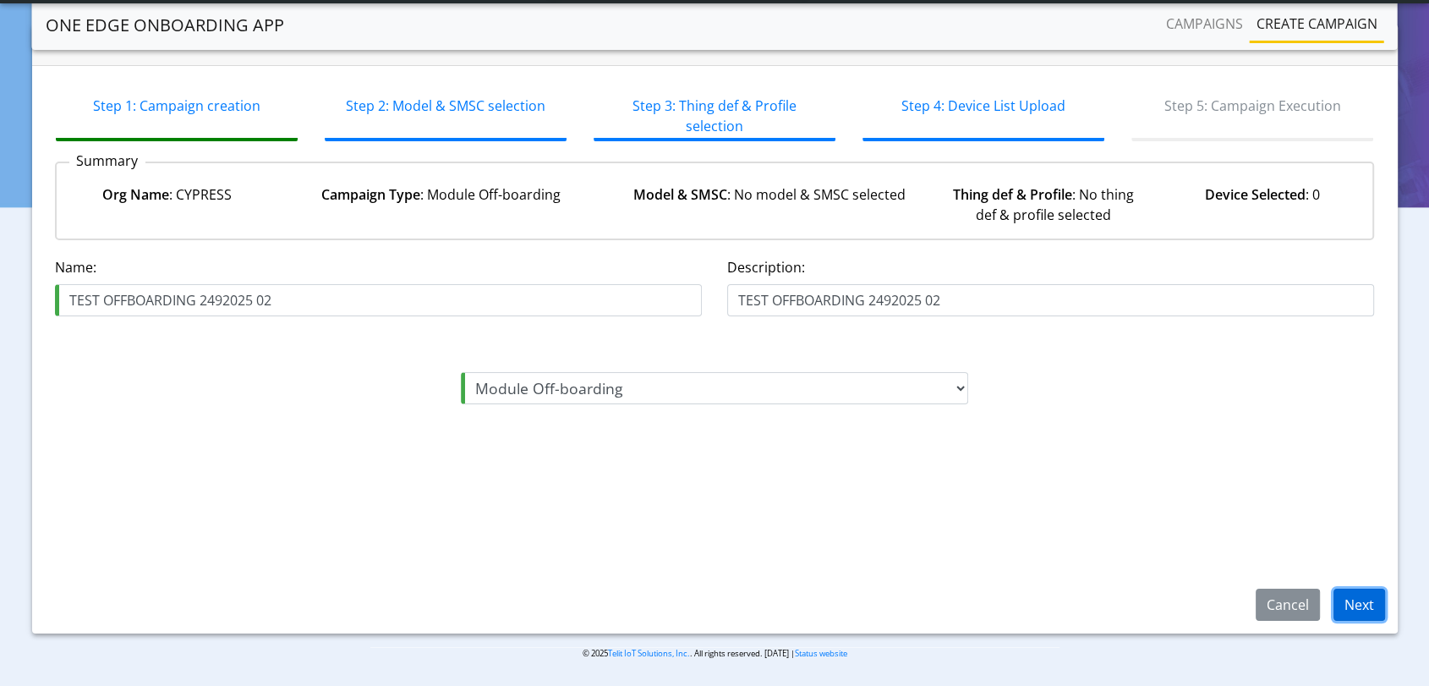
click at [1365, 604] on button "Next" at bounding box center [1360, 605] width 52 height 32
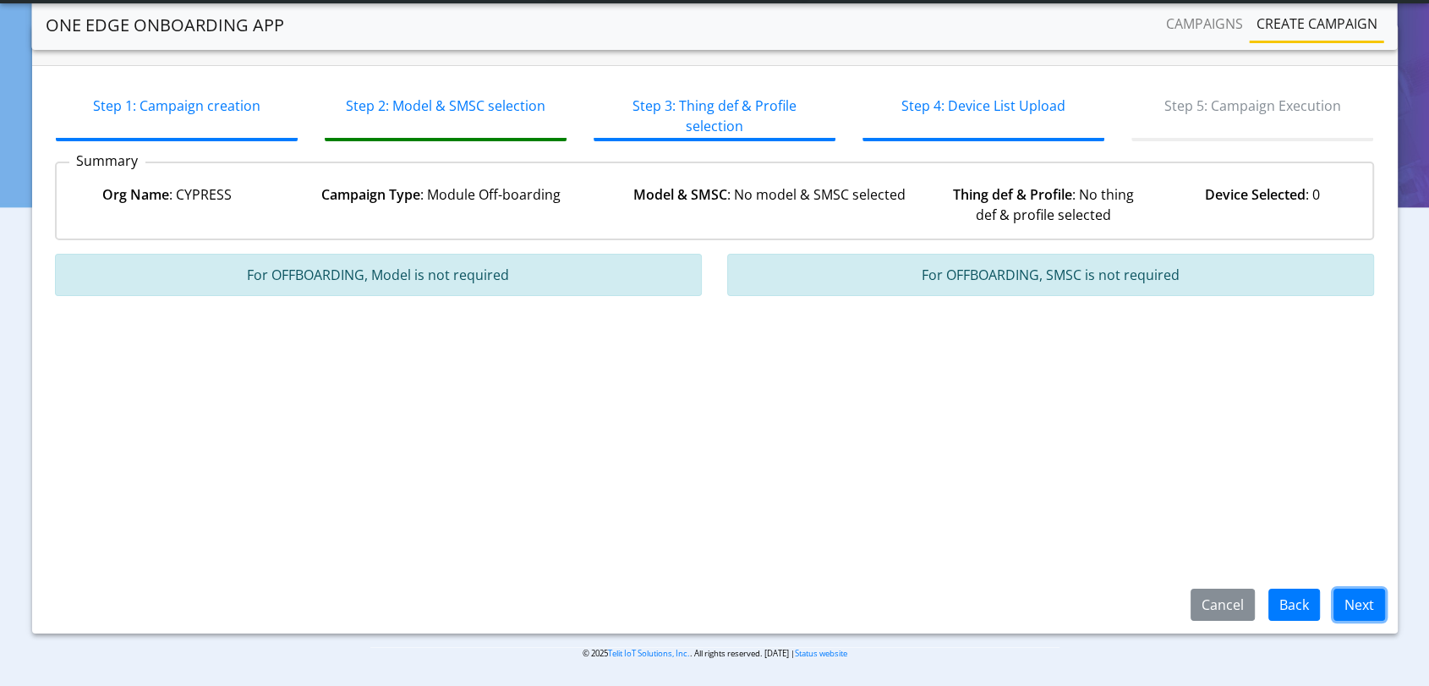
click at [1365, 604] on button "Next" at bounding box center [1360, 605] width 52 height 32
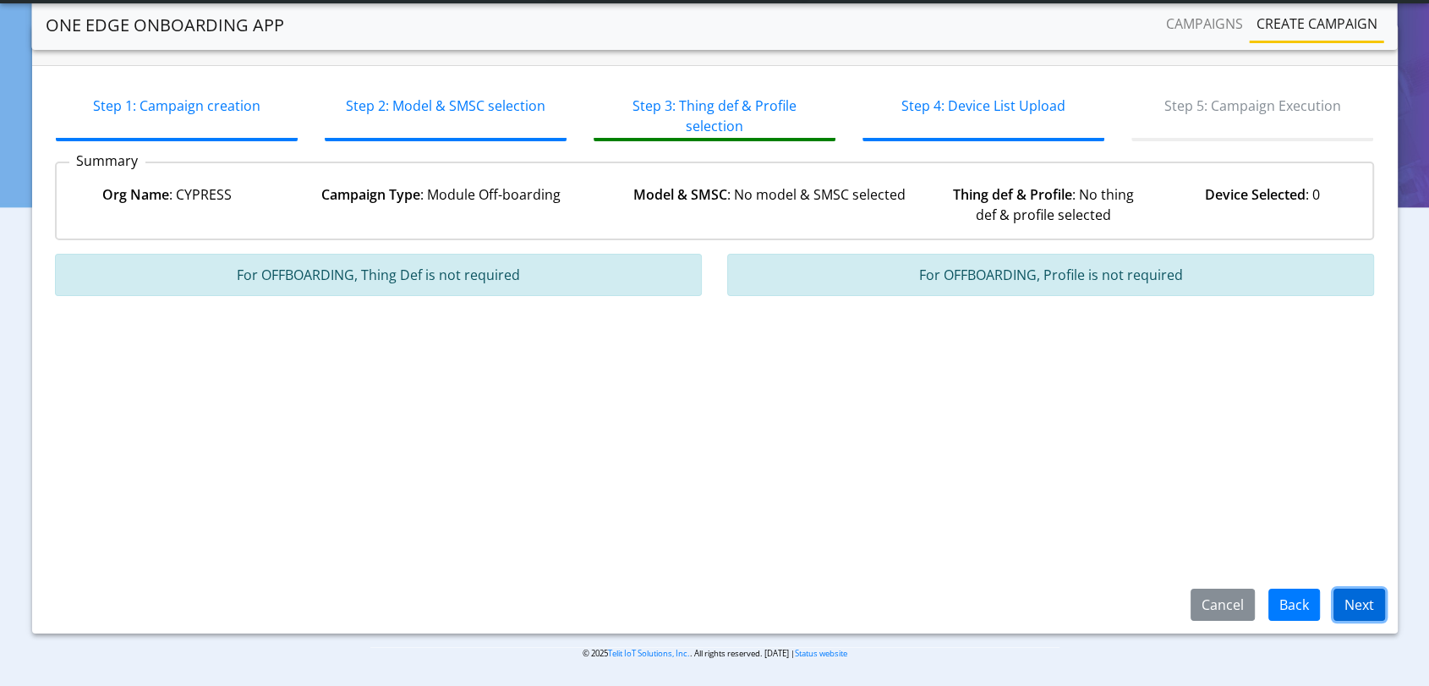
click at [1365, 608] on button "Next" at bounding box center [1360, 605] width 52 height 32
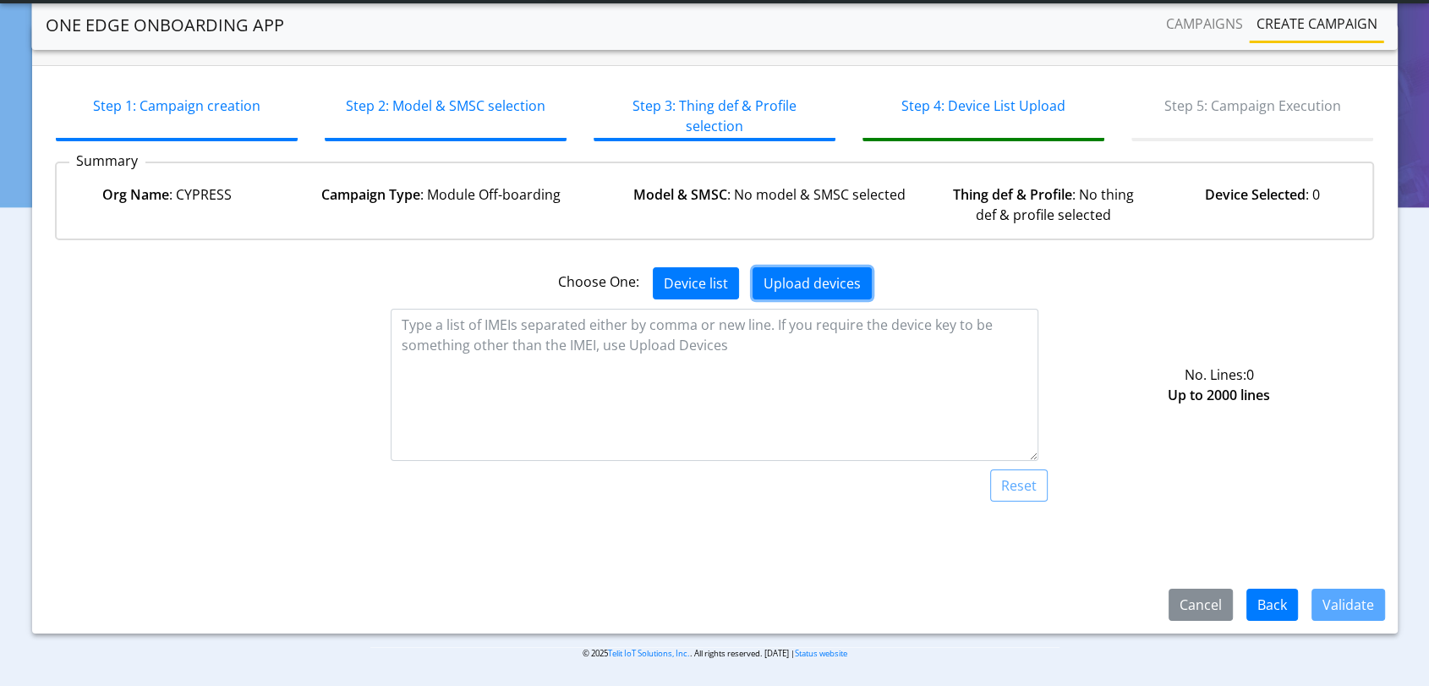
click at [804, 285] on button "Upload devices" at bounding box center [812, 283] width 119 height 32
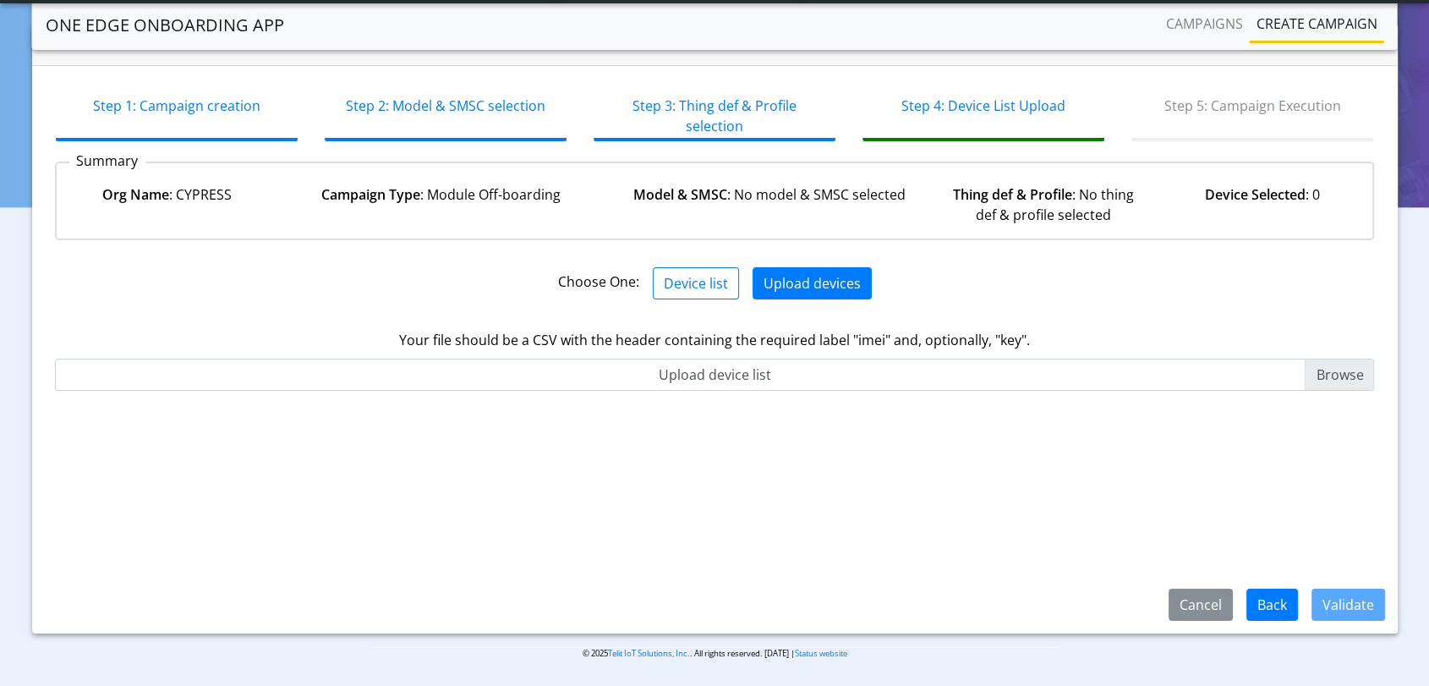
click at [1334, 375] on input "Upload device list" at bounding box center [715, 375] width 1320 height 32
type input "C:\fakepath\Check_onbaording.csv"
click at [1360, 606] on button "Validate" at bounding box center [1349, 605] width 74 height 32
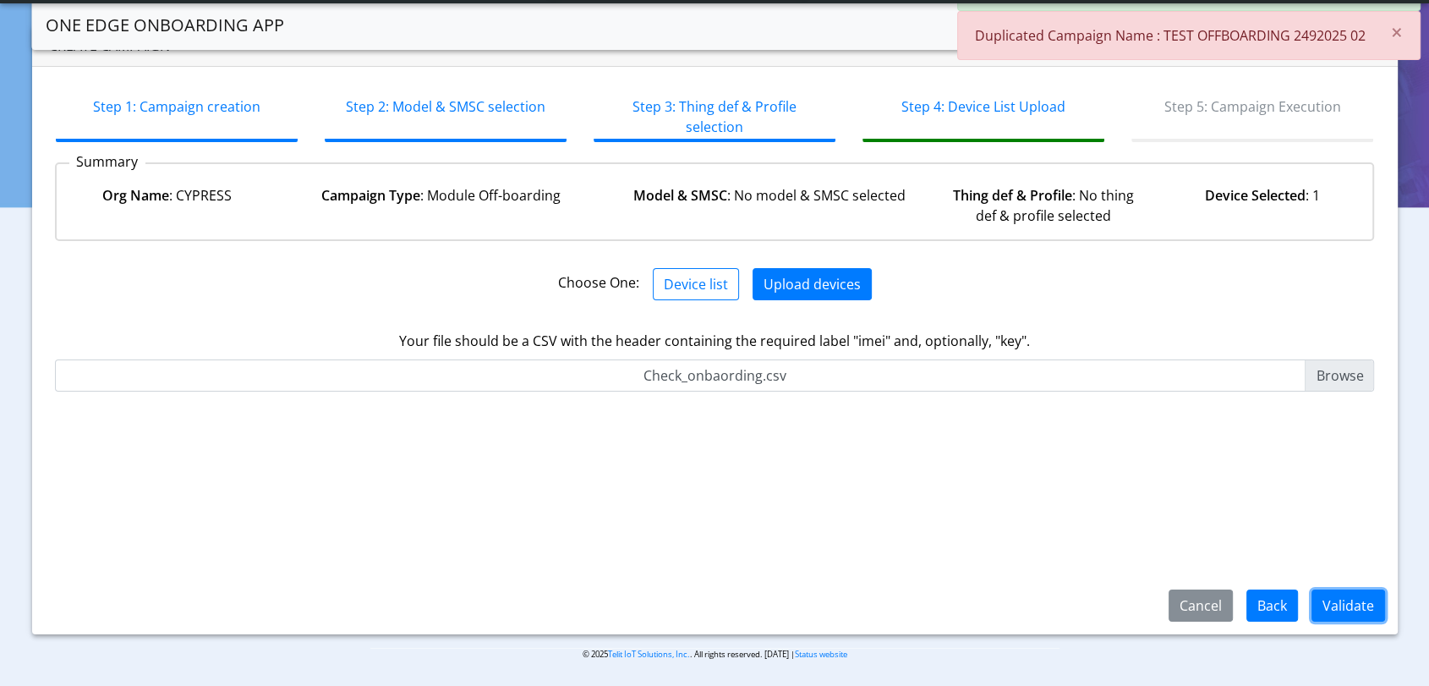
scroll to position [56, 0]
click at [1274, 609] on button "Back" at bounding box center [1273, 605] width 52 height 32
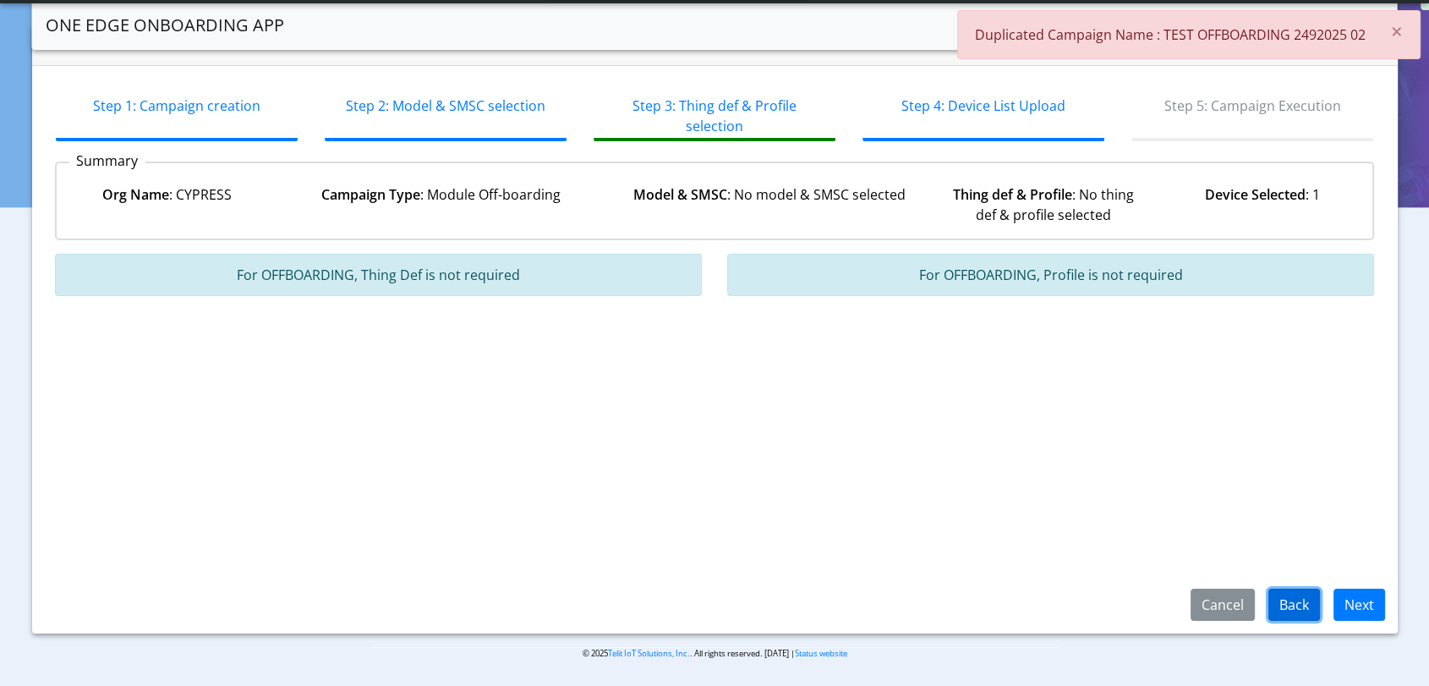
click at [1310, 604] on button "Back" at bounding box center [1295, 605] width 52 height 32
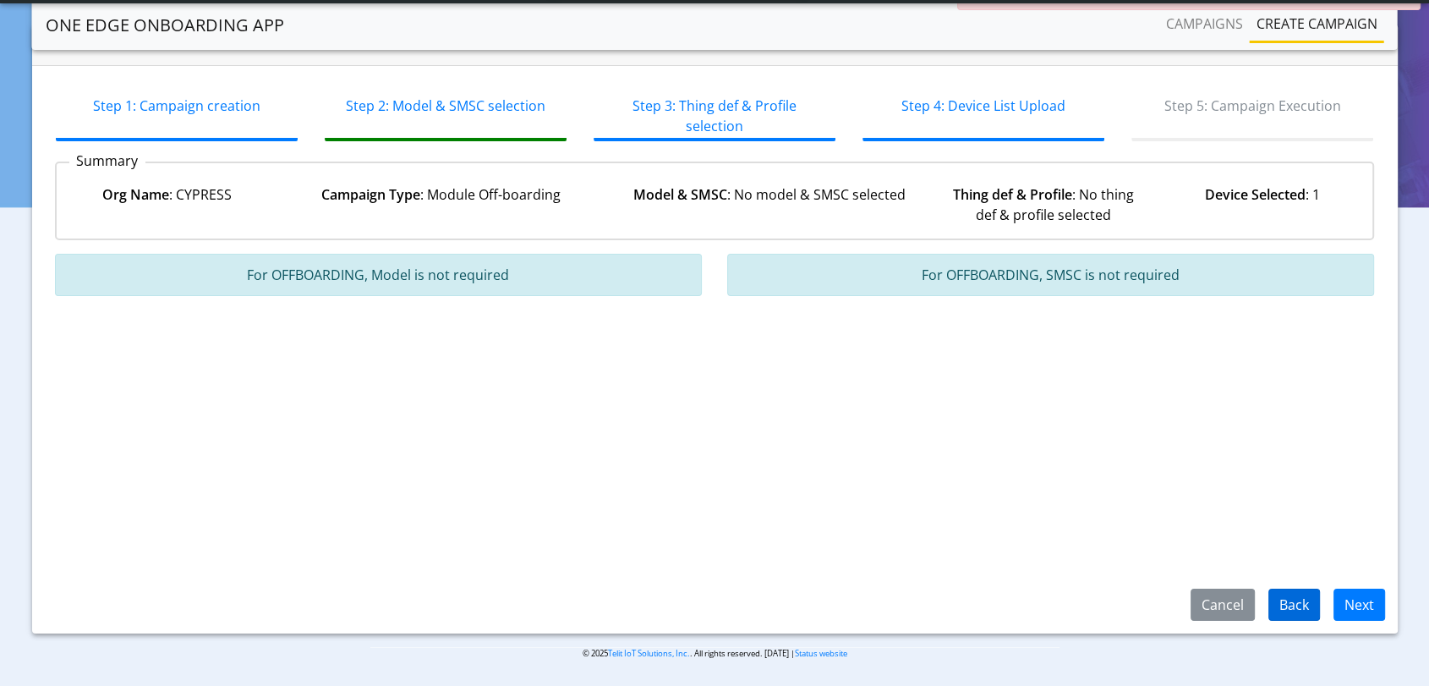
scroll to position [7, 0]
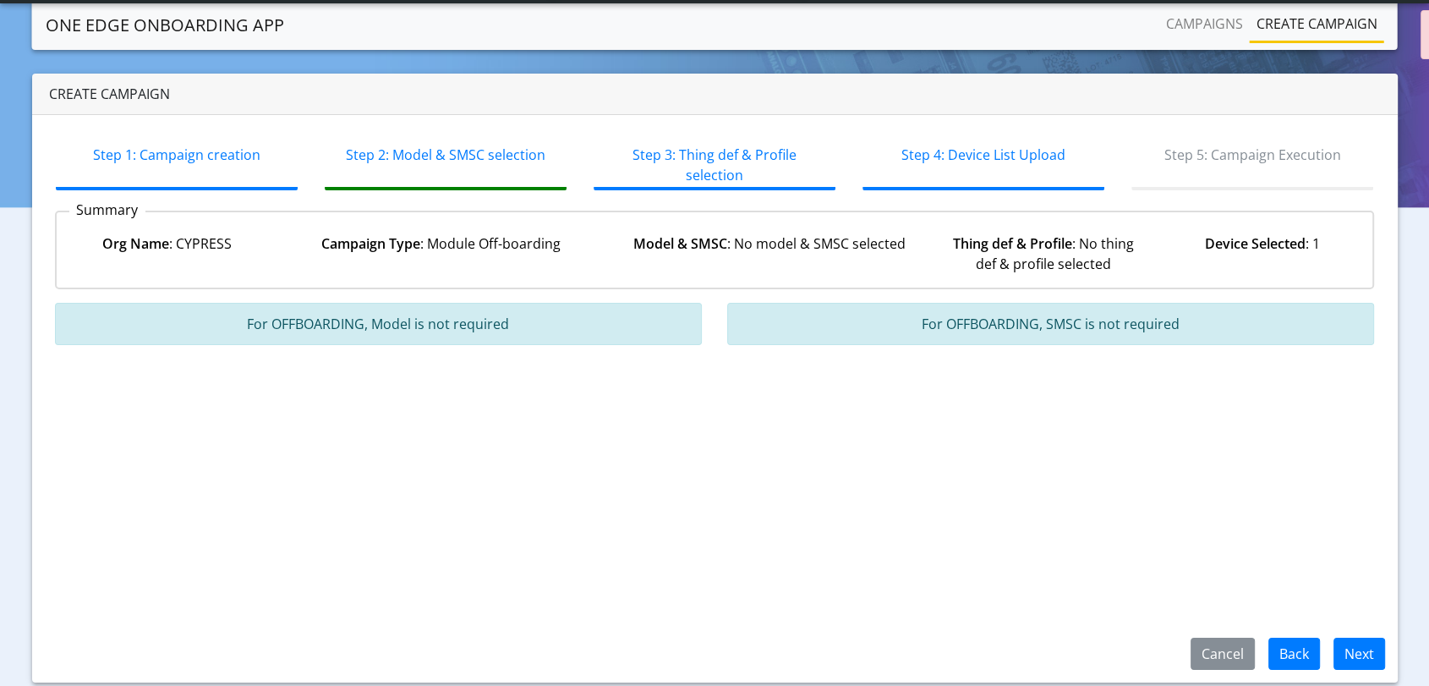
click at [1303, 606] on div "Step 1: Campaign creation Step 2: Model & SMSC selection Step 3: Thing def & Pr…" at bounding box center [715, 398] width 1366 height 567
click at [1295, 657] on button "Back" at bounding box center [1295, 654] width 52 height 32
select select "2: Module Off-boarding"
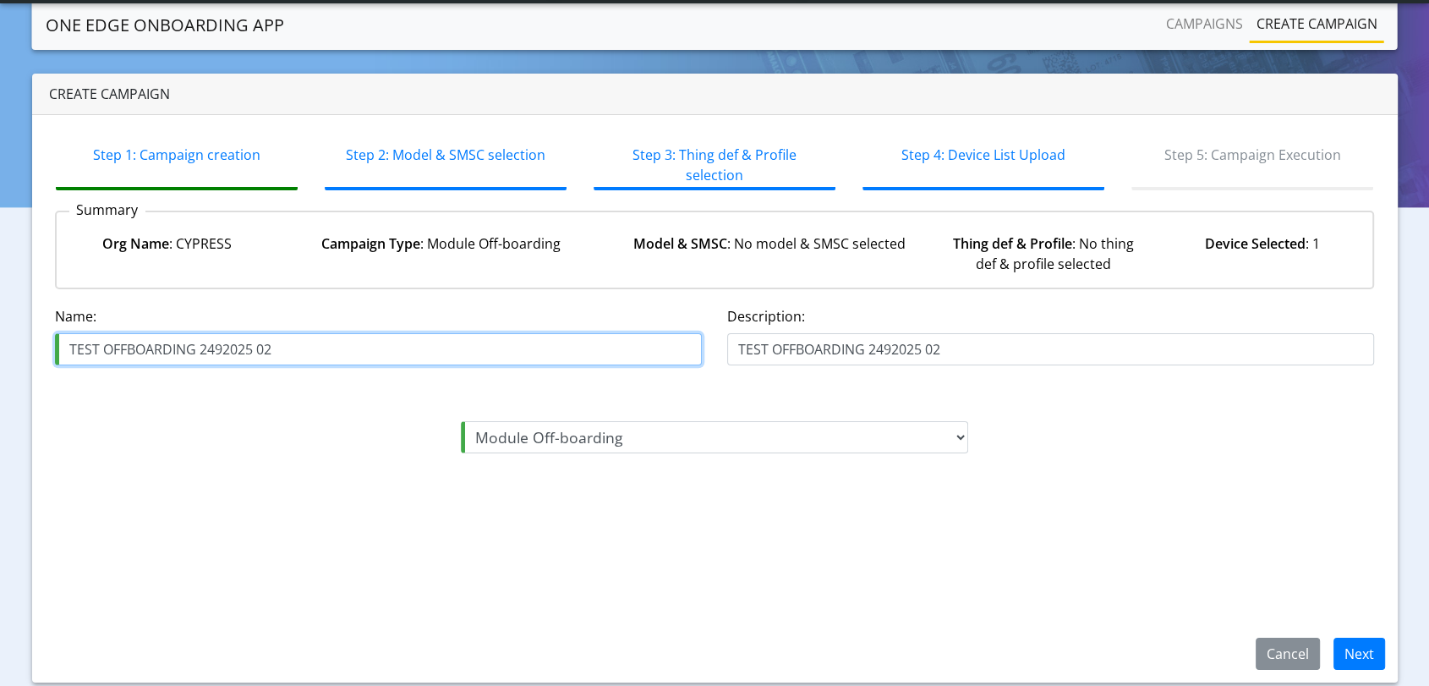
click at [294, 347] on input "TEST OFFBOARDING 2492025 02" at bounding box center [378, 349] width 647 height 32
type input "TEST OFFBOARDING 2492025 03"
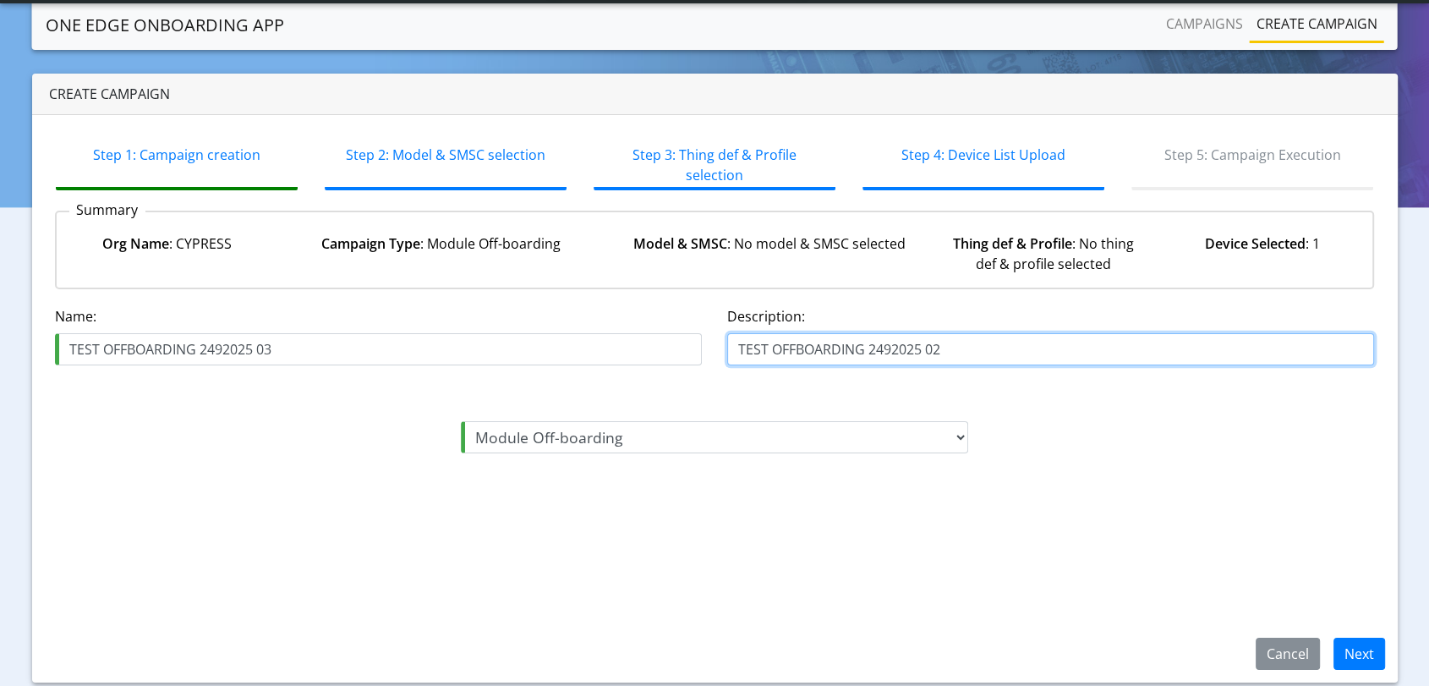
click at [967, 345] on input "TEST OFFBOARDING 2492025 02" at bounding box center [1050, 349] width 647 height 32
type input "TEST OFFBOARDING 2492025 03"
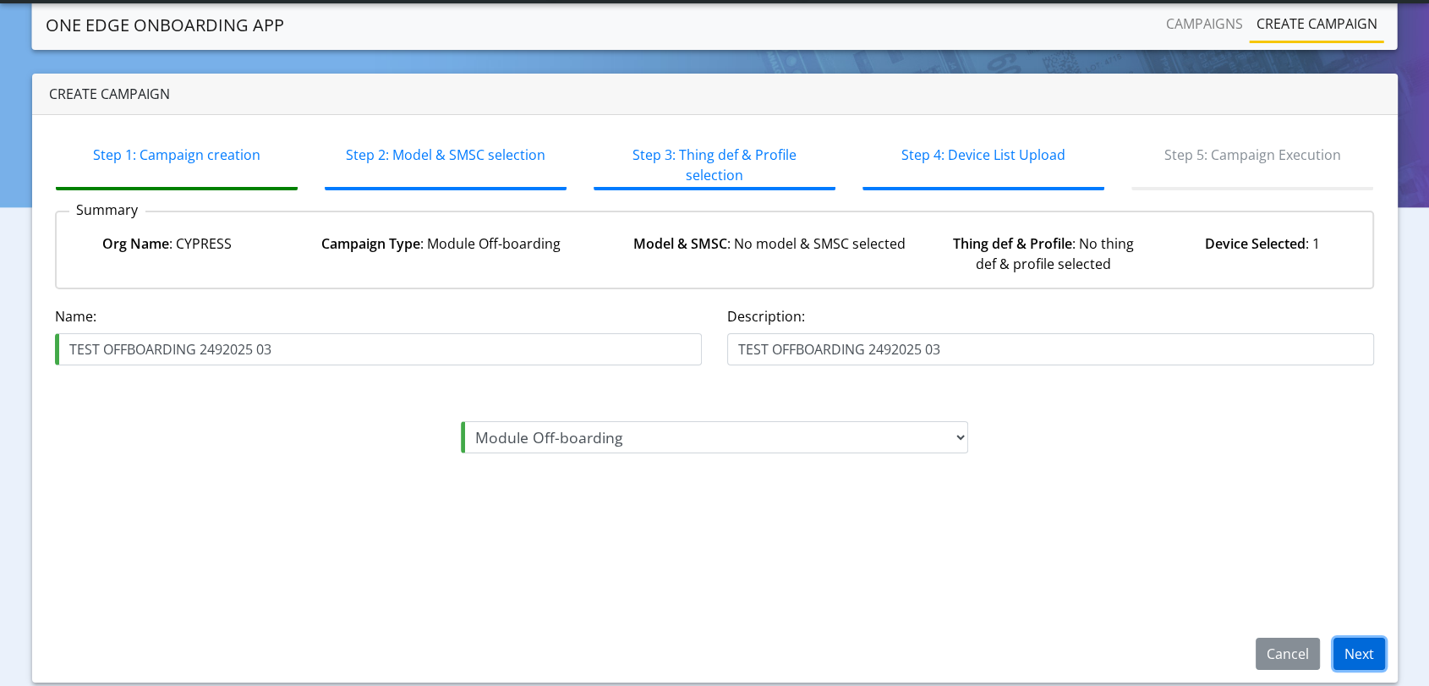
click at [1375, 645] on button "Next" at bounding box center [1360, 654] width 52 height 32
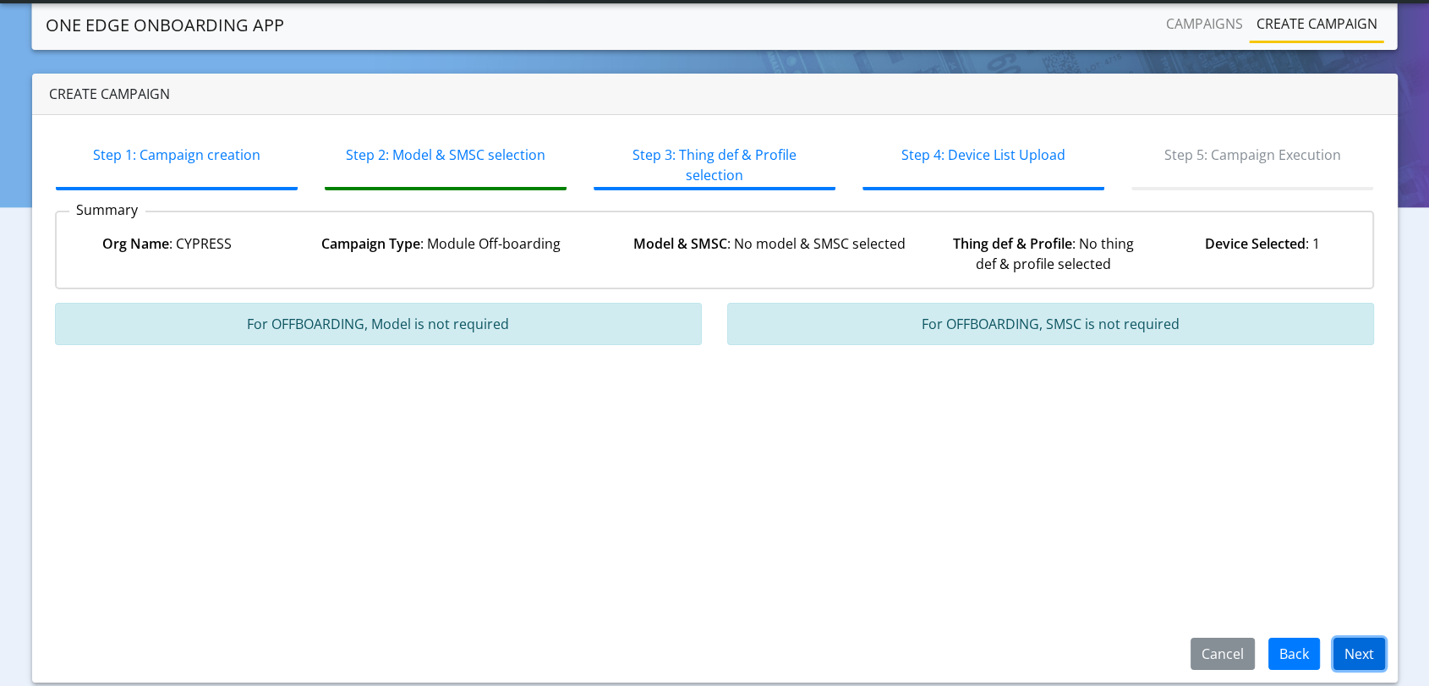
click at [1367, 647] on button "Next" at bounding box center [1360, 654] width 52 height 32
click at [1367, 655] on button "Next" at bounding box center [1360, 654] width 52 height 32
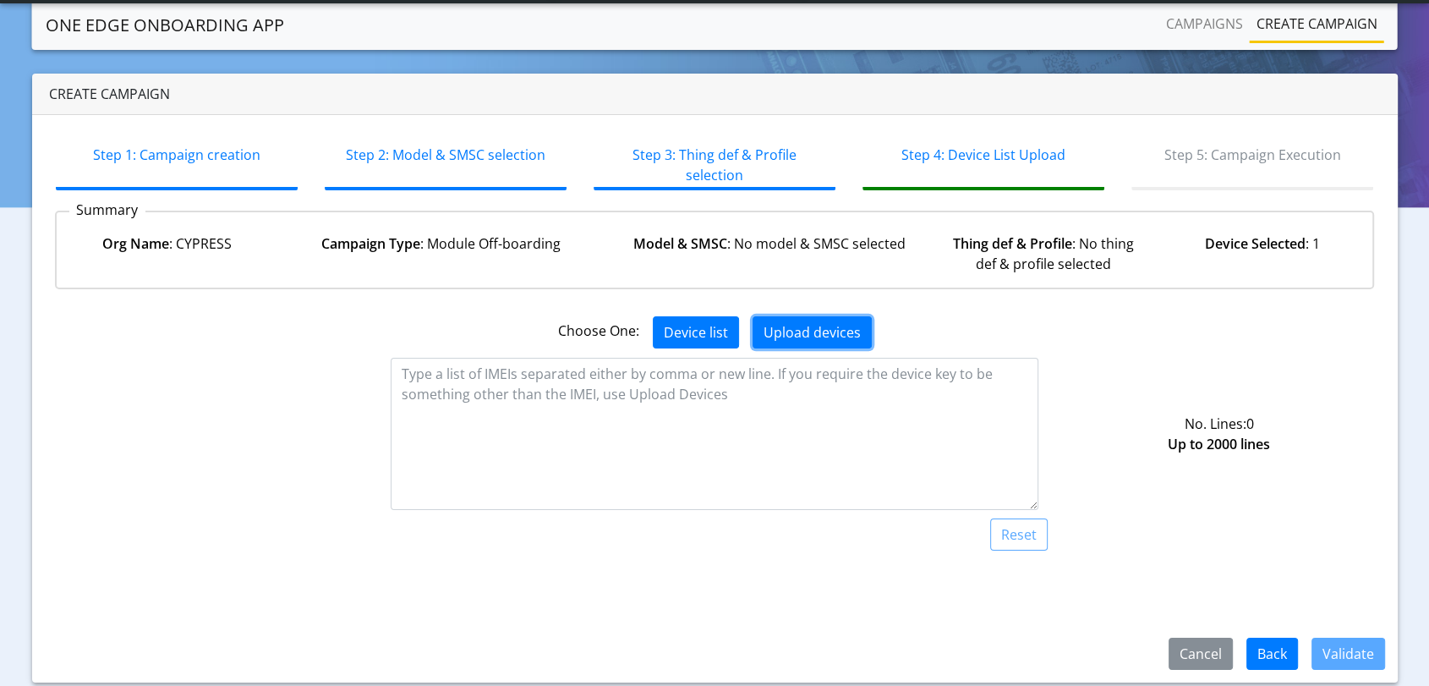
click at [825, 341] on button "Upload devices" at bounding box center [812, 332] width 119 height 32
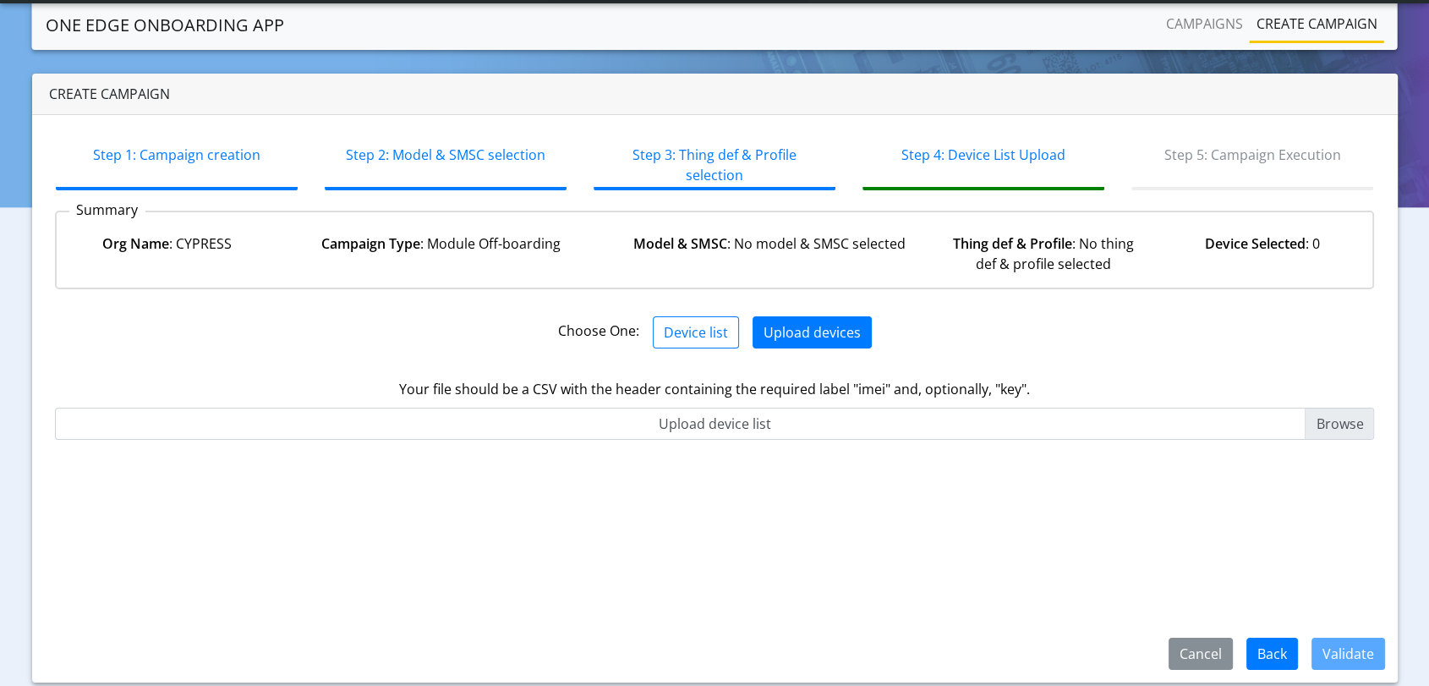
click at [1338, 421] on input "Upload device list" at bounding box center [715, 424] width 1320 height 32
type input "C:\fakepath\Check_onbaording.csv"
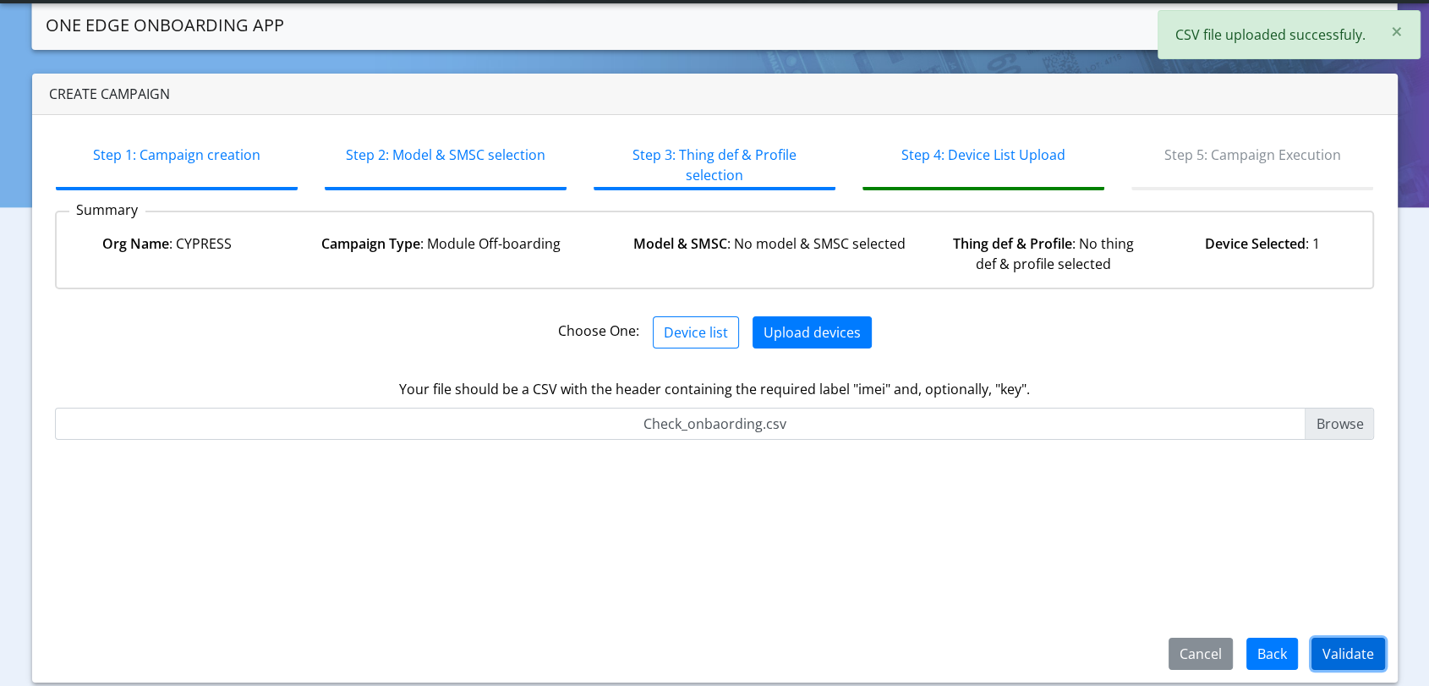
click at [1335, 649] on button "Validate" at bounding box center [1349, 654] width 74 height 32
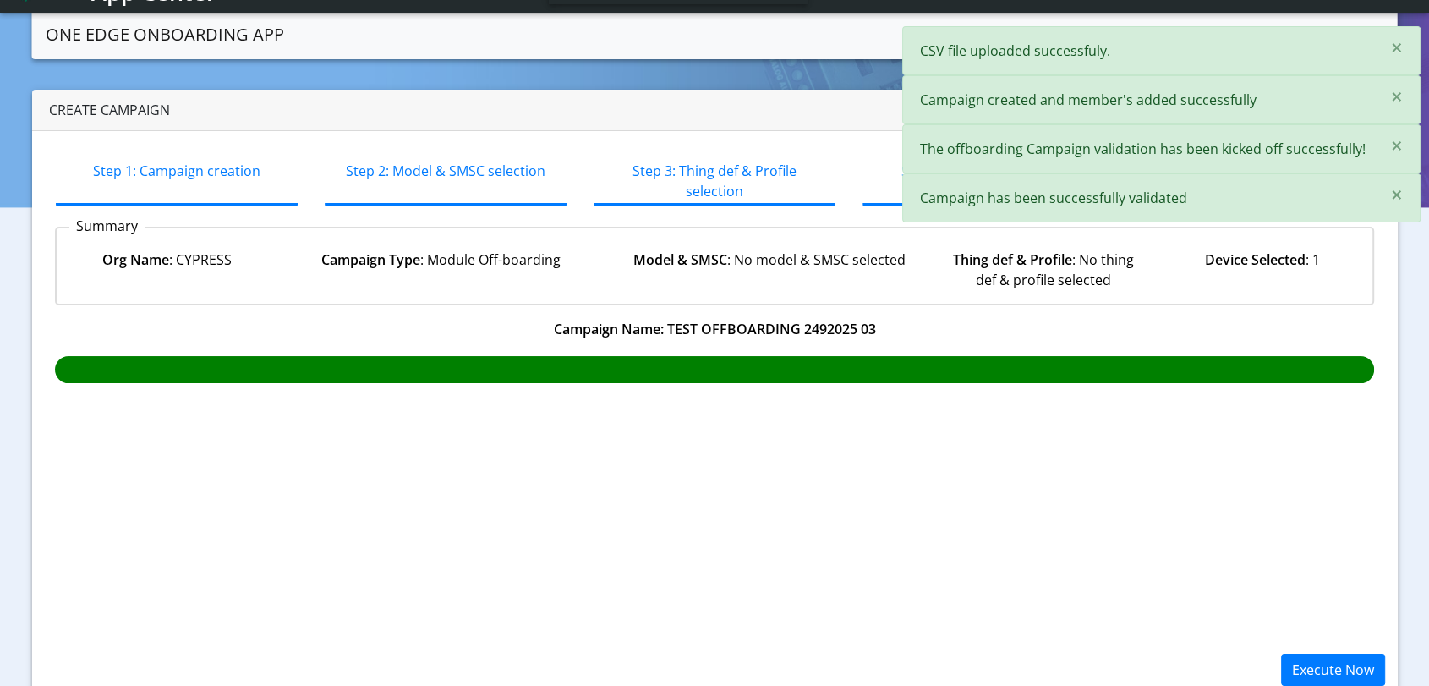
scroll to position [56, 0]
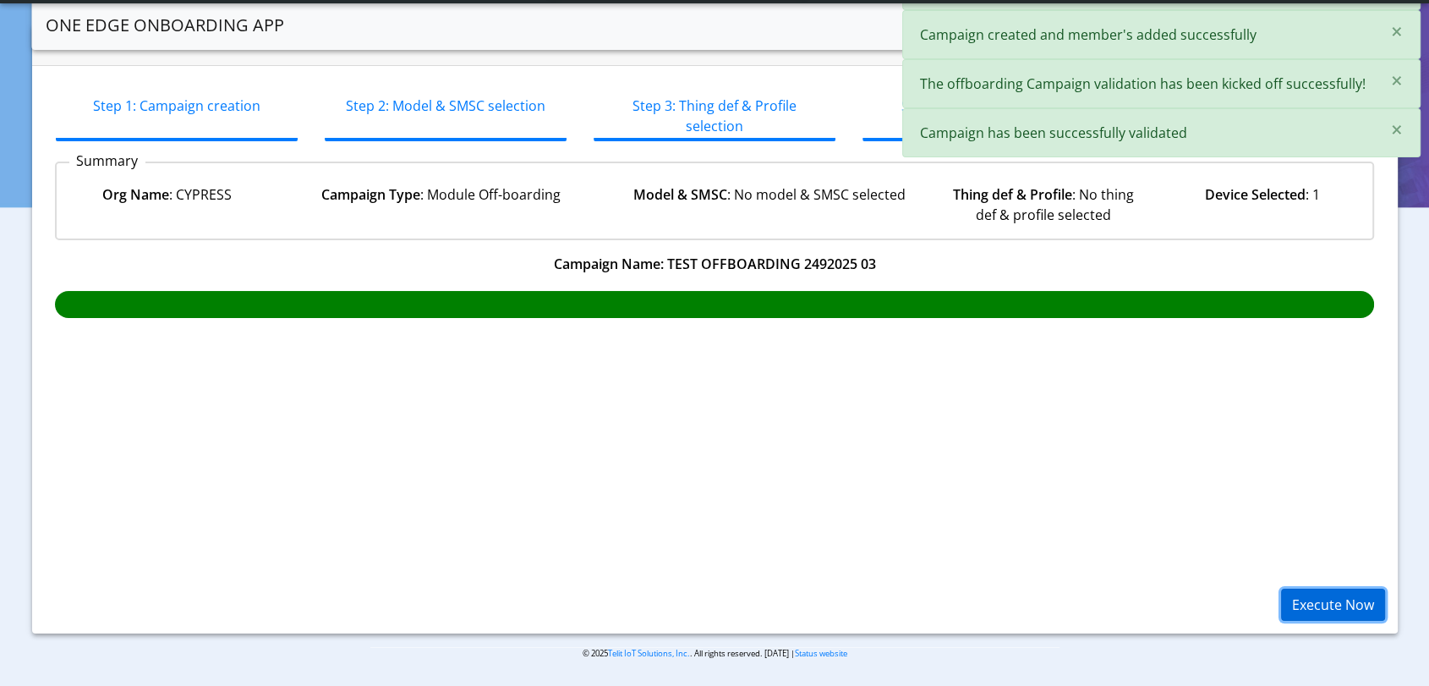
click at [1342, 605] on button "Execute Now" at bounding box center [1333, 605] width 104 height 32
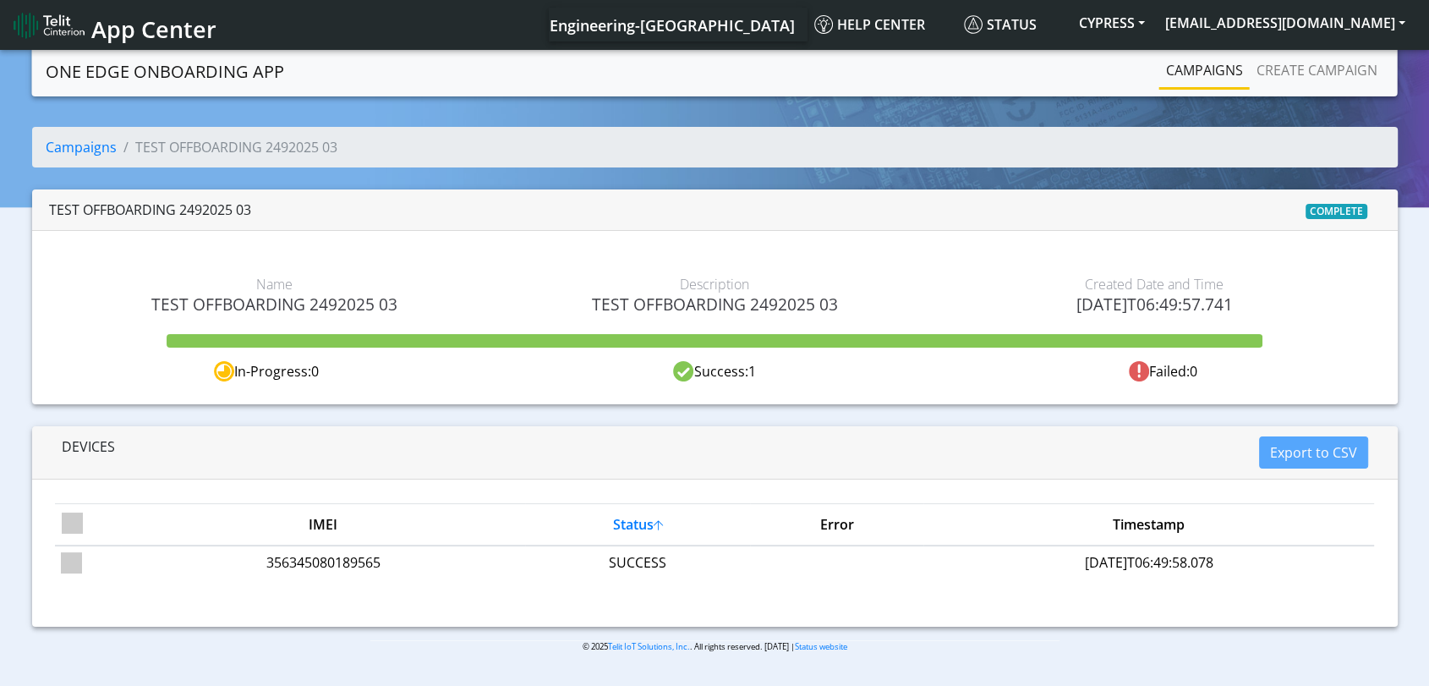
drag, startPoint x: 433, startPoint y: 298, endPoint x: 134, endPoint y: 299, distance: 298.5
click at [134, 299] on span "TEST OFFBOARDING 2492025 03" at bounding box center [275, 303] width 414 height 19
copy span "TEST OFFBOARDING 2492025 03"
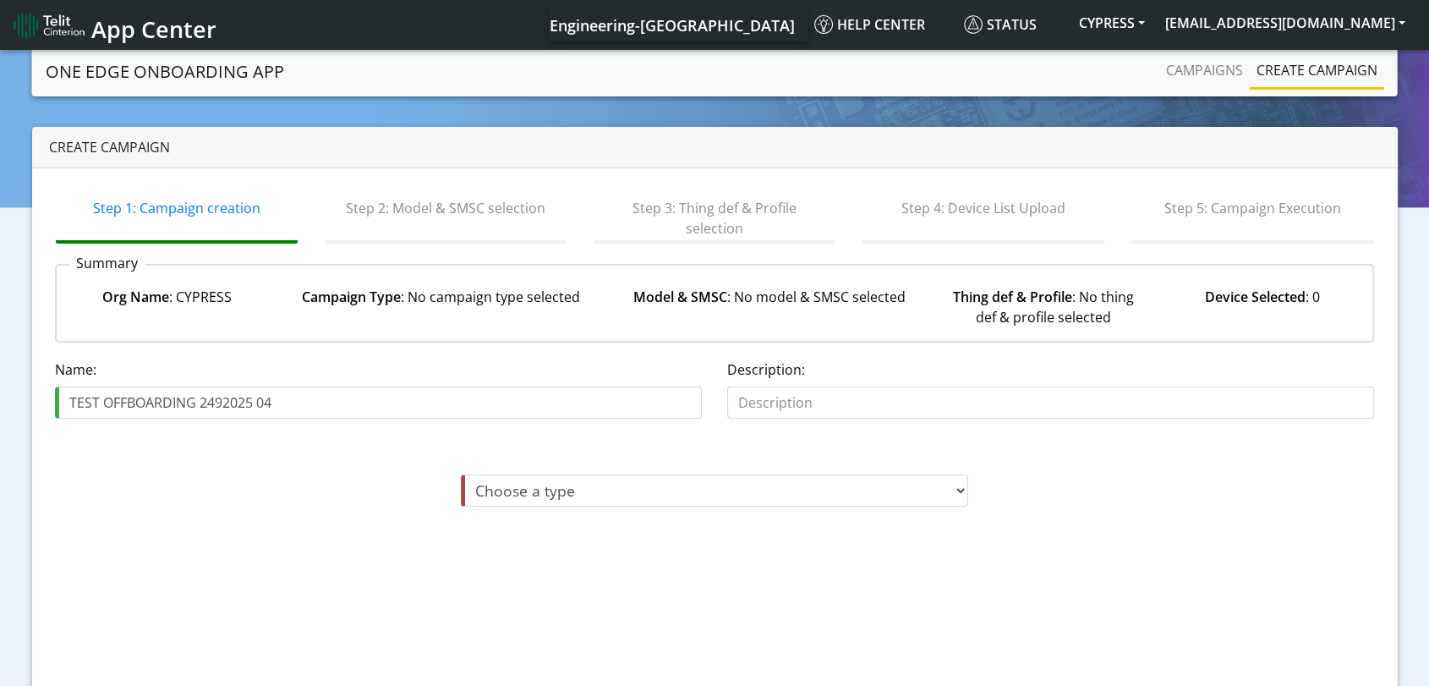
drag, startPoint x: 326, startPoint y: 397, endPoint x: 1, endPoint y: 401, distance: 324.8
click at [0, 401] on section "One Edge OnBoarding App Campaigns Create campaign Create campaign Step 1: Campa…" at bounding box center [714, 418] width 1429 height 742
type input "TEST OFFBOARDING 2492025 04"
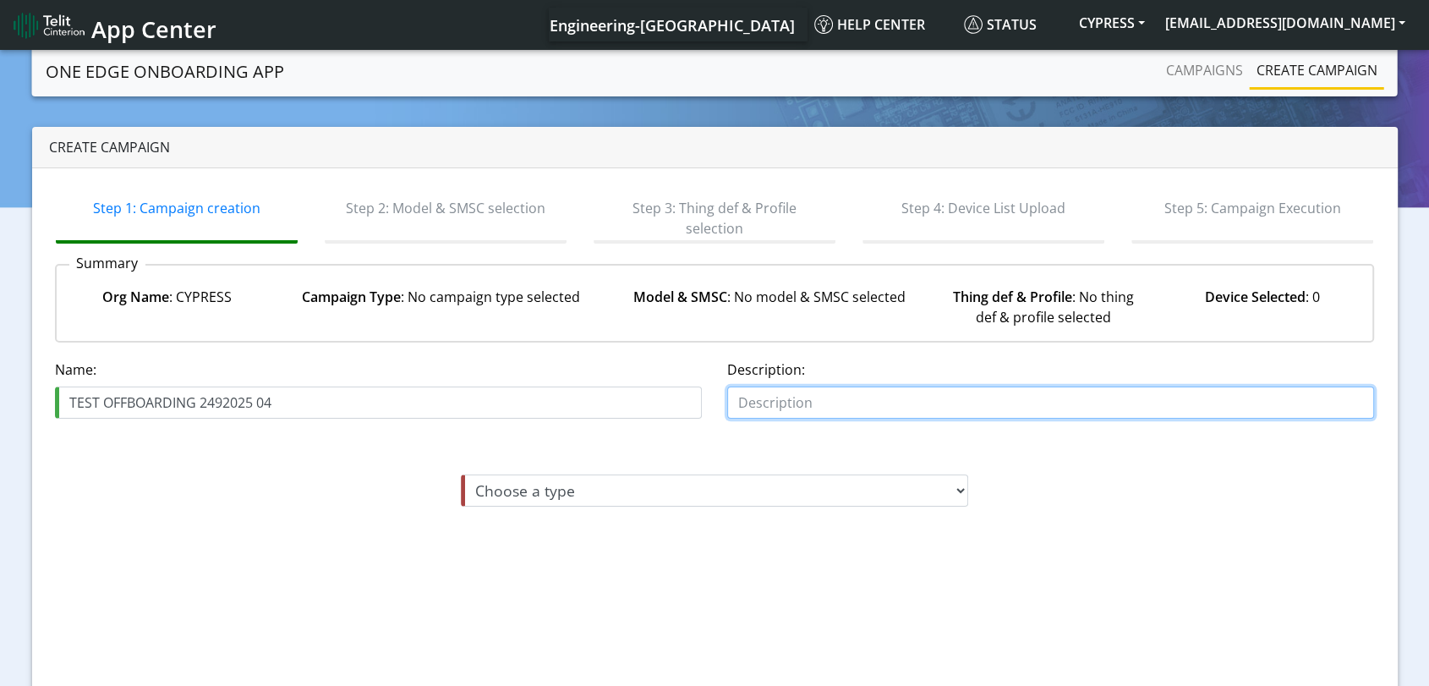
click at [896, 400] on input "text" at bounding box center [1050, 402] width 647 height 32
paste input "TEST OFFBOARDING 2492025 04"
type input "TEST OFFBOARDING 2492025 04"
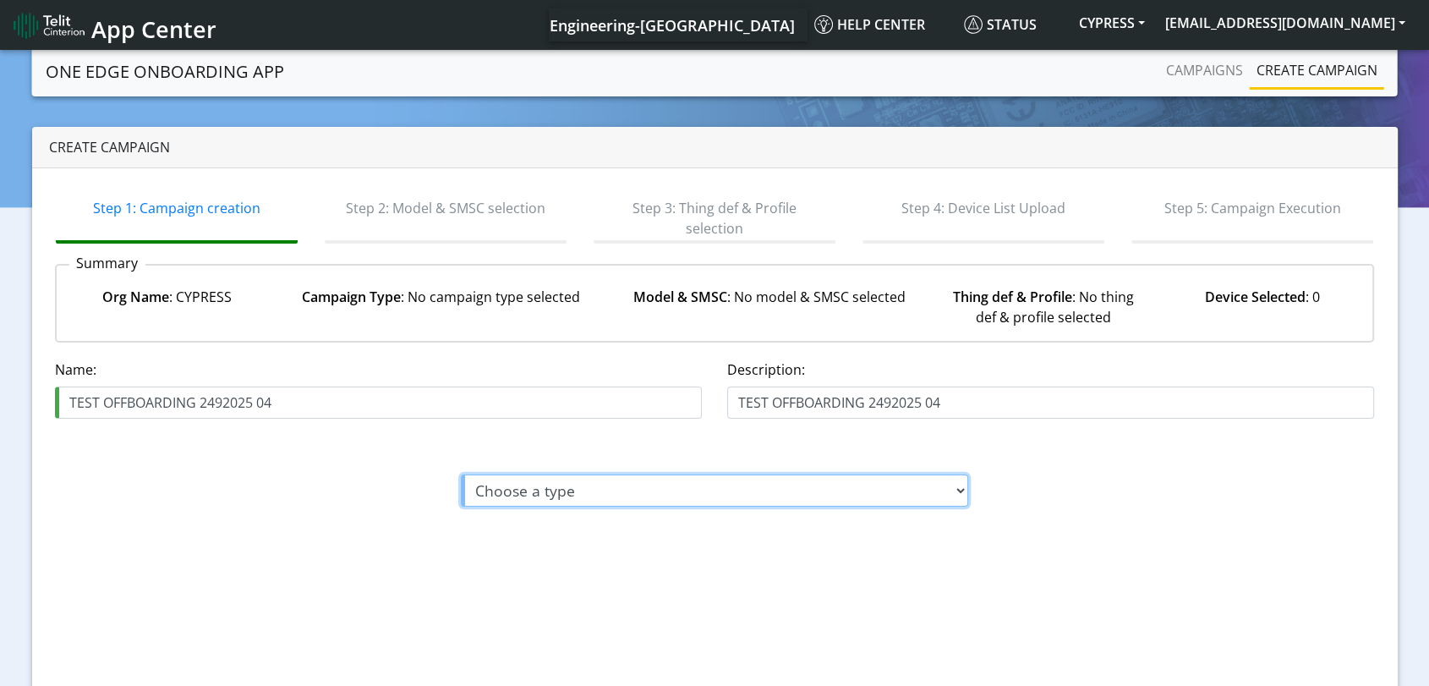
click at [886, 490] on select "Choose a type Module On-boarding Module Off-boarding" at bounding box center [714, 490] width 507 height 32
select select "2: Module Off-boarding"
click at [461, 474] on select "Choose a type Module On-boarding Module Off-boarding" at bounding box center [714, 490] width 507 height 32
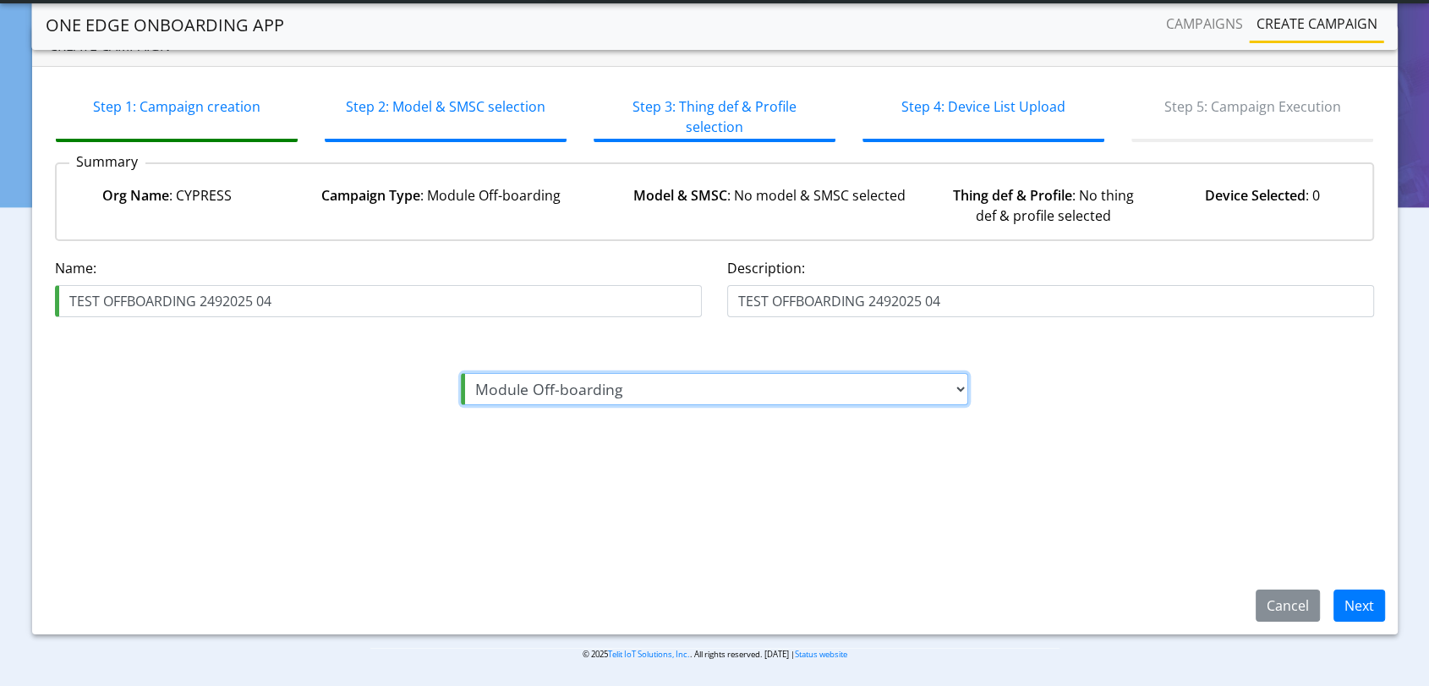
scroll to position [56, 0]
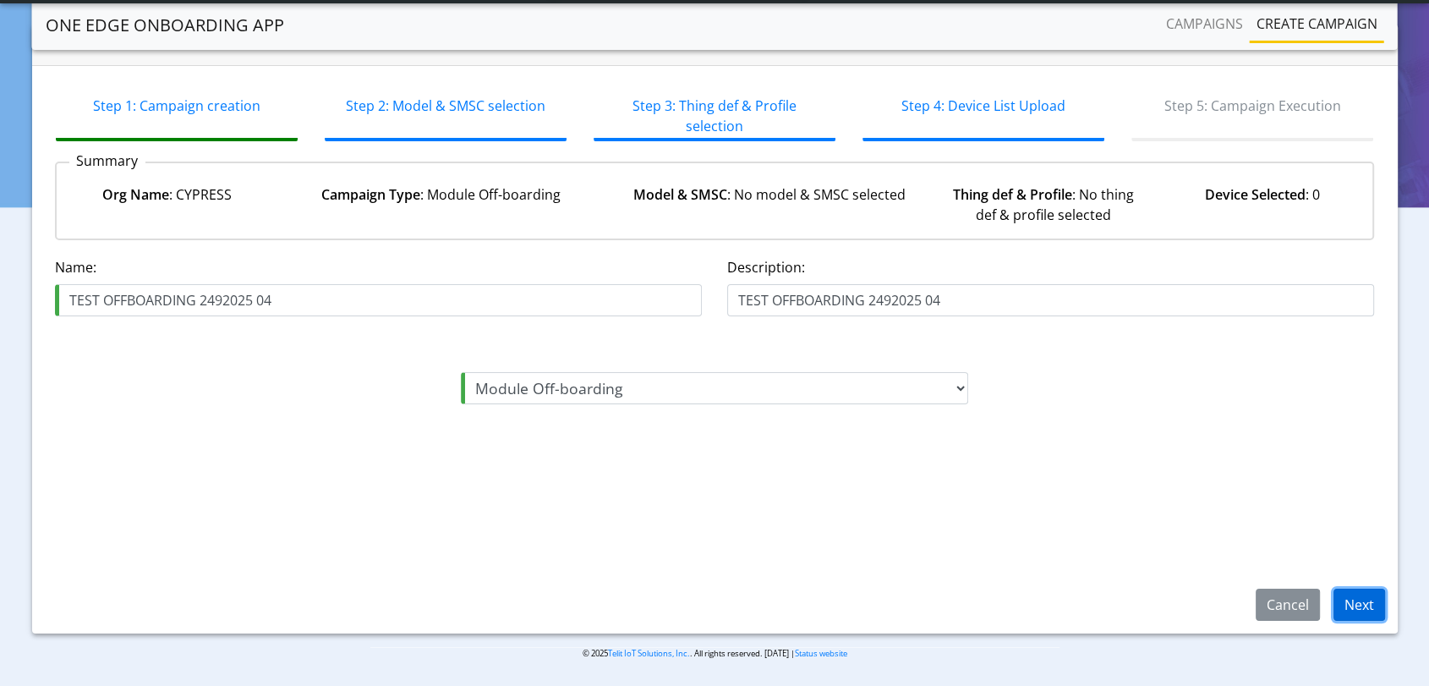
click at [1349, 602] on button "Next" at bounding box center [1360, 605] width 52 height 32
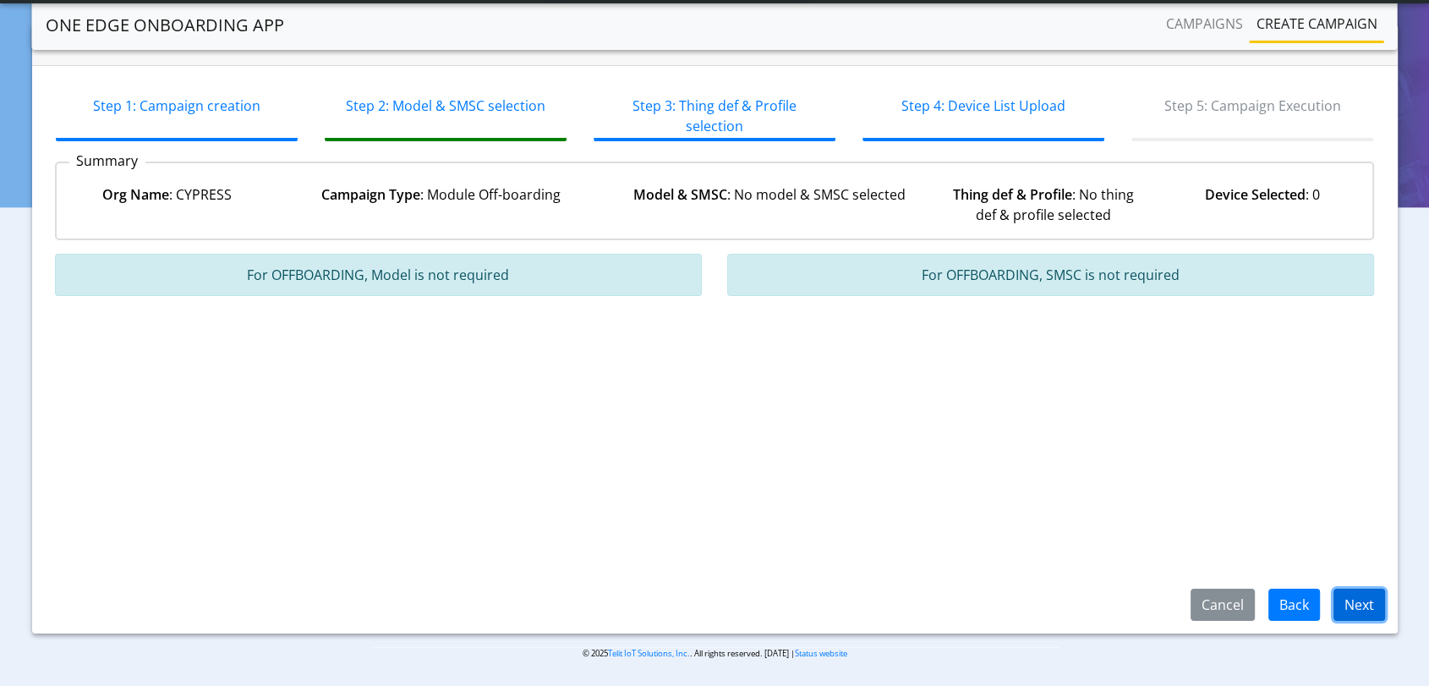
click at [1358, 597] on button "Next" at bounding box center [1360, 605] width 52 height 32
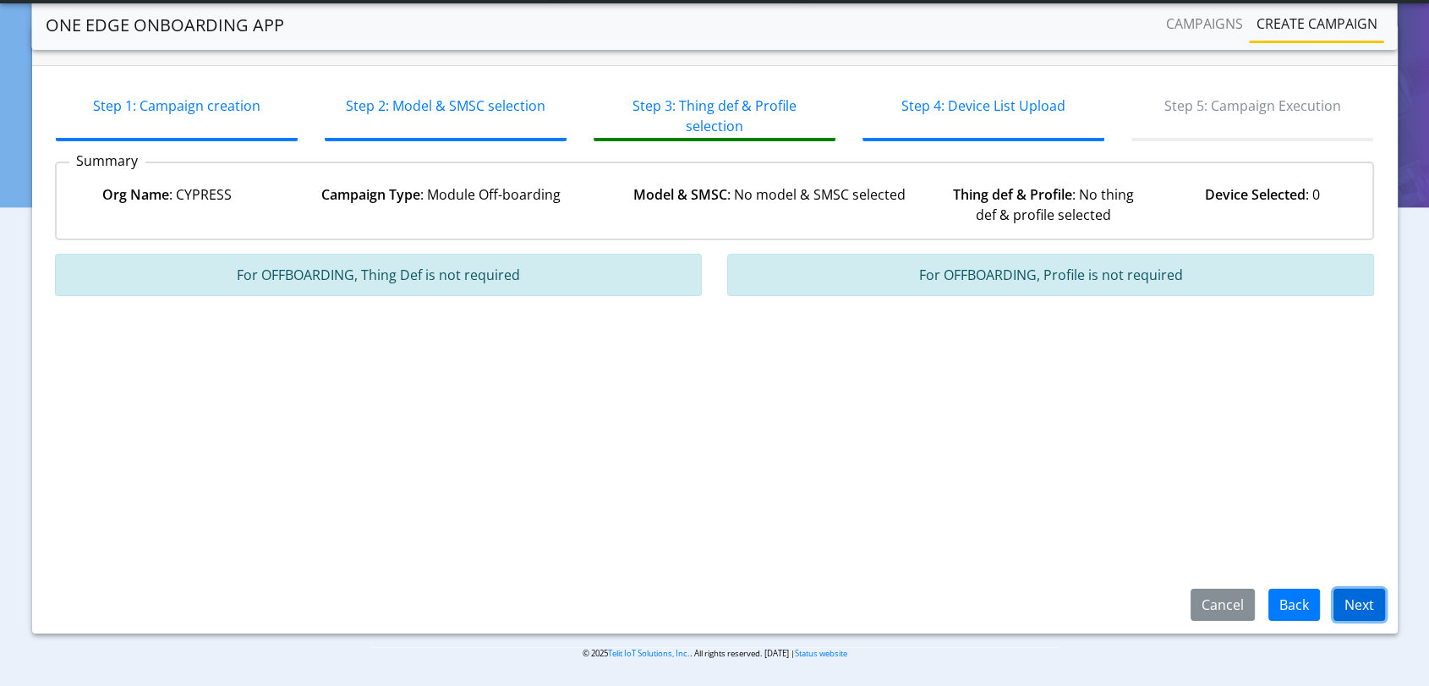
click at [1357, 598] on button "Next" at bounding box center [1360, 605] width 52 height 32
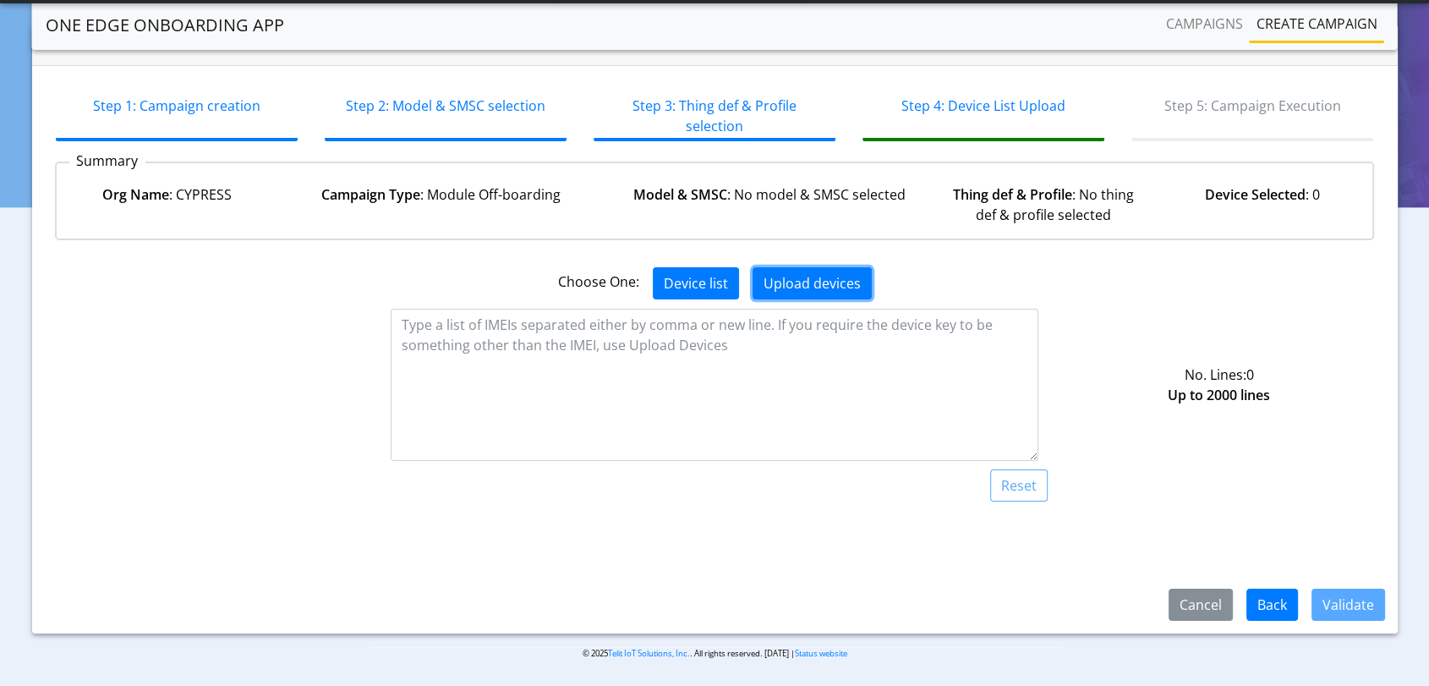
click at [822, 287] on button "Upload devices" at bounding box center [812, 283] width 119 height 32
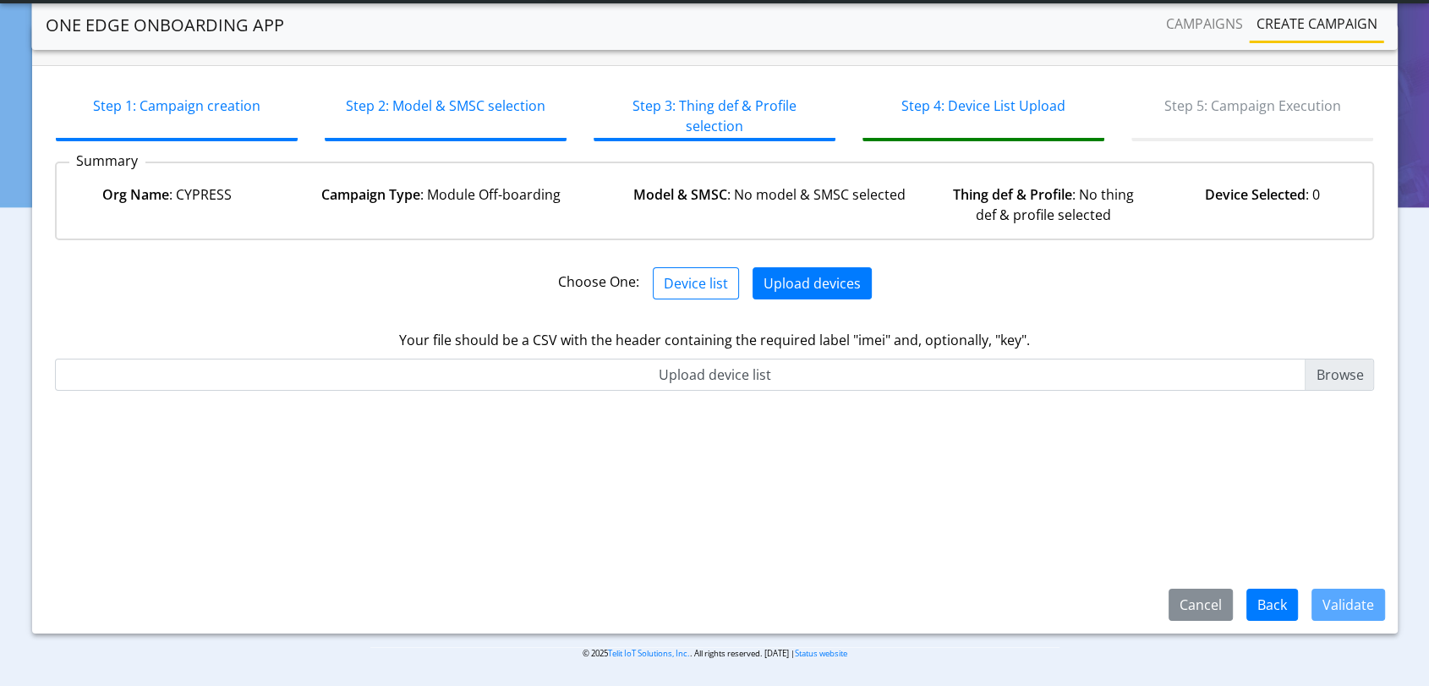
click at [1329, 374] on input "Upload device list" at bounding box center [715, 375] width 1320 height 32
type input "C:\fakepath\Check_onbaording.csv"
click at [1358, 604] on button "Validate" at bounding box center [1349, 605] width 74 height 32
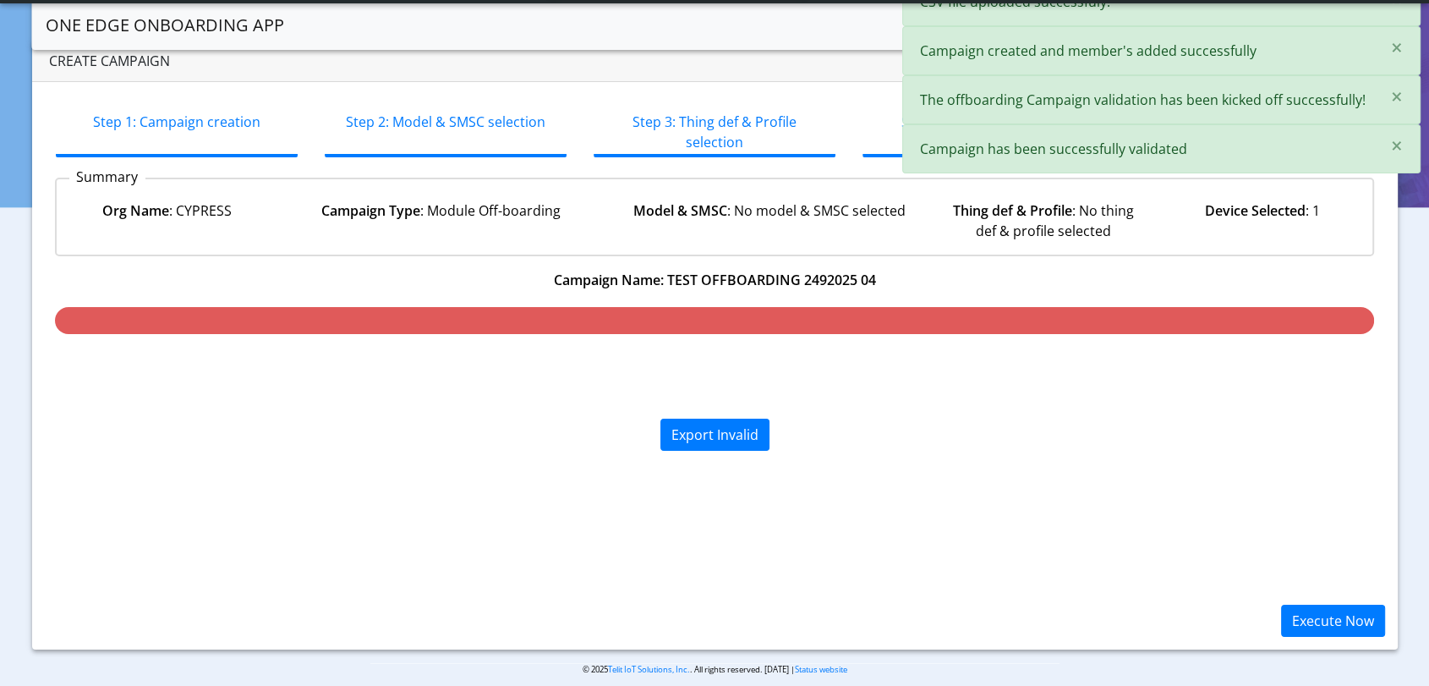
scroll to position [56, 0]
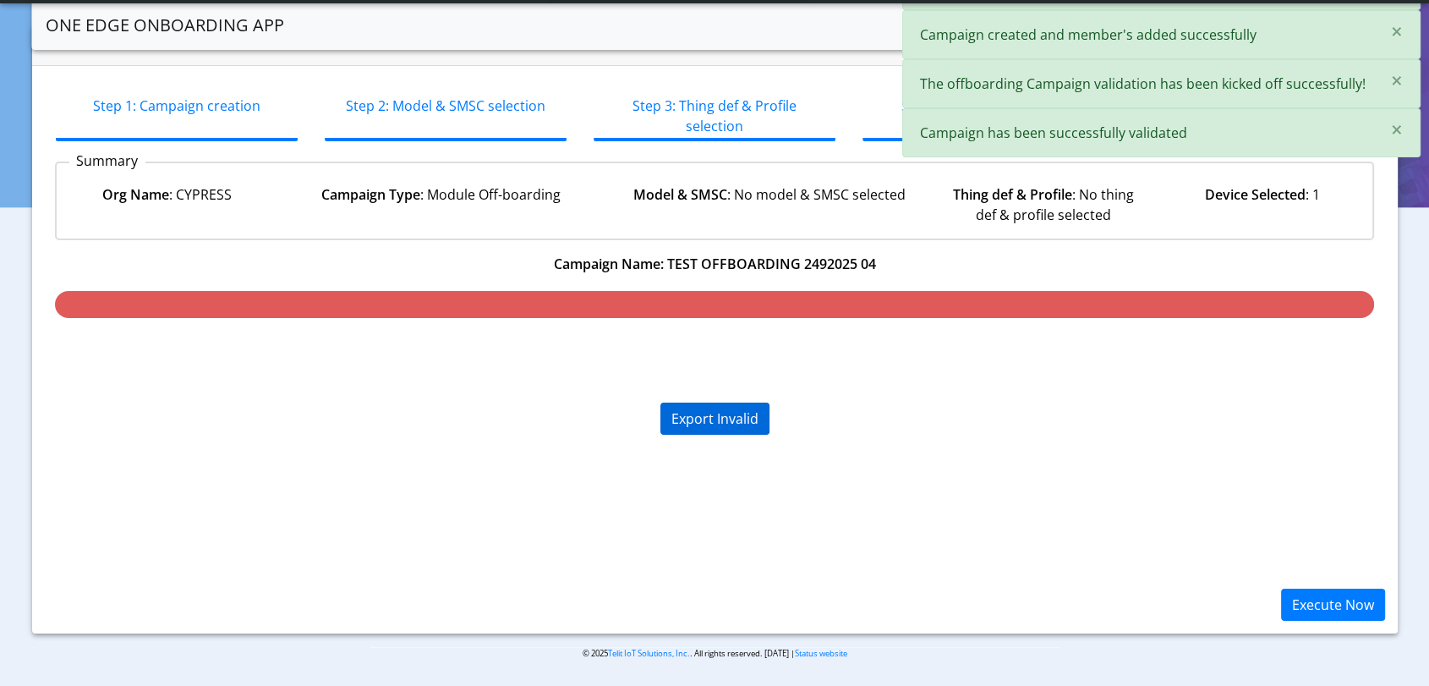
click at [726, 415] on div "Export Invalid" at bounding box center [714, 419] width 109 height 32
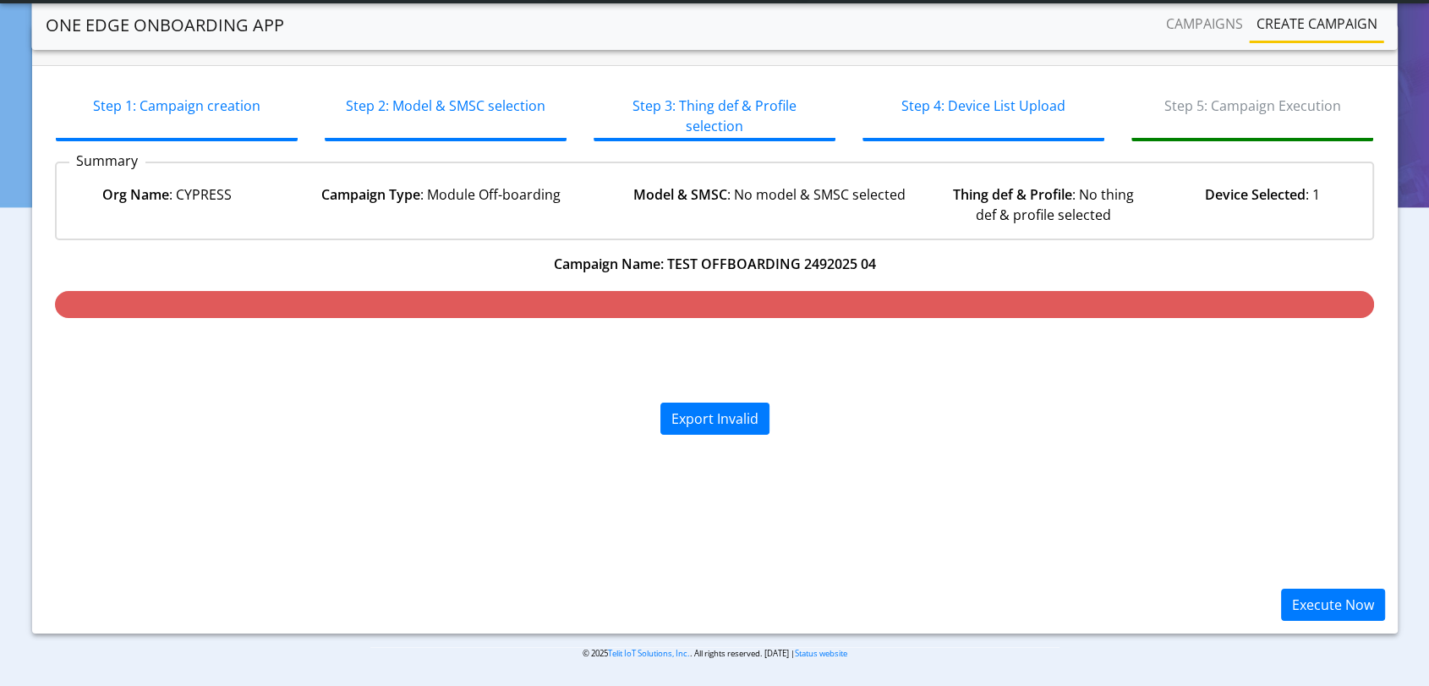
scroll to position [0, 0]
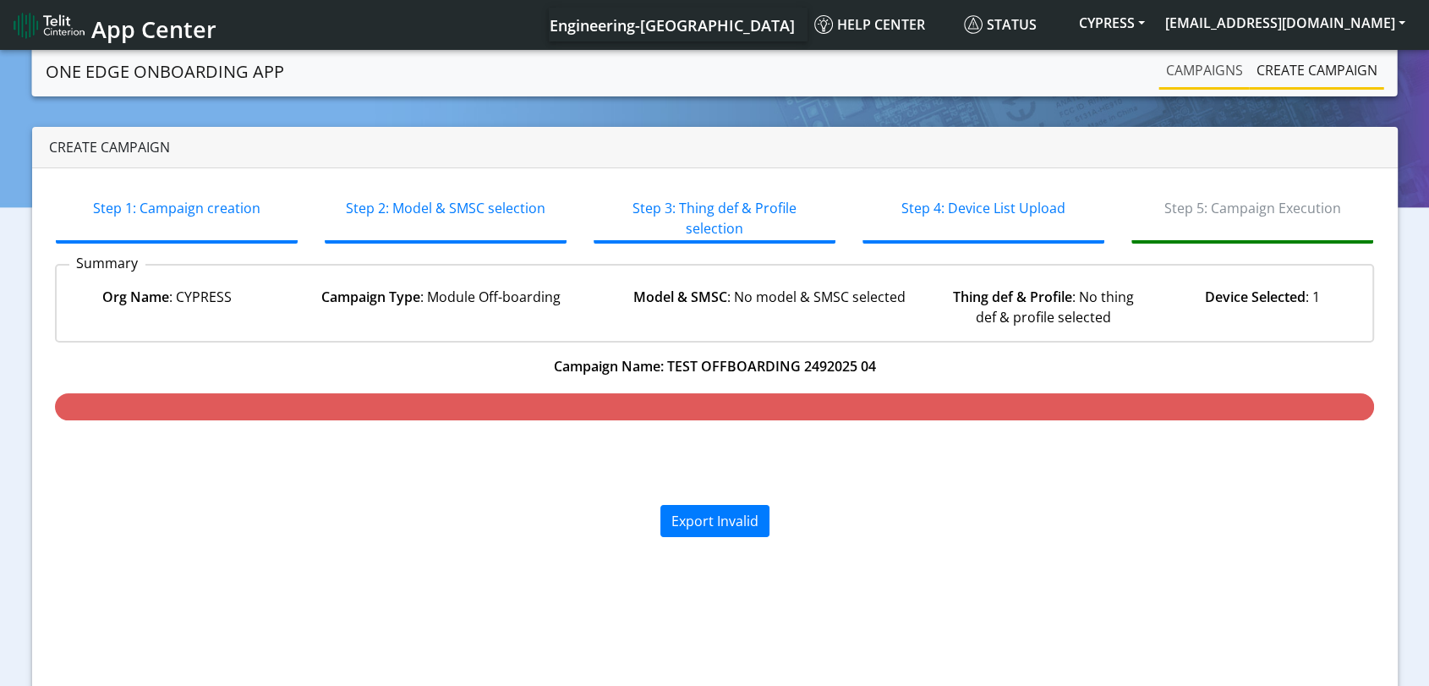
click at [1202, 83] on link "Campaigns" at bounding box center [1204, 70] width 90 height 34
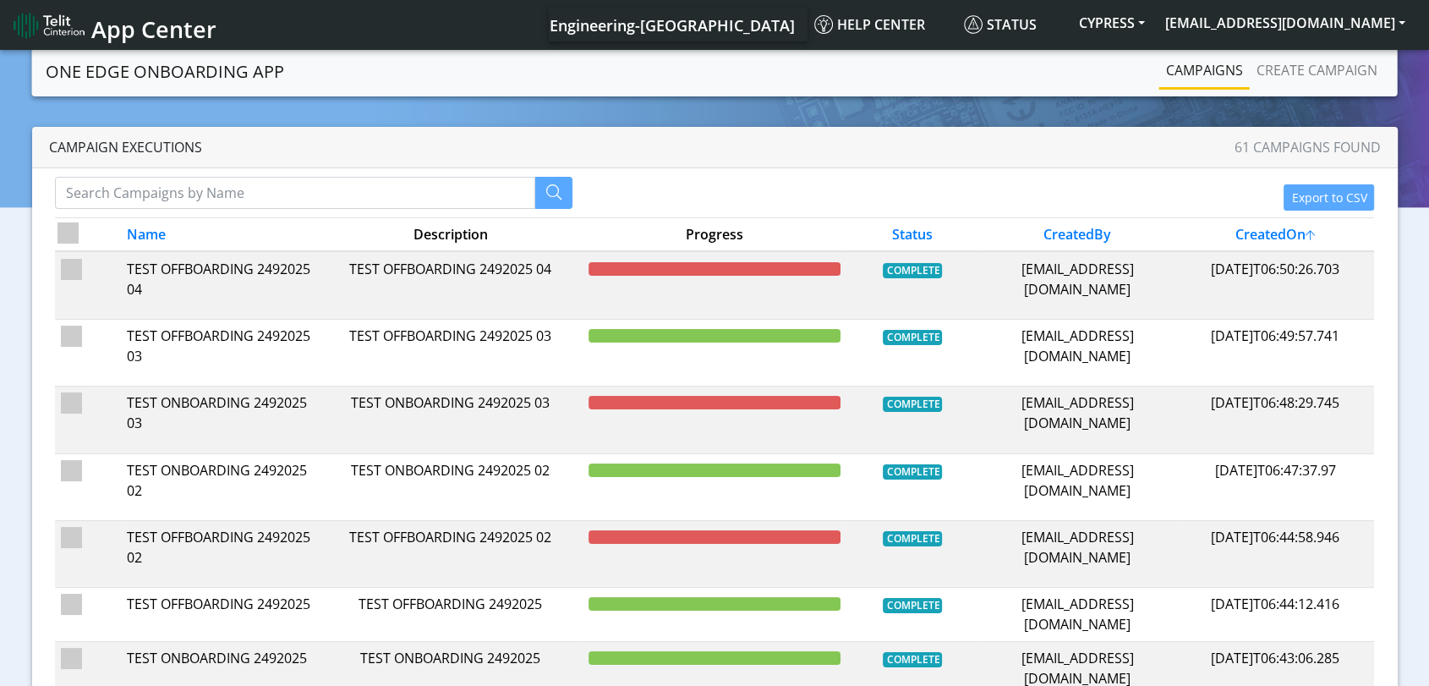
click at [108, 29] on span "App Center" at bounding box center [153, 29] width 125 height 31
